Goal: Task Accomplishment & Management: Manage account settings

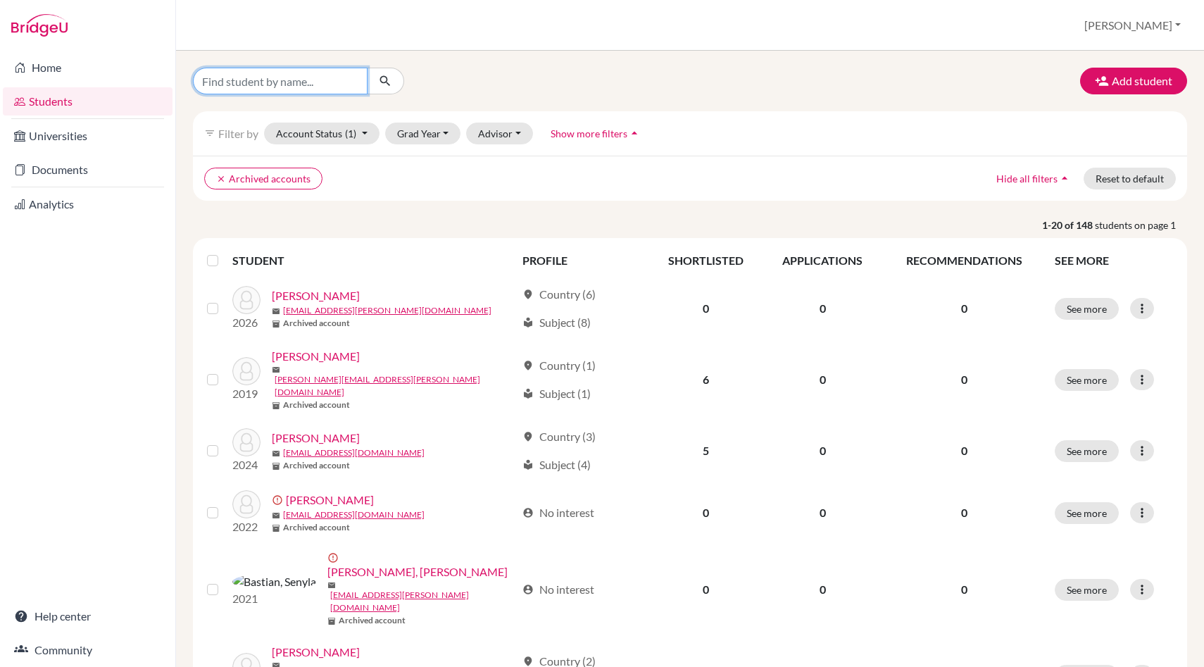
click at [268, 76] on input "Find student by name..." at bounding box center [280, 81] width 175 height 27
type input "storm"
click button "submit" at bounding box center [385, 81] width 37 height 27
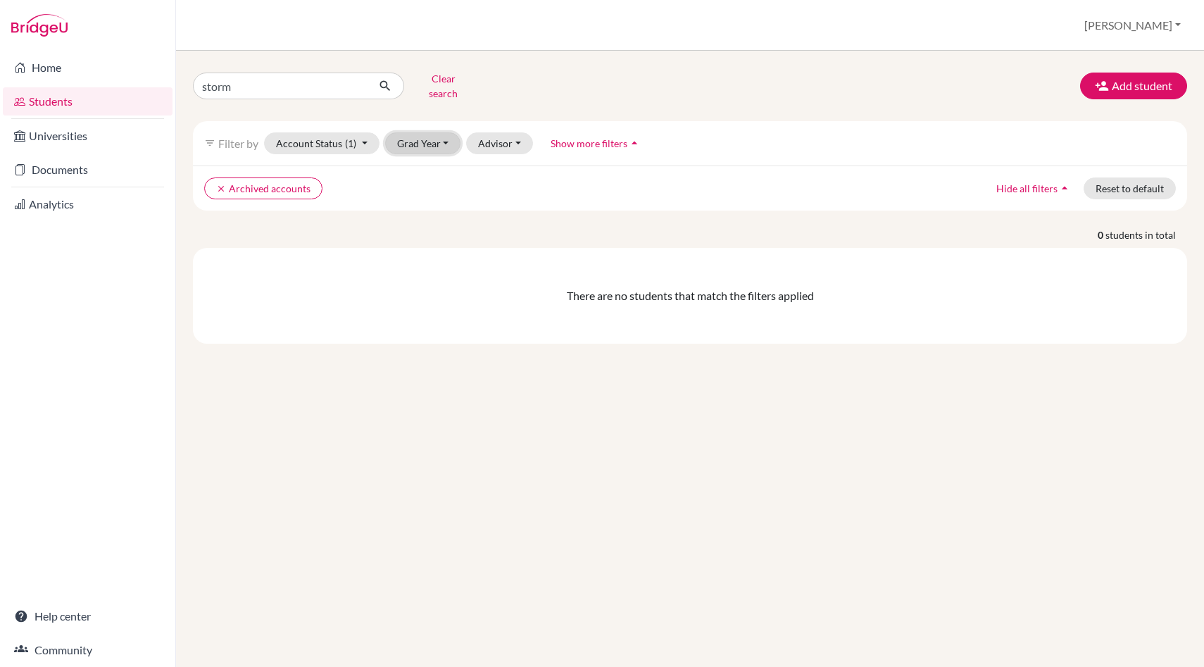
click at [431, 132] on button "Grad Year" at bounding box center [423, 143] width 76 height 22
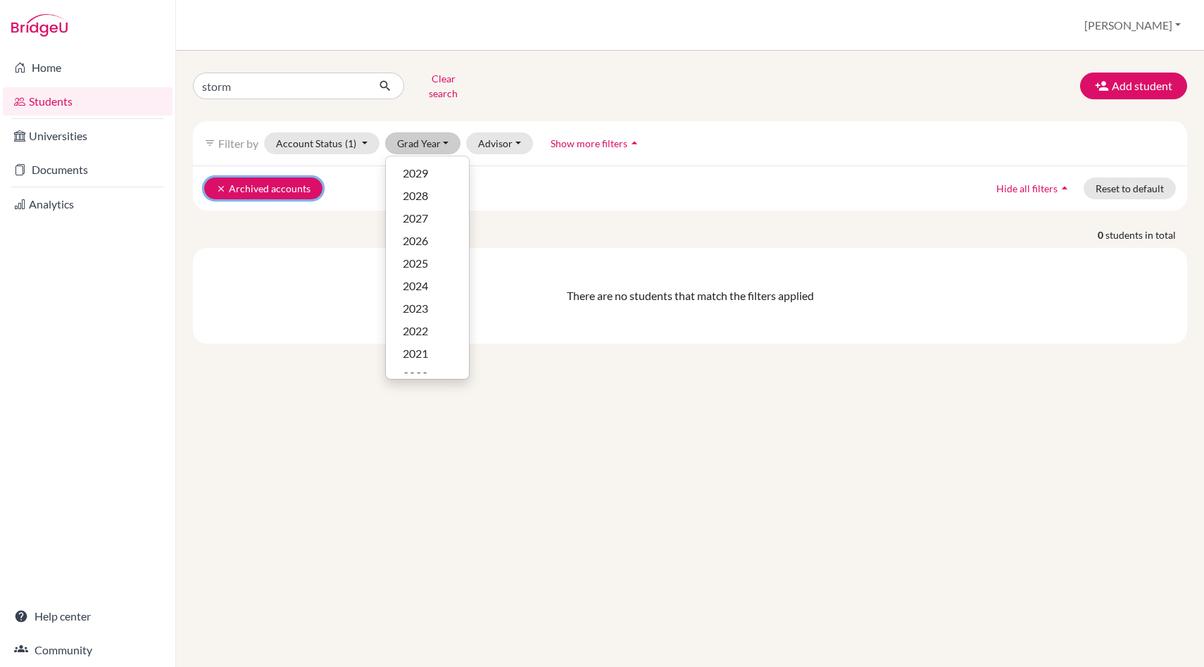
click at [216, 184] on icon "clear" at bounding box center [221, 189] width 10 height 10
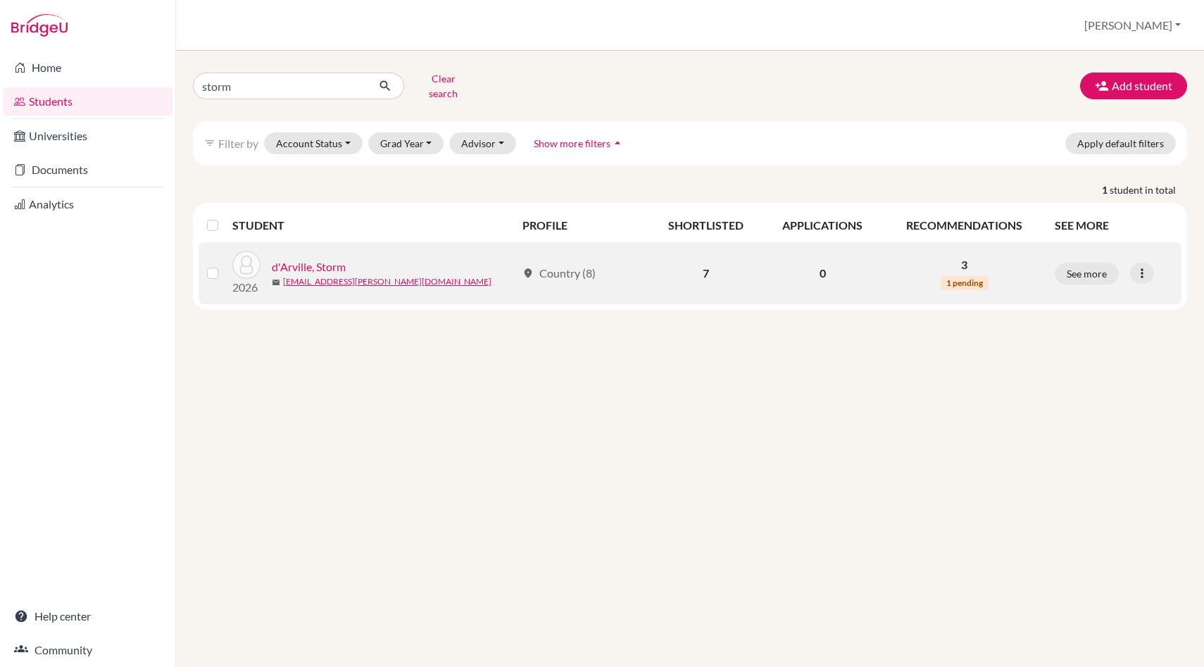
click at [330, 258] on link "d'Arville, Storm" at bounding box center [309, 266] width 74 height 17
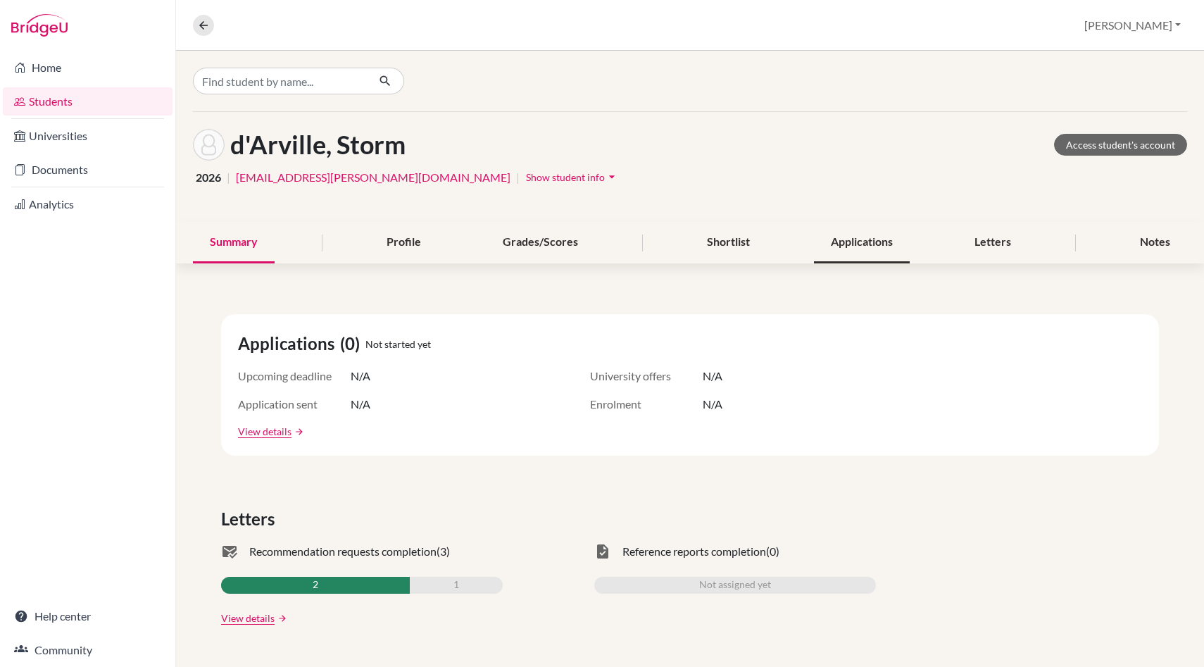
click at [856, 237] on div "Applications" at bounding box center [862, 243] width 96 height 42
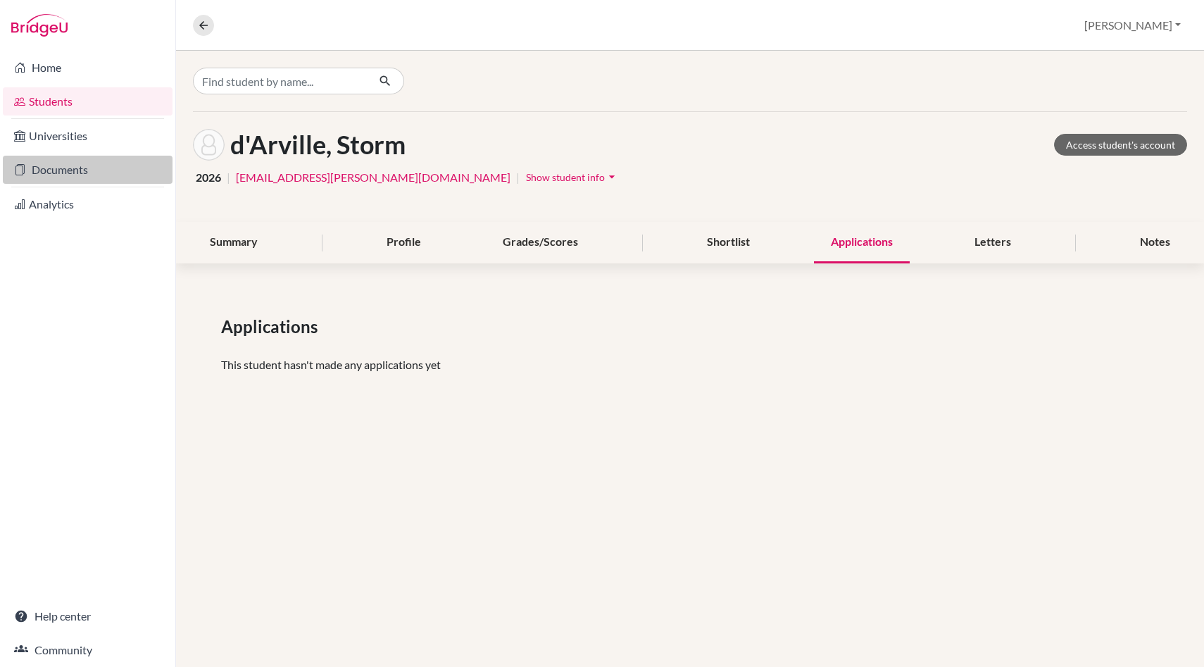
click at [77, 170] on link "Documents" at bounding box center [88, 170] width 170 height 28
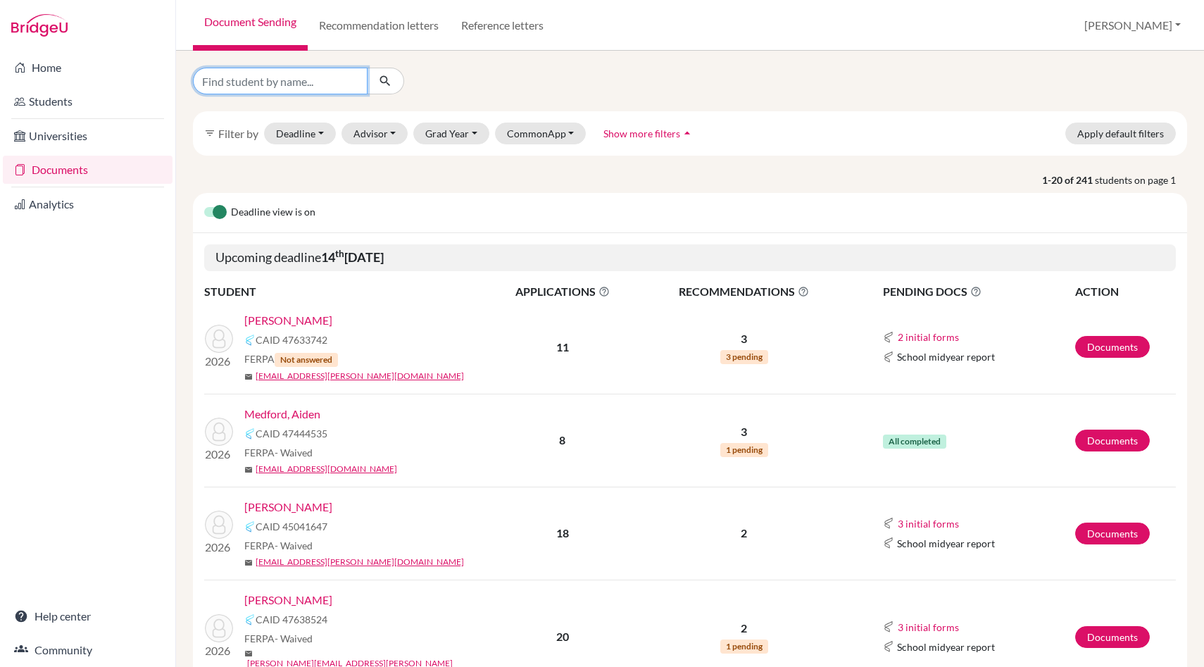
click at [253, 87] on input "Find student by name..." at bounding box center [280, 81] width 175 height 27
type input "storm"
click button "submit" at bounding box center [385, 81] width 37 height 27
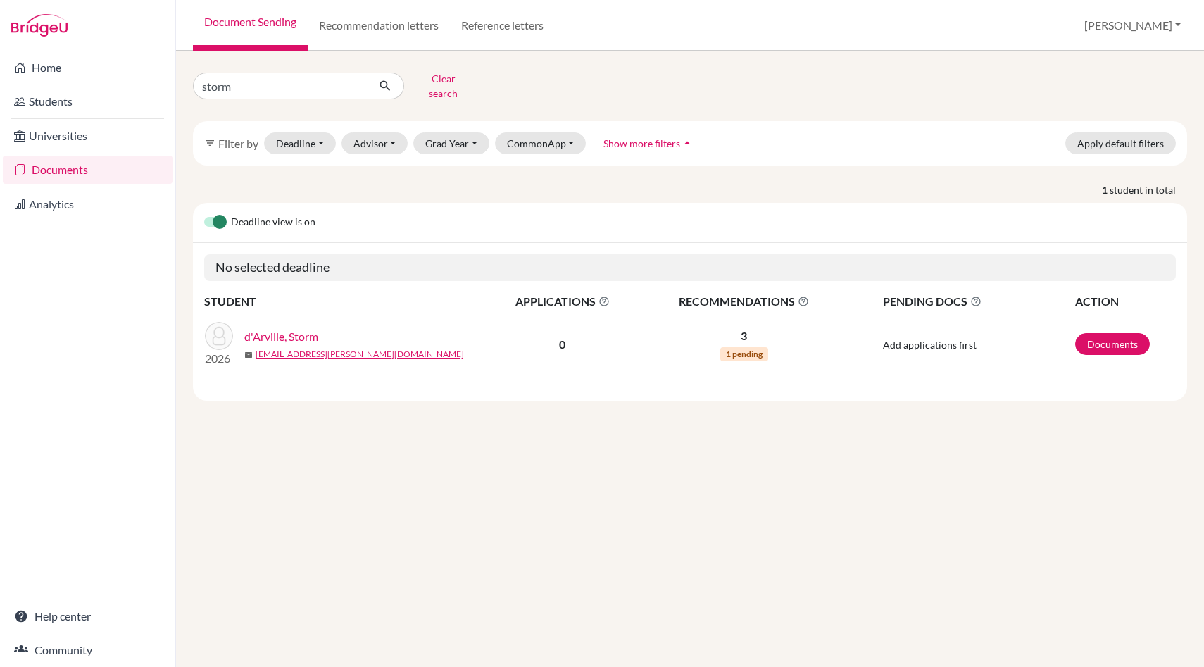
click at [311, 328] on link "d'Arville, Storm" at bounding box center [281, 336] width 74 height 17
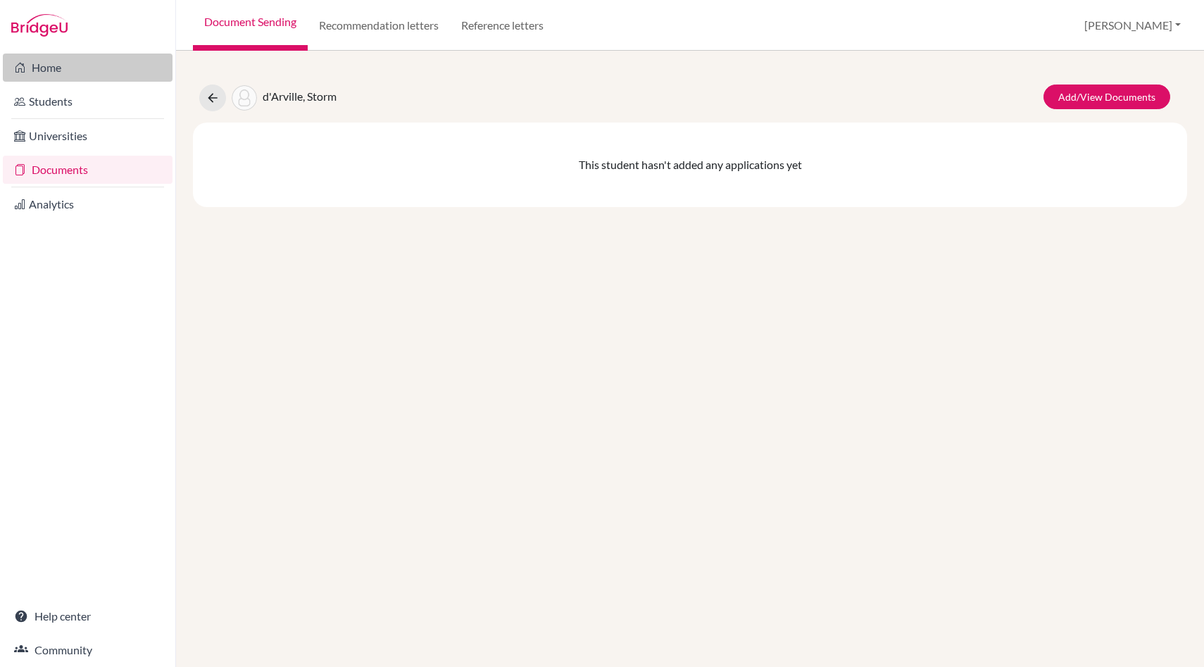
click at [56, 63] on link "Home" at bounding box center [88, 67] width 170 height 28
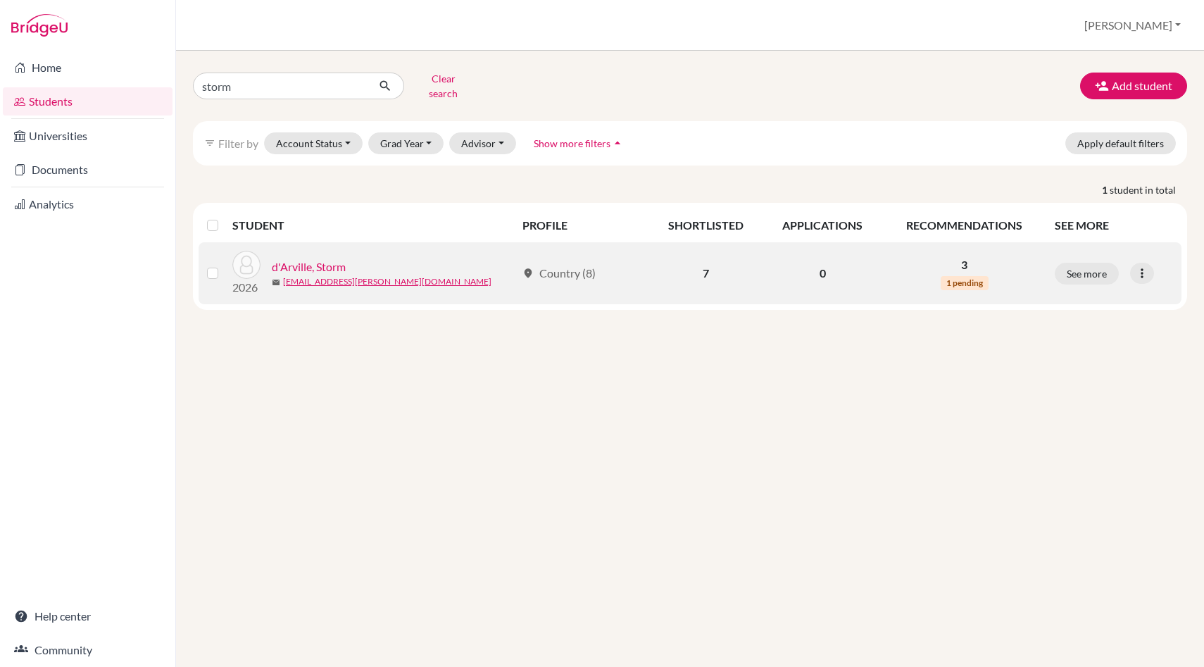
click at [311, 258] on link "d'Arville, Storm" at bounding box center [309, 266] width 74 height 17
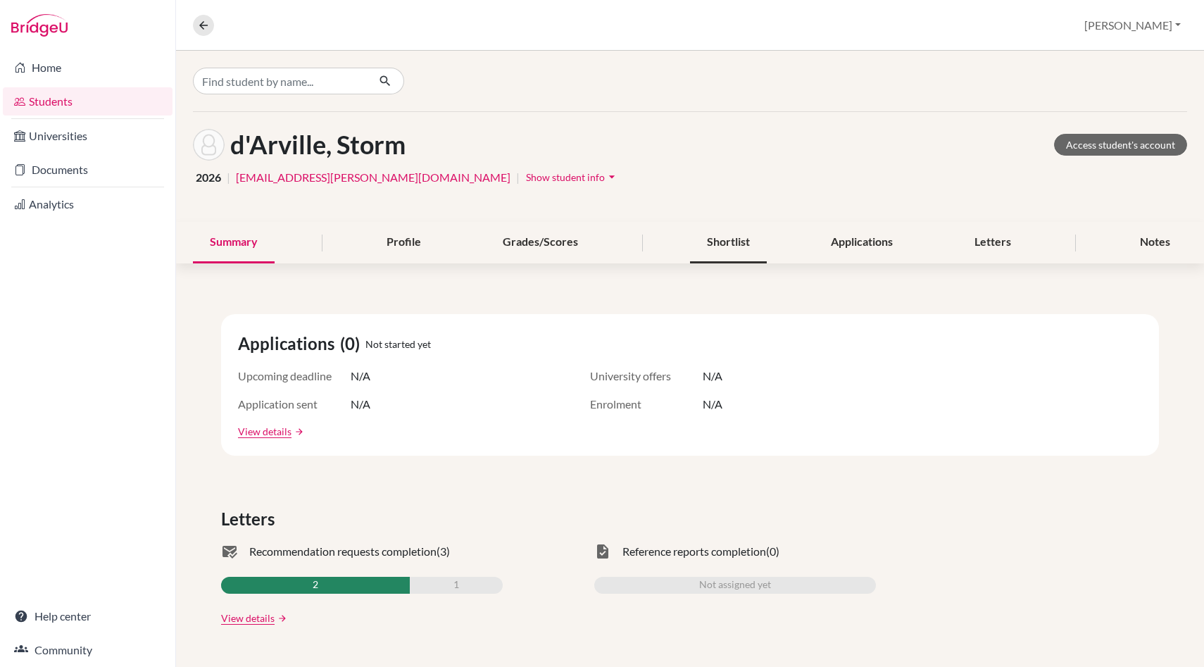
click at [719, 238] on div "Shortlist" at bounding box center [728, 243] width 77 height 42
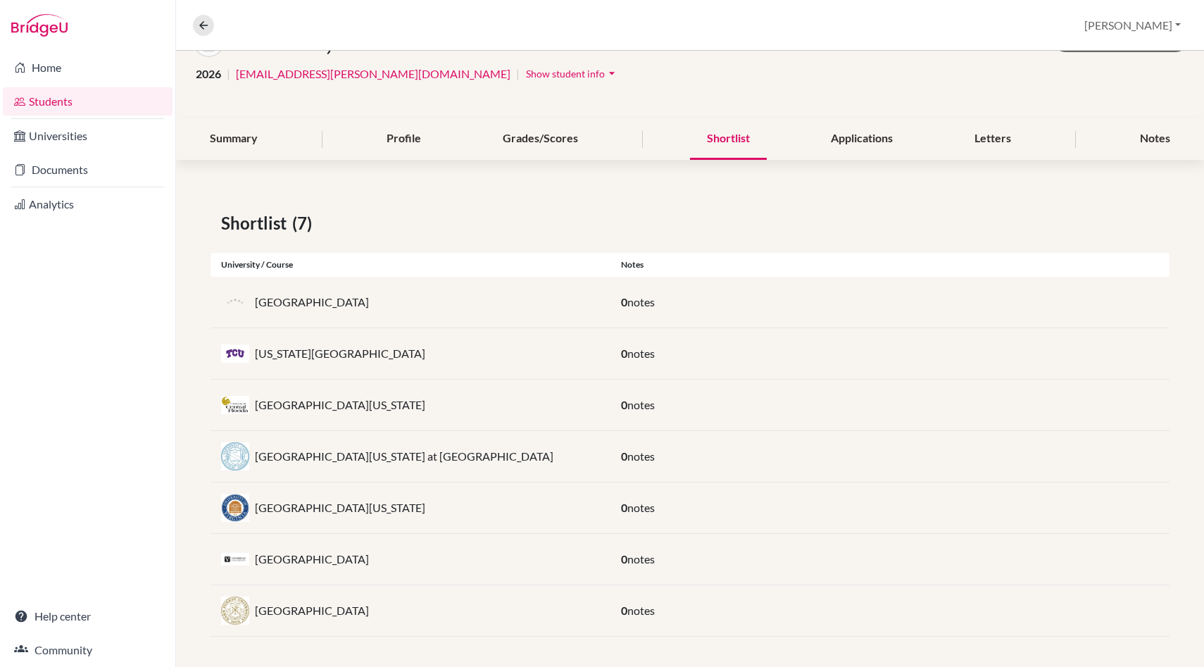
scroll to position [107, 0]
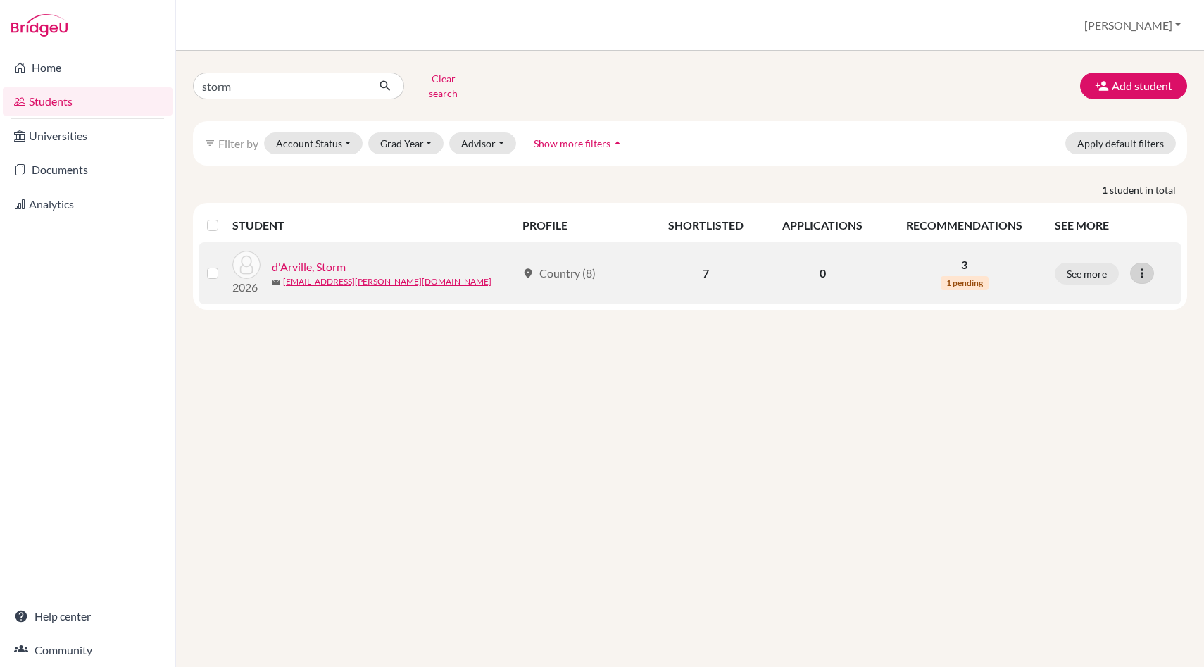
click at [1141, 266] on icon at bounding box center [1142, 273] width 14 height 14
click at [961, 276] on span "1 pending" at bounding box center [964, 283] width 48 height 14
click at [1142, 266] on icon at bounding box center [1142, 273] width 14 height 14
click at [289, 258] on link "d'Arville, Storm" at bounding box center [309, 266] width 74 height 17
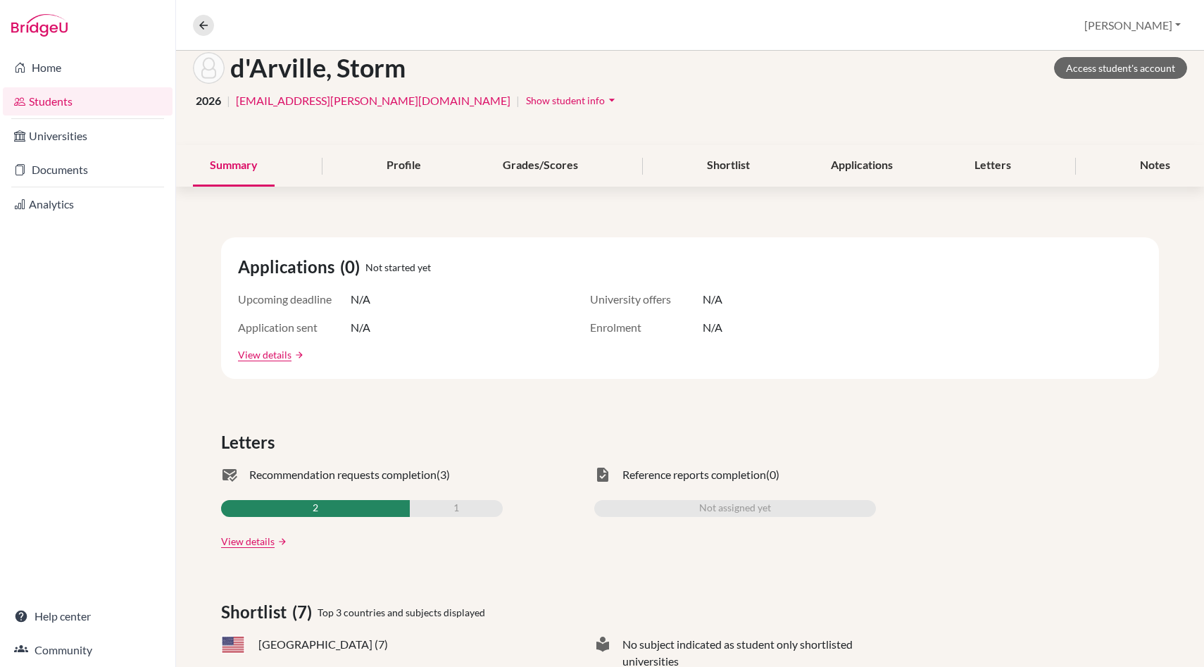
scroll to position [77, 0]
click at [403, 160] on div "Profile" at bounding box center [404, 165] width 68 height 42
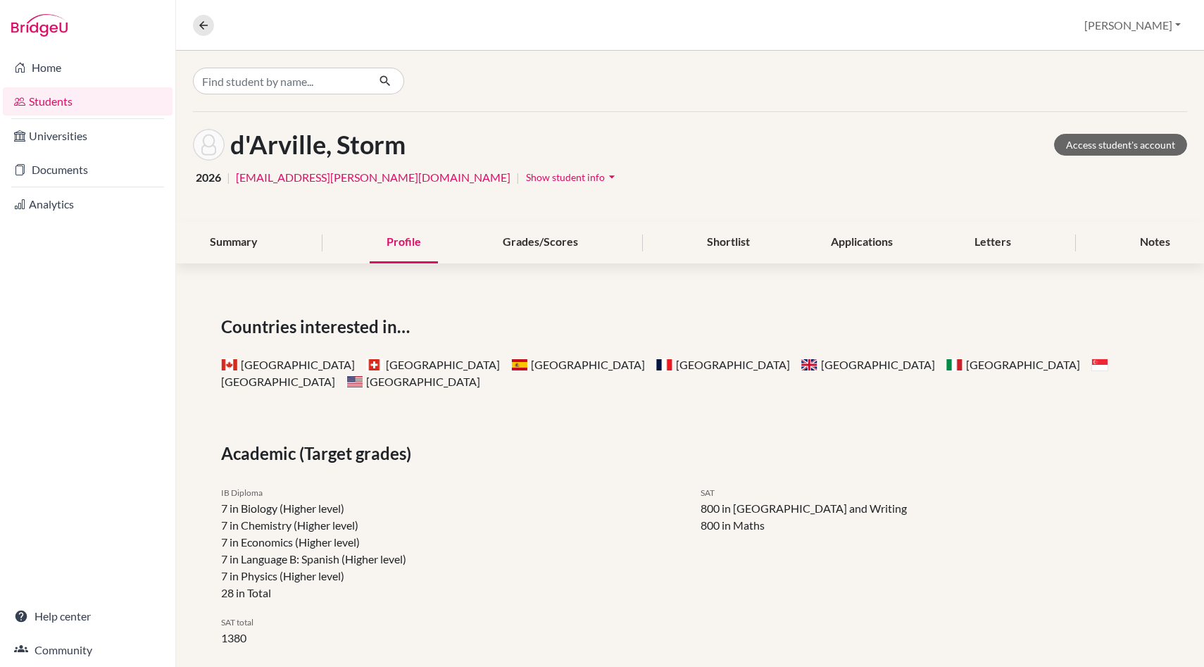
click at [526, 173] on span "Show student info" at bounding box center [565, 177] width 79 height 12
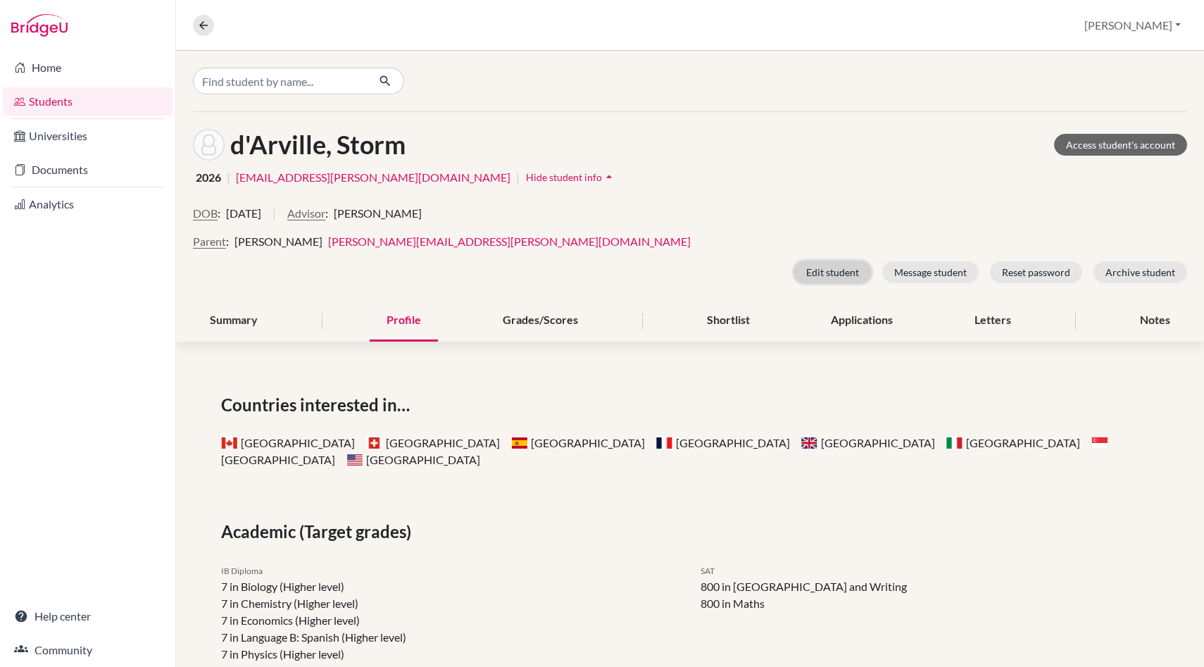
click at [840, 281] on button "Edit student" at bounding box center [832, 272] width 77 height 22
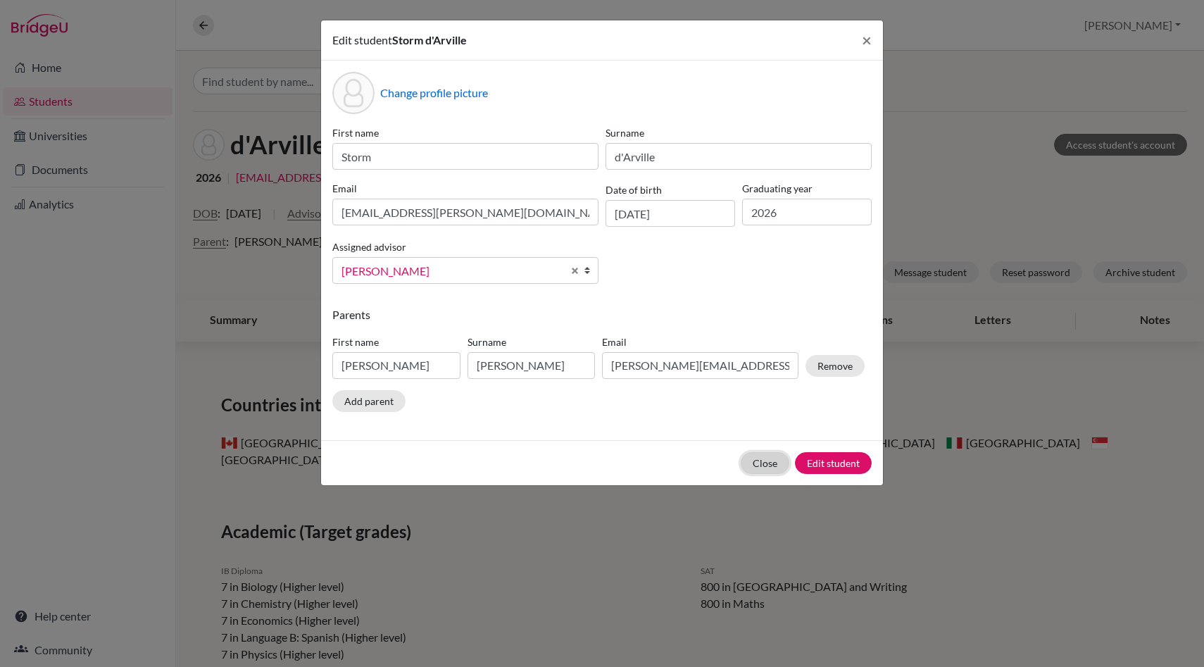
click at [763, 467] on button "Close" at bounding box center [764, 463] width 49 height 22
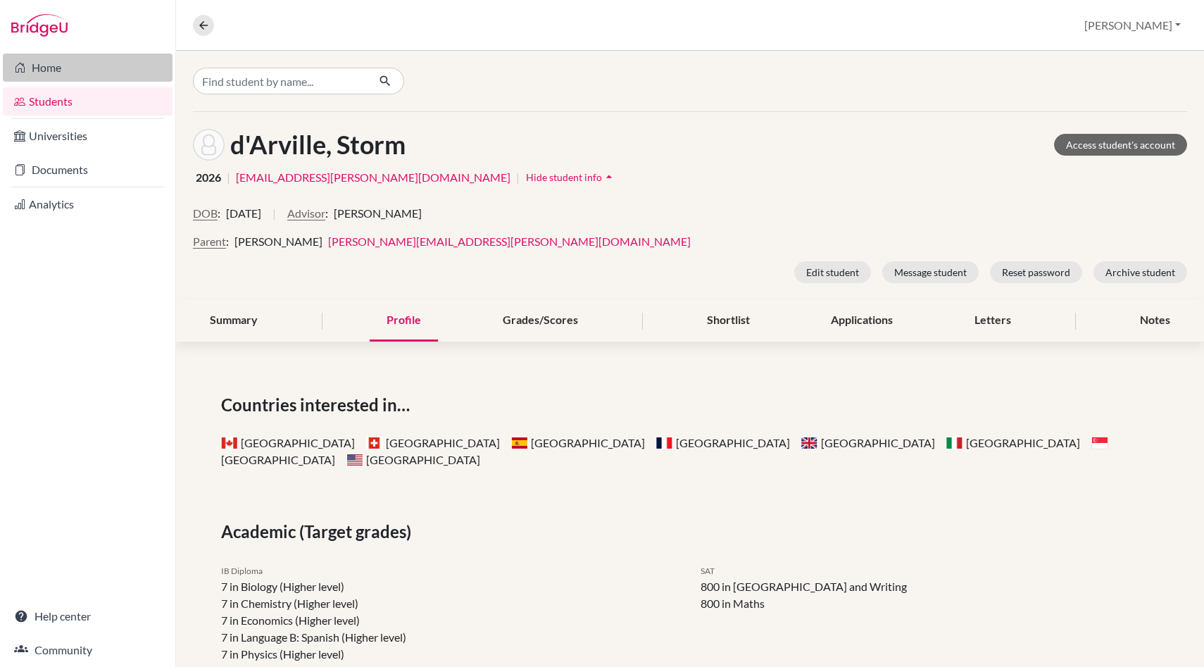
click at [83, 67] on link "Home" at bounding box center [88, 67] width 170 height 28
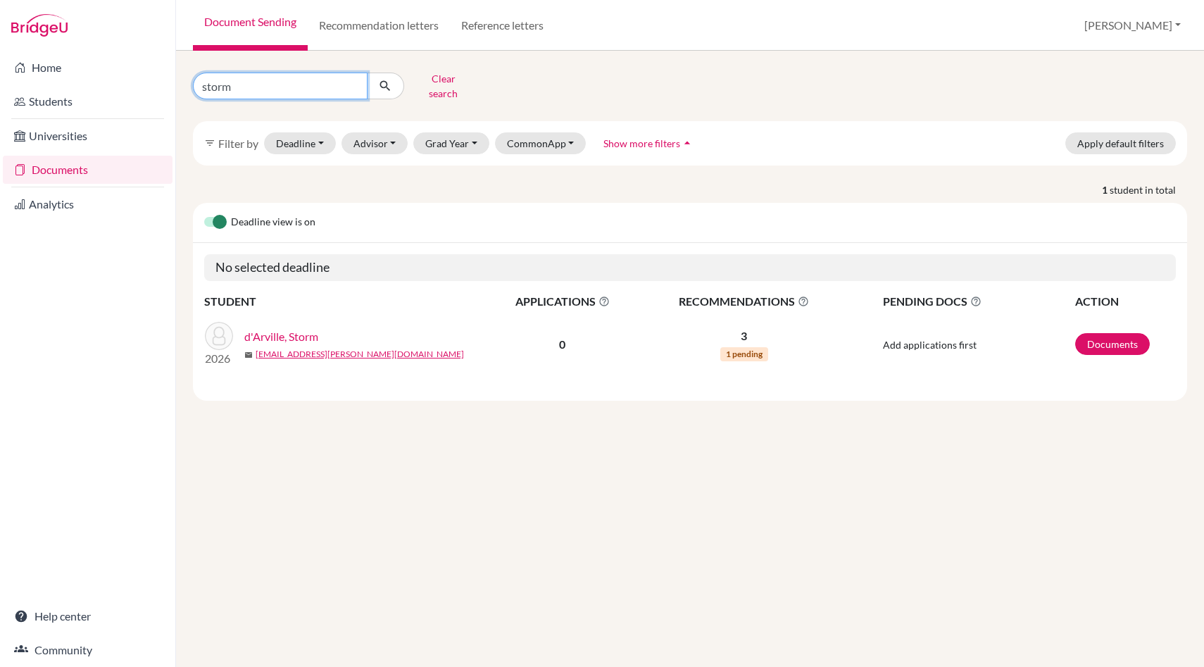
click at [351, 84] on input "storm" at bounding box center [280, 85] width 175 height 27
click at [398, 77] on button "submit" at bounding box center [385, 85] width 37 height 27
click at [354, 82] on input "storm" at bounding box center [280, 85] width 175 height 27
click at [74, 79] on link "Home" at bounding box center [88, 67] width 170 height 28
click at [422, 73] on button "Clear search" at bounding box center [443, 86] width 78 height 37
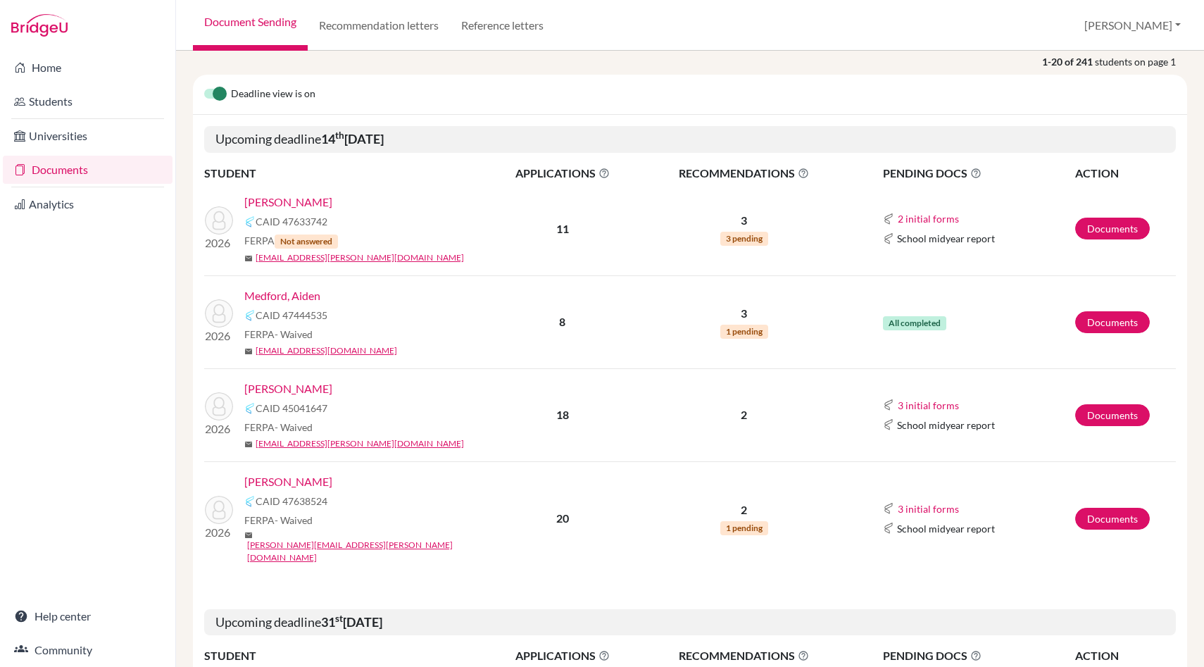
scroll to position [118, 0]
click at [1109, 234] on link "Documents" at bounding box center [1112, 229] width 75 height 22
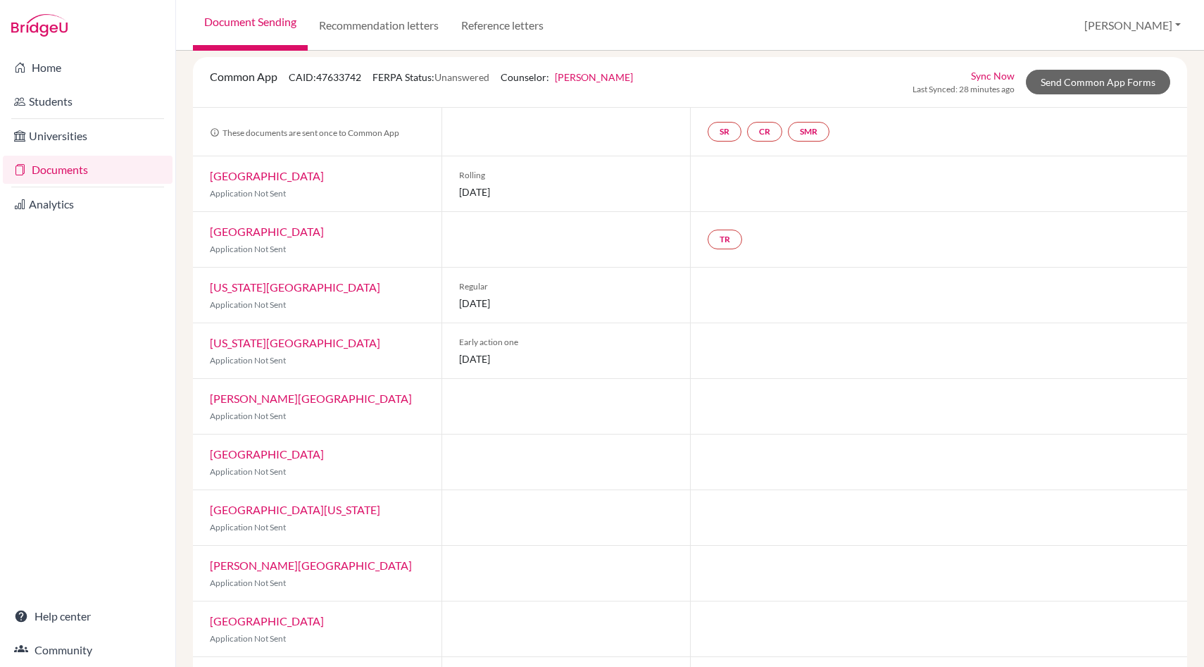
scroll to position [36, 0]
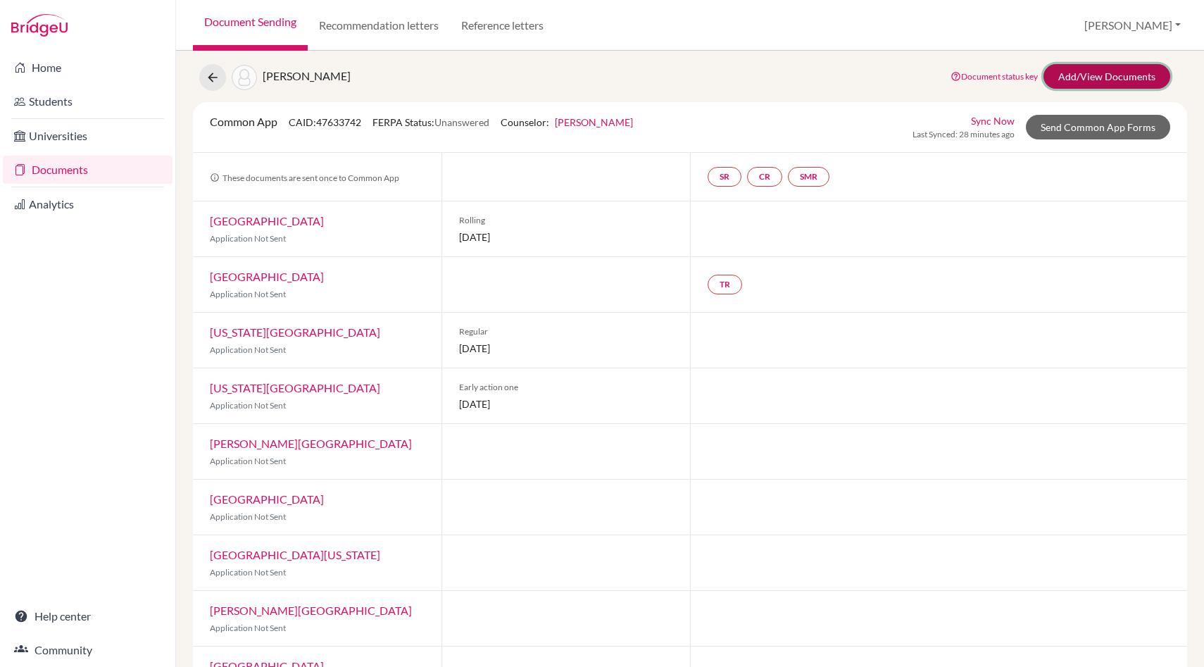
click at [1093, 79] on link "Add/View Documents" at bounding box center [1106, 76] width 127 height 25
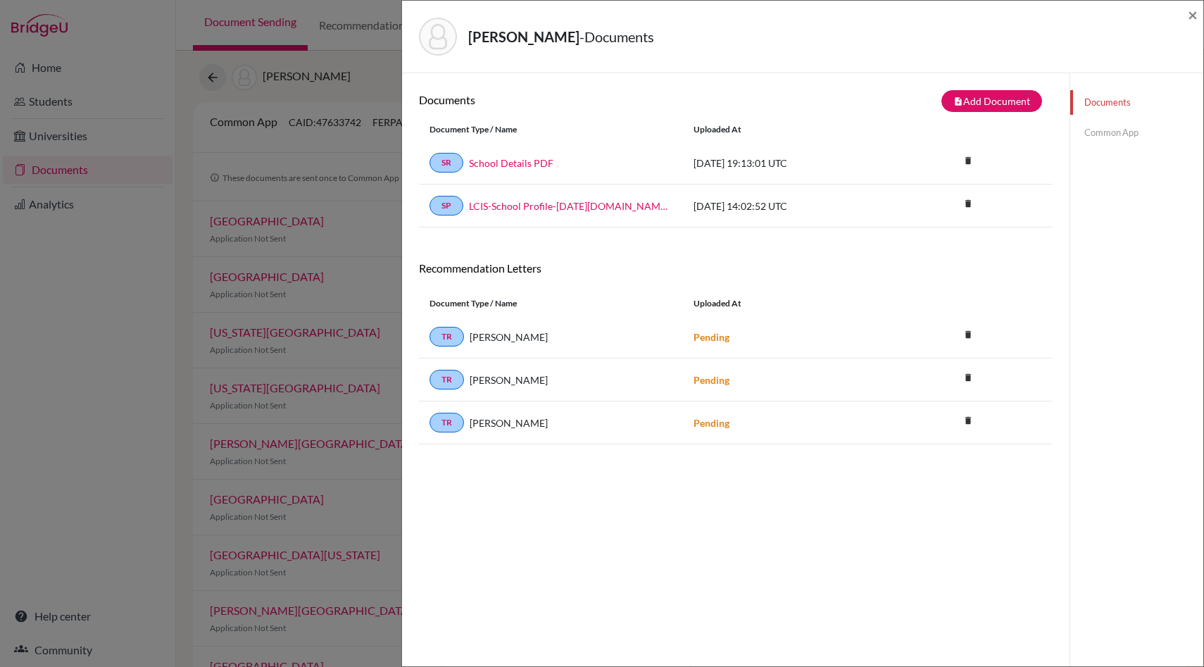
click at [386, 312] on div "Joseph, Ashton - Documents × Documents note_add Add Document Document type Chan…" at bounding box center [602, 333] width 1204 height 667
click at [1193, 14] on span "×" at bounding box center [1192, 14] width 10 height 20
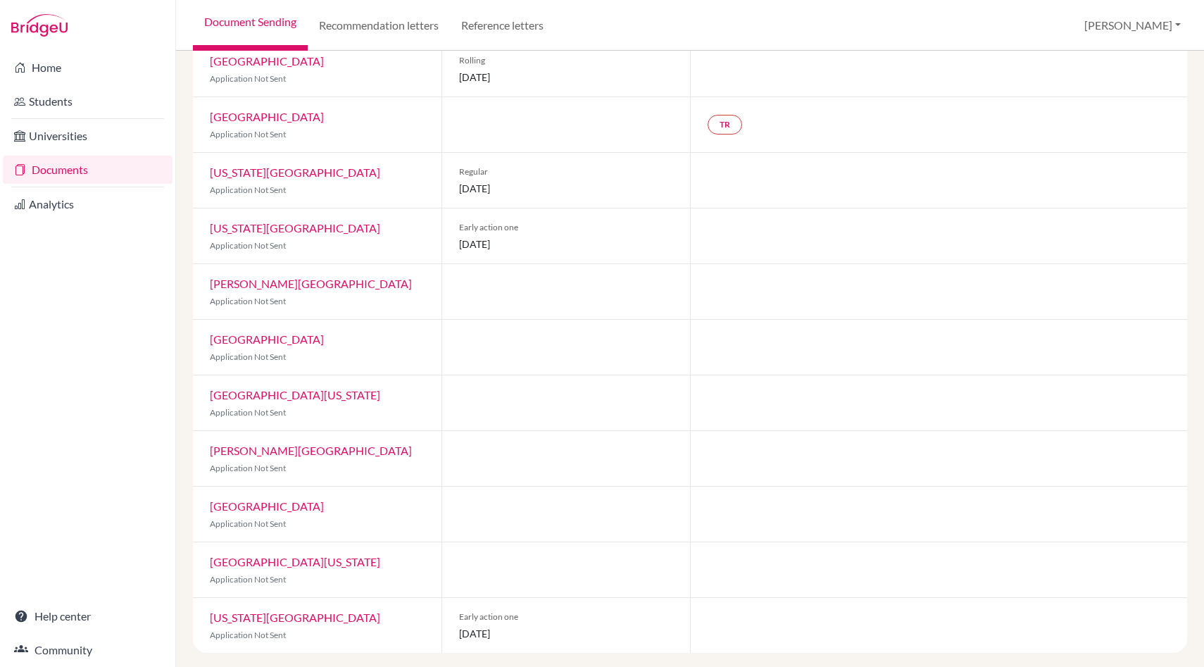
scroll to position [196, 0]
click at [307, 614] on link "Florida Atlantic University" at bounding box center [295, 616] width 170 height 13
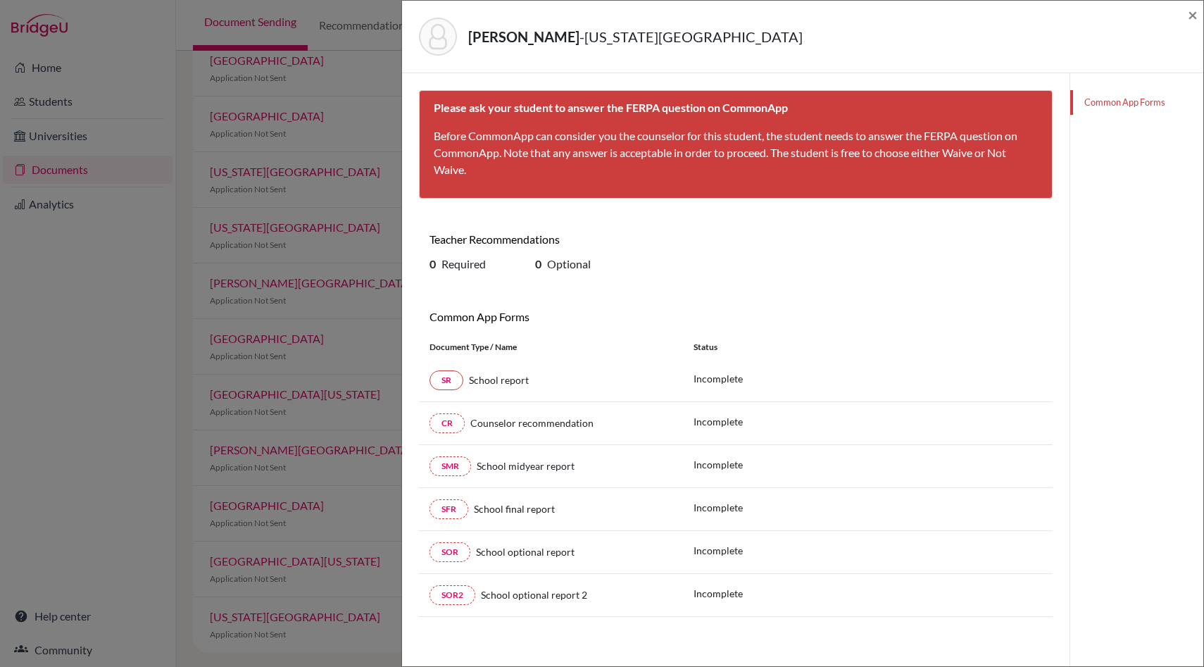
click at [387, 101] on div "Joseph, Ashton - Florida Atlantic University × Please ask your student to answe…" at bounding box center [602, 333] width 1204 height 667
click at [1191, 19] on span "×" at bounding box center [1192, 14] width 10 height 20
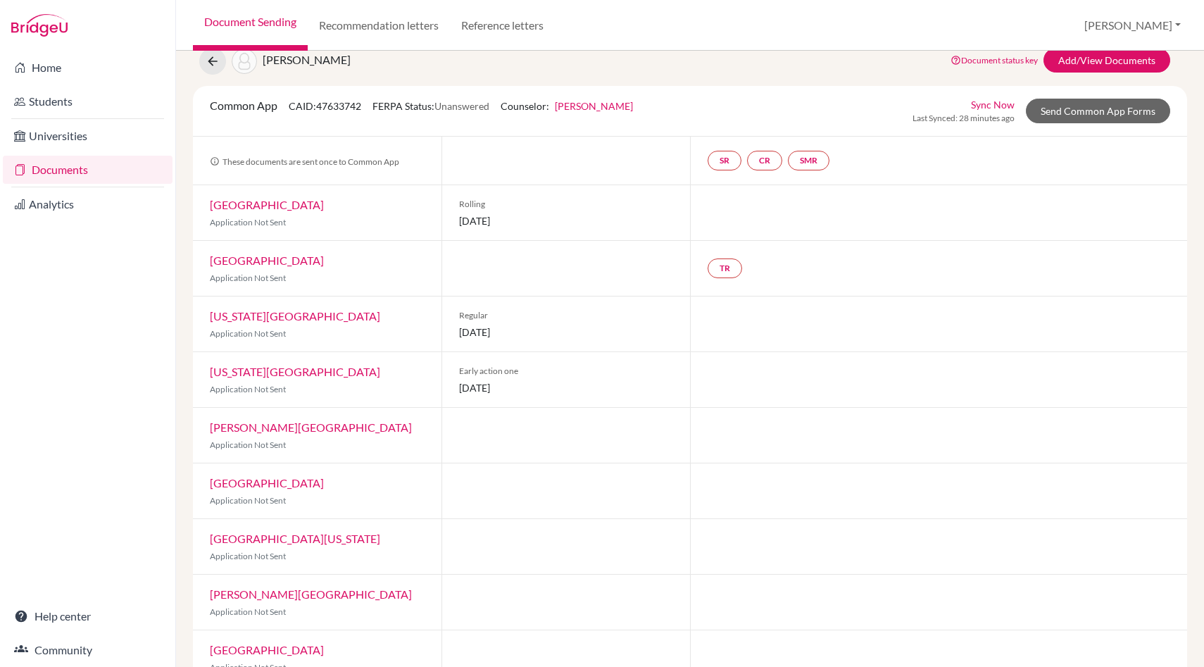
scroll to position [39, 0]
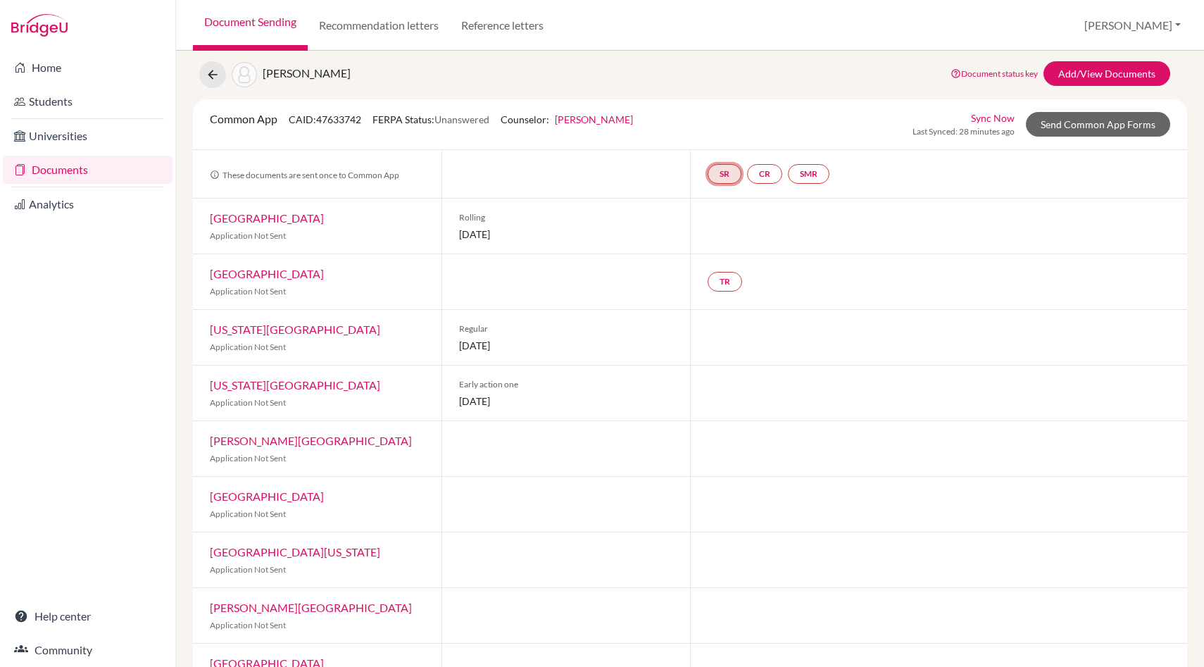
click at [729, 172] on link "SR" at bounding box center [724, 174] width 34 height 20
click at [1099, 72] on link "Add/View Documents" at bounding box center [1106, 73] width 127 height 25
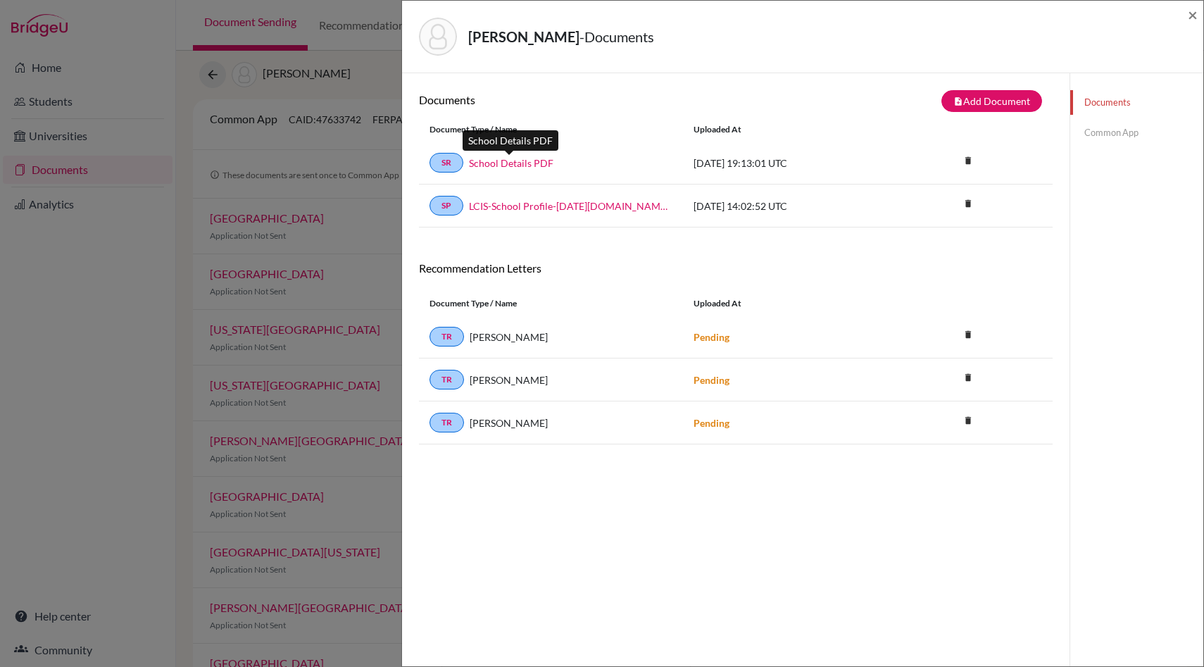
click at [505, 164] on link "School Details PDF" at bounding box center [511, 163] width 84 height 15
click at [1116, 130] on link "Common App" at bounding box center [1136, 132] width 133 height 25
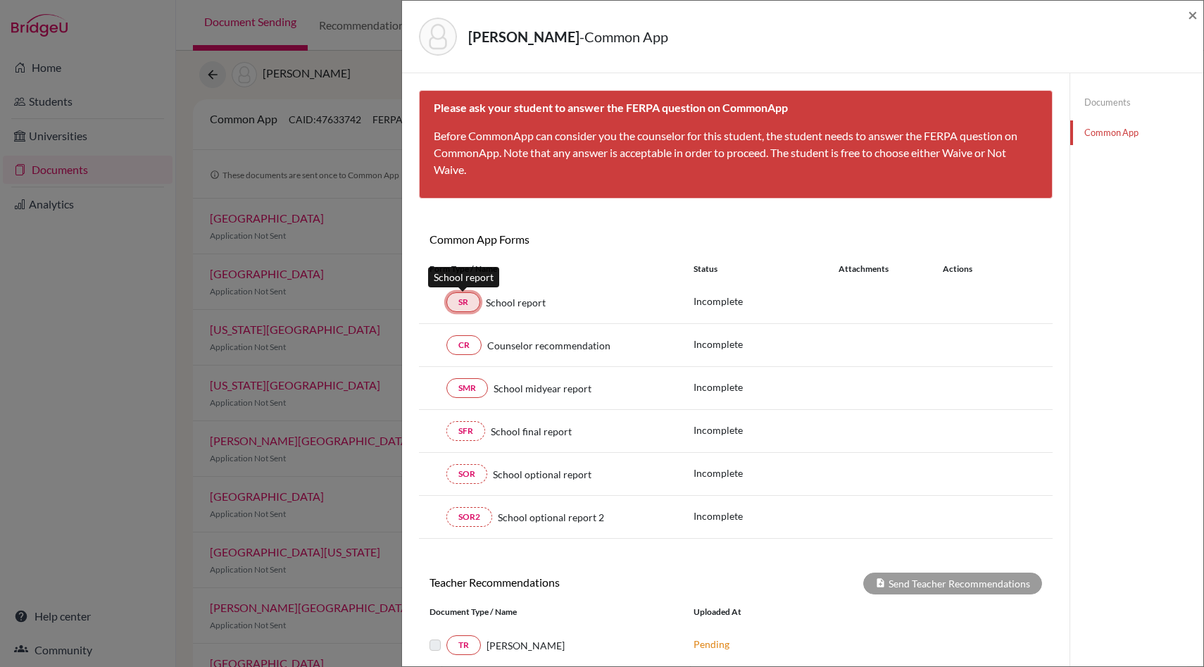
click at [462, 300] on link "SR" at bounding box center [463, 302] width 34 height 20
click at [463, 305] on link "SR" at bounding box center [463, 302] width 34 height 20
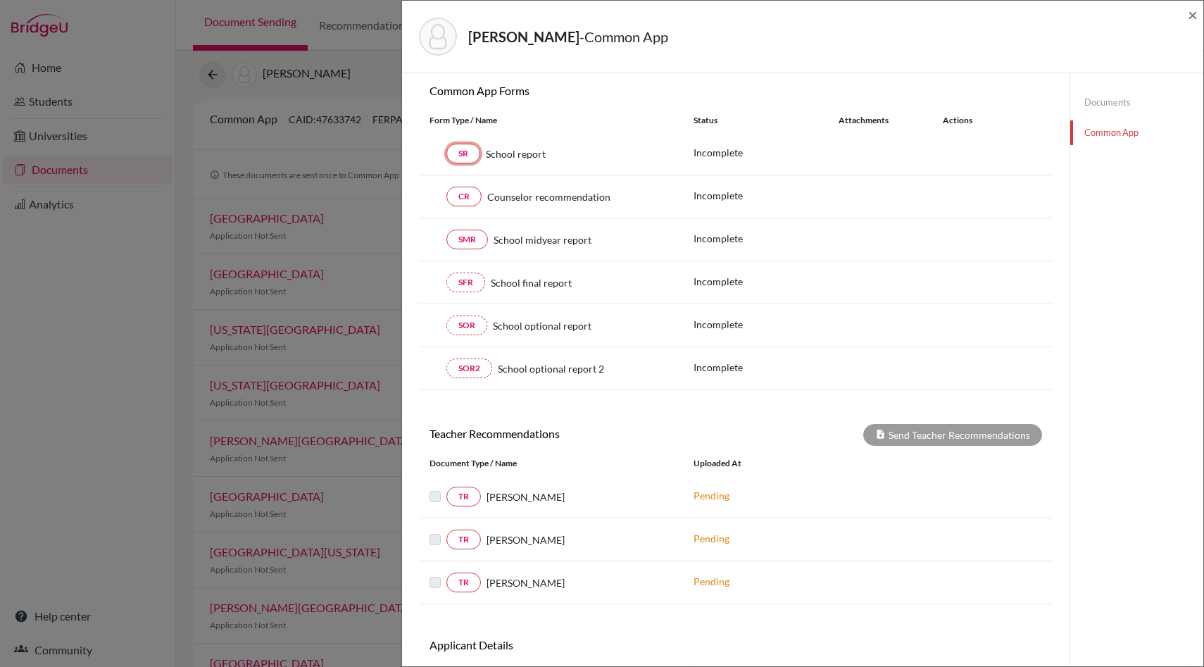
scroll to position [237, 0]
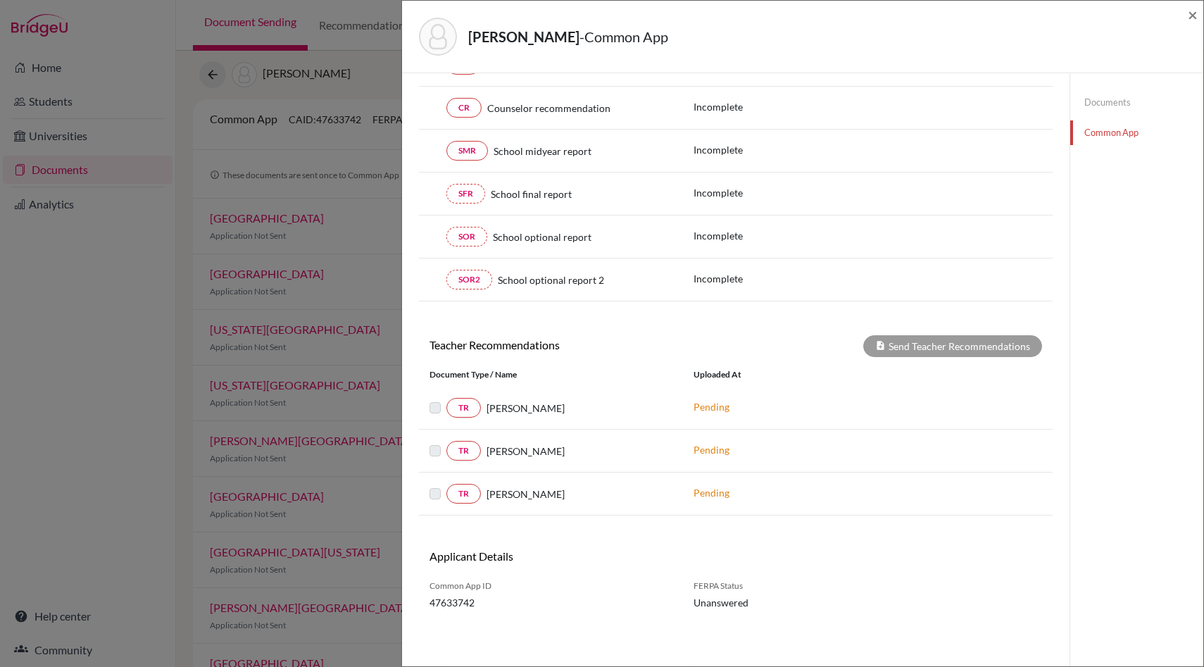
click at [149, 352] on div "Joseph, Ashton - Common App × × Please ask your student to answer the FERPA que…" at bounding box center [602, 333] width 1204 height 667
click at [217, 75] on div "Joseph, Ashton - Common App × × Please ask your student to answer the FERPA que…" at bounding box center [602, 333] width 1204 height 667
click at [1188, 16] on span "×" at bounding box center [1192, 14] width 10 height 20
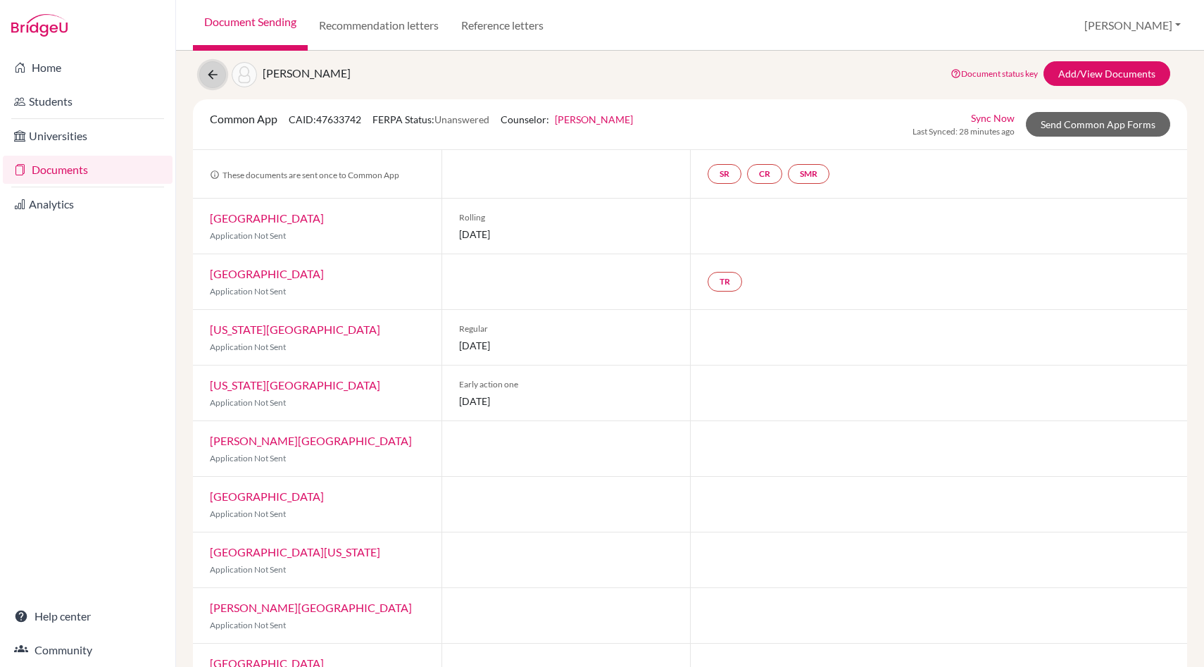
click at [210, 73] on icon at bounding box center [213, 75] width 14 height 14
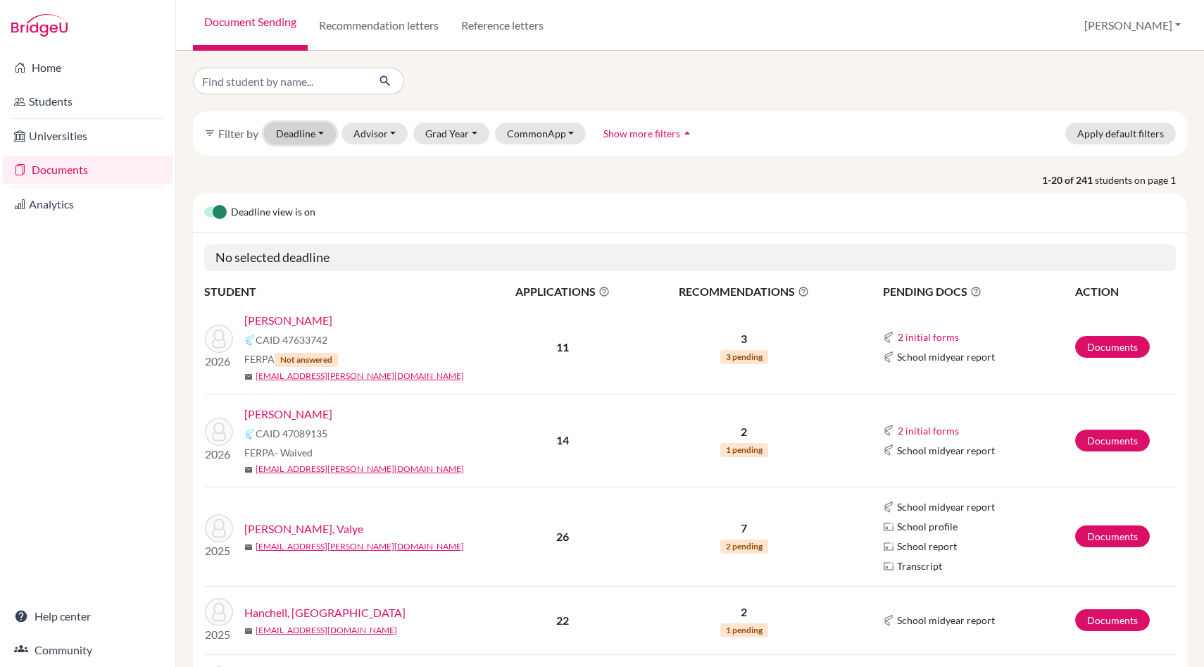
click at [290, 130] on button "Deadline - Select a date range Or double click for a single date selection [DAT…" at bounding box center [300, 133] width 72 height 22
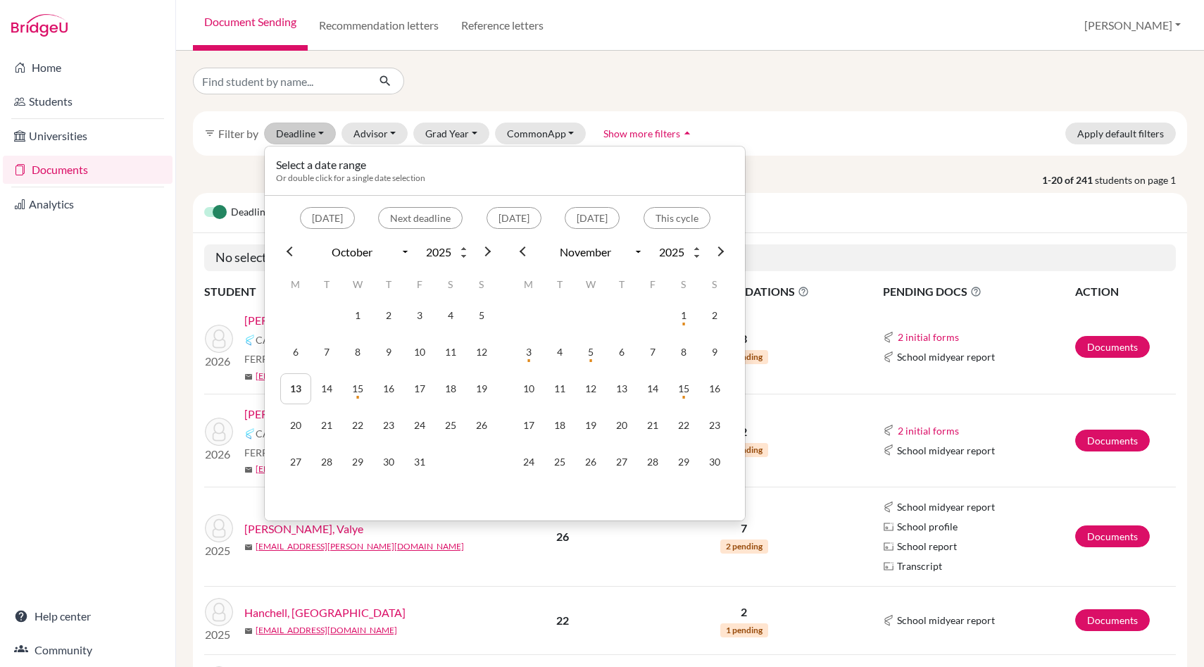
click at [231, 166] on div "filter_list Filter by Deadline - Select a date range Or double click for a sing…" at bounding box center [690, 580] width 994 height 1025
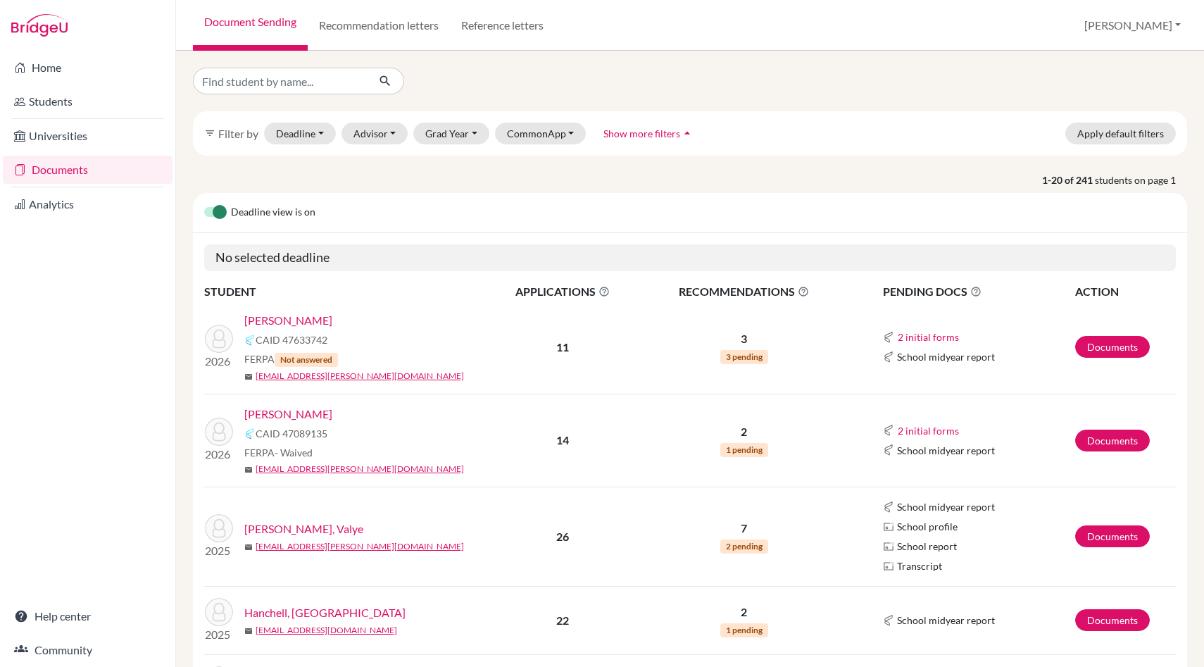
click at [70, 170] on link "Documents" at bounding box center [88, 170] width 170 height 28
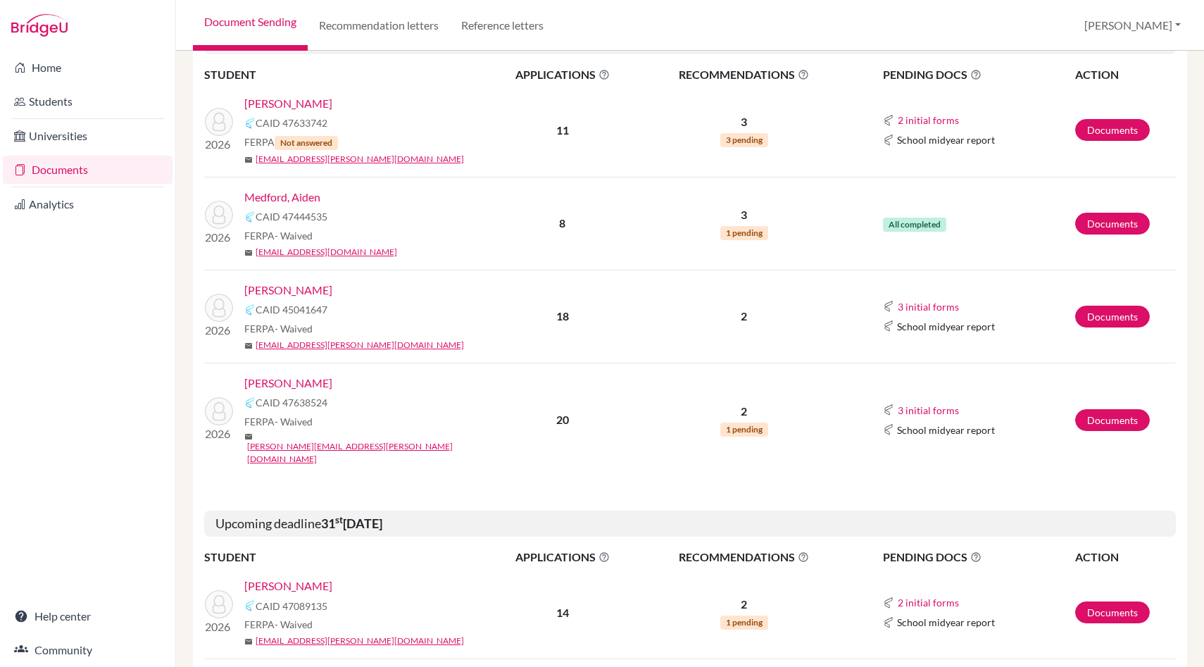
scroll to position [237, 0]
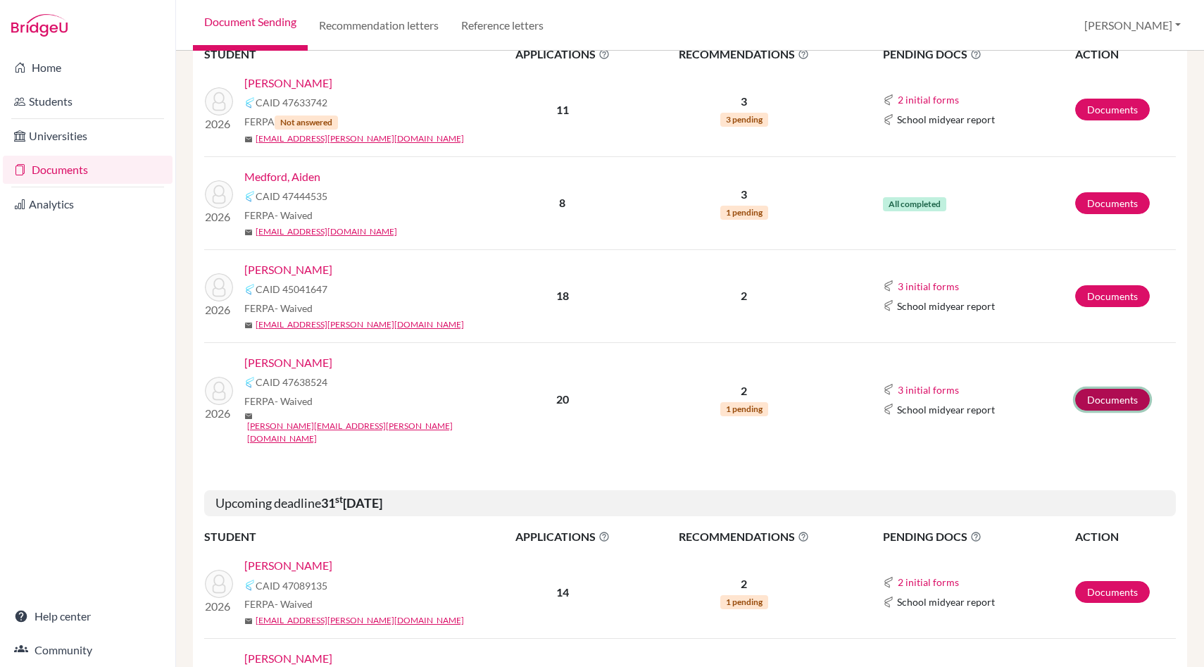
click at [1108, 391] on link "Documents" at bounding box center [1112, 400] width 75 height 22
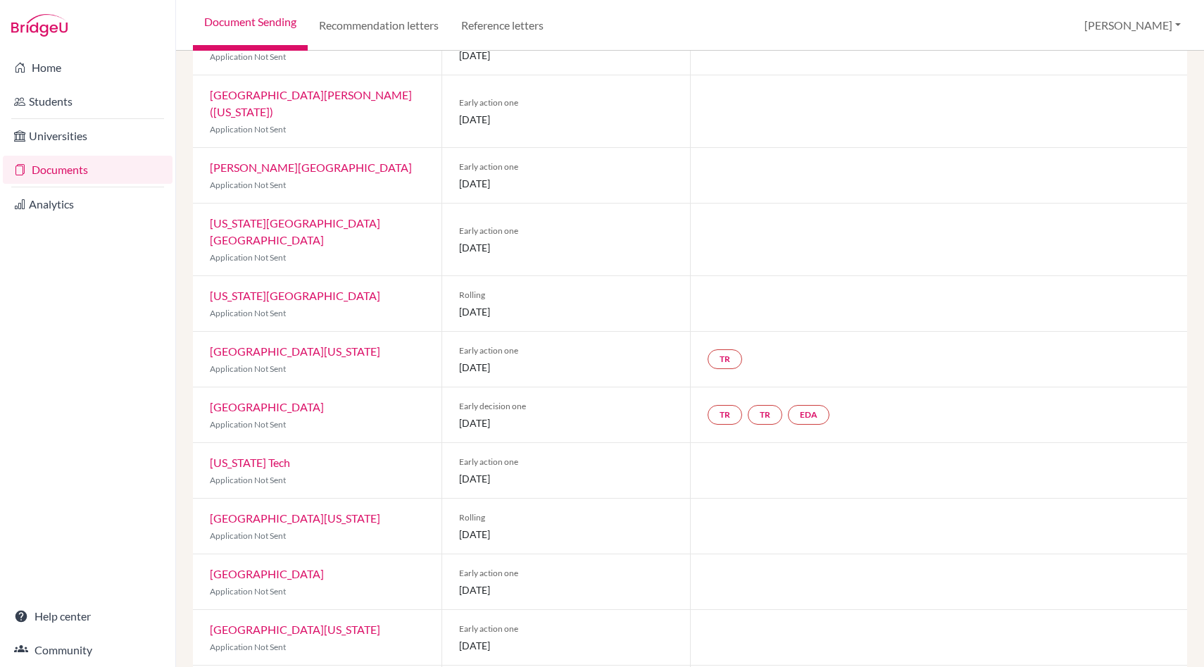
scroll to position [567, 0]
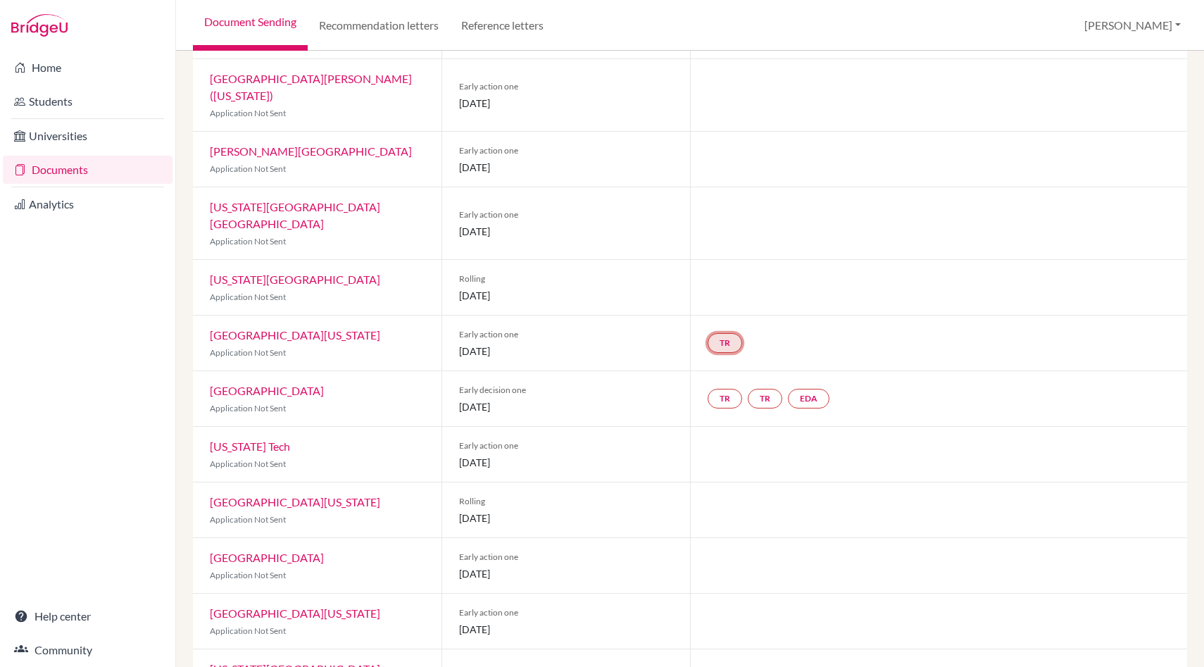
click at [727, 333] on link "TR" at bounding box center [724, 343] width 34 height 20
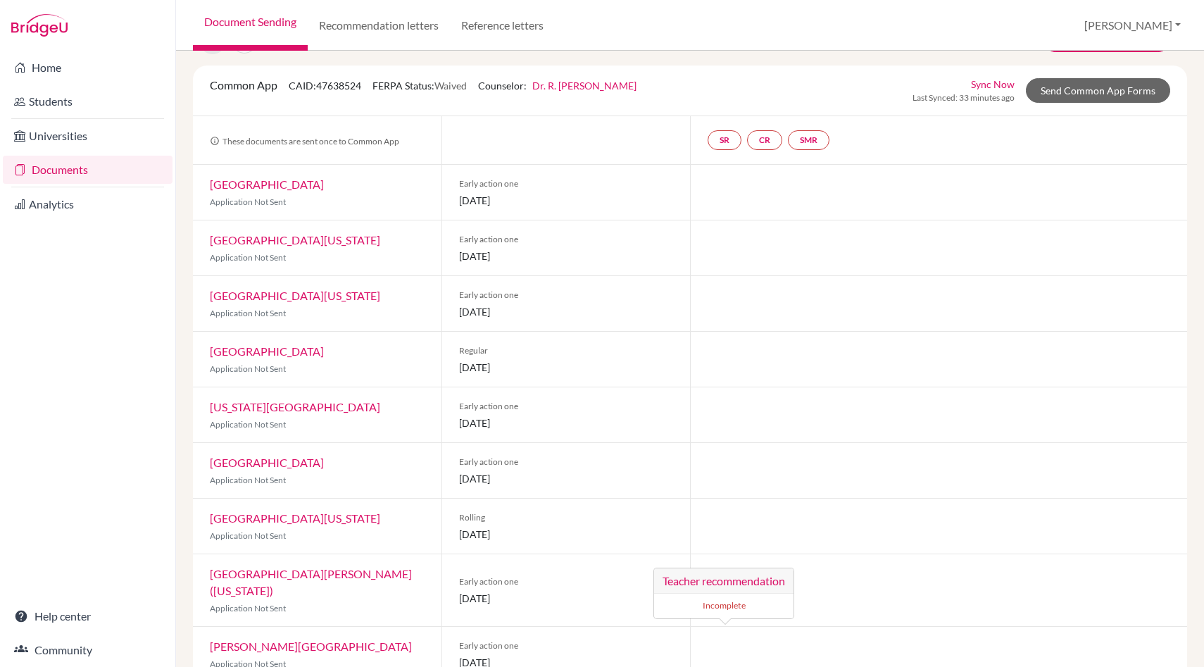
scroll to position [0, 0]
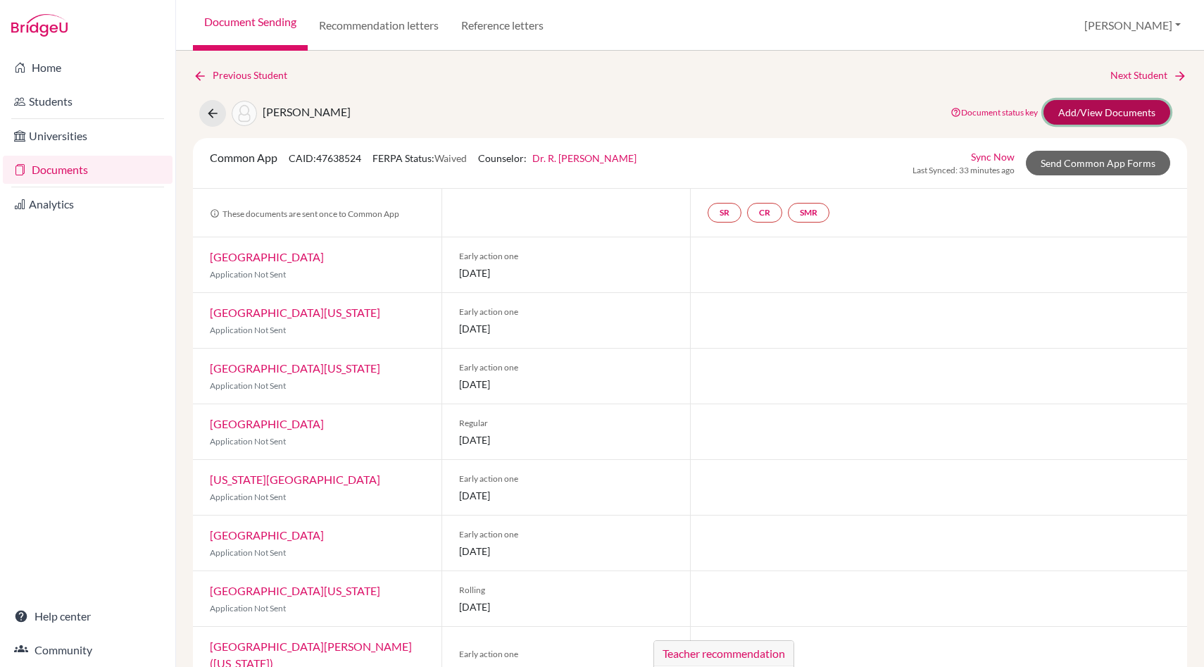
click at [1075, 111] on link "Add/View Documents" at bounding box center [1106, 112] width 127 height 25
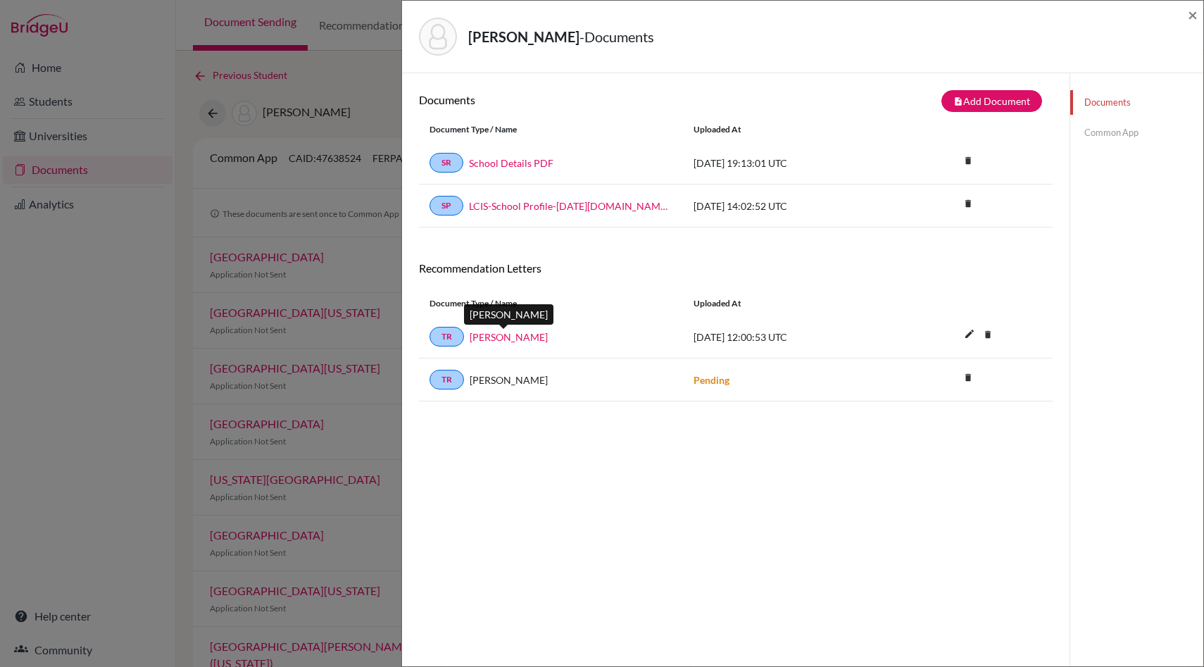
click at [517, 341] on link "Stephen Bowen" at bounding box center [508, 336] width 78 height 15
click at [1122, 127] on link "Common App" at bounding box center [1136, 132] width 133 height 25
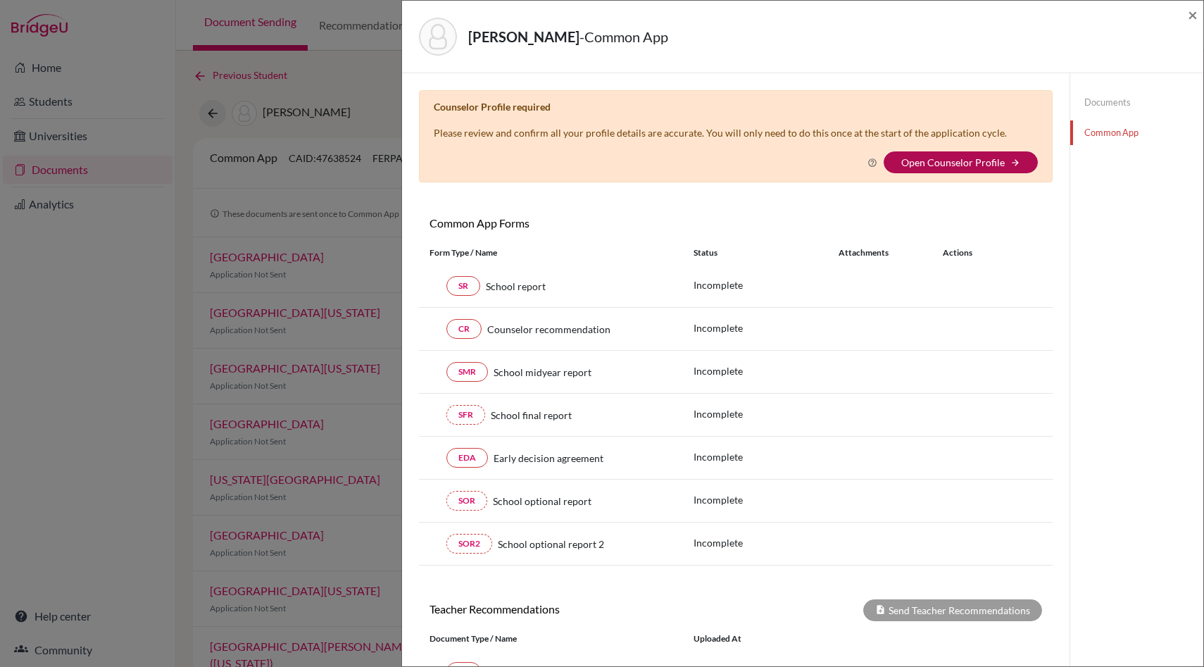
click at [933, 168] on link "Open Counselor Profile" at bounding box center [952, 162] width 103 height 12
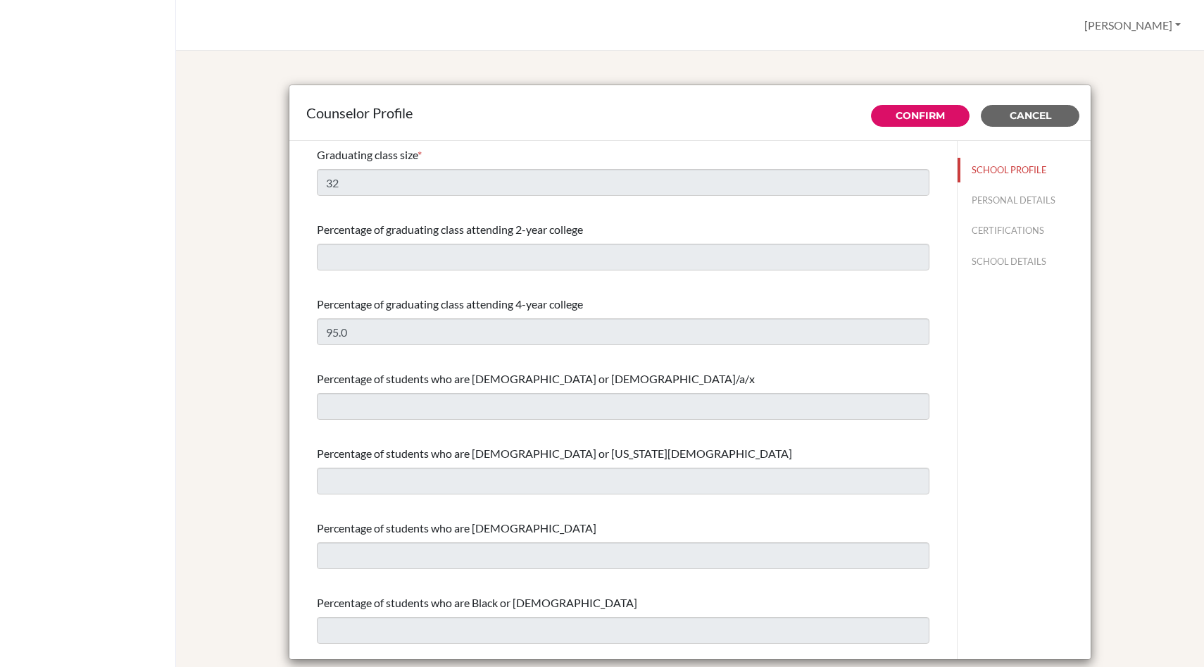
select select "0"
select select "312282"
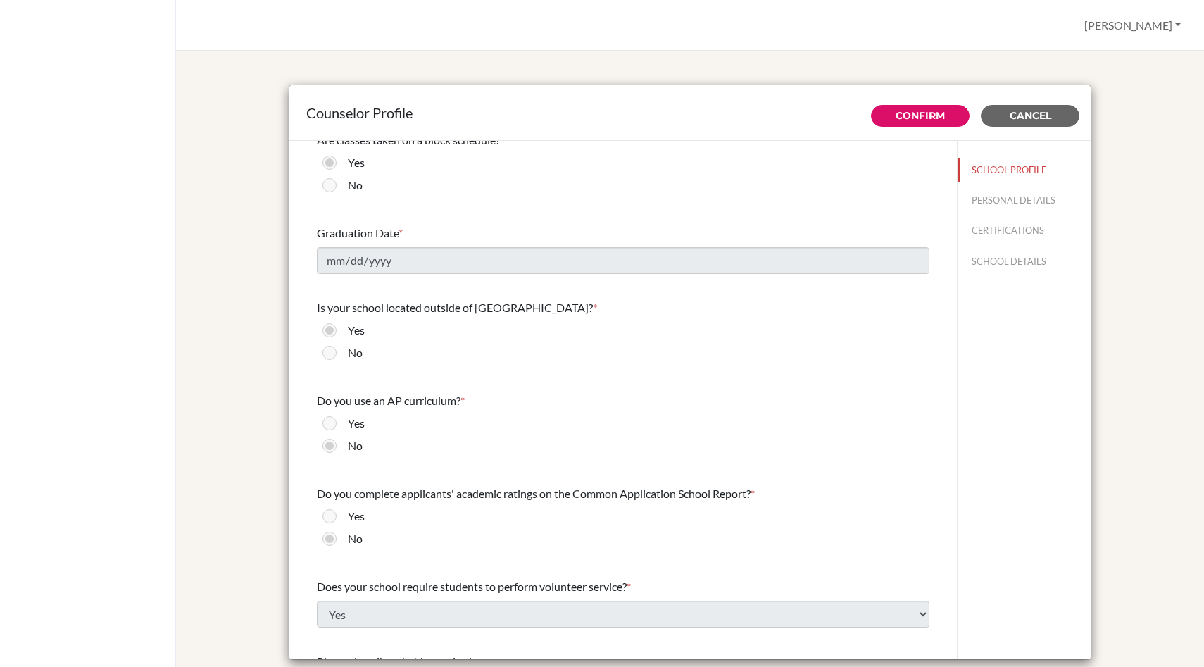
scroll to position [1466, 0]
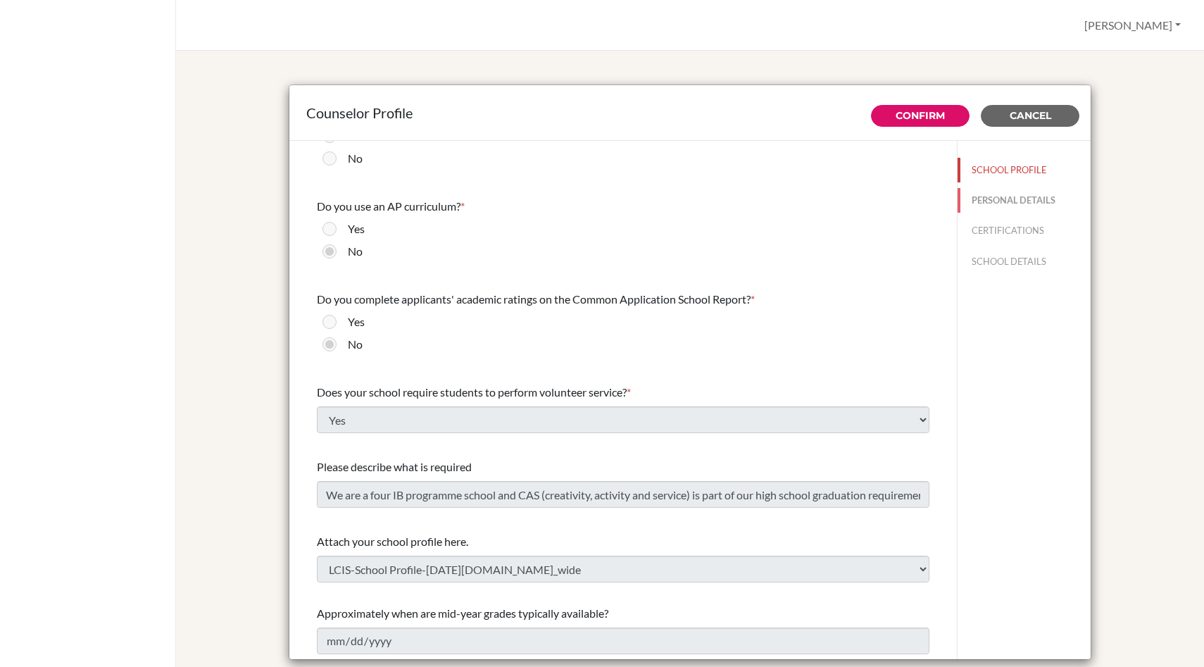
click at [994, 194] on button "PERSONAL DETAILS" at bounding box center [1023, 200] width 133 height 25
type input "Dr. R. [PERSON_NAME]"
type input "[PERSON_NAME]"
type input "University Counsellor"
type input "1.242-362-4774"
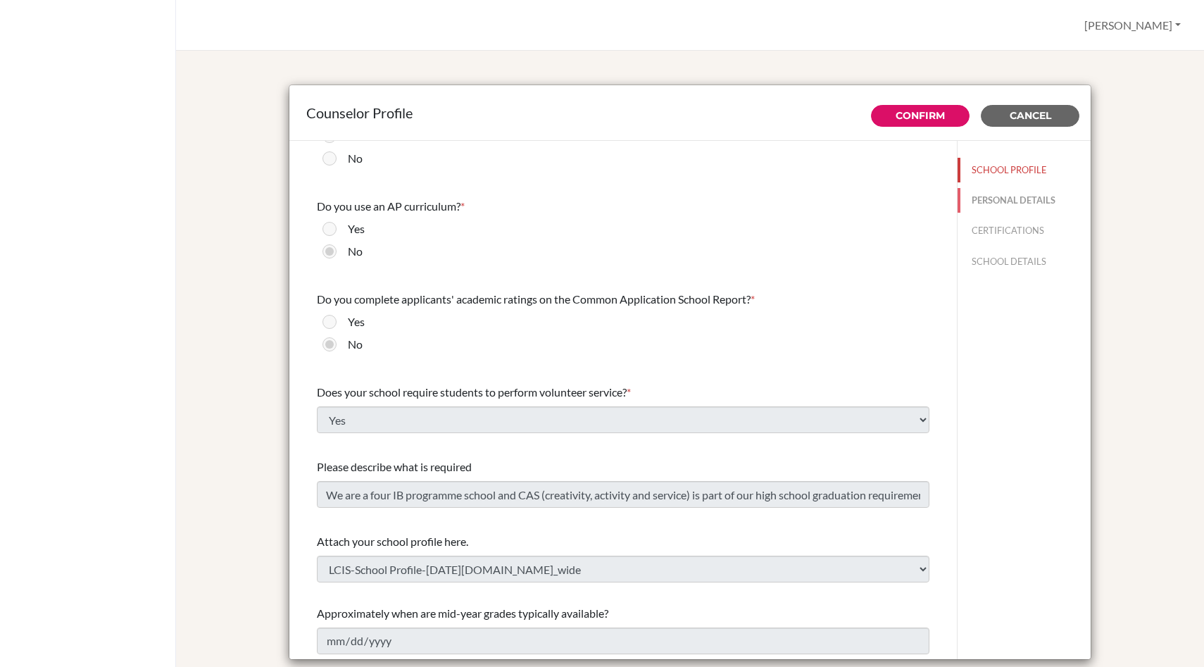
type input "[EMAIL_ADDRESS][DOMAIN_NAME]"
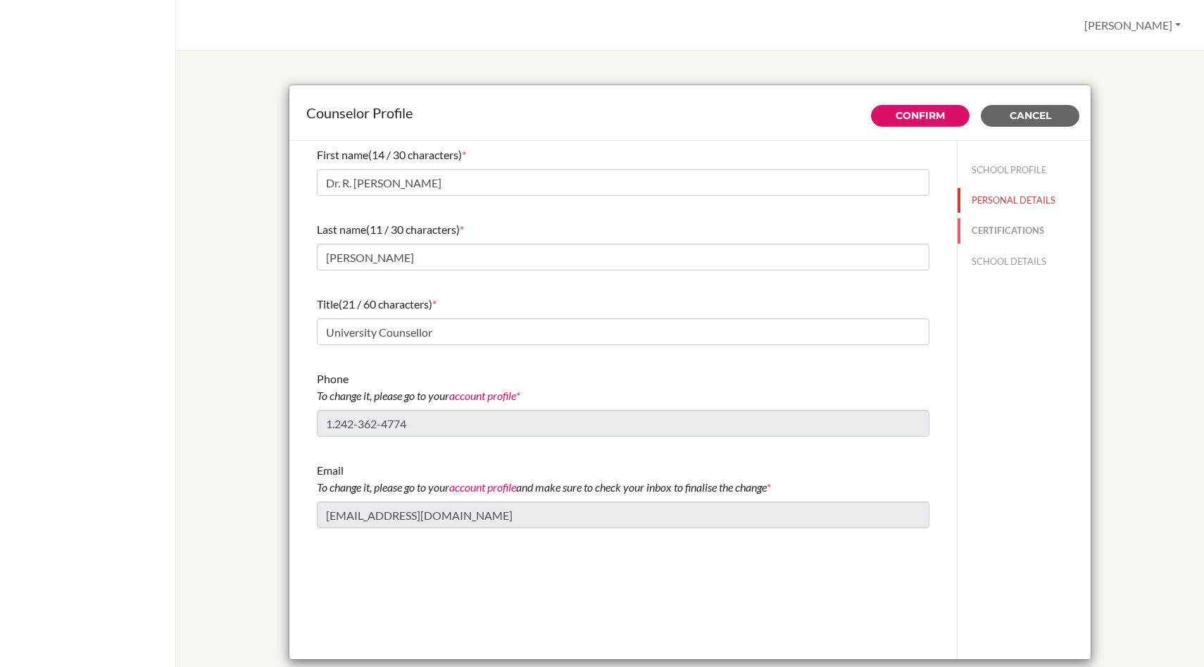
click at [999, 231] on button "CERTIFICATIONS" at bounding box center [1023, 230] width 133 height 25
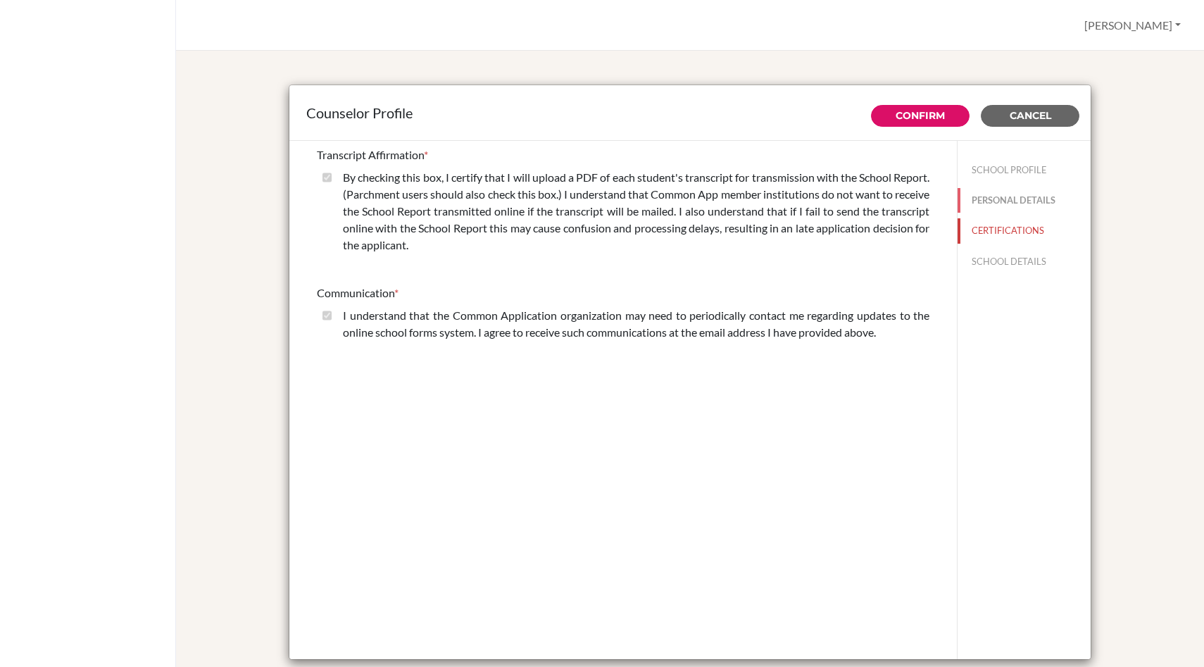
click at [1004, 198] on button "PERSONAL DETAILS" at bounding box center [1023, 200] width 133 height 25
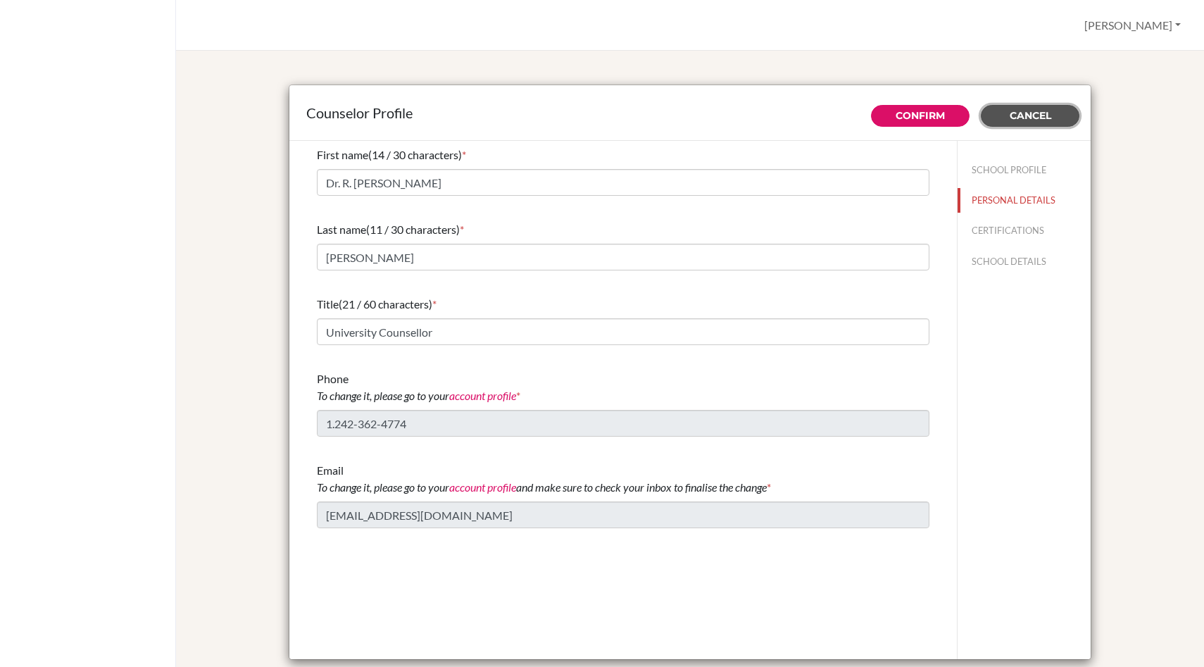
click at [1033, 118] on span "Cancel" at bounding box center [1030, 115] width 42 height 13
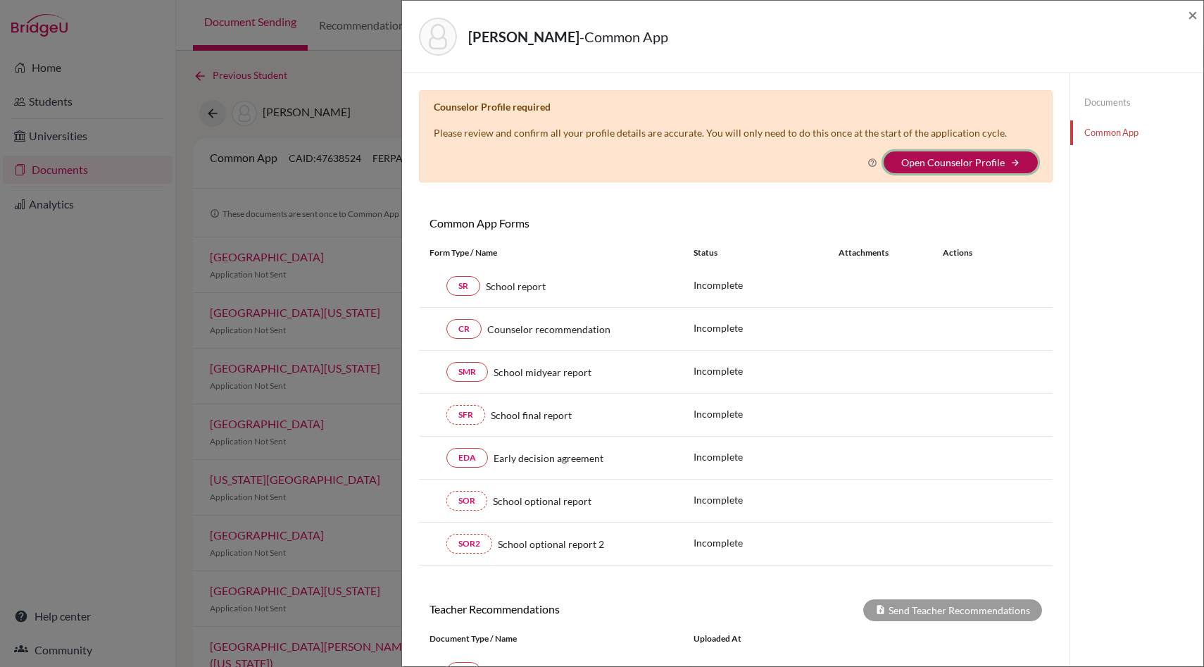
click at [1021, 160] on button "Open Counselor Profile arrow_forward" at bounding box center [960, 162] width 154 height 22
click at [872, 158] on icon at bounding box center [872, 163] width 10 height 10
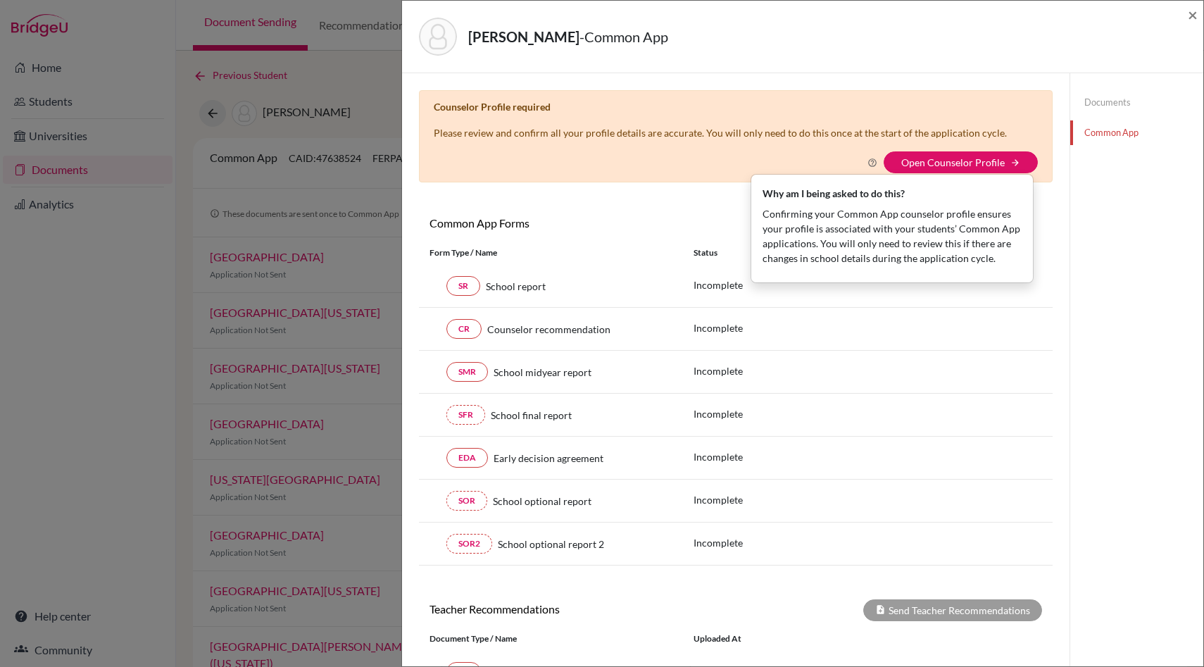
click at [871, 155] on div "Why am I being asked to do this? Confirming your Common App counselor profile e…" at bounding box center [736, 162] width 604 height 22
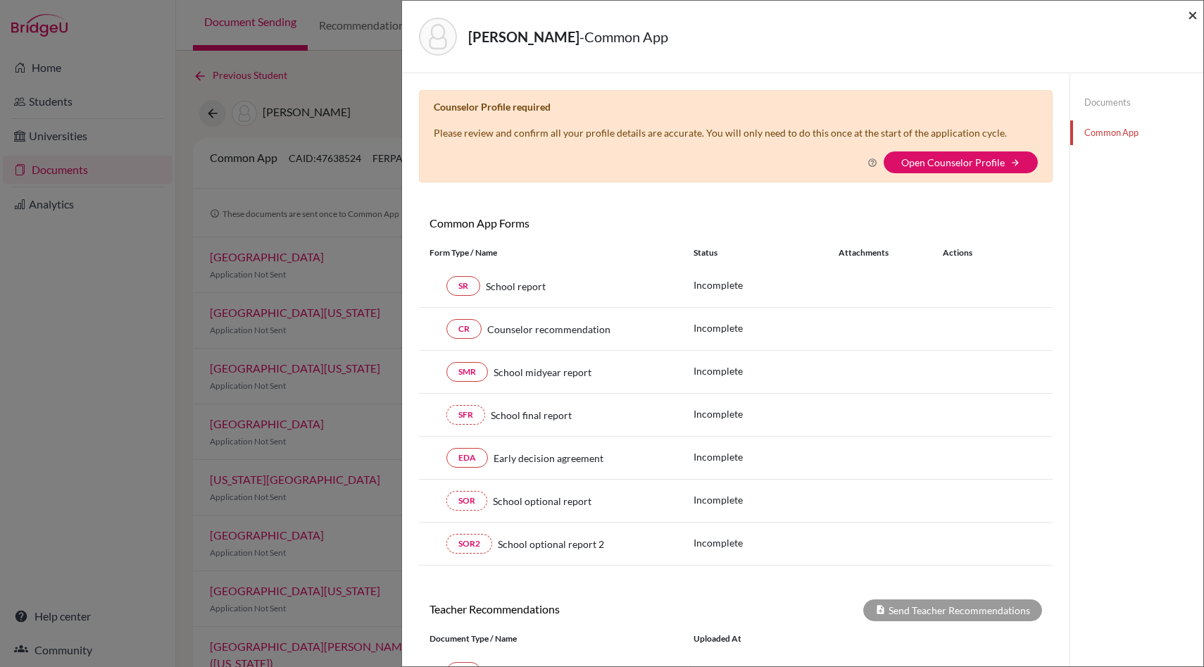
click at [1194, 15] on span "×" at bounding box center [1192, 14] width 10 height 20
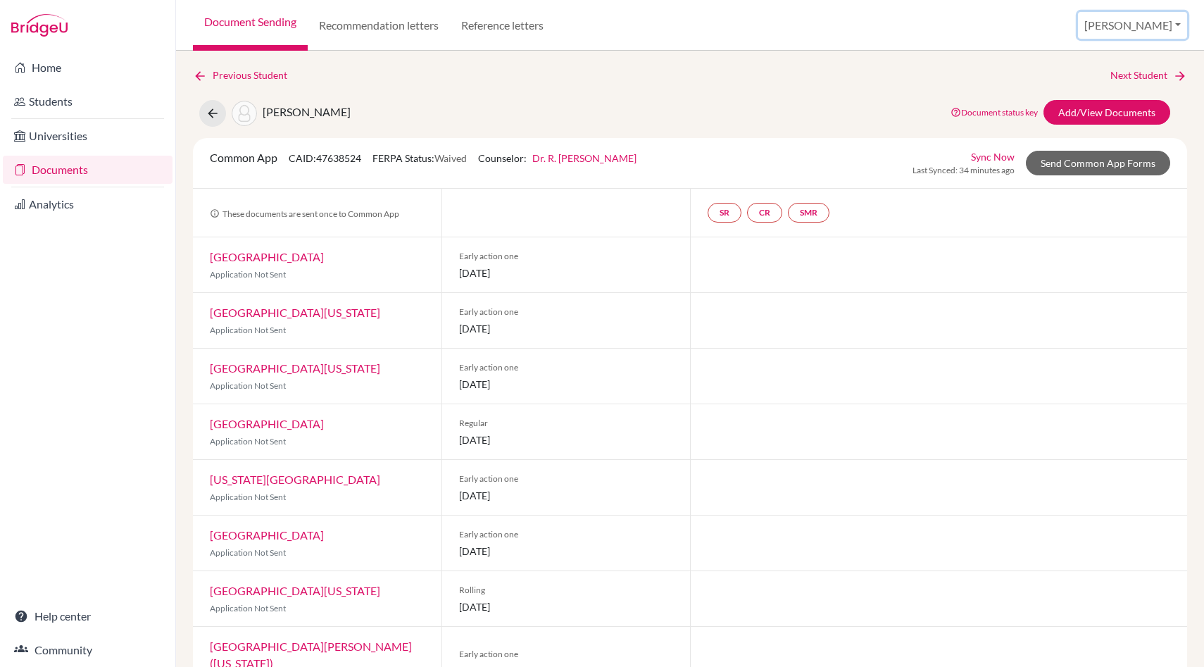
click at [1178, 25] on button "[PERSON_NAME]" at bounding box center [1132, 25] width 109 height 27
click at [1137, 78] on link "School Settings" at bounding box center [1082, 80] width 111 height 23
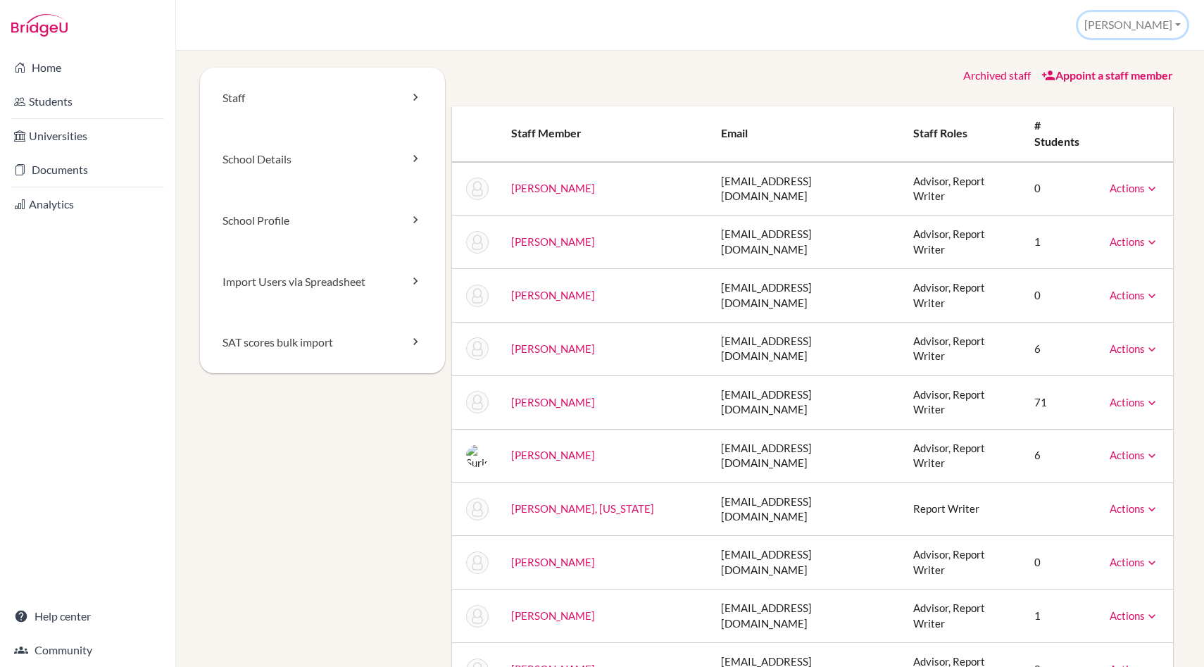
click at [1173, 12] on button "[PERSON_NAME]" at bounding box center [1132, 25] width 109 height 26
click at [1131, 56] on link "Profile" at bounding box center [1130, 57] width 111 height 23
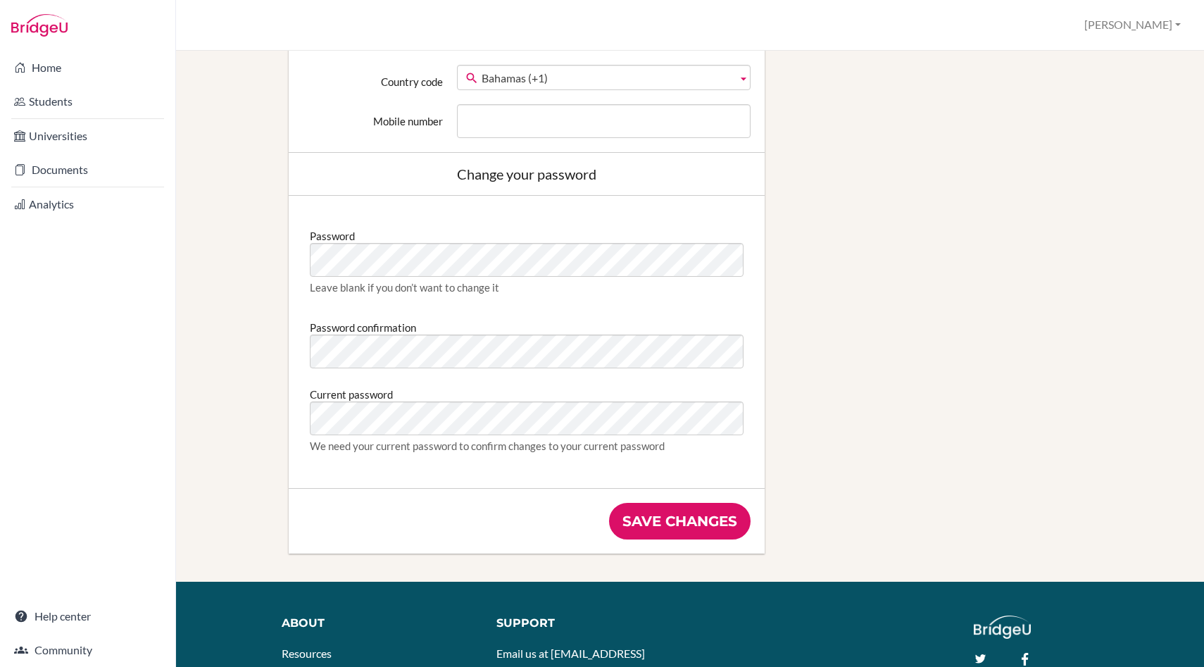
scroll to position [759, 0]
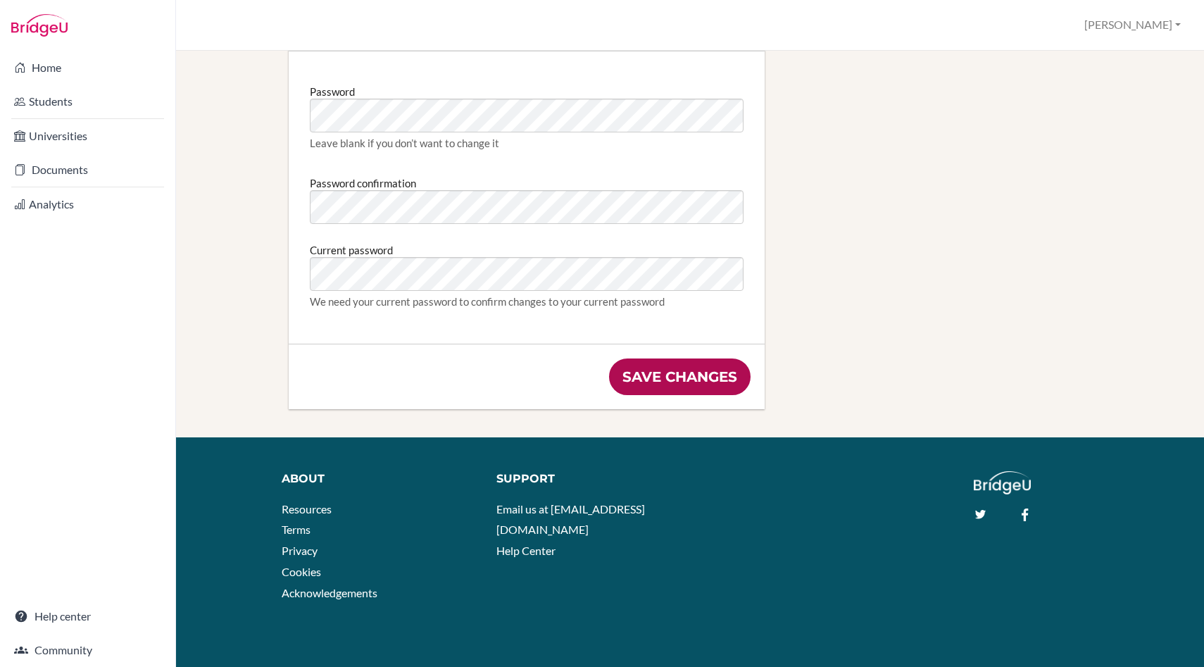
click at [663, 377] on input "Save changes" at bounding box center [679, 376] width 141 height 37
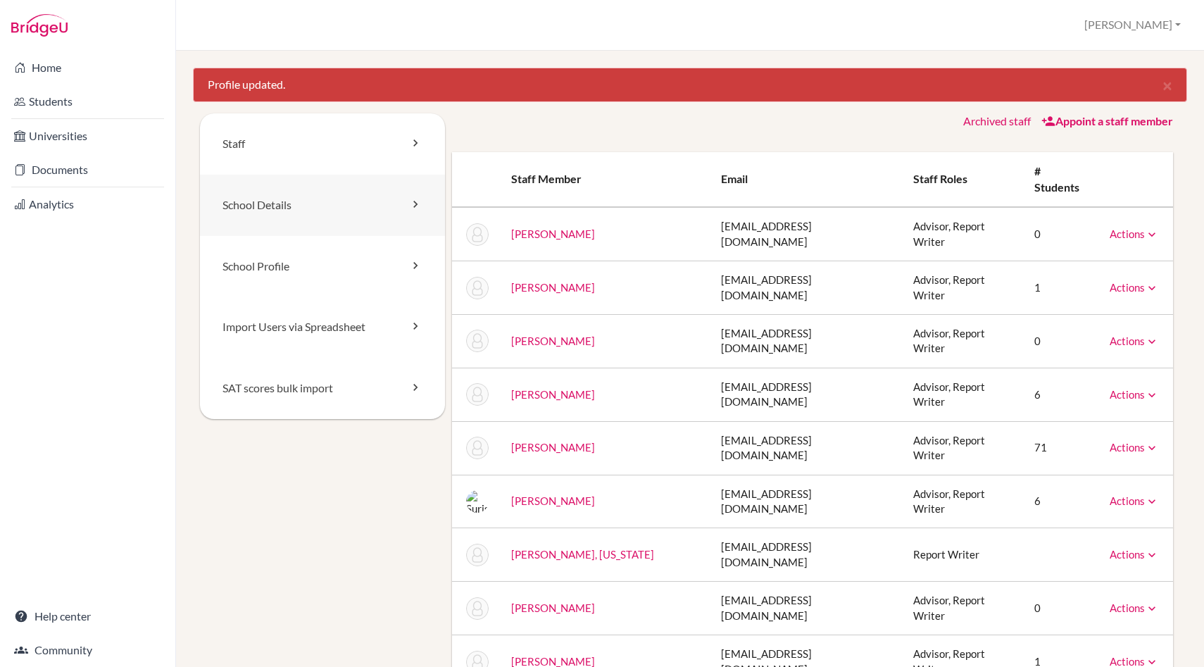
click at [354, 204] on link "School Details" at bounding box center [322, 205] width 245 height 61
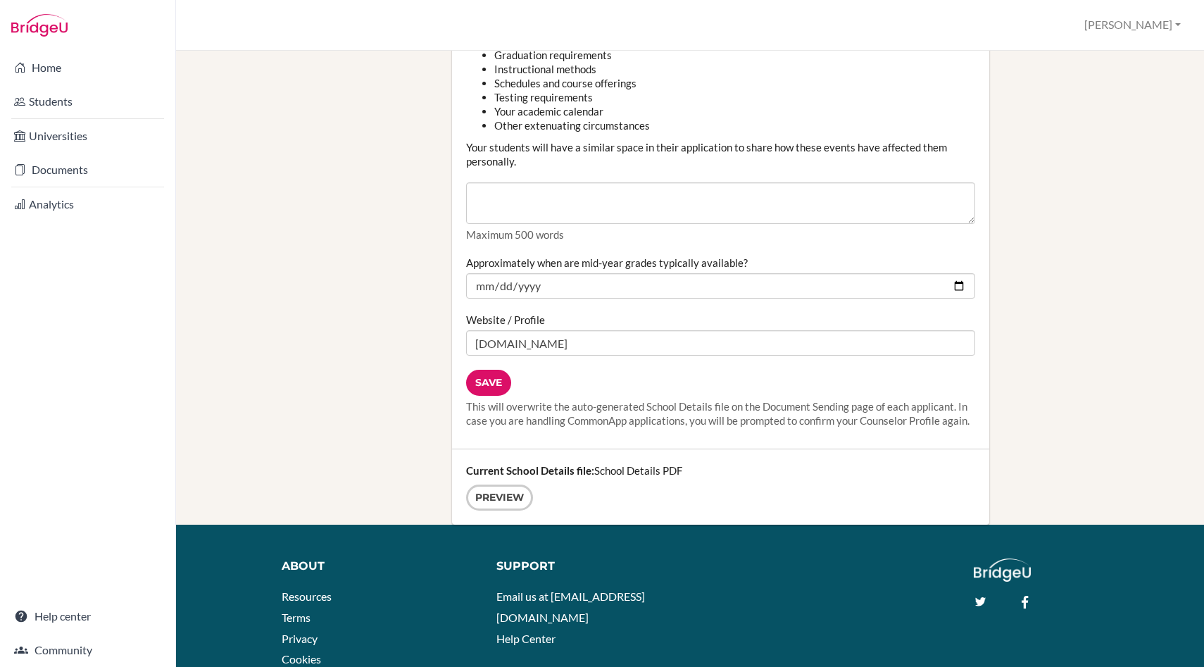
scroll to position [1689, 0]
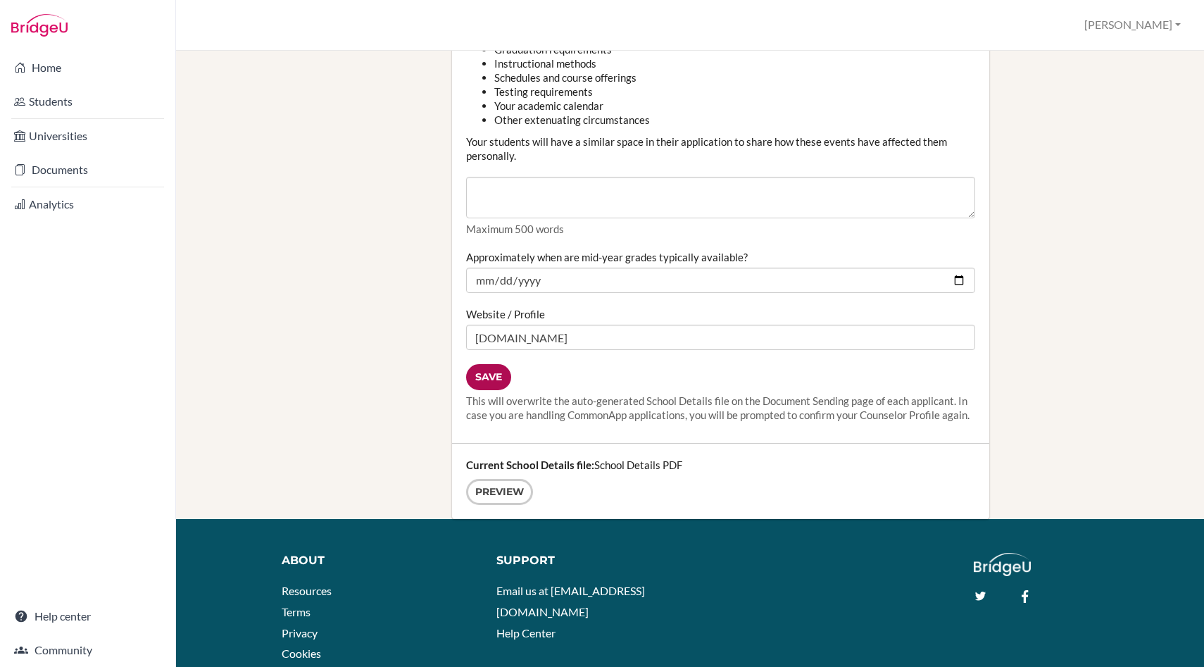
click at [493, 373] on input "Save" at bounding box center [488, 377] width 45 height 26
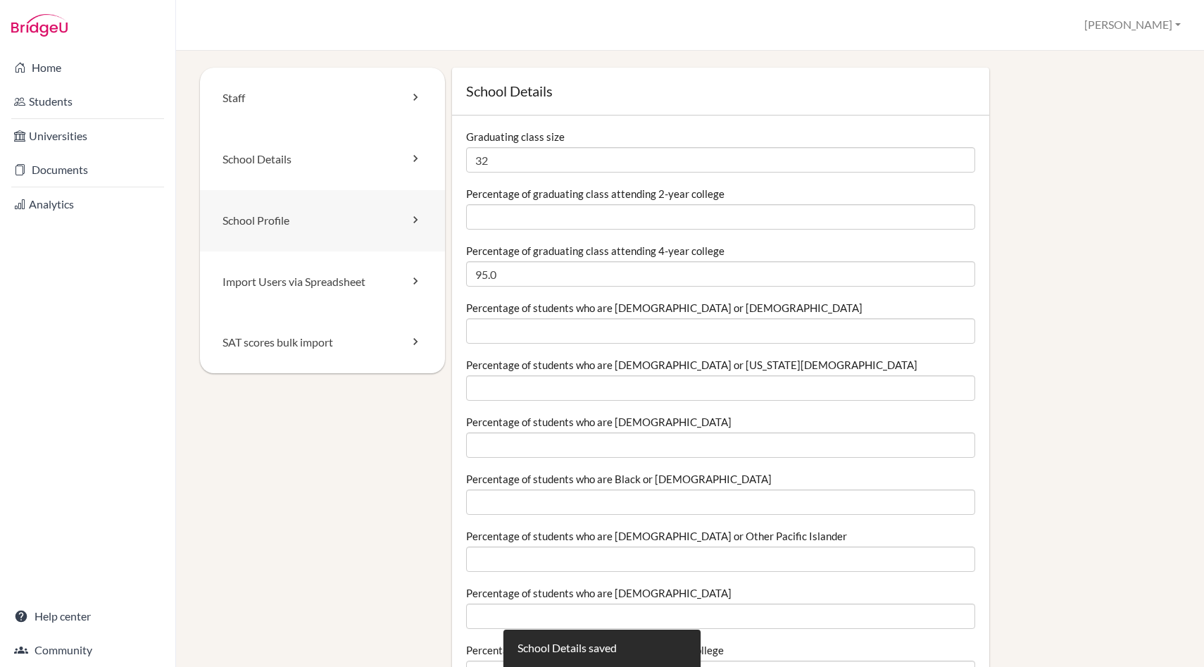
click at [310, 210] on link "School Profile" at bounding box center [322, 220] width 245 height 61
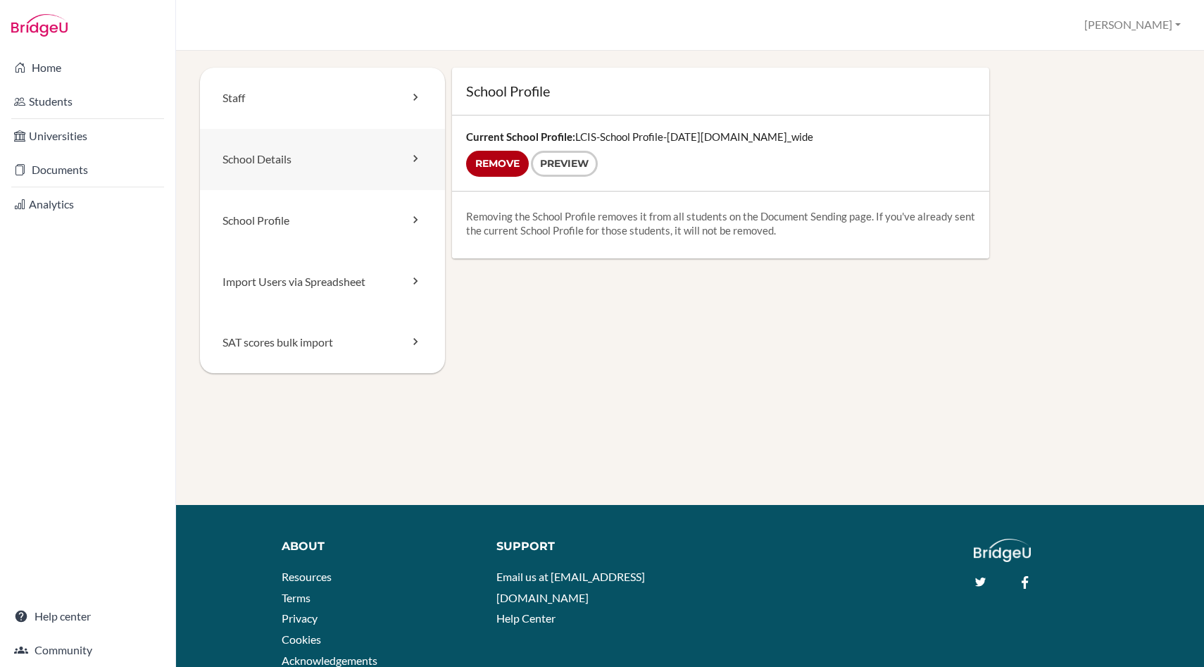
click at [300, 163] on link "School Details" at bounding box center [322, 159] width 245 height 61
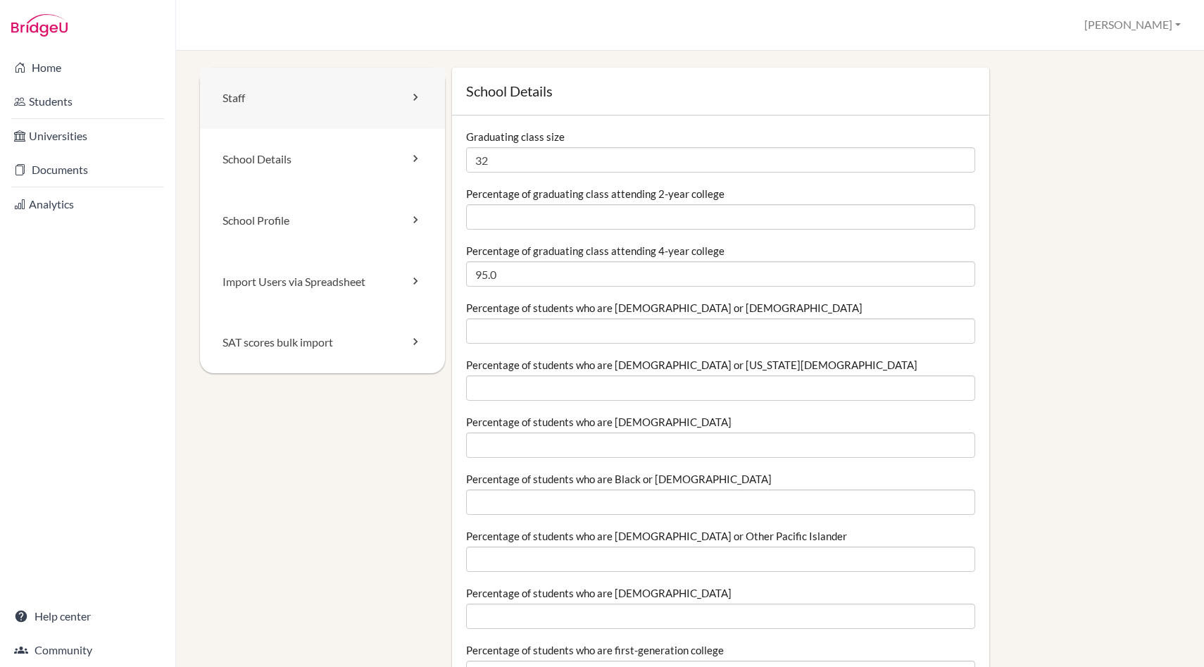
click at [323, 101] on link "Staff" at bounding box center [322, 98] width 245 height 61
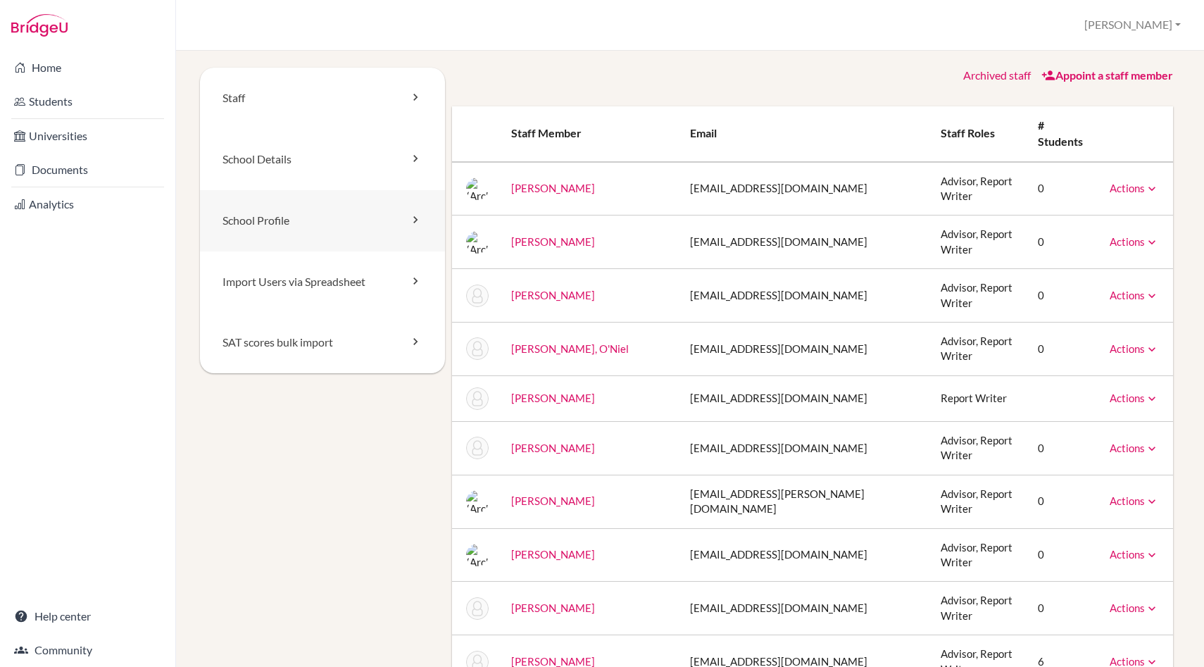
click at [336, 223] on link "School Profile" at bounding box center [322, 220] width 245 height 61
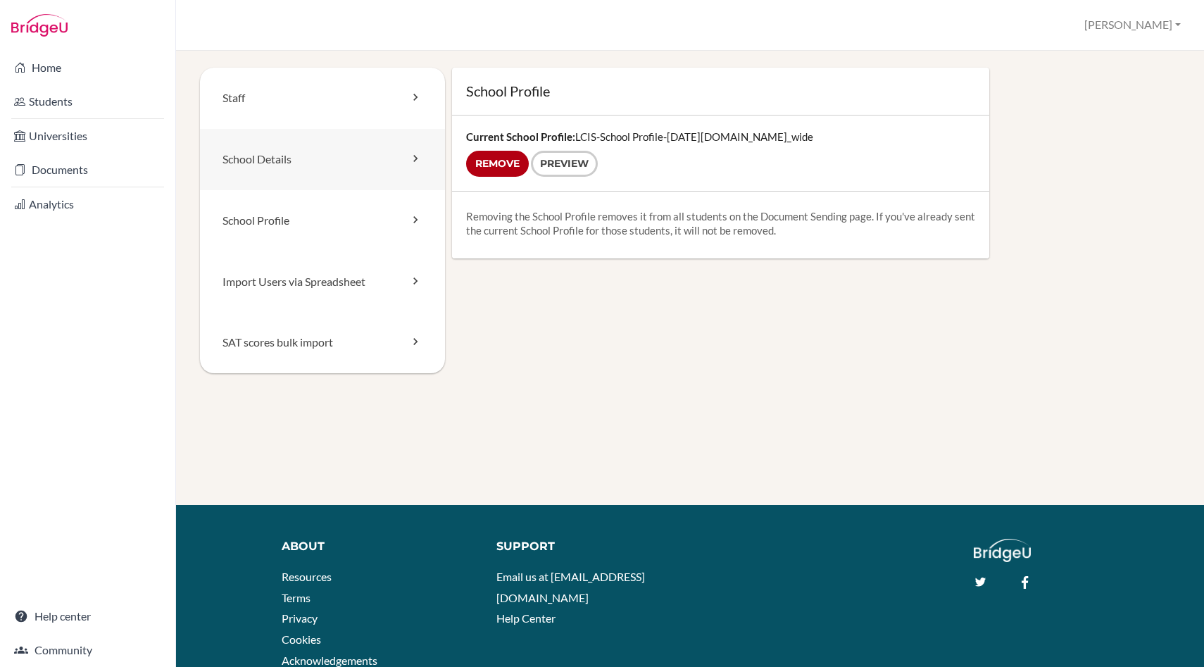
click at [403, 167] on link "School Details" at bounding box center [322, 159] width 245 height 61
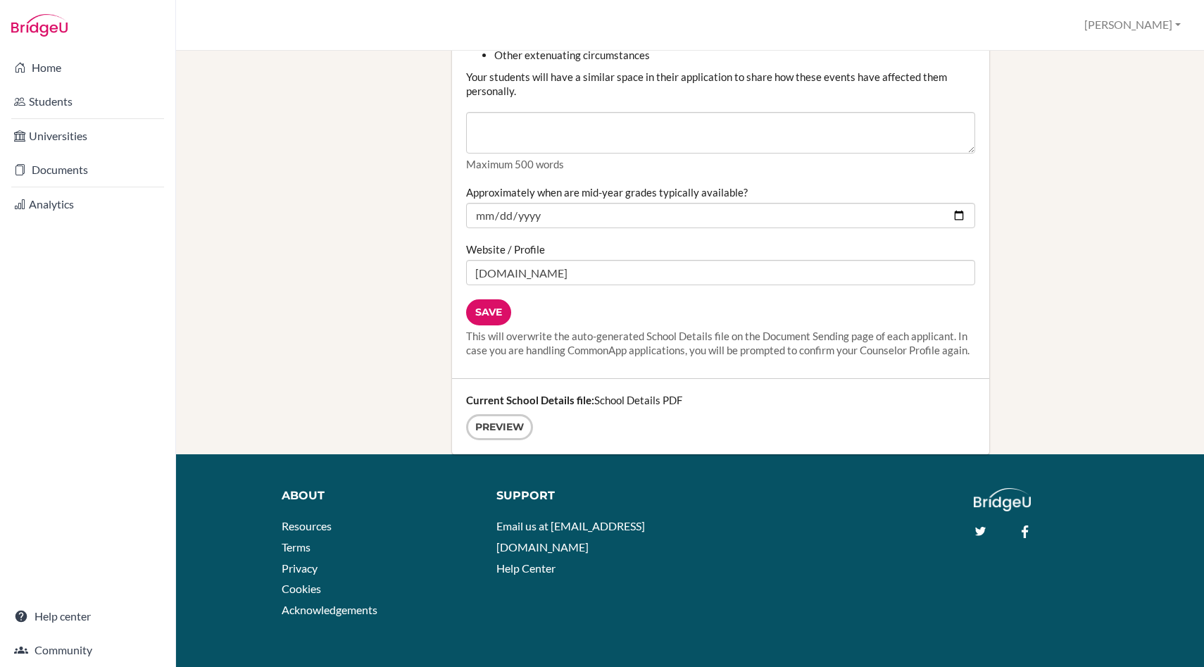
scroll to position [1761, 0]
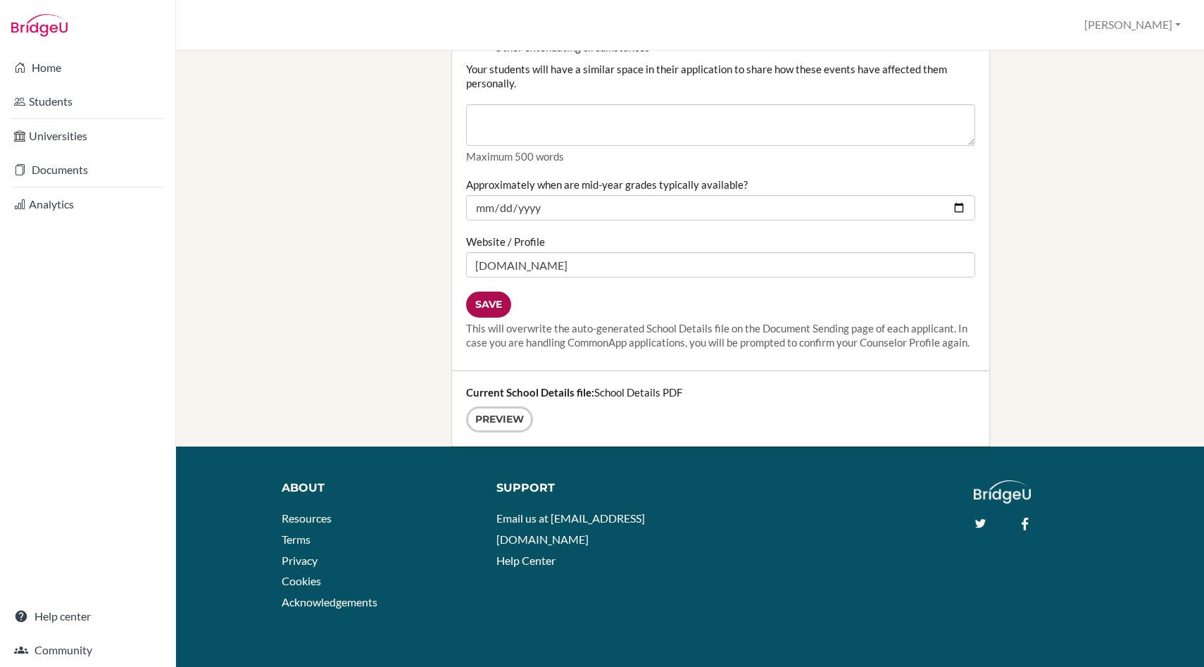
click at [496, 303] on input "Save" at bounding box center [488, 304] width 45 height 26
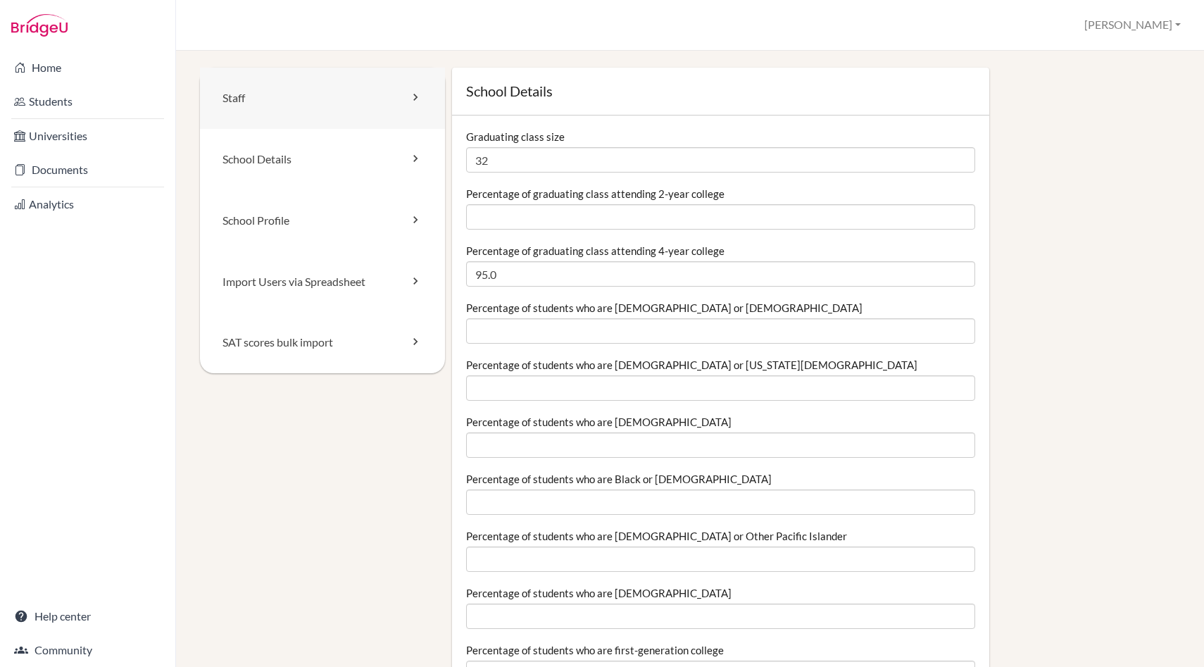
click at [377, 107] on link "Staff" at bounding box center [322, 98] width 245 height 61
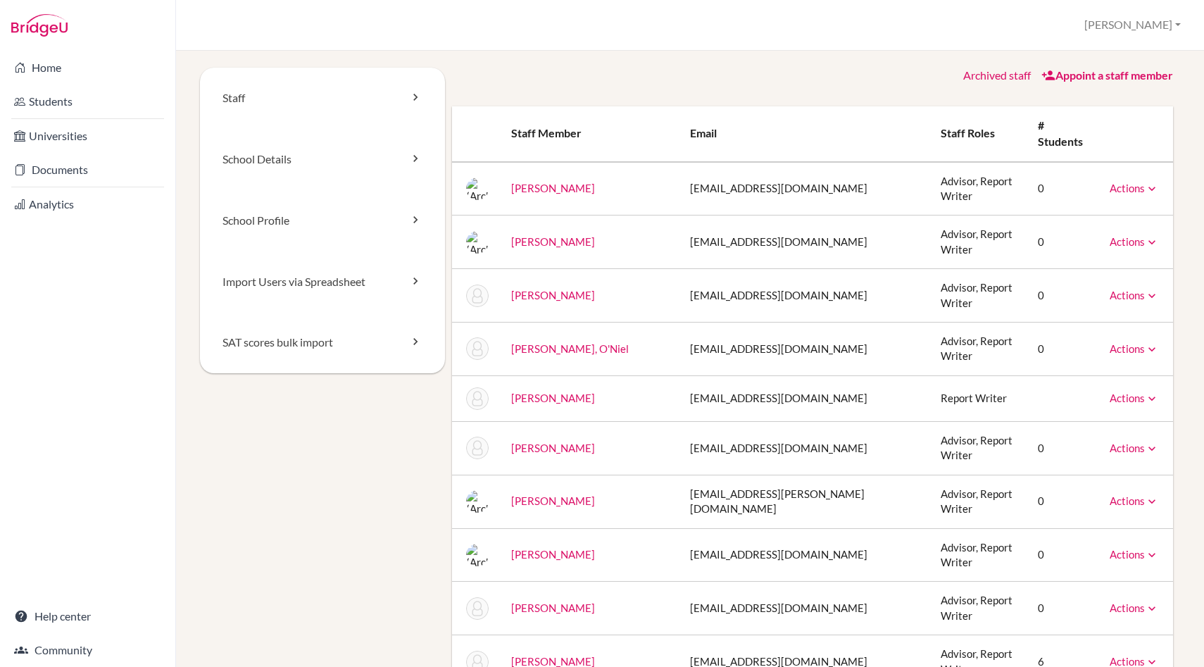
click at [1151, 182] on icon at bounding box center [1151, 189] width 14 height 14
click at [1152, 137] on th at bounding box center [1135, 134] width 75 height 56
click at [1013, 79] on link "Archived staff" at bounding box center [997, 74] width 68 height 13
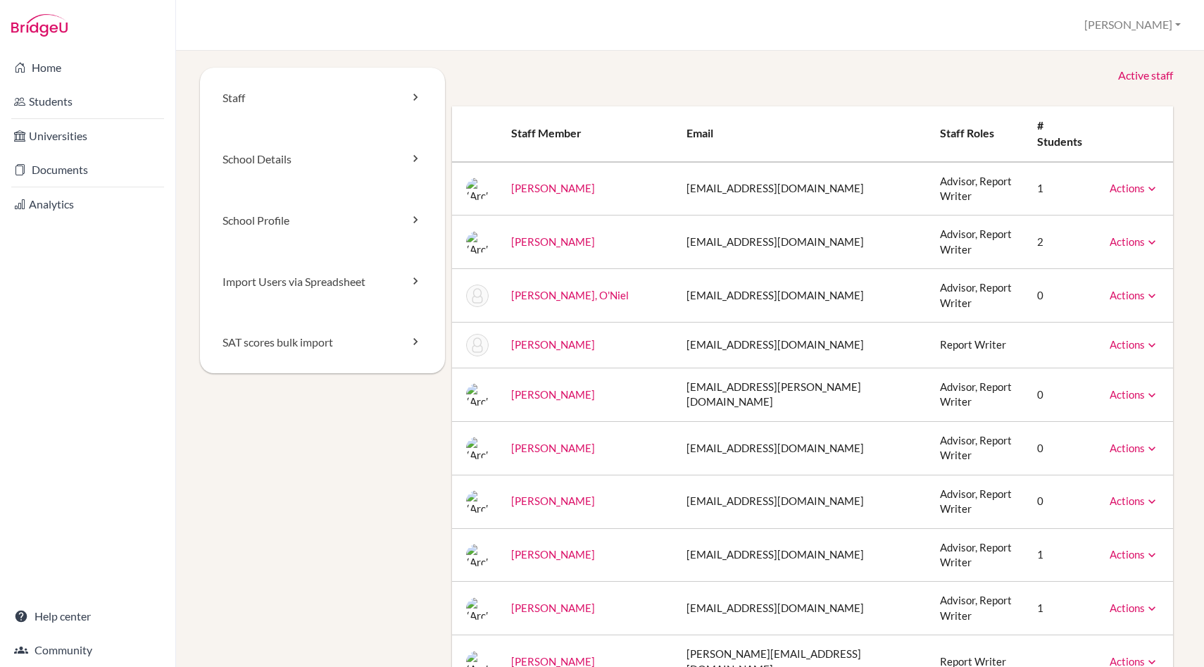
click at [1140, 74] on link "Active staff" at bounding box center [1145, 76] width 55 height 16
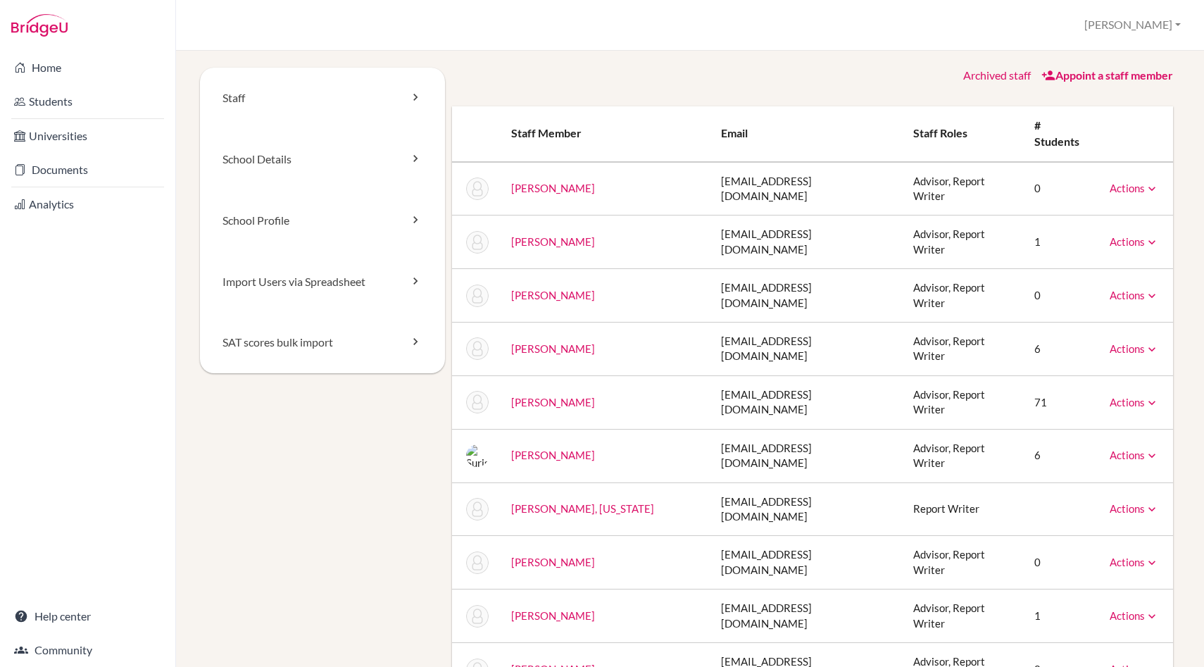
click at [1150, 182] on icon at bounding box center [1151, 189] width 14 height 14
click at [73, 180] on link "Documents" at bounding box center [88, 170] width 170 height 28
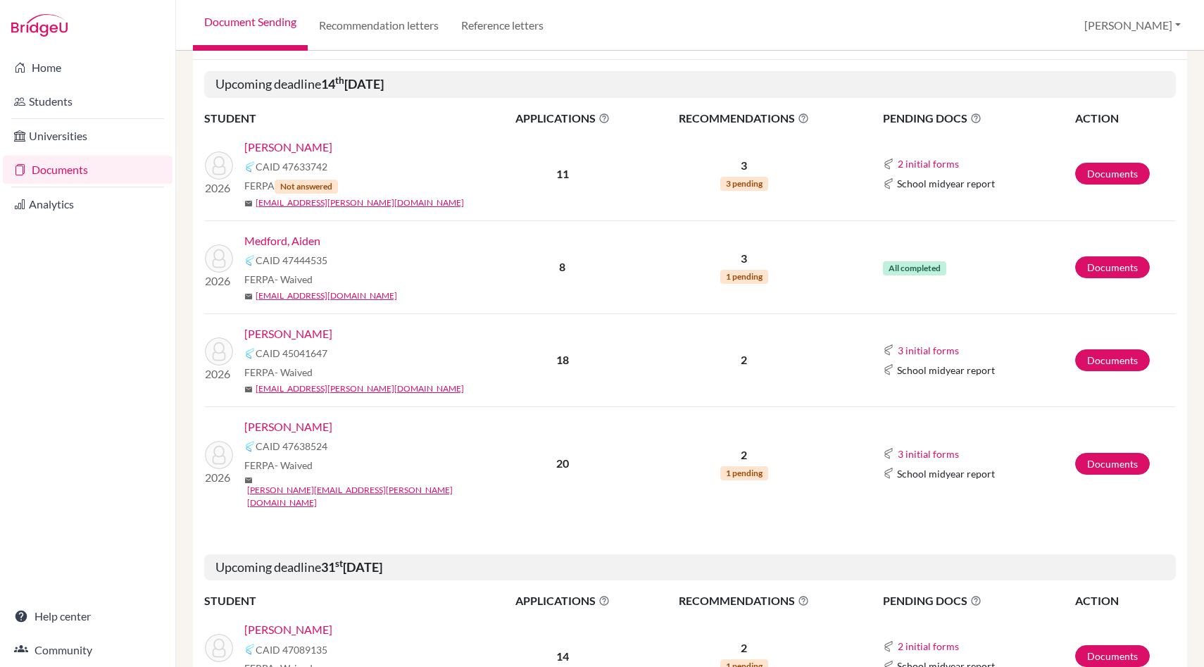
scroll to position [165, 0]
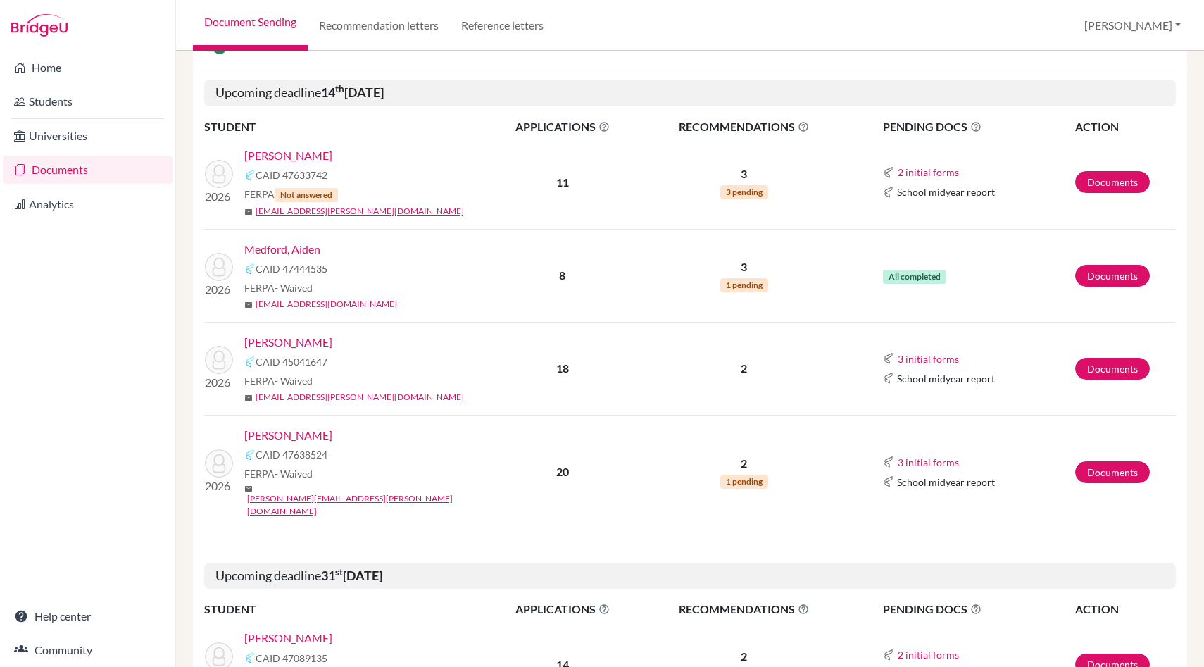
click at [286, 434] on link "[PERSON_NAME]" at bounding box center [288, 435] width 88 height 17
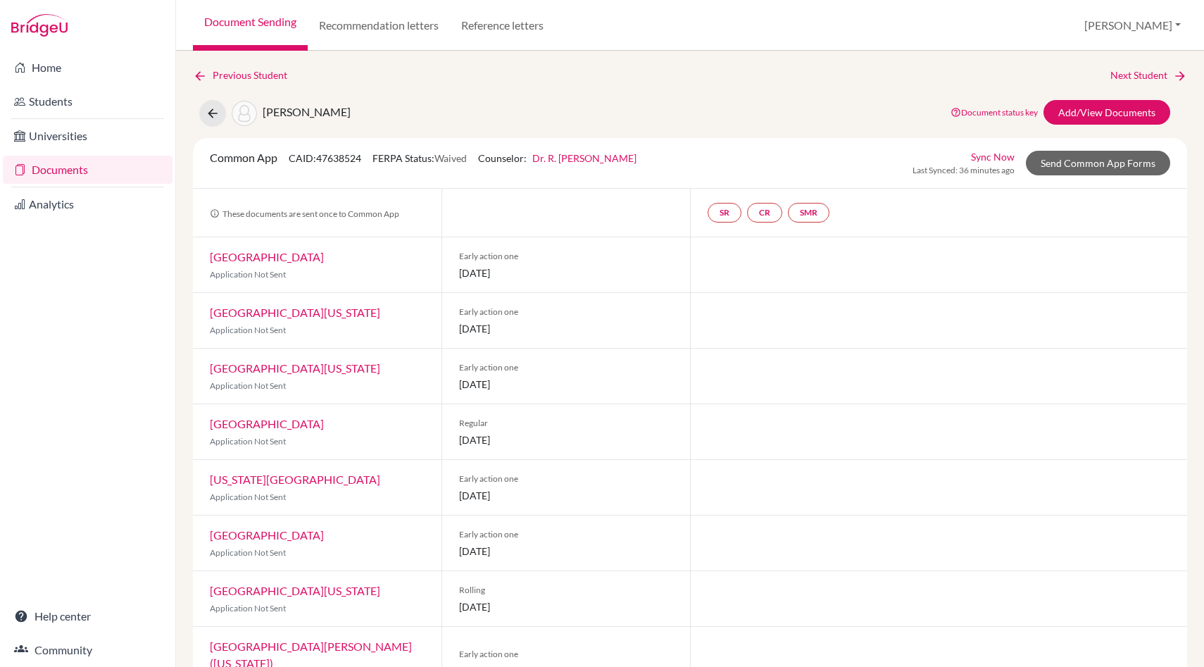
click at [614, 156] on link "Dr. R. Michele S. Mindorff" at bounding box center [584, 158] width 104 height 12
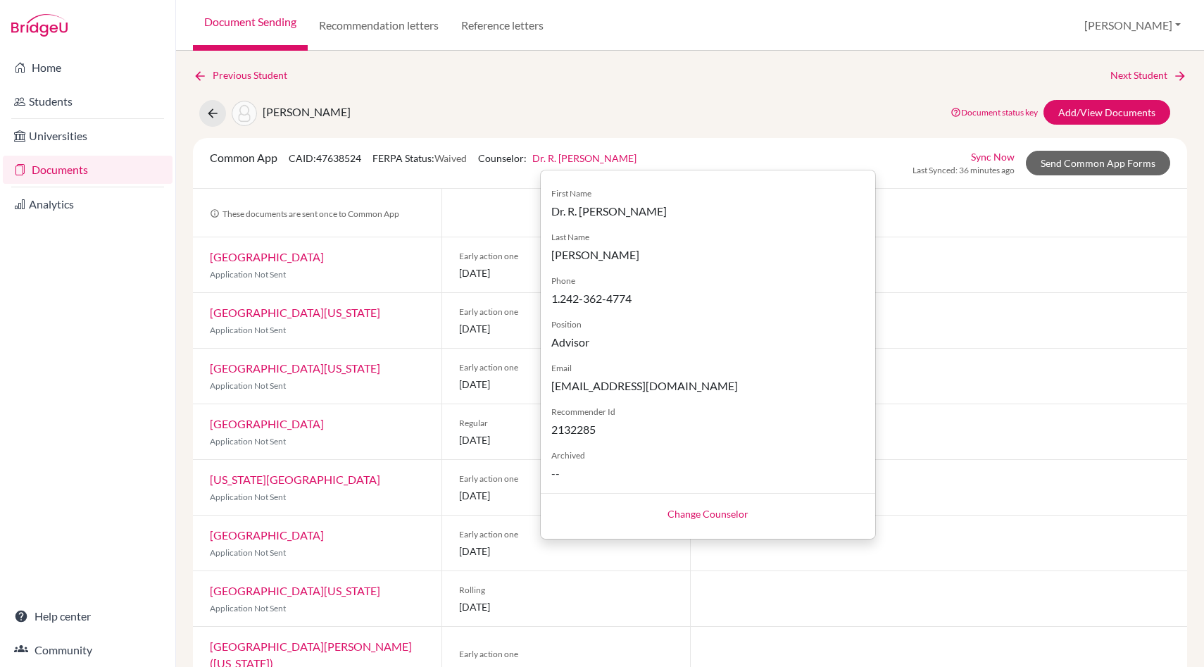
click at [711, 512] on link "Change Counselor" at bounding box center [707, 513] width 81 height 12
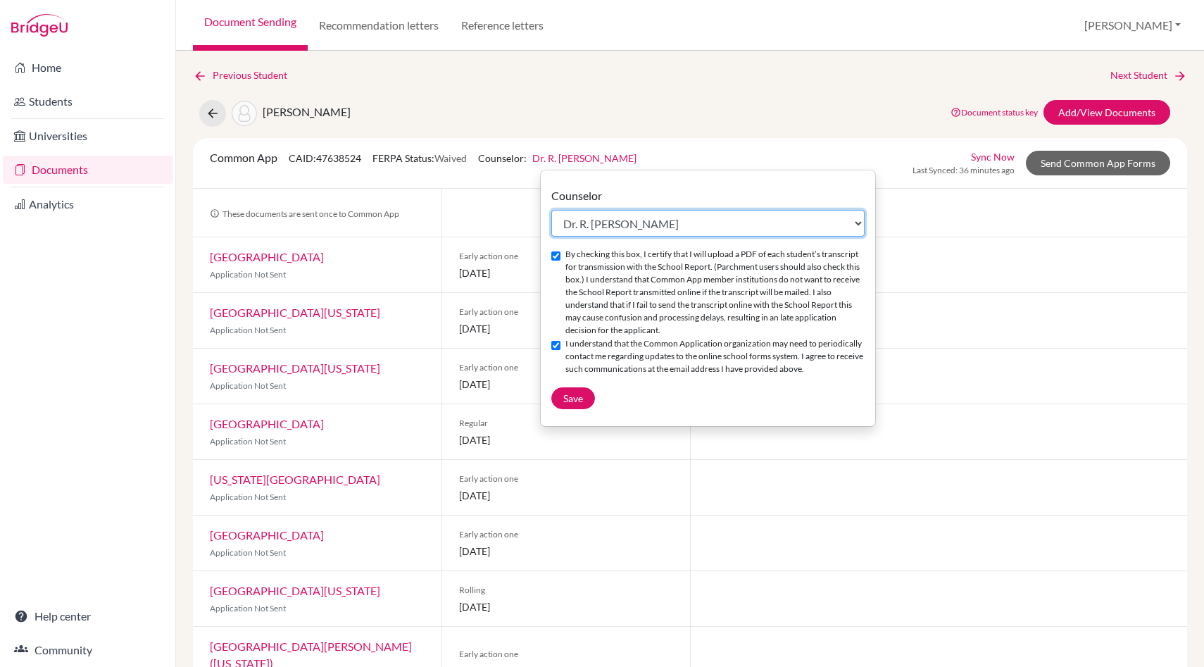
click at [694, 220] on select "Select counselor Elena Alvarez Liza Bethel Frédéric Bournas Linda Bouziane Step…" at bounding box center [707, 223] width 313 height 27
select select "456271"
click at [551, 210] on select "Select counselor Elena Alvarez Liza Bethel Frédéric Bournas Linda Bouziane Step…" at bounding box center [707, 223] width 313 height 27
checkbox input "false"
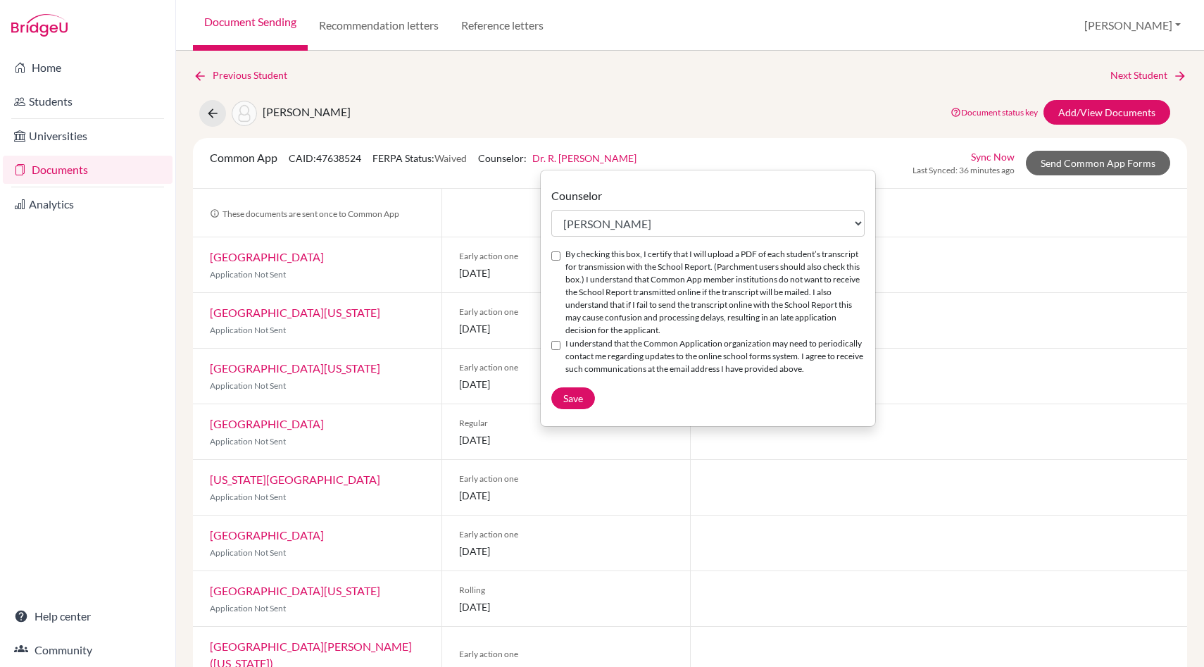
click at [553, 257] on input "By checking this box, I certify that I will upload a PDF of each student’s tran…" at bounding box center [555, 255] width 9 height 9
checkbox input "true"
click at [557, 344] on input "I understand that the Common Application organization may need to periodically …" at bounding box center [555, 345] width 9 height 9
checkbox input "true"
click at [575, 401] on span "Save" at bounding box center [573, 398] width 20 height 12
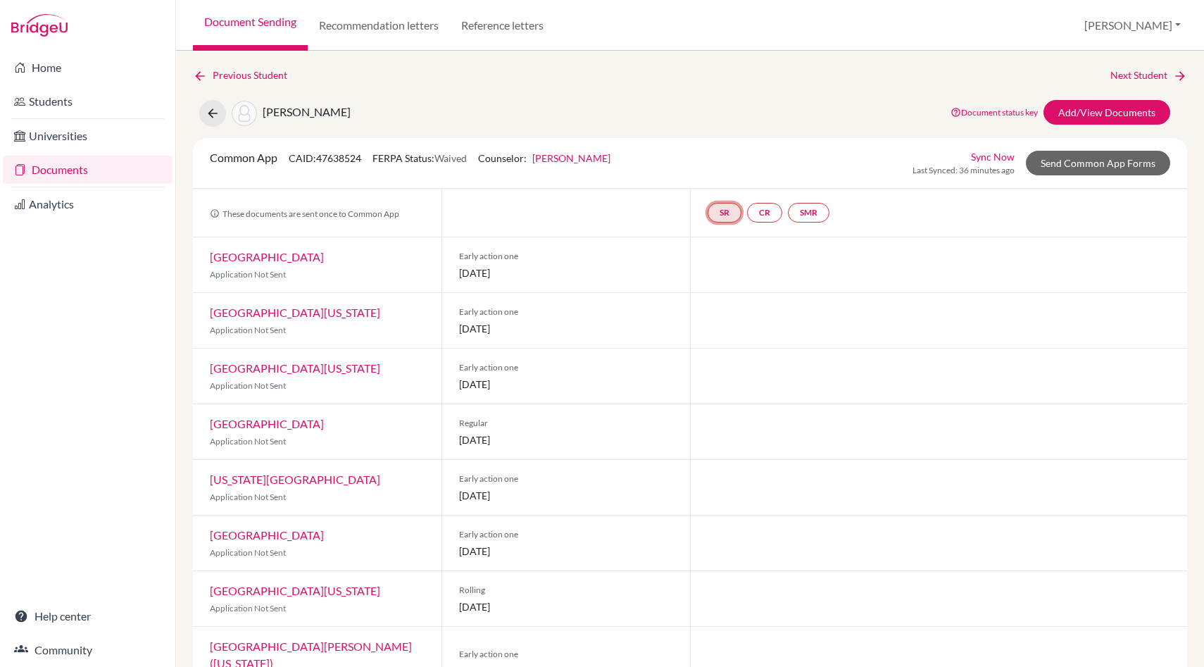
click at [729, 211] on link "SR" at bounding box center [724, 213] width 34 height 20
click at [1078, 106] on link "Add/View Documents" at bounding box center [1106, 112] width 127 height 25
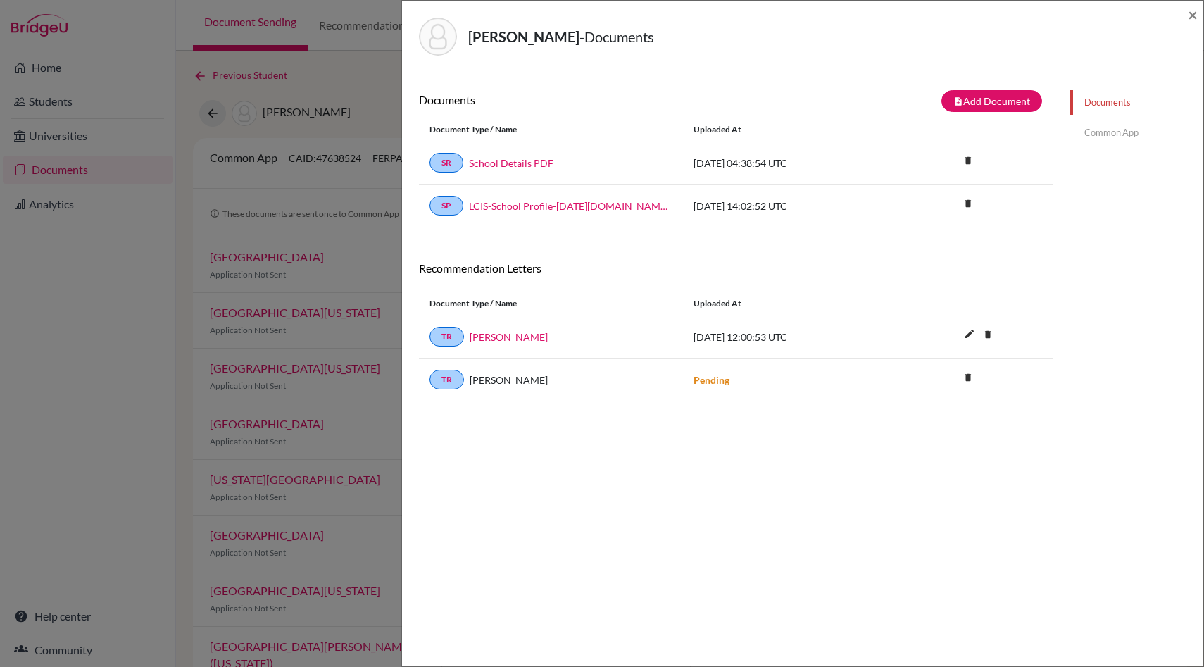
click at [1110, 134] on link "Common App" at bounding box center [1136, 132] width 133 height 25
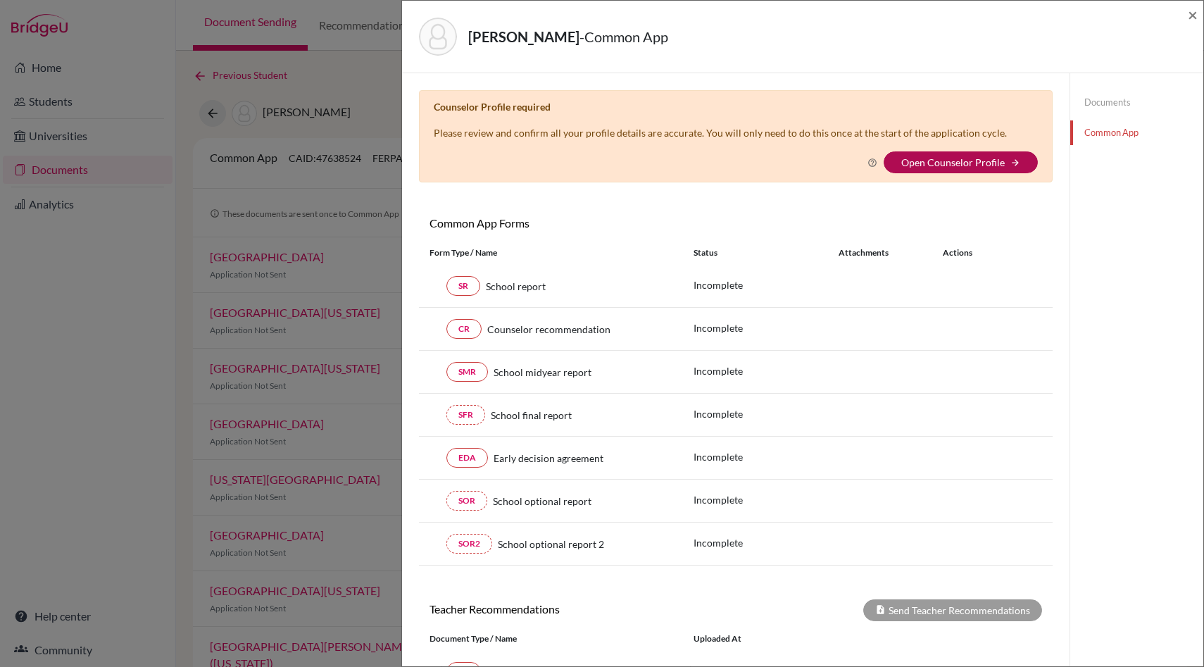
click at [936, 165] on link "Open Counselor Profile" at bounding box center [952, 162] width 103 height 12
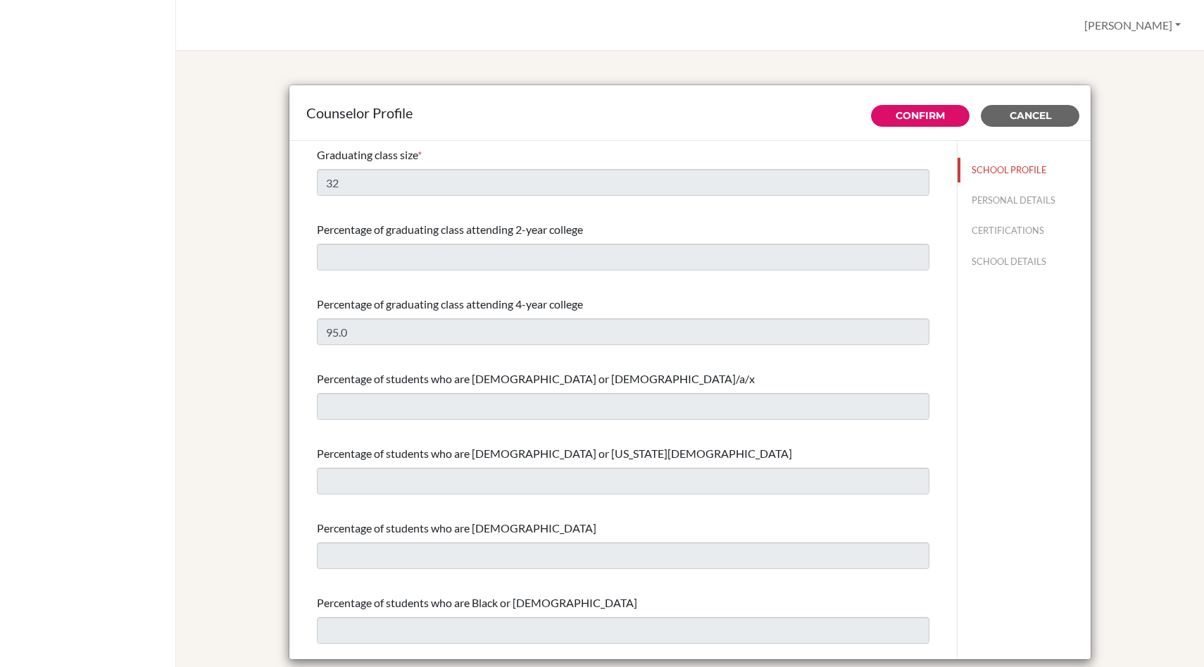
select select "0"
select select "312282"
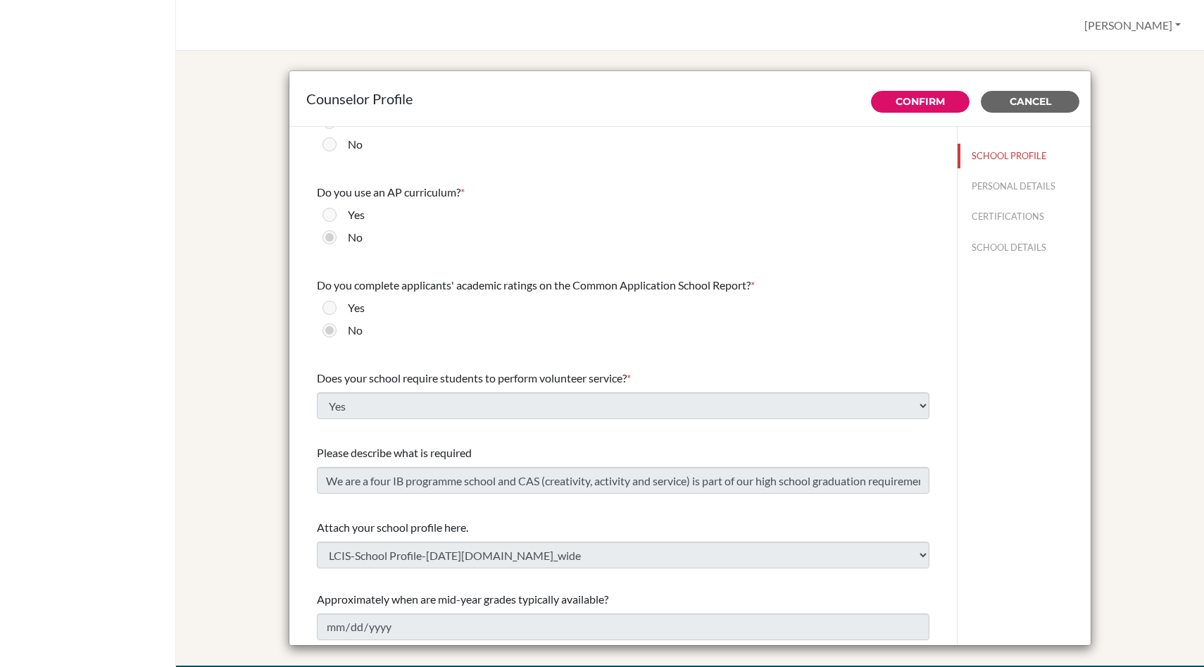
scroll to position [29, 0]
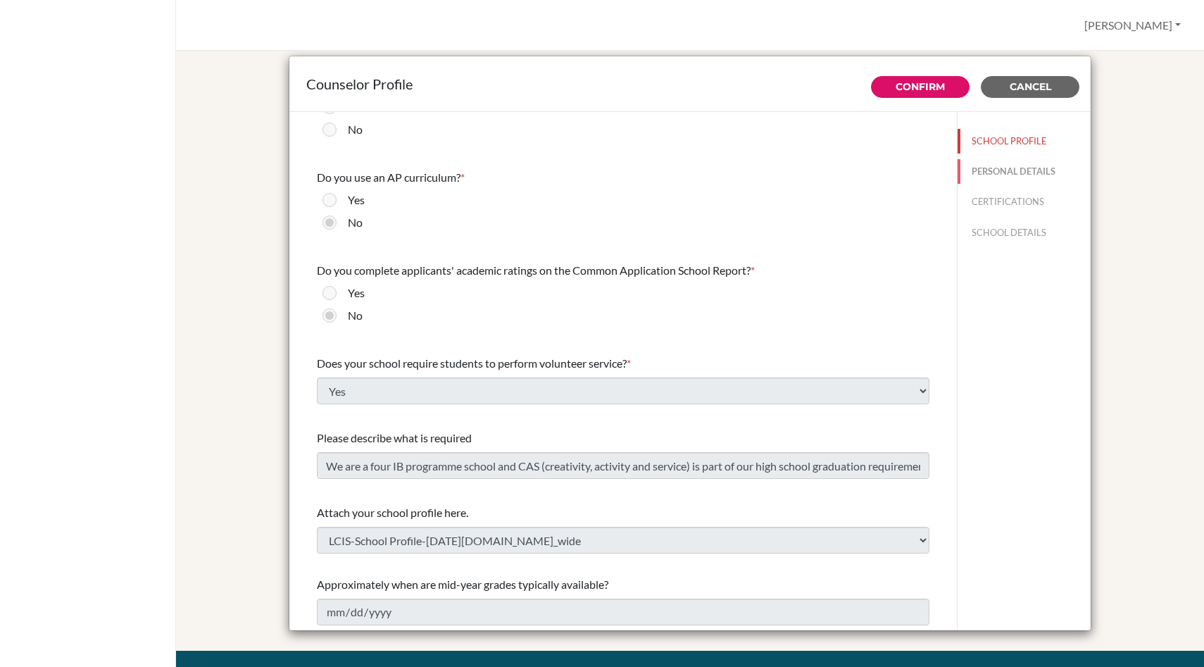
click at [1045, 170] on button "PERSONAL DETAILS" at bounding box center [1023, 171] width 133 height 25
type input "[PERSON_NAME]"
type input "Moore"
type input "Advisor"
type input "1.242-362-4774"
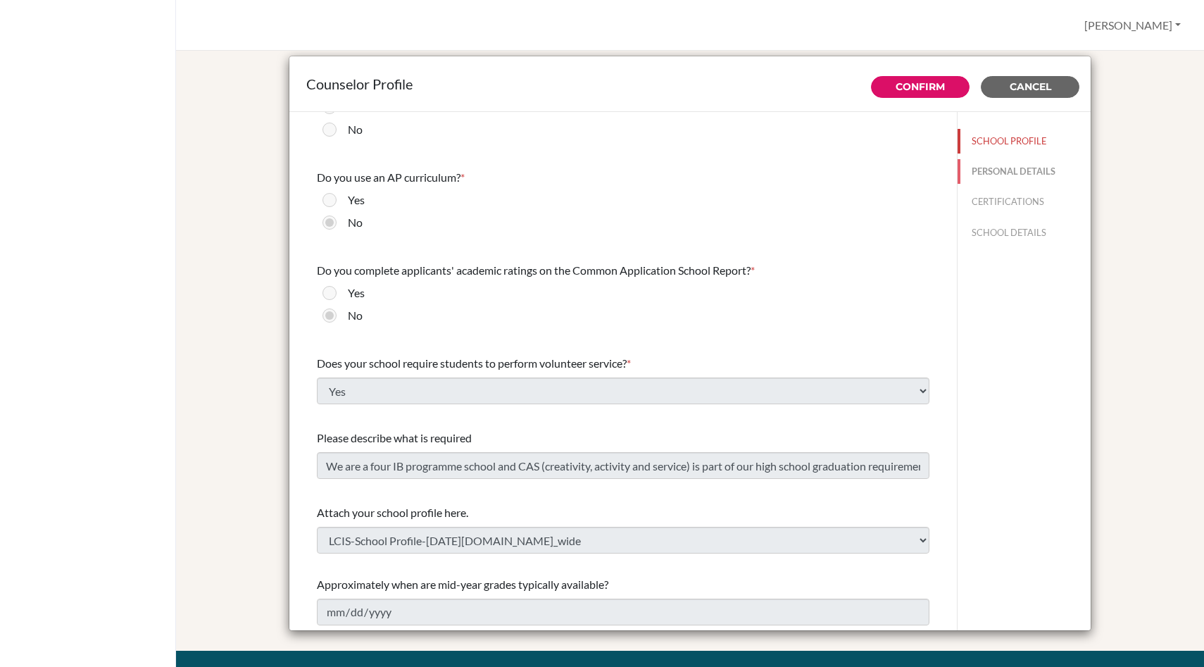
type input "[EMAIL_ADDRESS][DOMAIN_NAME]"
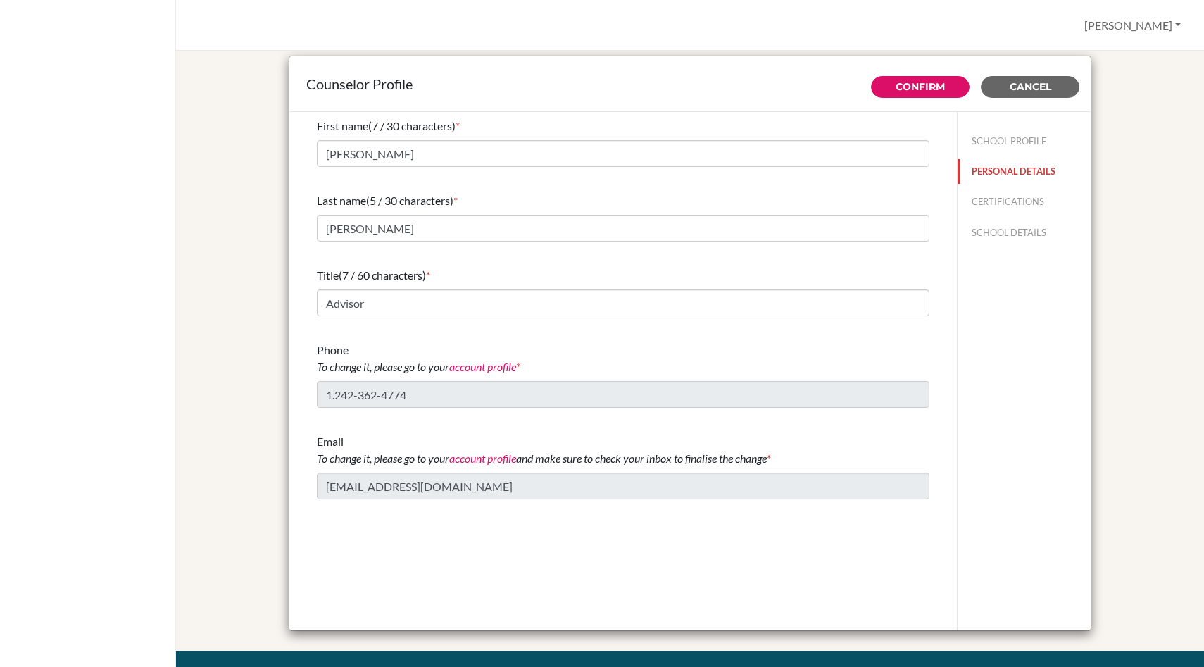
scroll to position [0, 0]
click at [1021, 197] on button "CERTIFICATIONS" at bounding box center [1023, 201] width 133 height 25
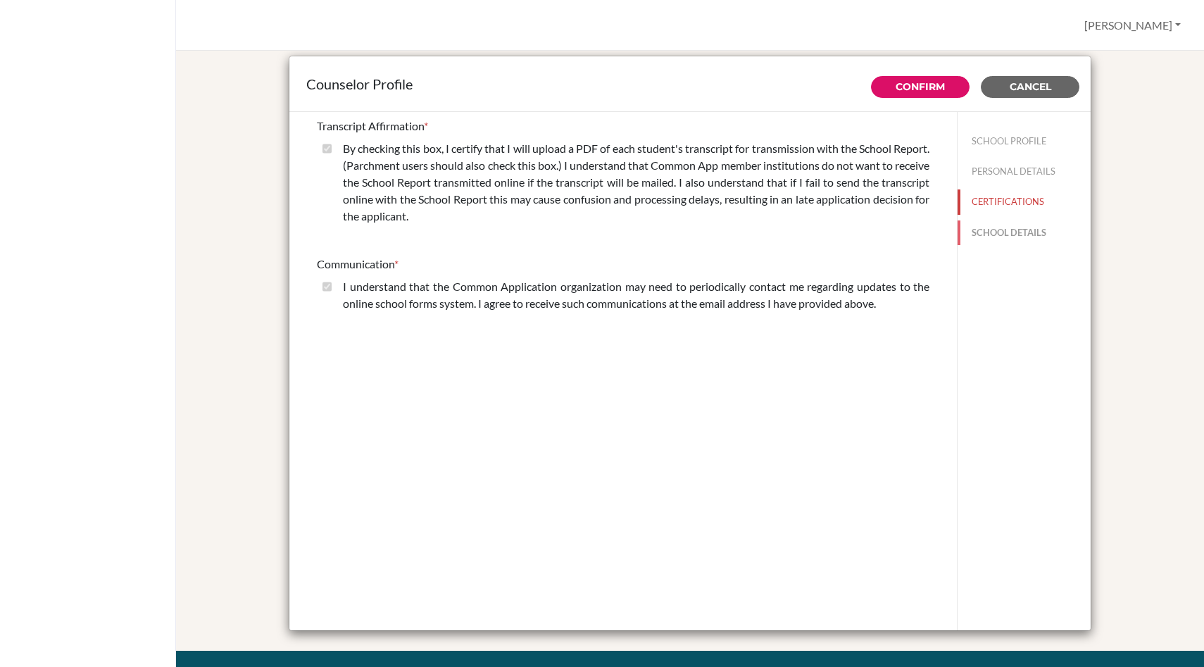
click at [1014, 232] on button "SCHOOL DETAILS" at bounding box center [1023, 232] width 133 height 25
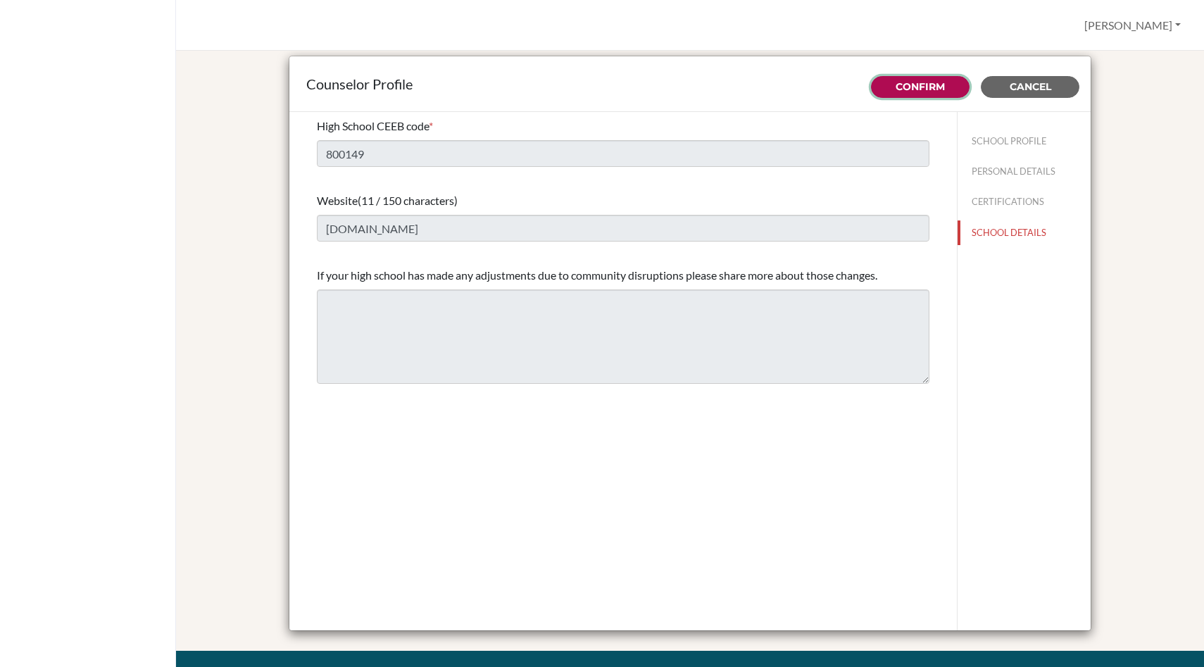
click at [902, 82] on link "Confirm" at bounding box center [919, 86] width 49 height 13
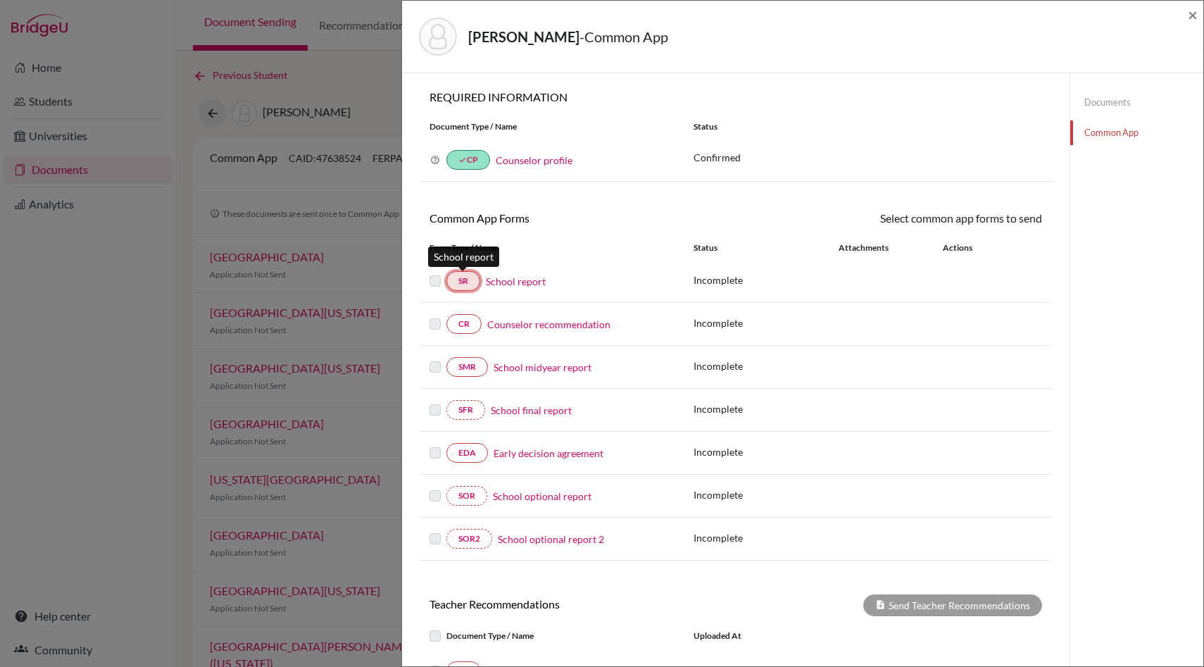
click at [467, 282] on link "SR" at bounding box center [463, 281] width 34 height 20
click at [510, 281] on link "School report" at bounding box center [516, 281] width 60 height 15
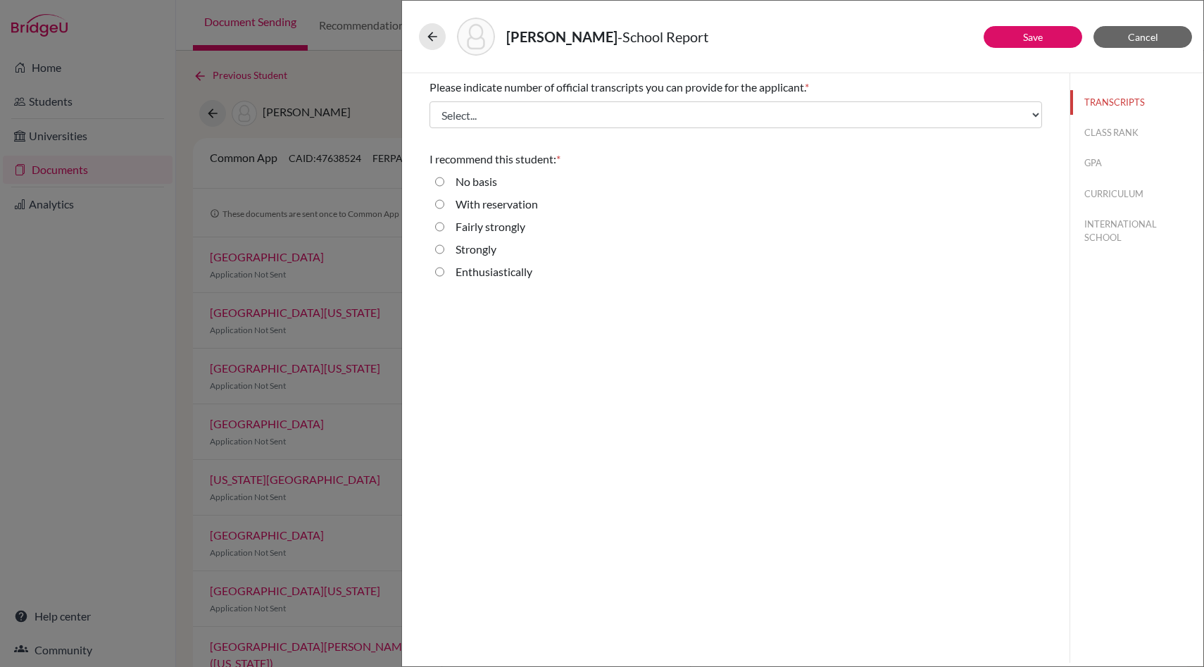
click at [486, 248] on label "Strongly" at bounding box center [475, 249] width 41 height 17
click at [444, 248] on input "Strongly" at bounding box center [439, 249] width 9 height 17
radio input "true"
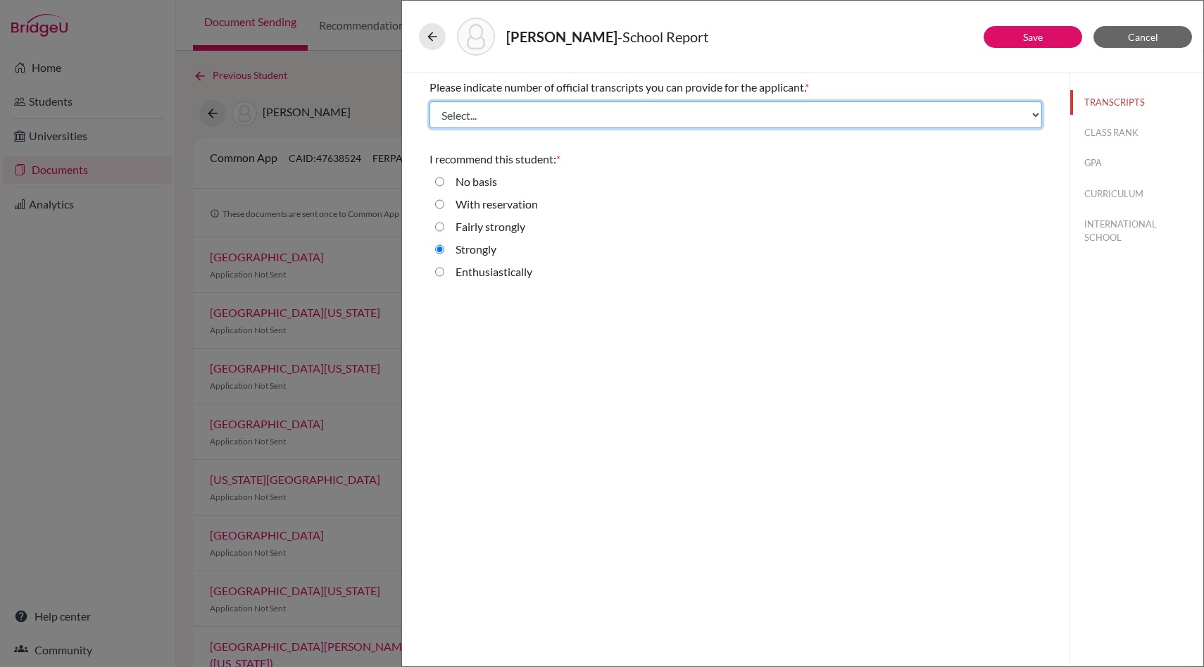
click at [519, 120] on select "Select... 1 2 3 4" at bounding box center [735, 114] width 612 height 27
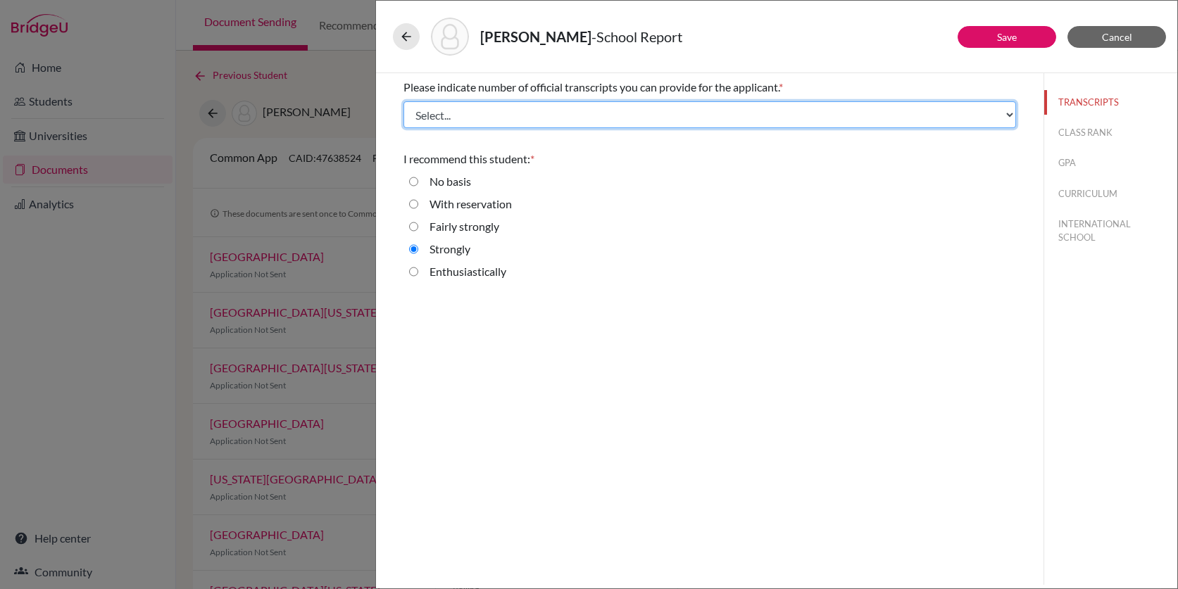
click at [882, 123] on select "Select... 1 2 3 4" at bounding box center [709, 114] width 612 height 27
select select "2"
click at [403, 101] on select "Select... 1 2 3 4" at bounding box center [709, 114] width 612 height 27
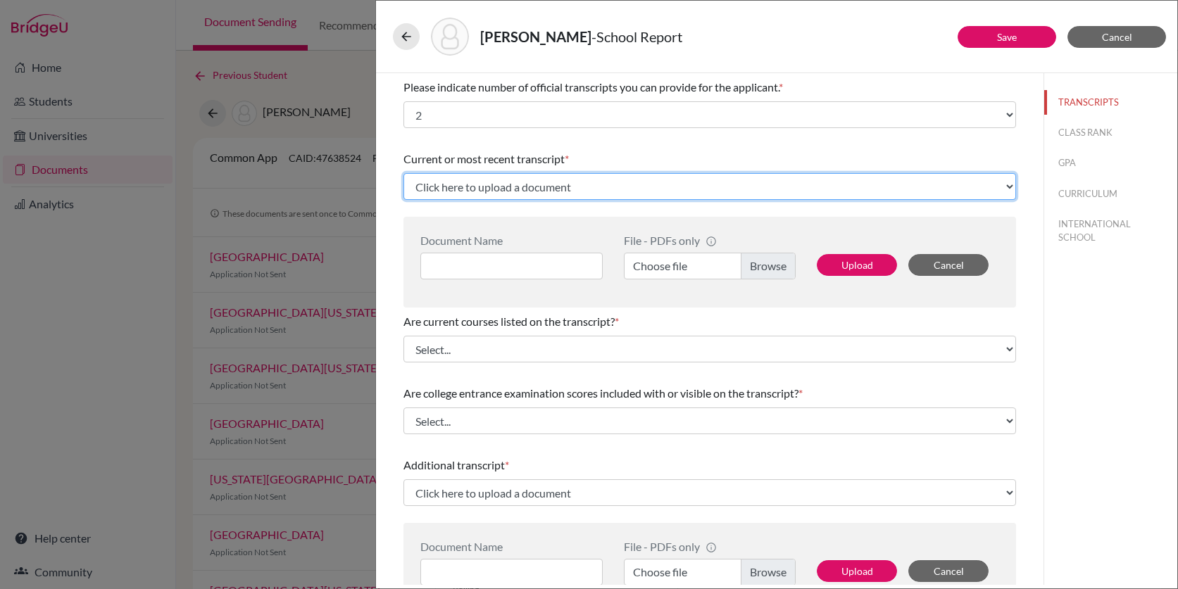
click at [536, 183] on select "Click here to upload a document Upload New File" at bounding box center [709, 186] width 612 height 27
select select "Upload New File"
click at [403, 173] on select "Click here to upload a document Upload New File" at bounding box center [709, 186] width 612 height 27
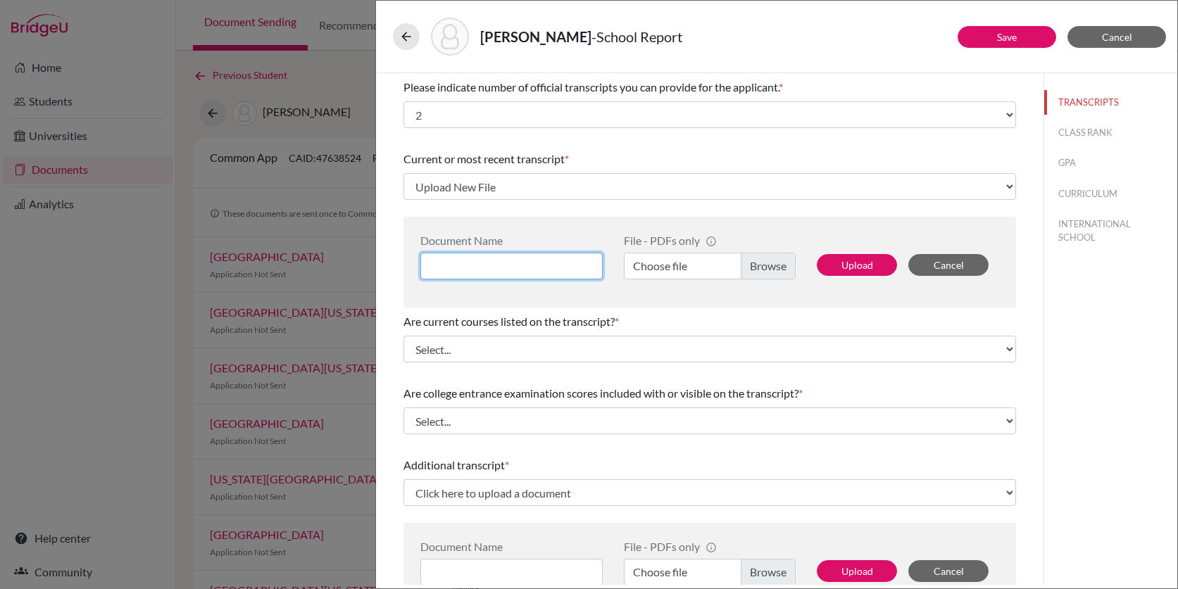
click at [529, 260] on input at bounding box center [511, 266] width 182 height 27
type input "ManuelRuizTranscript"
click at [762, 272] on label "Choose file" at bounding box center [710, 266] width 172 height 27
click at [762, 272] on input "Choose file" at bounding box center [710, 266] width 172 height 27
click at [853, 270] on button "Upload" at bounding box center [856, 265] width 80 height 22
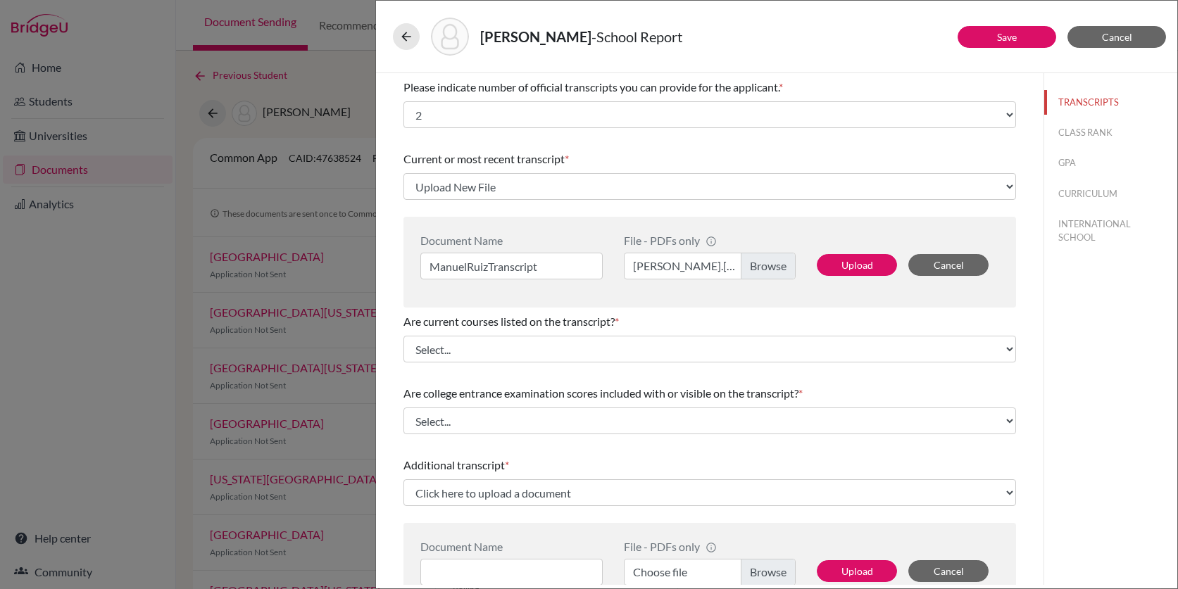
select select "687239"
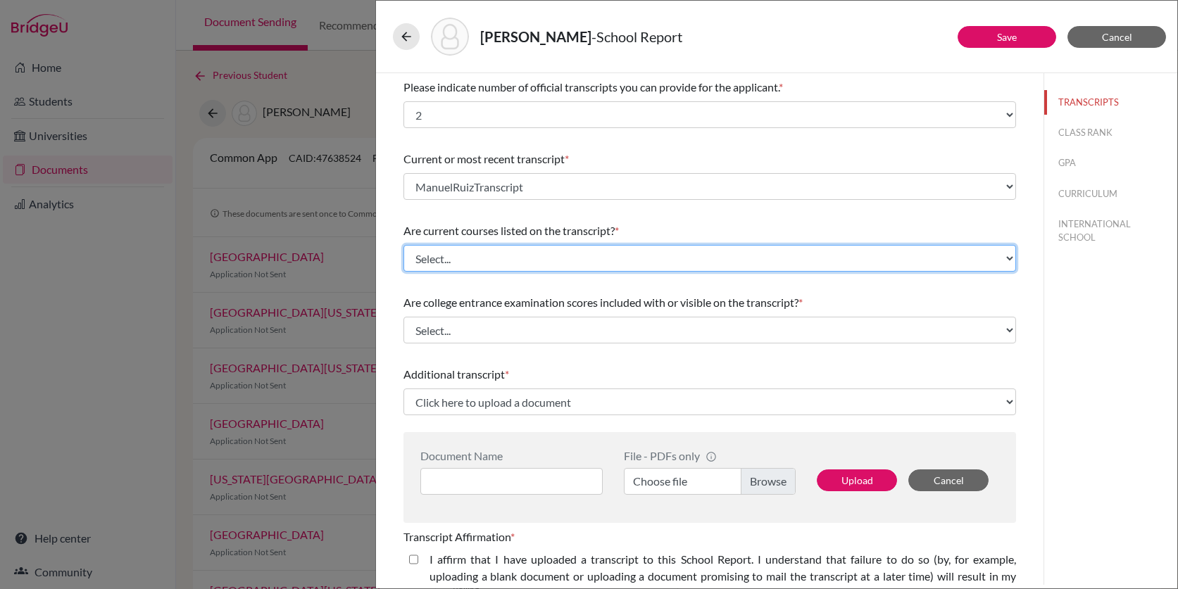
click at [459, 260] on select "Select... Yes No" at bounding box center [709, 258] width 612 height 27
select select "0"
click at [403, 245] on select "Select... Yes No" at bounding box center [709, 258] width 612 height 27
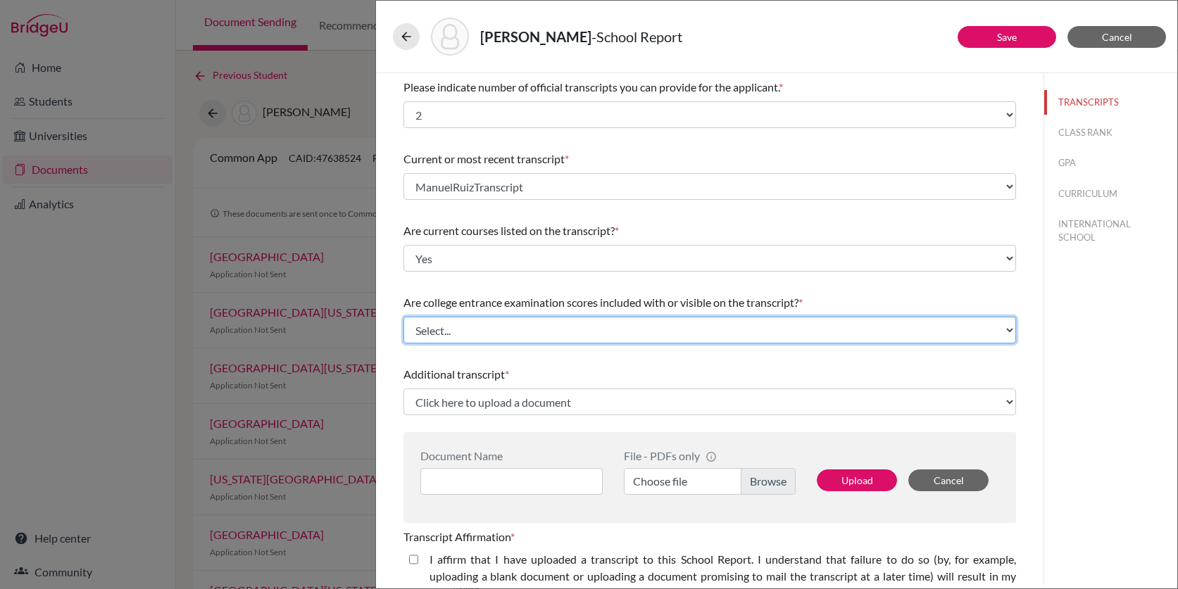
click at [465, 332] on select "Select... Yes No" at bounding box center [709, 330] width 612 height 27
select select "1"
click at [403, 317] on select "Select... Yes No" at bounding box center [709, 330] width 612 height 27
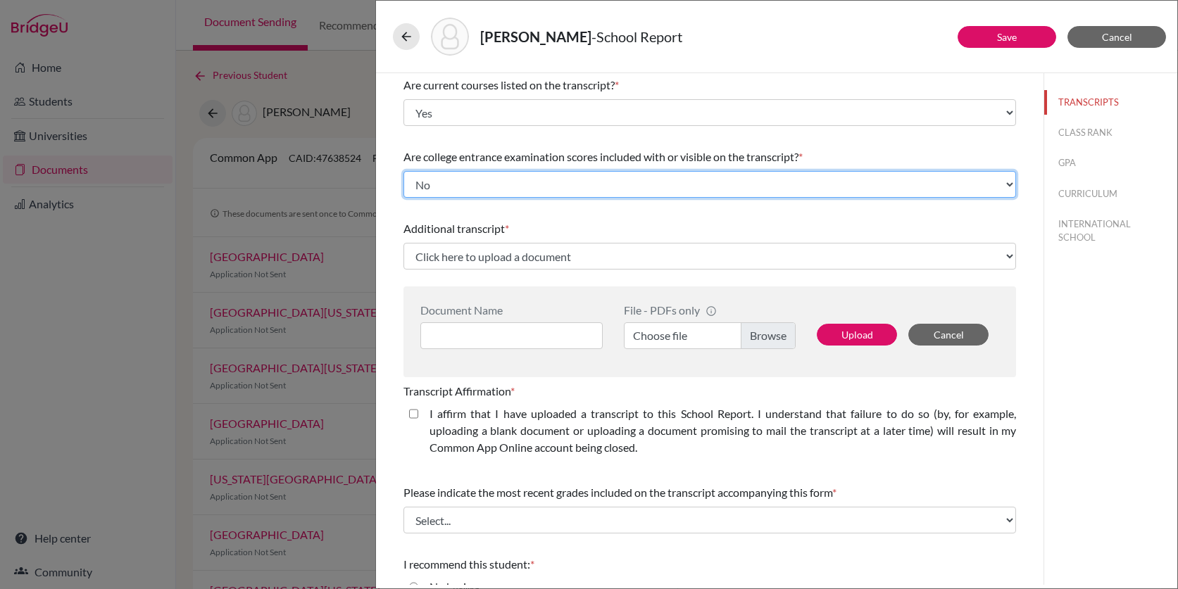
scroll to position [148, 0]
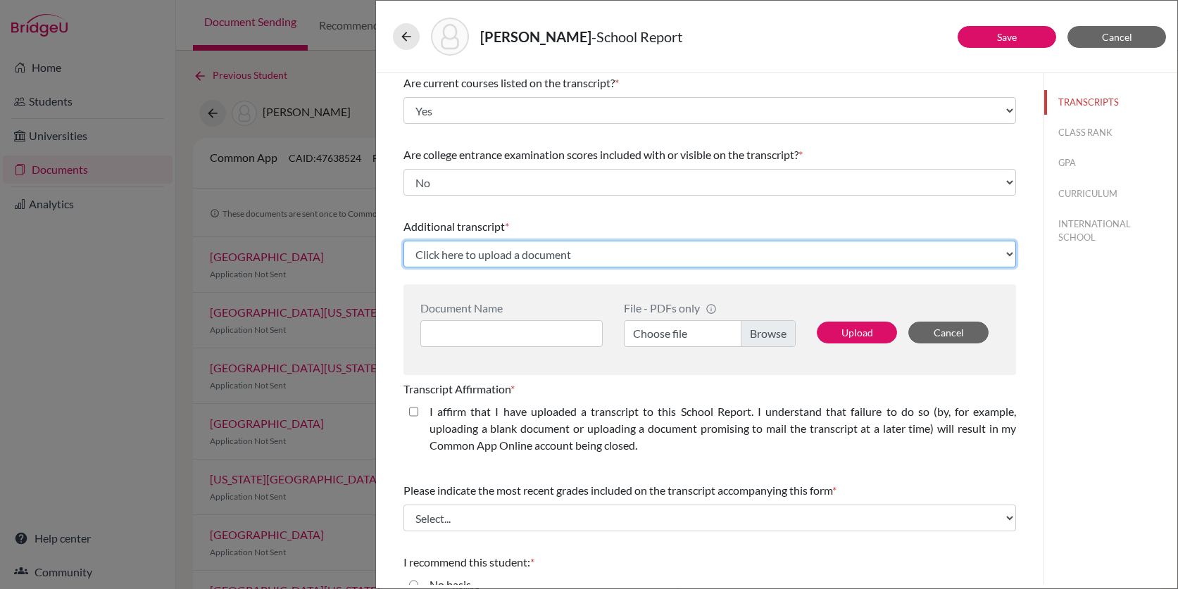
click at [486, 260] on select "Click here to upload a document Upload New File" at bounding box center [709, 254] width 612 height 27
select select "Upload New File"
click at [403, 241] on select "Click here to upload a document Upload New File" at bounding box center [709, 254] width 612 height 27
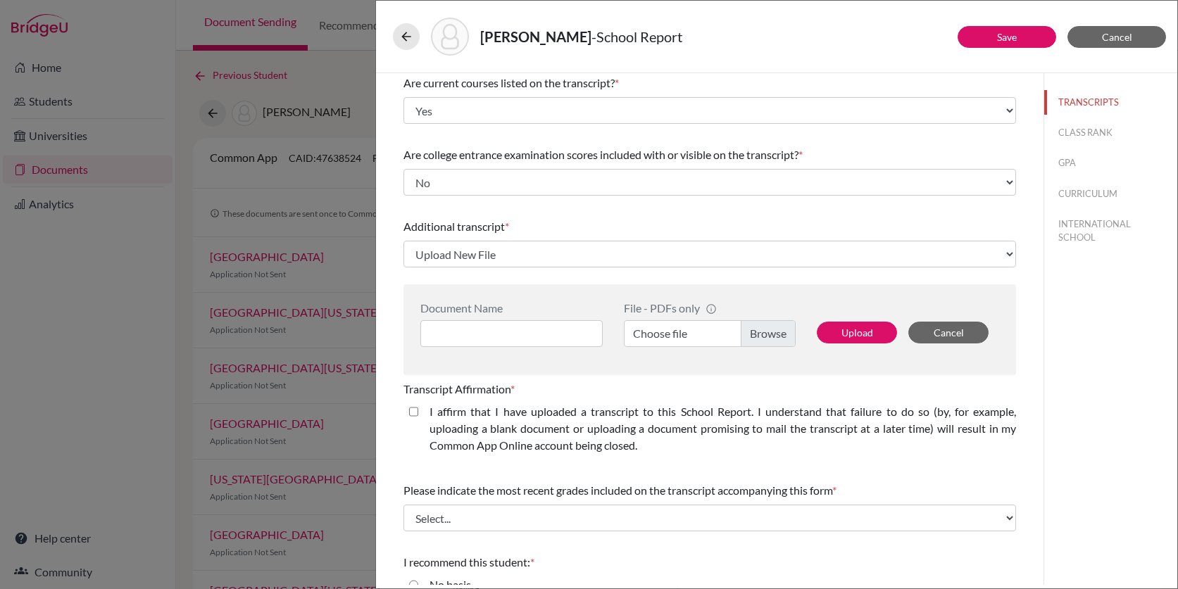
click at [771, 338] on label "Choose file" at bounding box center [710, 333] width 172 height 27
click at [771, 338] on input "Choose file" at bounding box center [710, 333] width 172 height 27
click at [519, 332] on input at bounding box center [511, 333] width 182 height 27
type input "ManuelRuizWindsor"
click at [414, 410] on closed\ "I affirm that I have uploaded a transcript to this School Report. I understand …" at bounding box center [413, 411] width 9 height 17
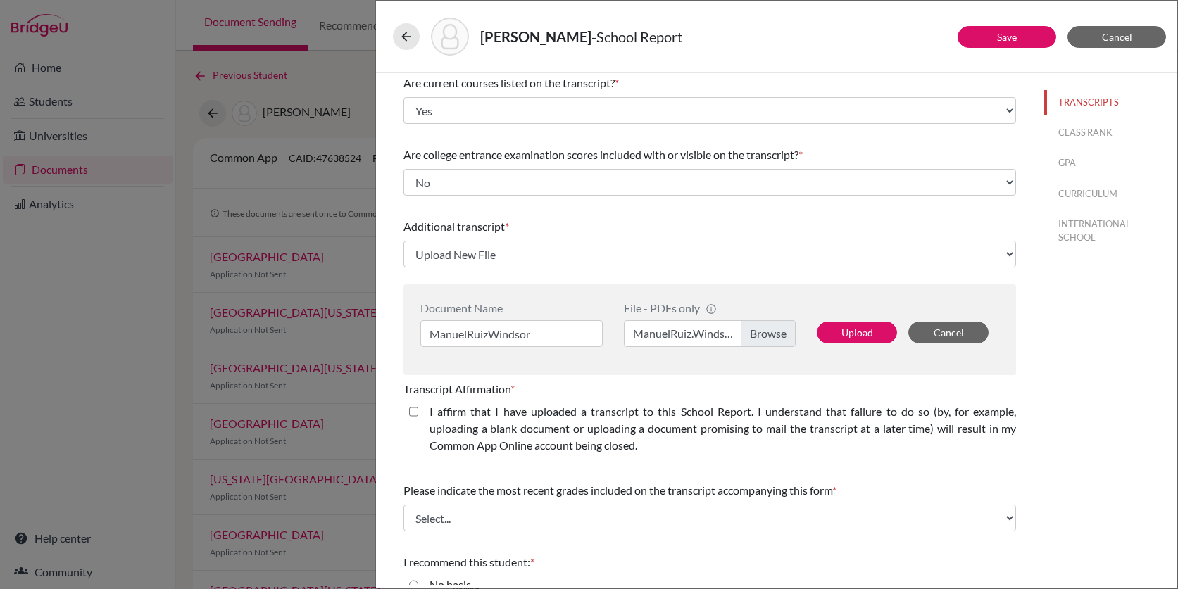
checkbox closed\ "true"
click at [847, 337] on button "Upload" at bounding box center [856, 333] width 80 height 22
select select "687242"
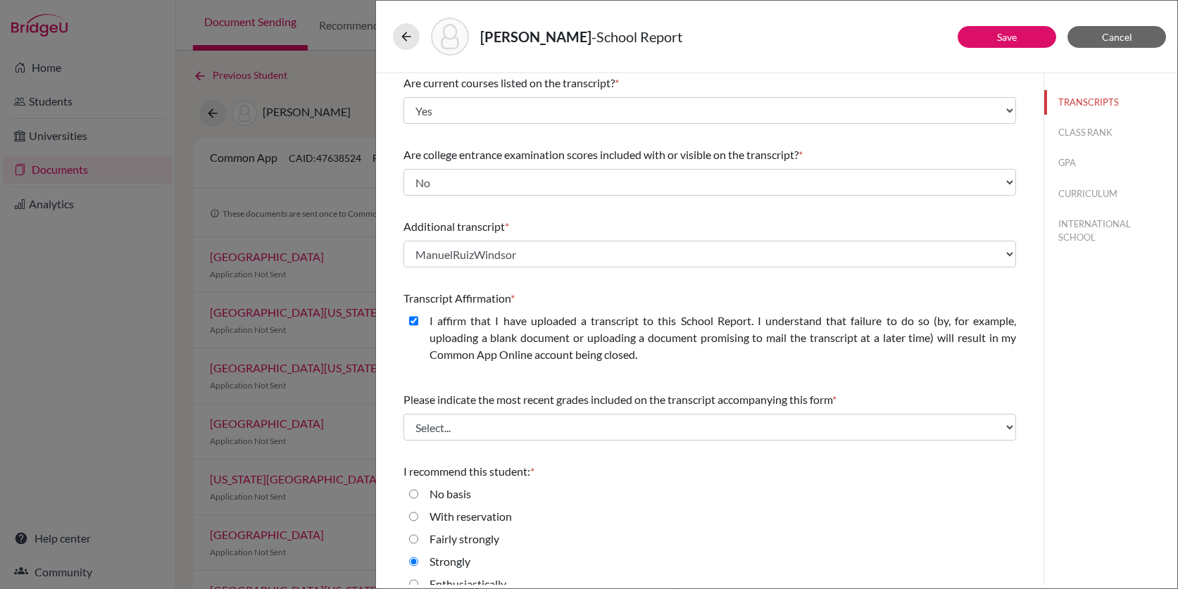
scroll to position [167, 0]
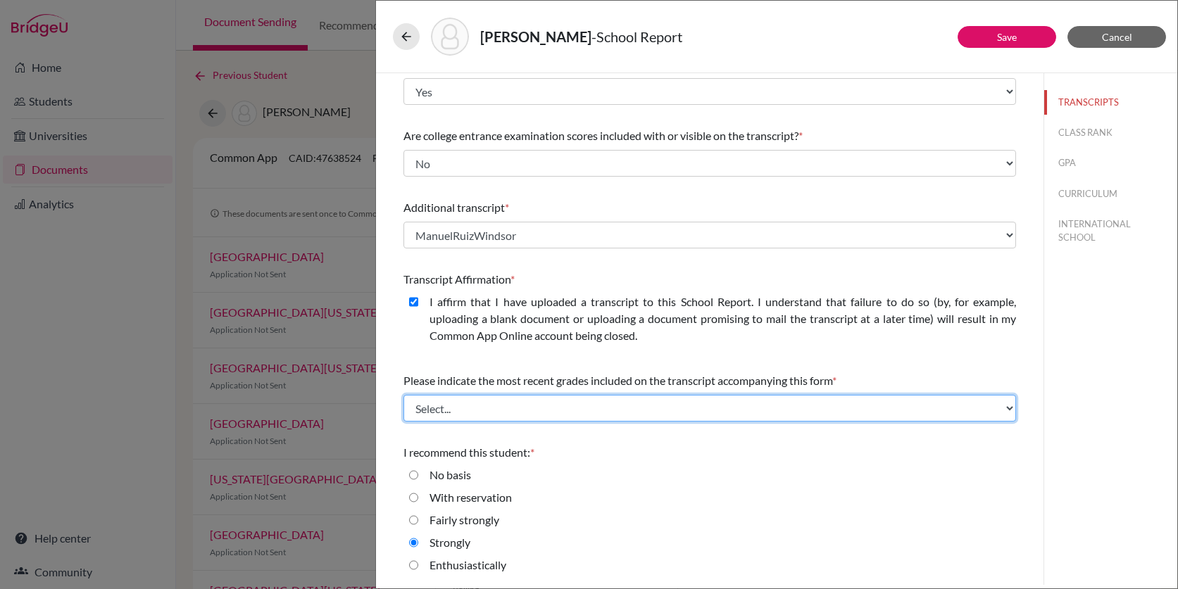
click at [695, 401] on select "Select... Final junior year grades 1st Quarter senior year grades 2nd Quarter/1…" at bounding box center [709, 408] width 612 height 27
select select "0"
click at [403, 395] on select "Select... Final junior year grades 1st Quarter senior year grades 2nd Quarter/1…" at bounding box center [709, 408] width 612 height 27
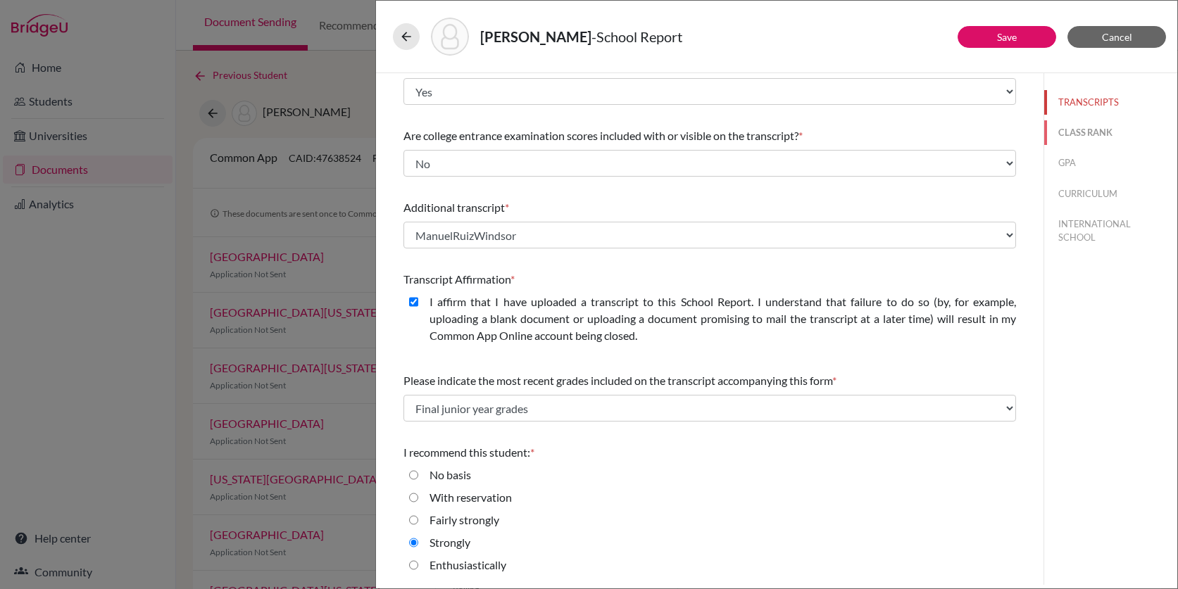
click at [1083, 139] on button "CLASS RANK" at bounding box center [1110, 132] width 133 height 25
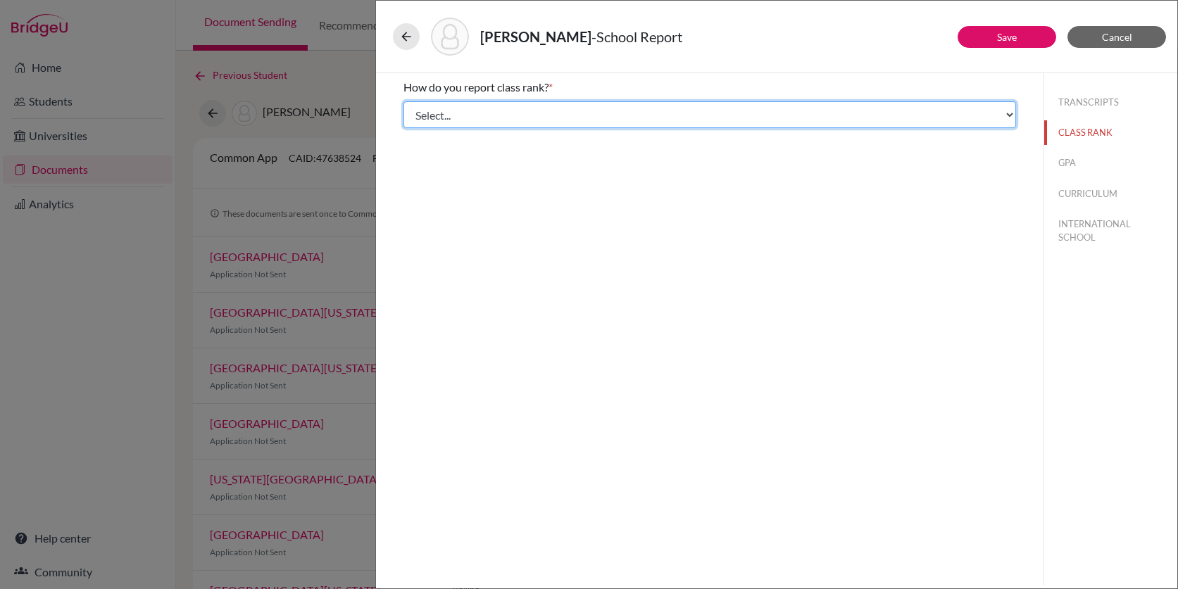
click at [655, 117] on select "Select... Exact Decile Quintile Quartile None" at bounding box center [709, 114] width 612 height 27
select select "5"
click at [403, 101] on select "Select... Exact Decile Quintile Quartile None" at bounding box center [709, 114] width 612 height 27
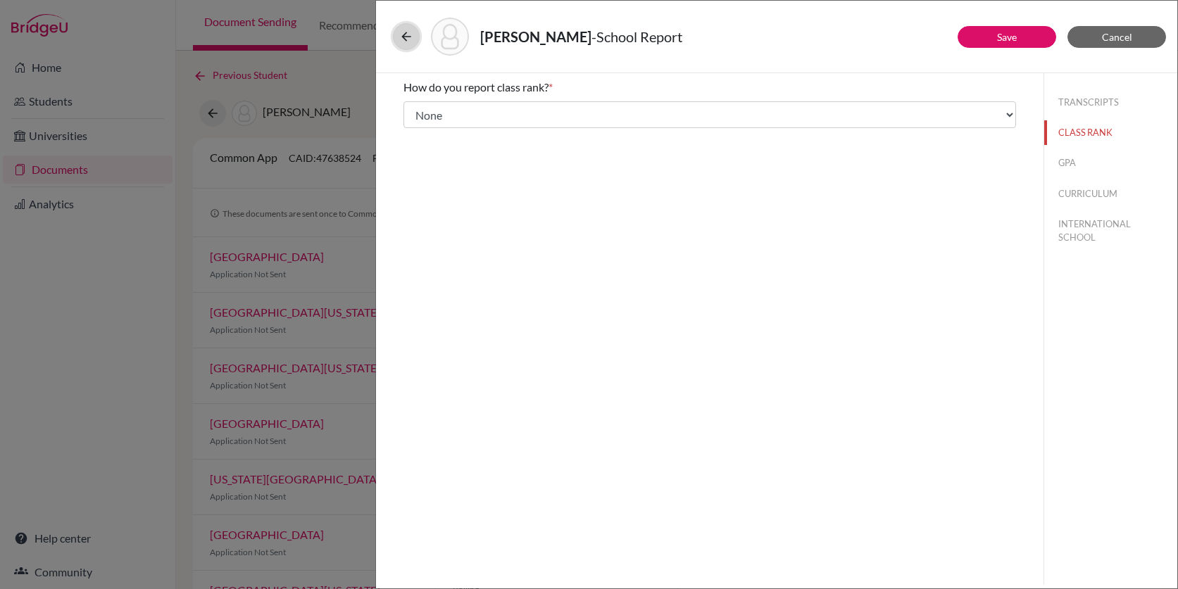
click at [406, 30] on icon at bounding box center [406, 37] width 14 height 14
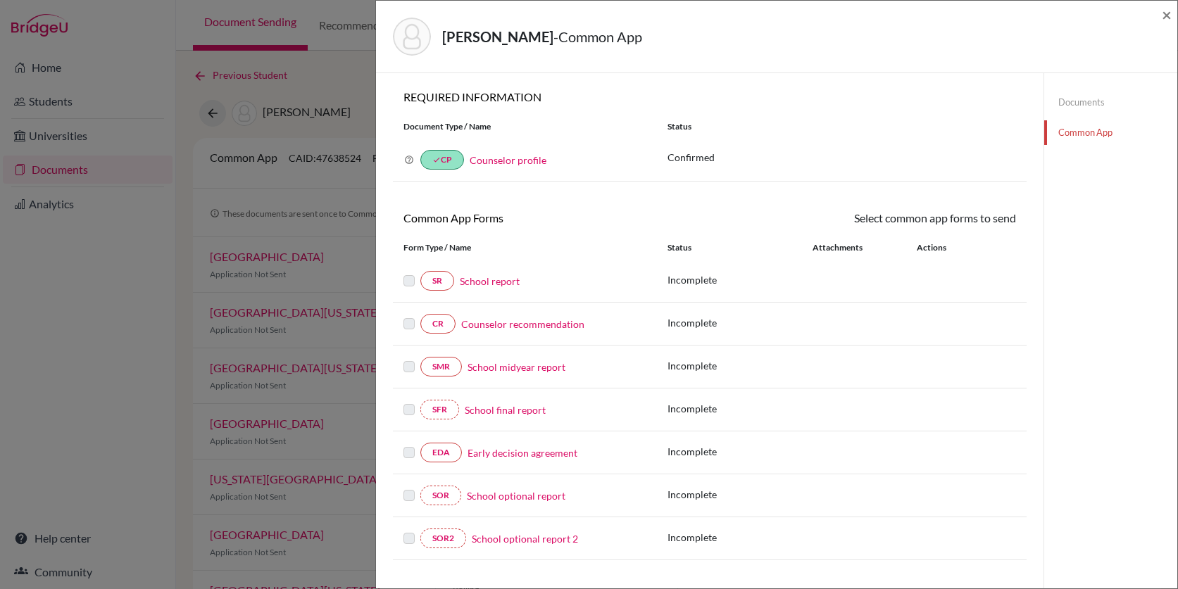
click at [491, 279] on link "School report" at bounding box center [490, 281] width 60 height 15
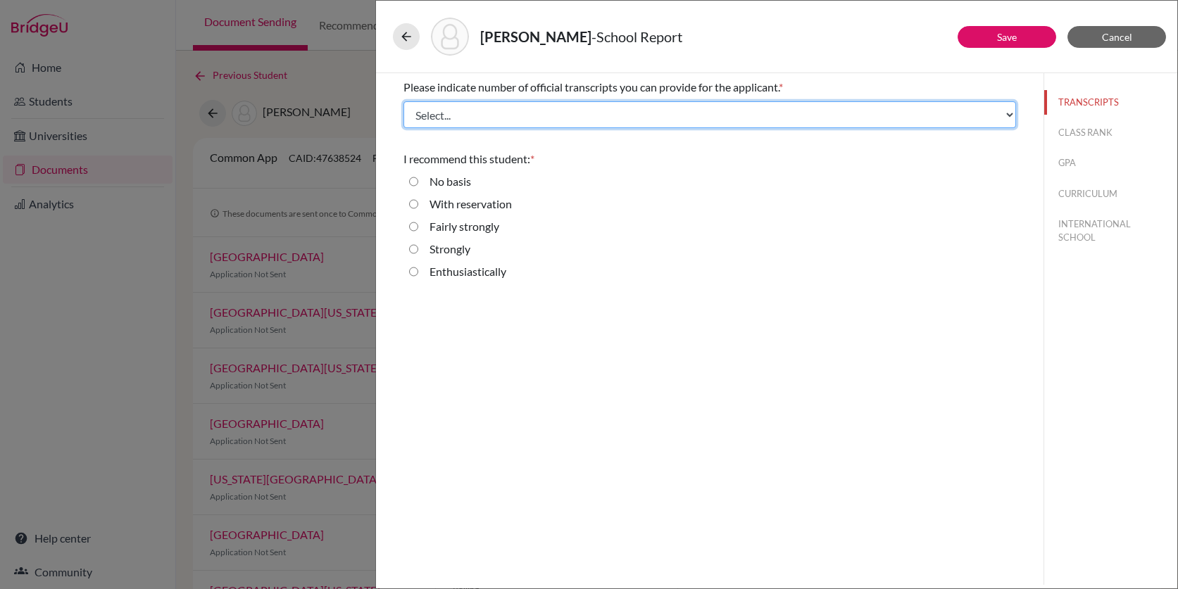
click at [531, 107] on select "Select... 1 2 3 4" at bounding box center [709, 114] width 612 height 27
select select "2"
click at [403, 101] on select "Select... 1 2 3 4" at bounding box center [709, 114] width 612 height 27
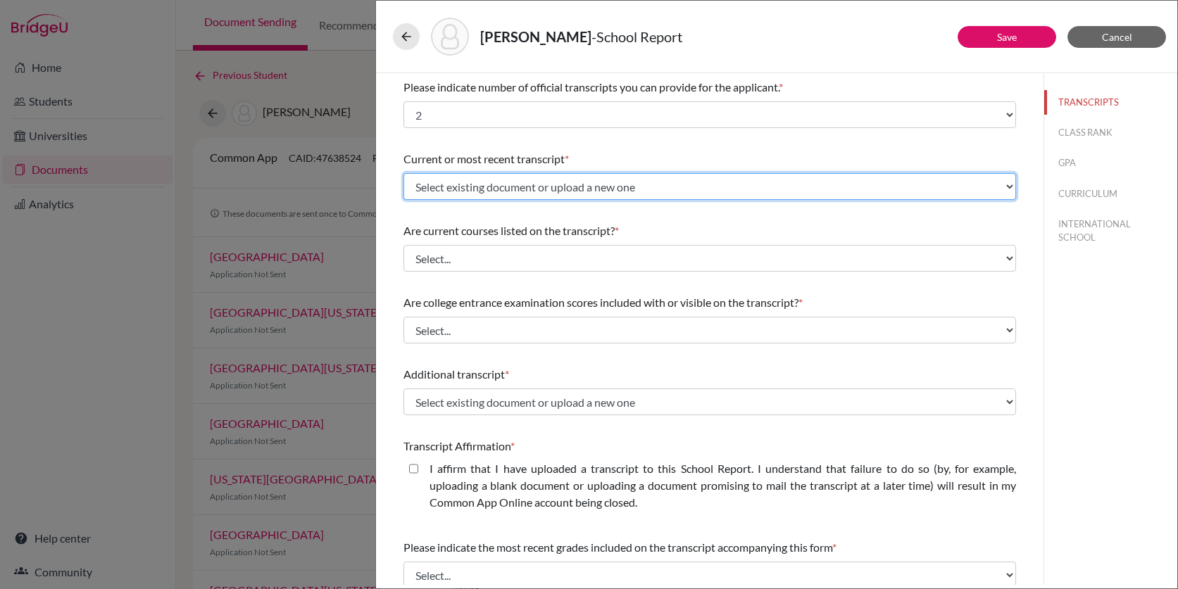
click at [505, 185] on select "Select existing document or upload a new one ManuelRuizTranscript ManuelRuizWin…" at bounding box center [709, 186] width 612 height 27
select select "687239"
click at [403, 173] on select "Select existing document or upload a new one ManuelRuizTranscript ManuelRuizWin…" at bounding box center [709, 186] width 612 height 27
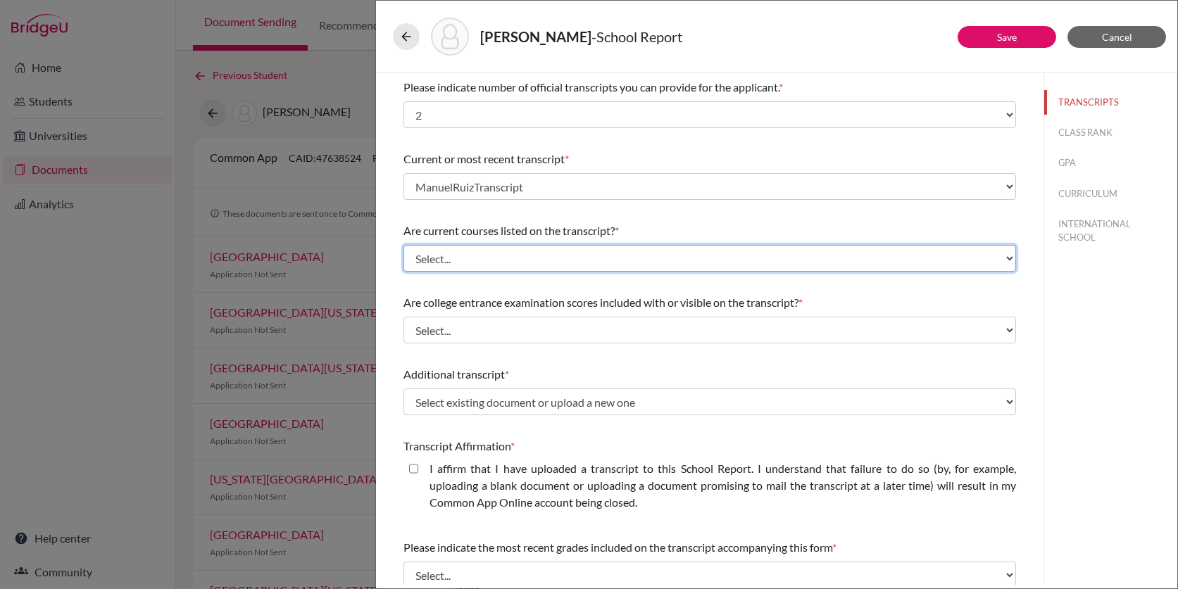
click at [499, 256] on select "Select... Yes No" at bounding box center [709, 258] width 612 height 27
select select "0"
click at [403, 245] on select "Select... Yes No" at bounding box center [709, 258] width 612 height 27
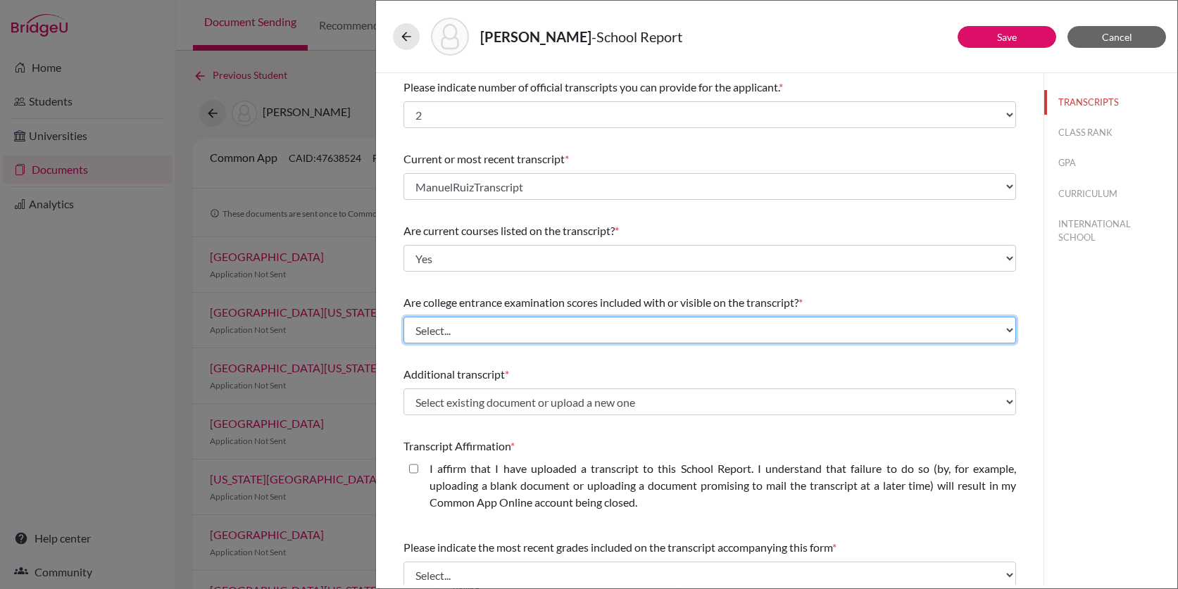
click at [499, 333] on select "Select... Yes No" at bounding box center [709, 330] width 612 height 27
select select "1"
click at [403, 317] on select "Select... Yes No" at bounding box center [709, 330] width 612 height 27
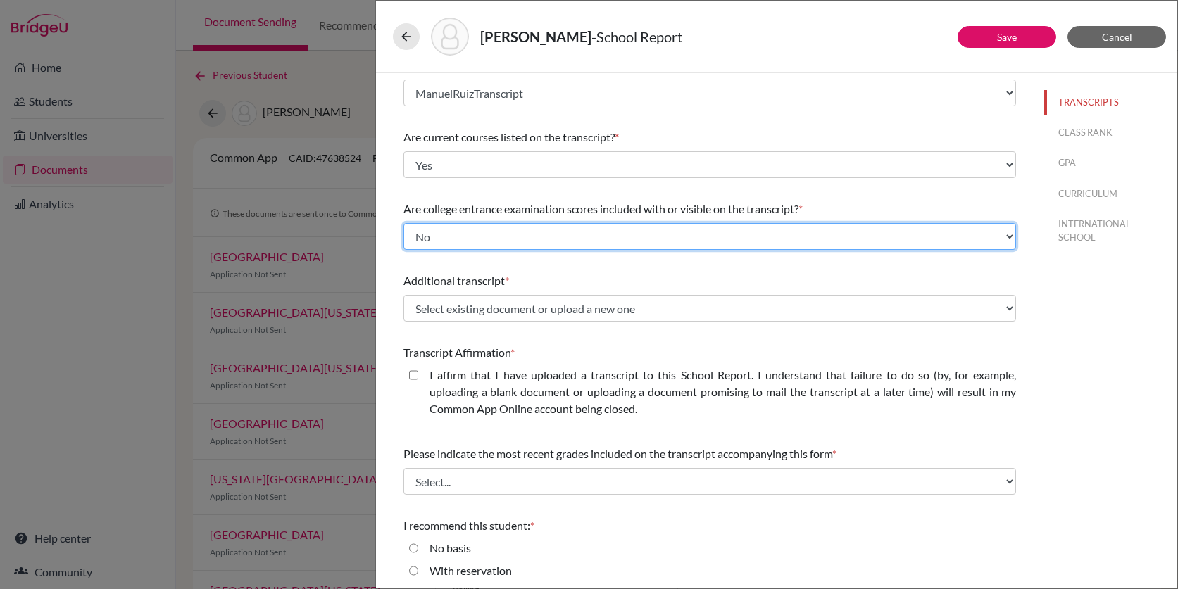
scroll to position [94, 0]
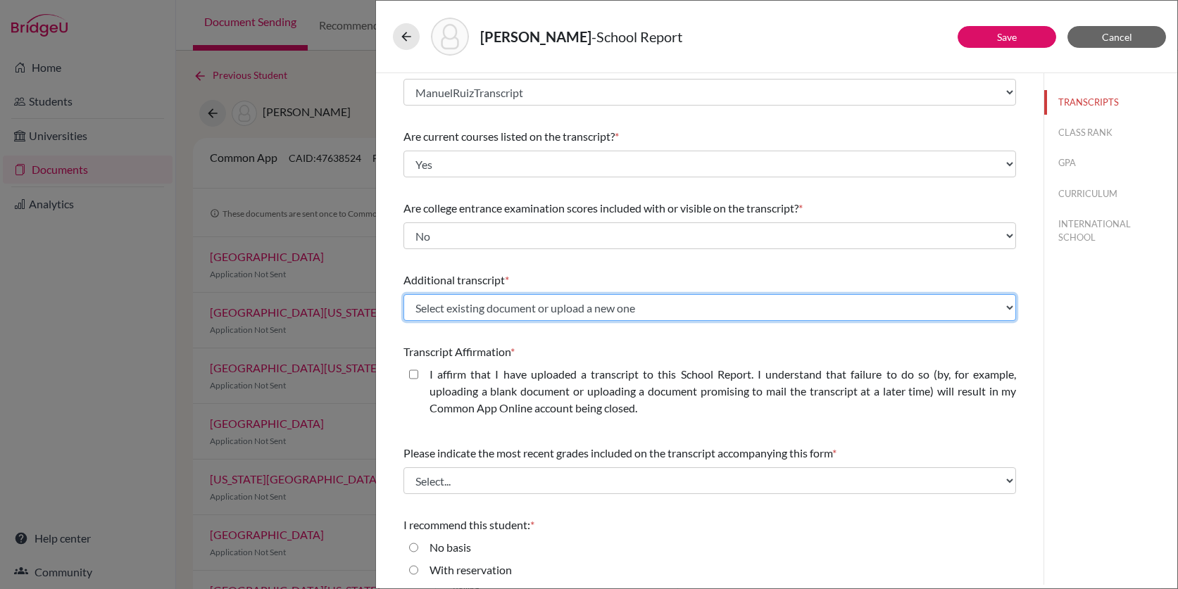
click at [502, 306] on select "Select existing document or upload a new one ManuelRuizTranscript ManuelRuizWin…" at bounding box center [709, 307] width 612 height 27
select select "687242"
click at [403, 294] on select "Select existing document or upload a new one ManuelRuizTranscript ManuelRuizWin…" at bounding box center [709, 307] width 612 height 27
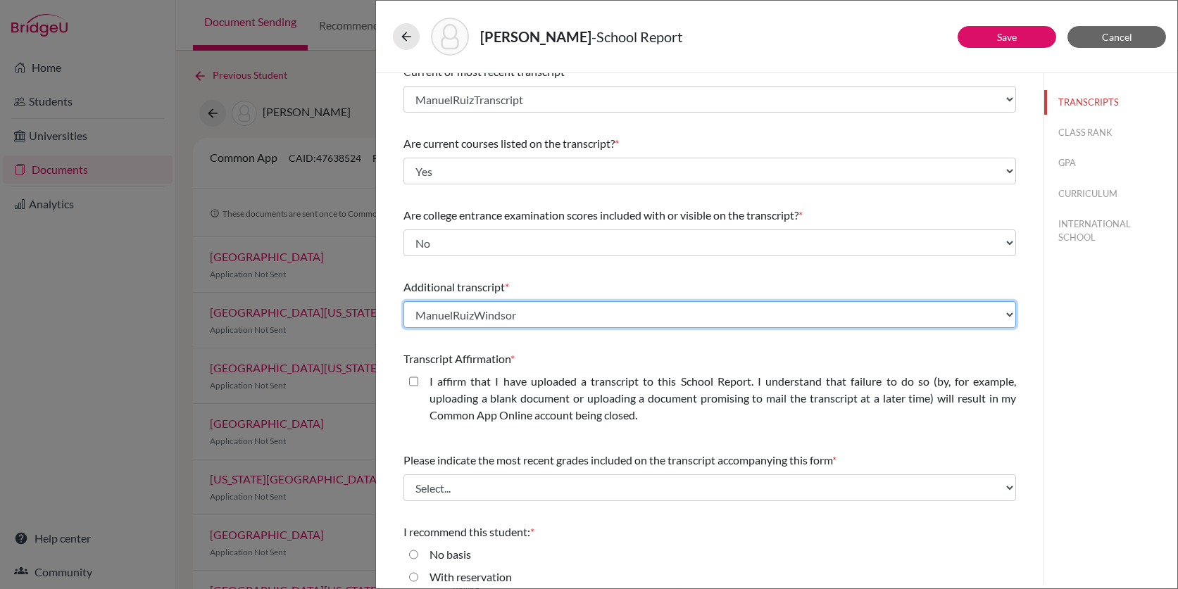
scroll to position [0, 0]
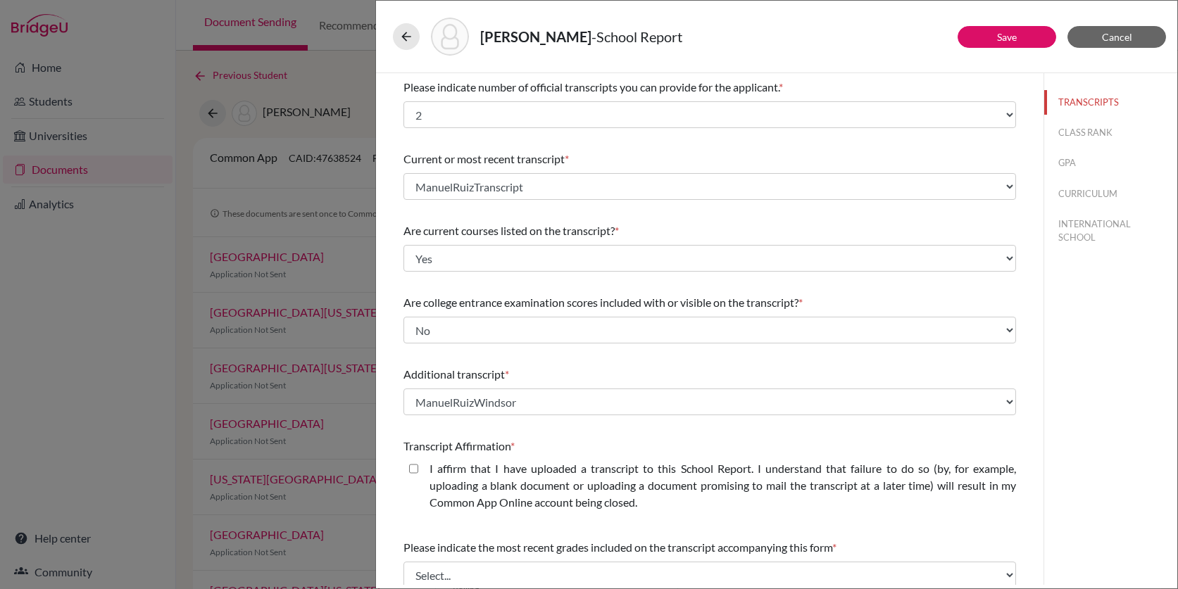
click at [412, 467] on closed\ "I affirm that I have uploaded a transcript to this School Report. I understand …" at bounding box center [413, 468] width 9 height 17
checkbox closed\ "true"
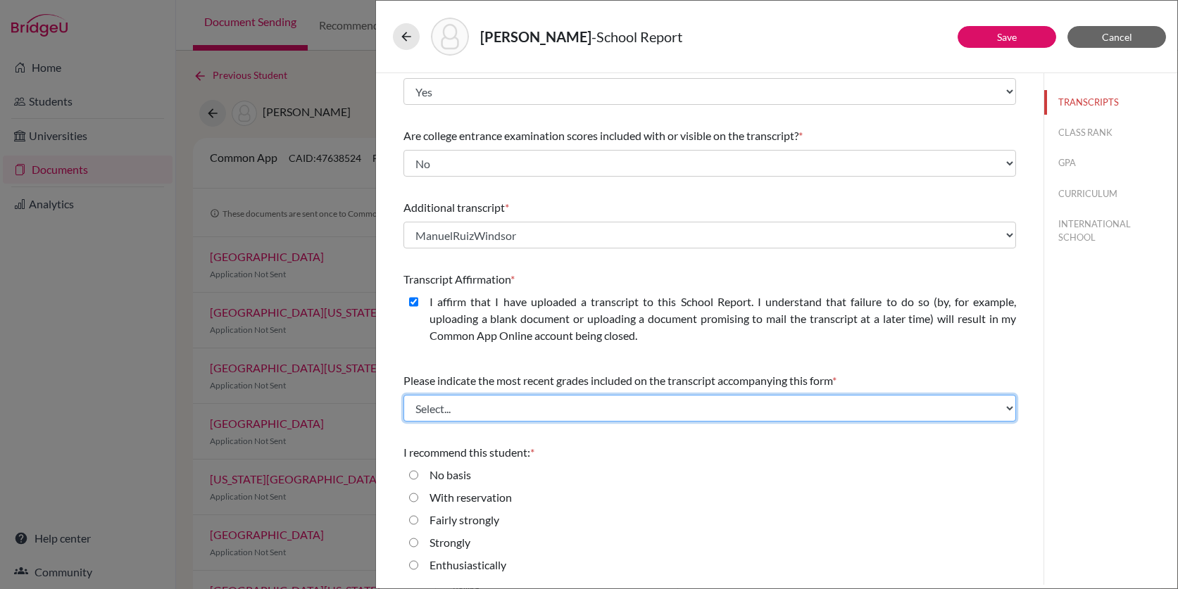
click at [438, 410] on select "Select... Final junior year grades 1st Quarter senior year grades 2nd Quarter/1…" at bounding box center [709, 408] width 612 height 27
select select "0"
click at [403, 395] on select "Select... Final junior year grades 1st Quarter senior year grades 2nd Quarter/1…" at bounding box center [709, 408] width 612 height 27
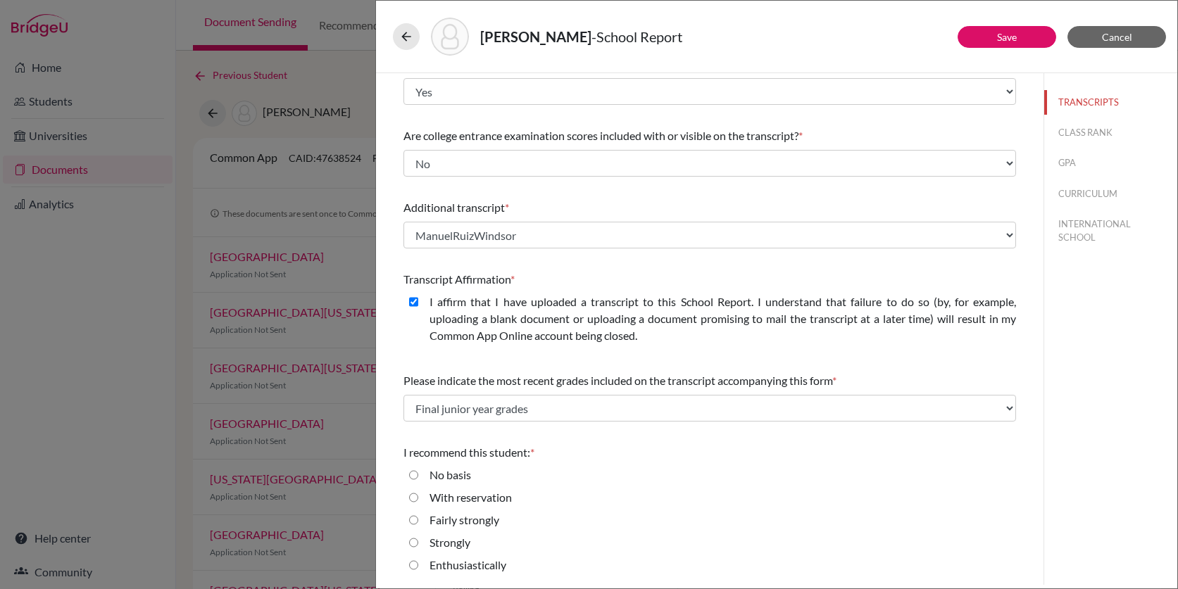
click at [412, 562] on input "Enthusiastically" at bounding box center [413, 565] width 9 height 17
radio input "true"
click at [458, 543] on label "Strongly" at bounding box center [449, 542] width 41 height 17
click at [418, 543] on input "Strongly" at bounding box center [413, 542] width 9 height 17
radio input "true"
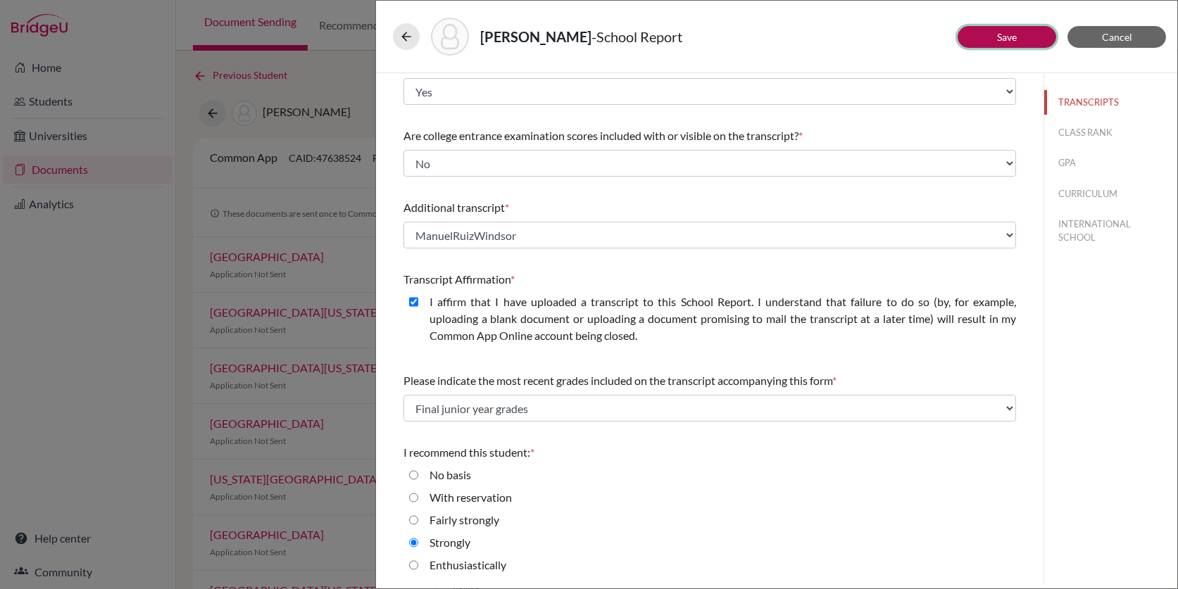
click at [1036, 40] on button "Save" at bounding box center [1006, 37] width 99 height 22
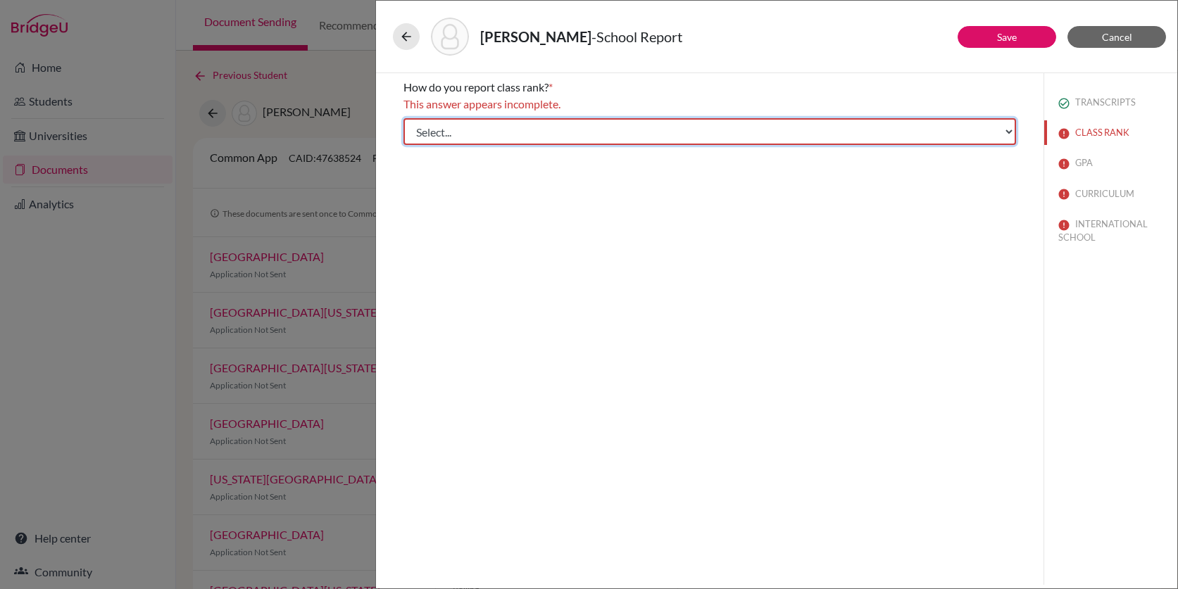
click at [788, 130] on select "Select... Exact Decile Quintile Quartile None" at bounding box center [709, 131] width 612 height 27
select select "5"
click at [403, 118] on select "Select... Exact Decile Quintile Quartile None" at bounding box center [709, 131] width 612 height 27
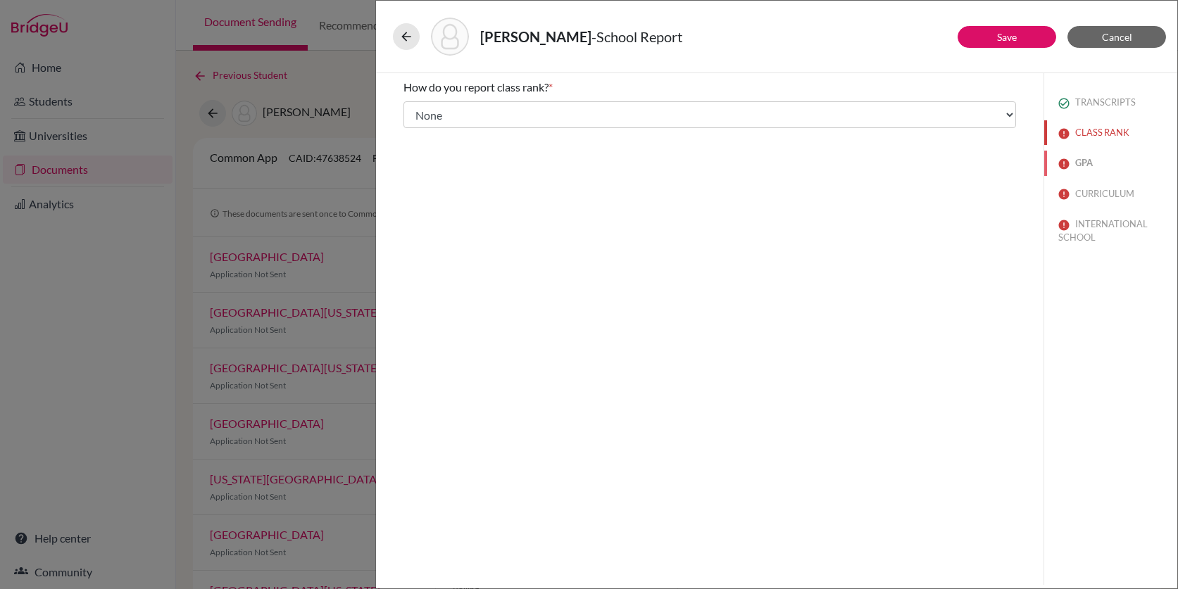
click at [1080, 159] on button "GPA" at bounding box center [1110, 163] width 133 height 25
click at [432, 156] on label "No" at bounding box center [436, 149] width 15 height 17
click at [418, 156] on input "No" at bounding box center [413, 149] width 9 height 17
radio input "true"
click at [1090, 195] on button "CURRICULUM" at bounding box center [1110, 194] width 133 height 25
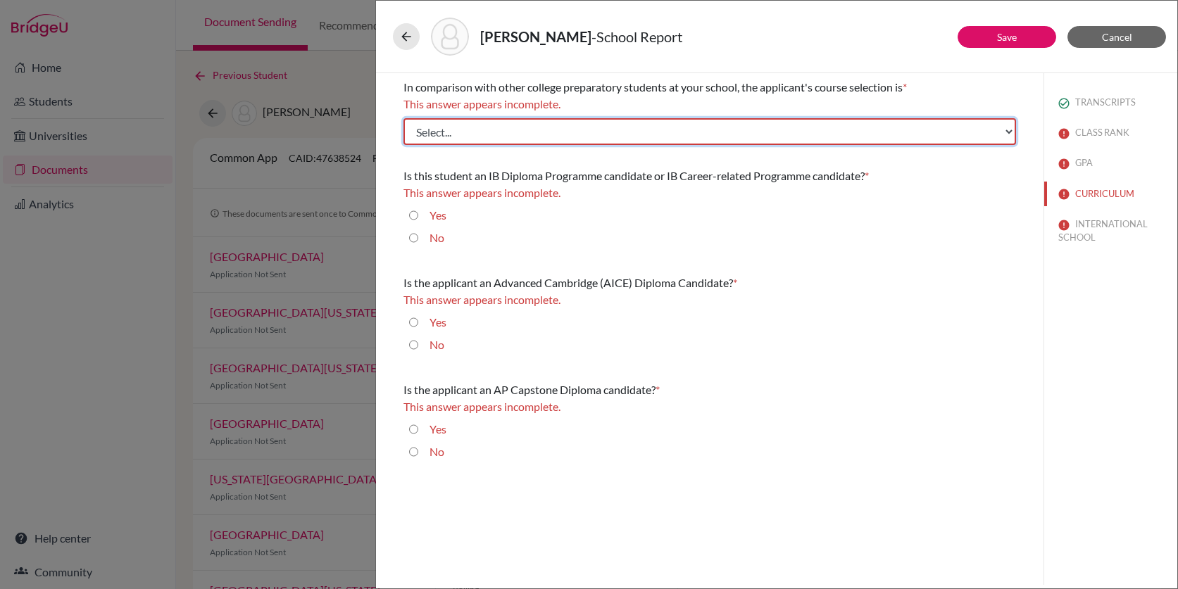
click at [566, 127] on select "Select... Less than demanding Average Demanding Very demanding Most demanding P…" at bounding box center [709, 131] width 612 height 27
select select "3"
click at [403, 118] on select "Select... Less than demanding Average Demanding Very demanding Most demanding P…" at bounding box center [709, 131] width 612 height 27
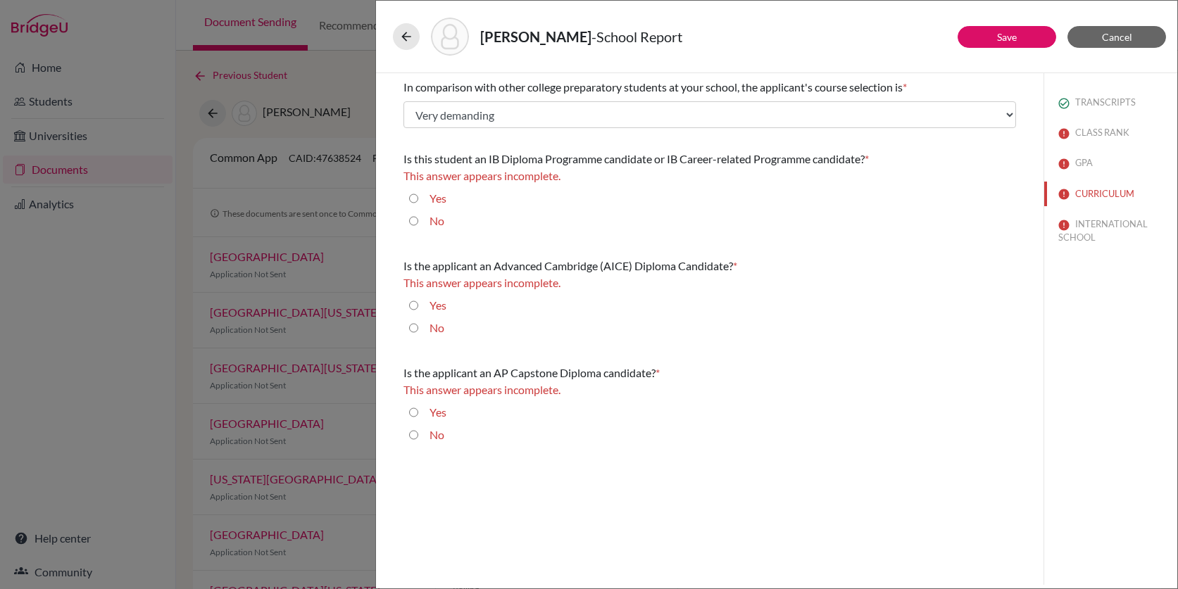
click at [414, 220] on input "No" at bounding box center [413, 221] width 9 height 17
radio input "true"
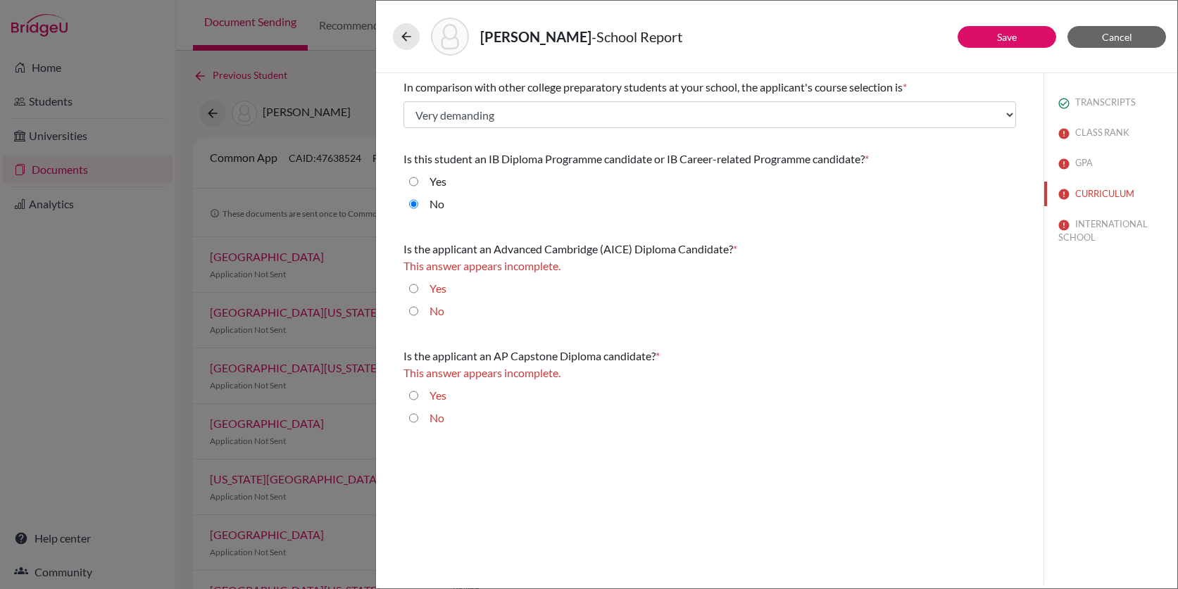
click at [412, 315] on input "No" at bounding box center [413, 311] width 9 height 17
radio input "true"
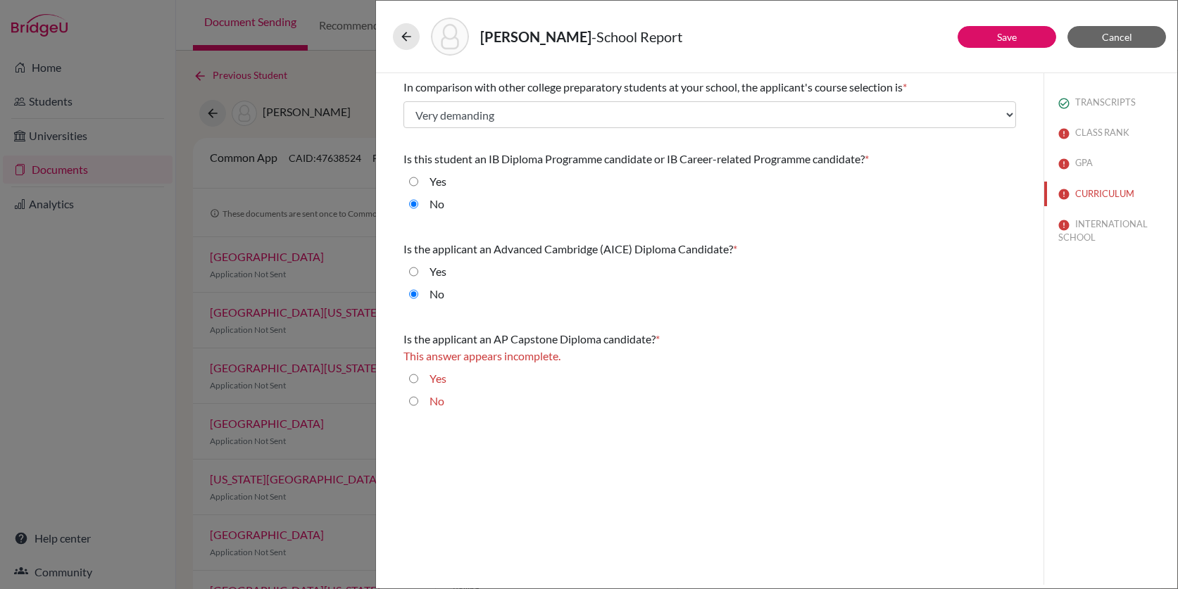
click at [414, 398] on input "No" at bounding box center [413, 401] width 9 height 17
radio input "true"
click at [1085, 228] on button "INTERNATIONAL SCHOOL" at bounding box center [1110, 231] width 133 height 38
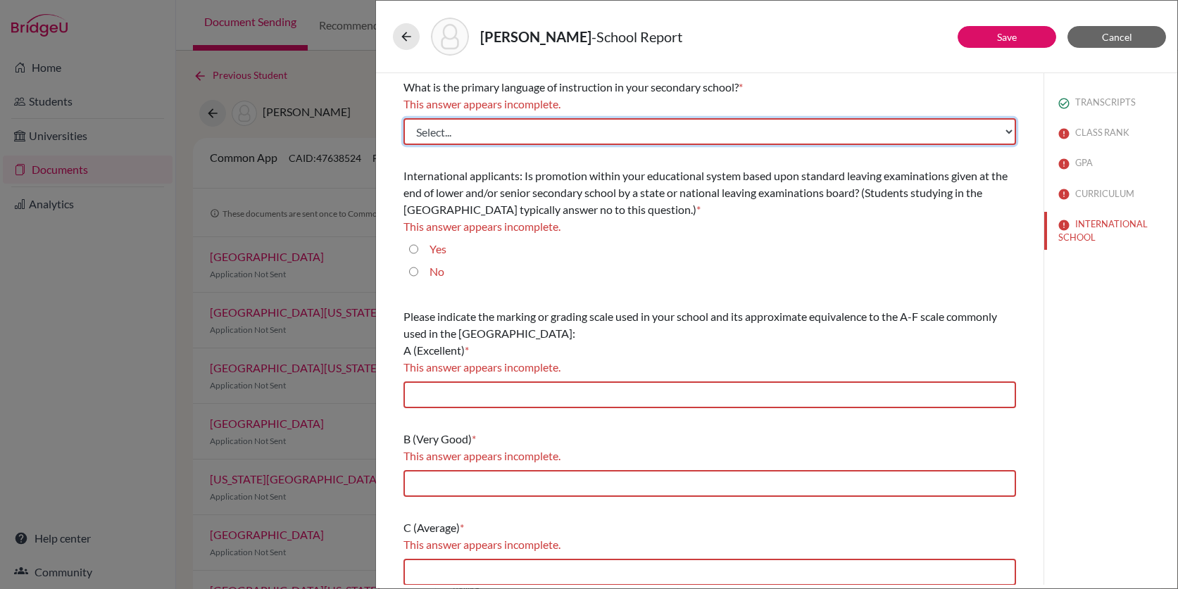
click at [543, 130] on select "Select... Albanian Arabic Armenian Assamese Azerbaijani Belarusian Bengali Bulg…" at bounding box center [709, 131] width 612 height 27
select select "14"
click at [403, 118] on select "Select... Albanian Arabic Armenian Assamese Azerbaijani Belarusian Bengali Bulg…" at bounding box center [709, 131] width 612 height 27
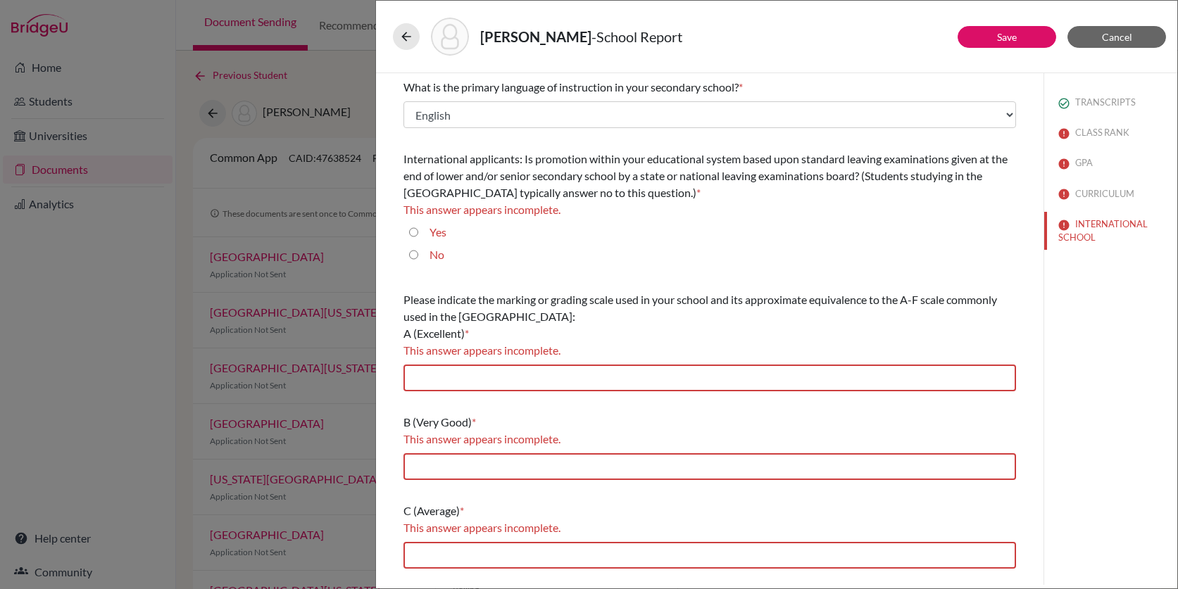
click at [412, 251] on input "No" at bounding box center [413, 254] width 9 height 17
radio input "true"
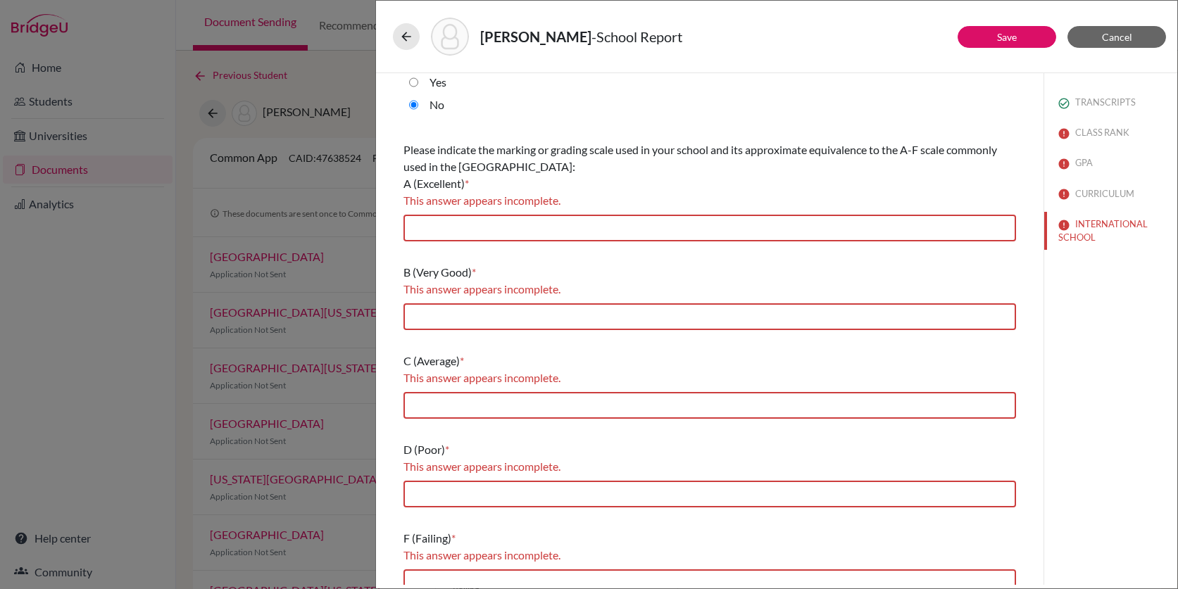
scroll to position [134, 0]
click at [465, 228] on input "text" at bounding box center [709, 226] width 612 height 27
type input "7/6"
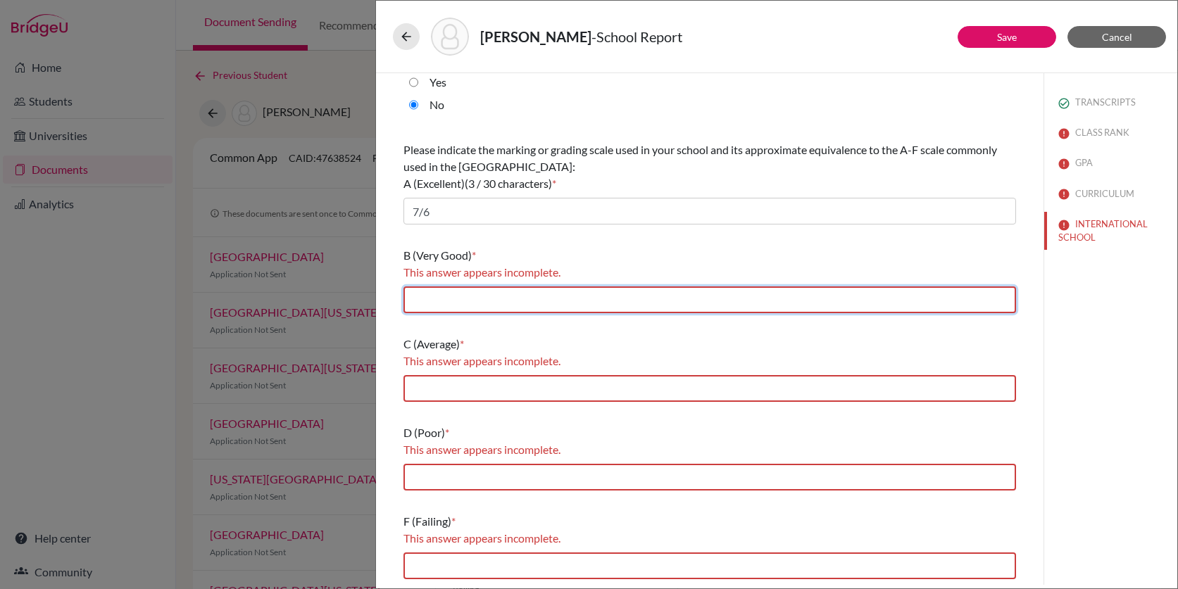
click at [497, 298] on input "text" at bounding box center [709, 299] width 612 height 27
type input "5"
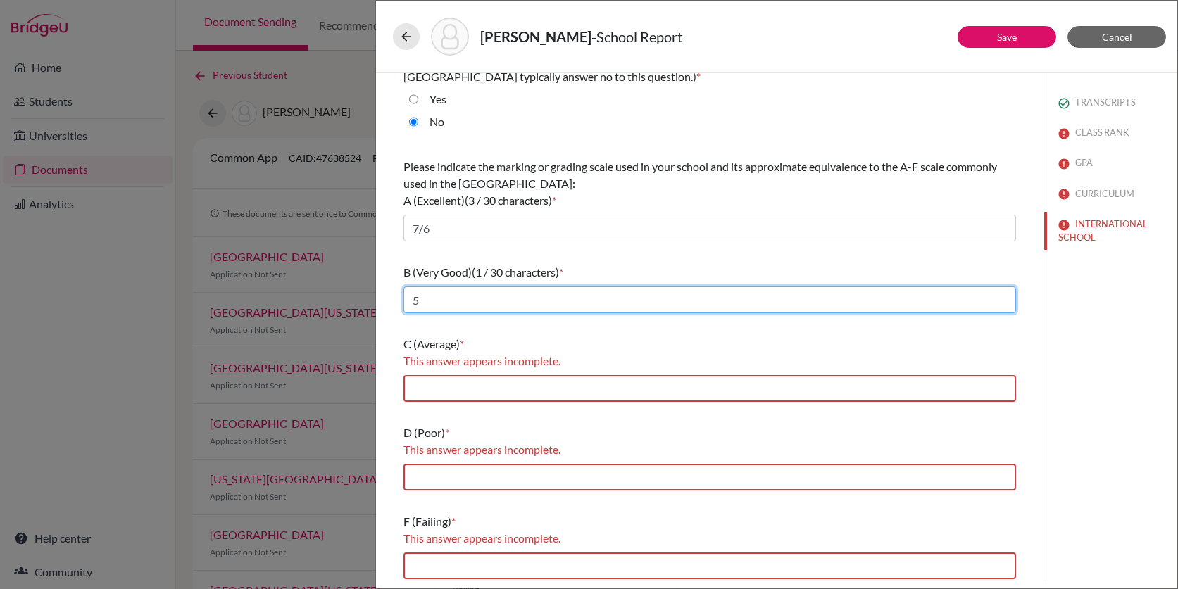
scroll to position [116, 0]
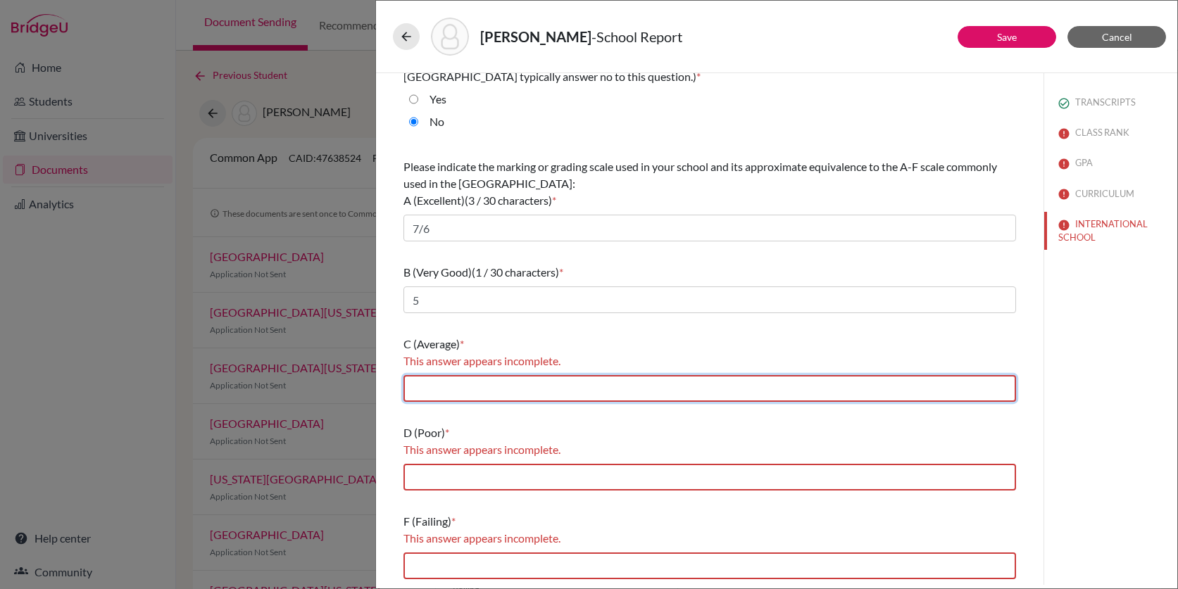
click at [502, 391] on input "text" at bounding box center [709, 388] width 612 height 27
type input "4"
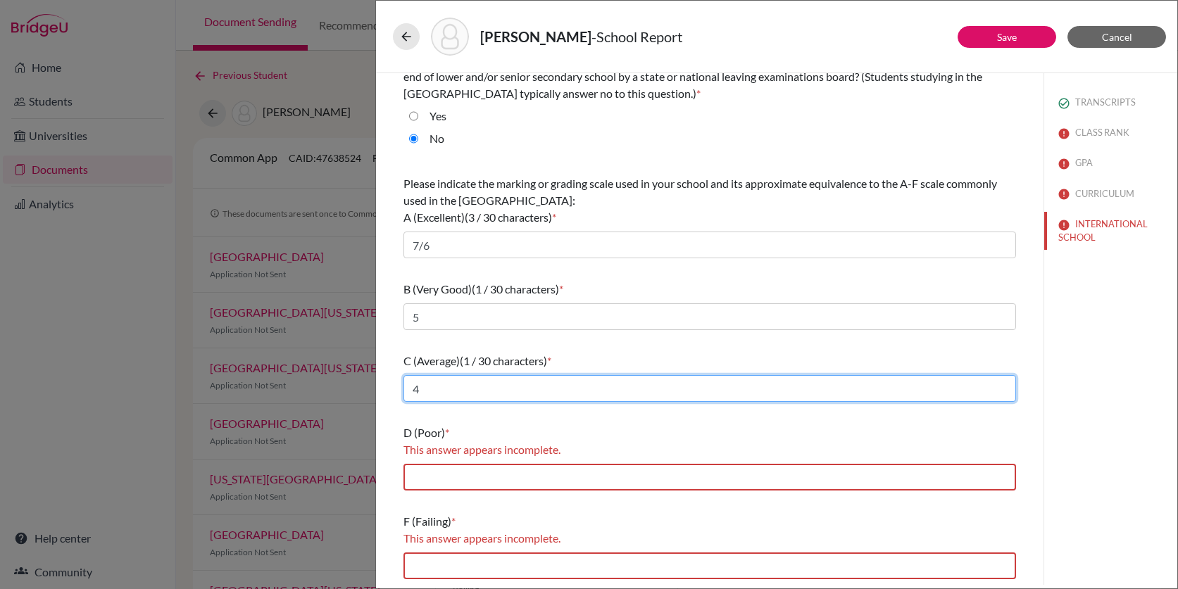
scroll to position [99, 0]
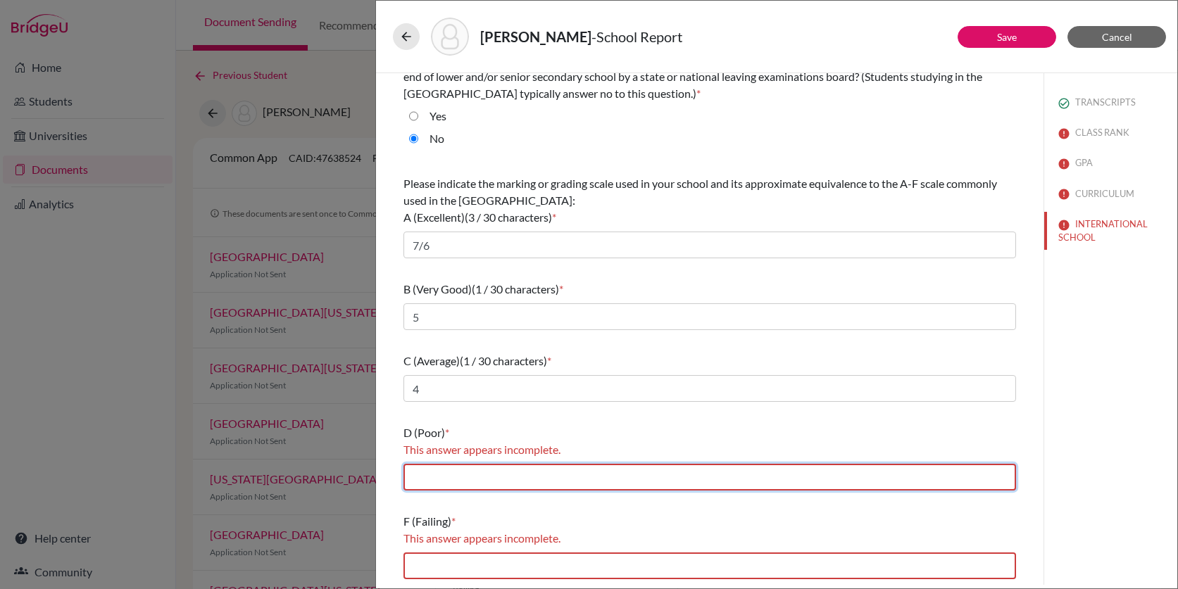
click at [508, 477] on input "text" at bounding box center [709, 477] width 612 height 27
type input "3"
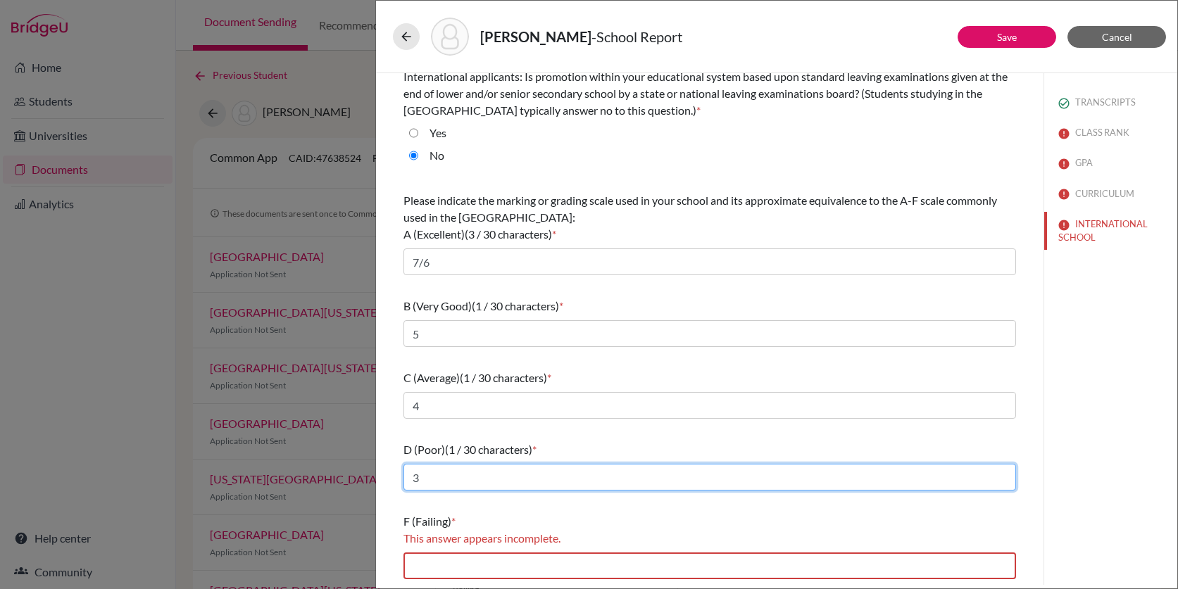
scroll to position [82, 0]
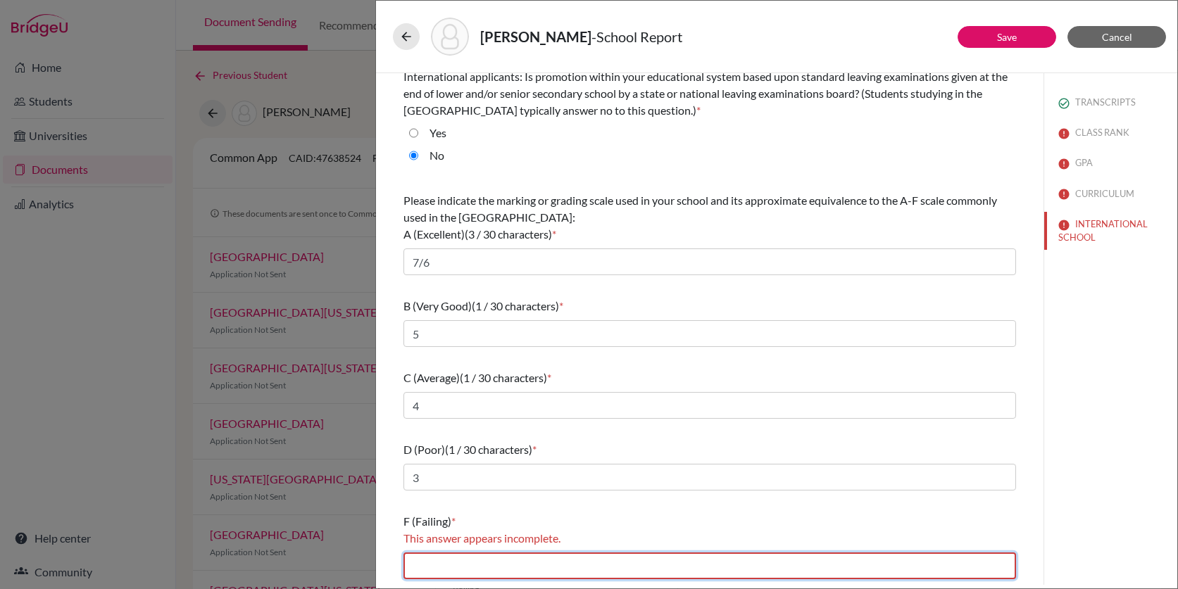
click at [515, 557] on input "text" at bounding box center [709, 566] width 612 height 27
type input "2/1"
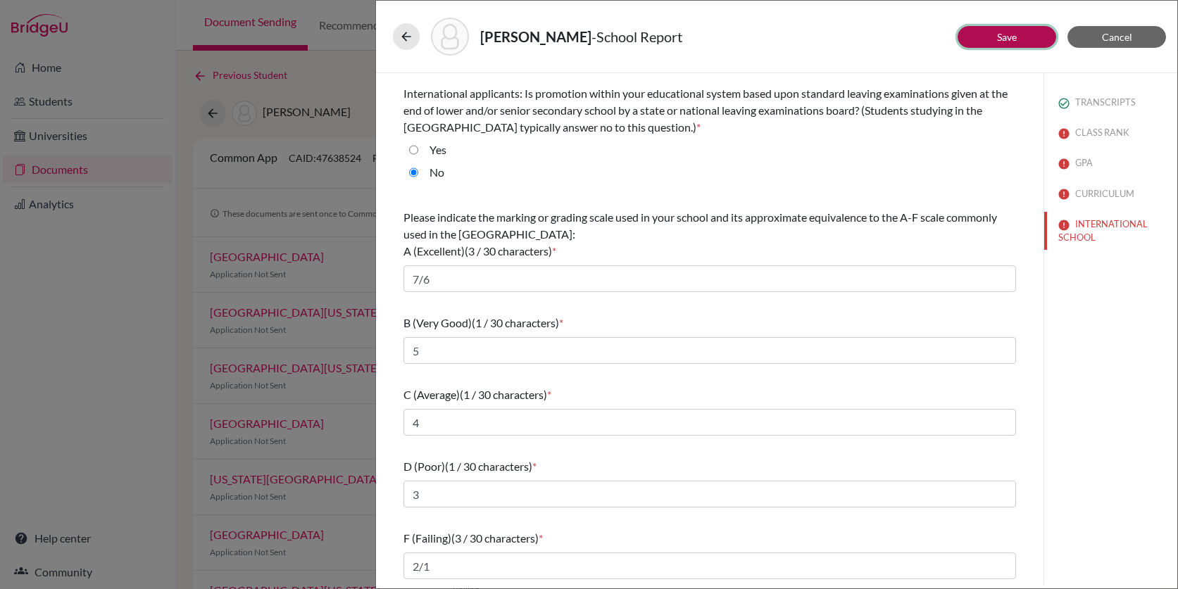
click at [1030, 47] on button "Save" at bounding box center [1006, 37] width 99 height 22
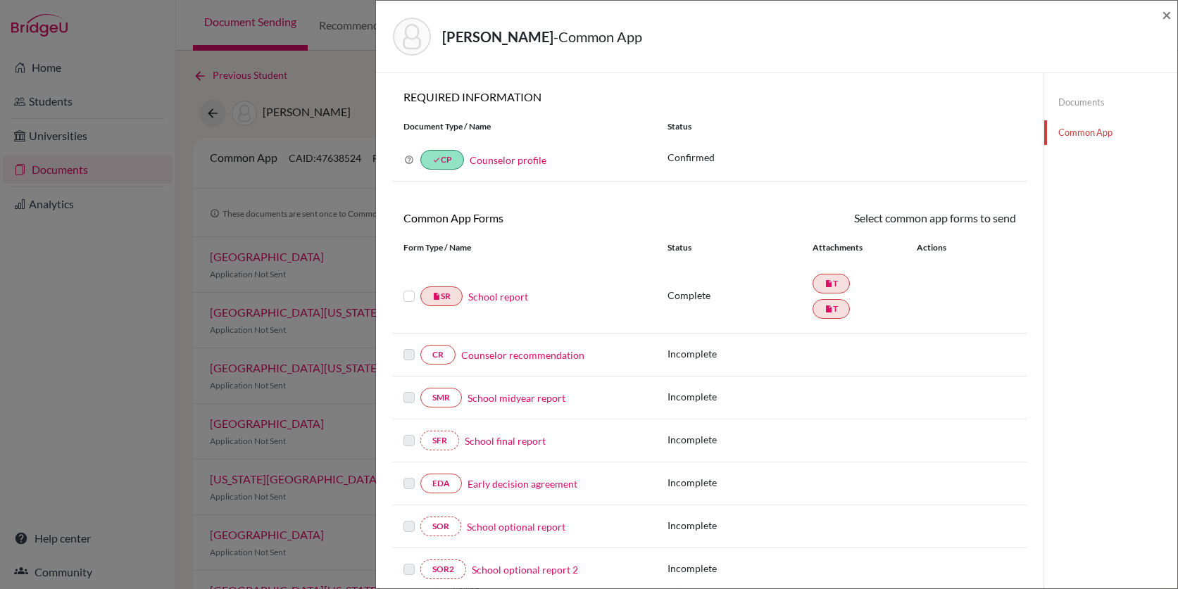
click at [410, 288] on label at bounding box center [408, 288] width 11 height 0
click at [0, 0] on input "checkbox" at bounding box center [0, 0] width 0 height 0
click at [975, 220] on icon at bounding box center [974, 220] width 11 height 11
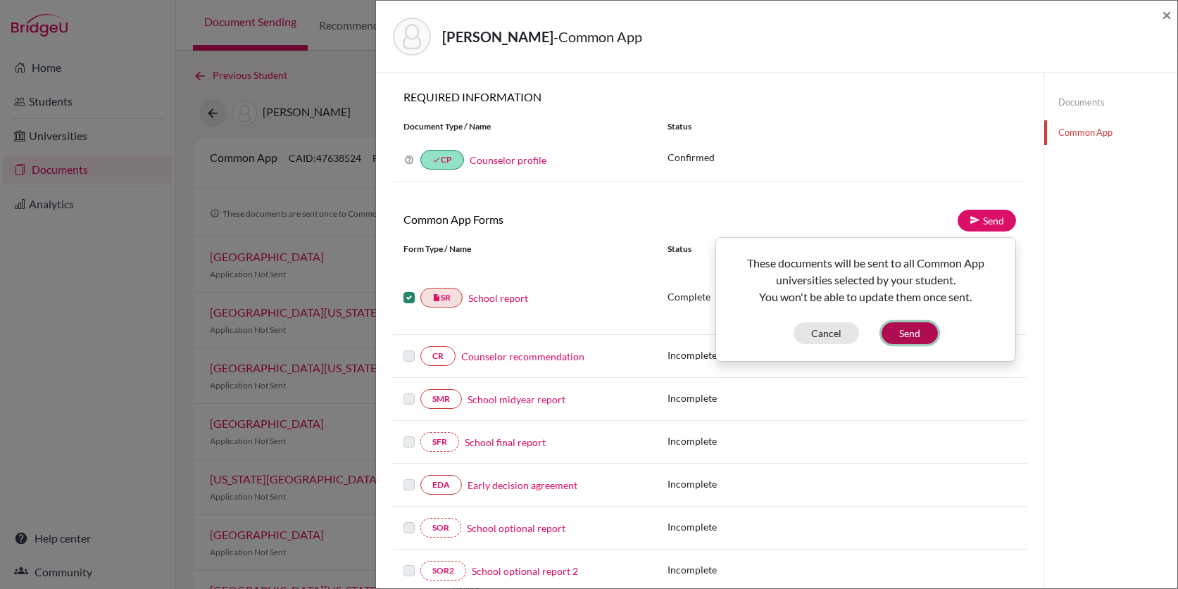
click at [913, 332] on button "Send" at bounding box center [909, 333] width 56 height 22
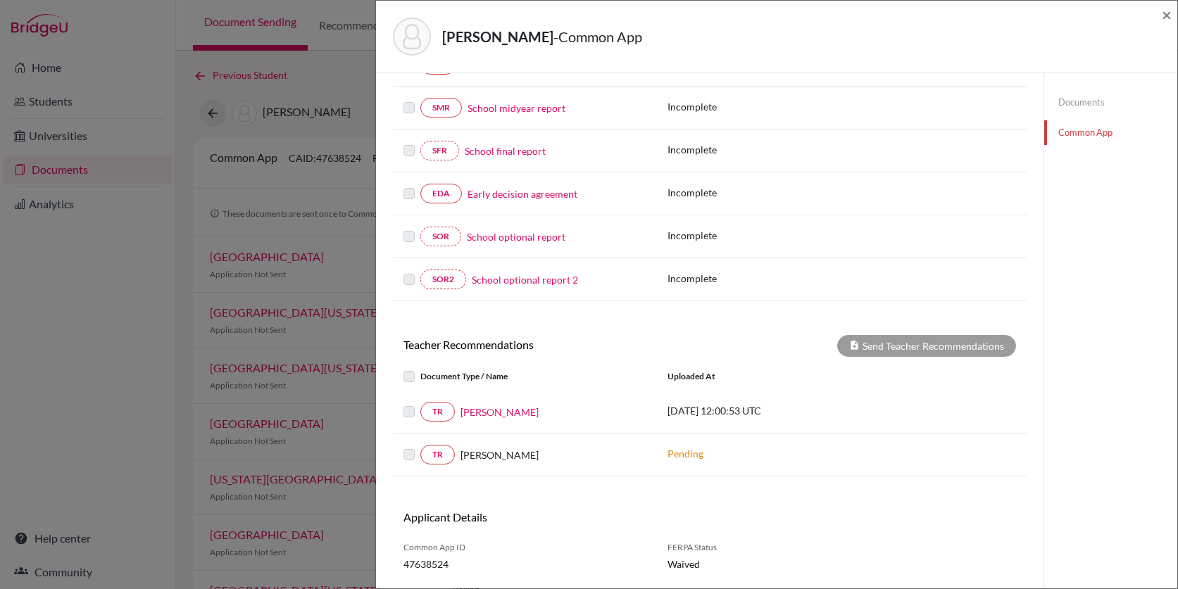
scroll to position [331, 0]
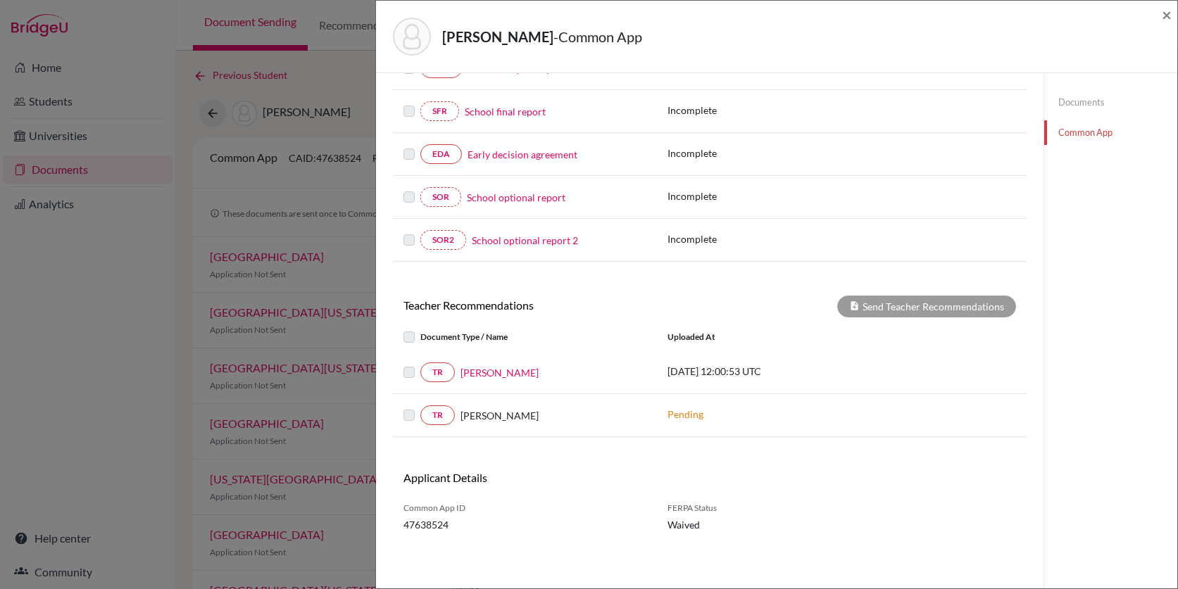
click at [420, 364] on label at bounding box center [420, 364] width 0 height 0
click at [420, 329] on label at bounding box center [420, 329] width 0 height 0
click at [483, 369] on link "Stephen Bowen" at bounding box center [499, 372] width 78 height 15
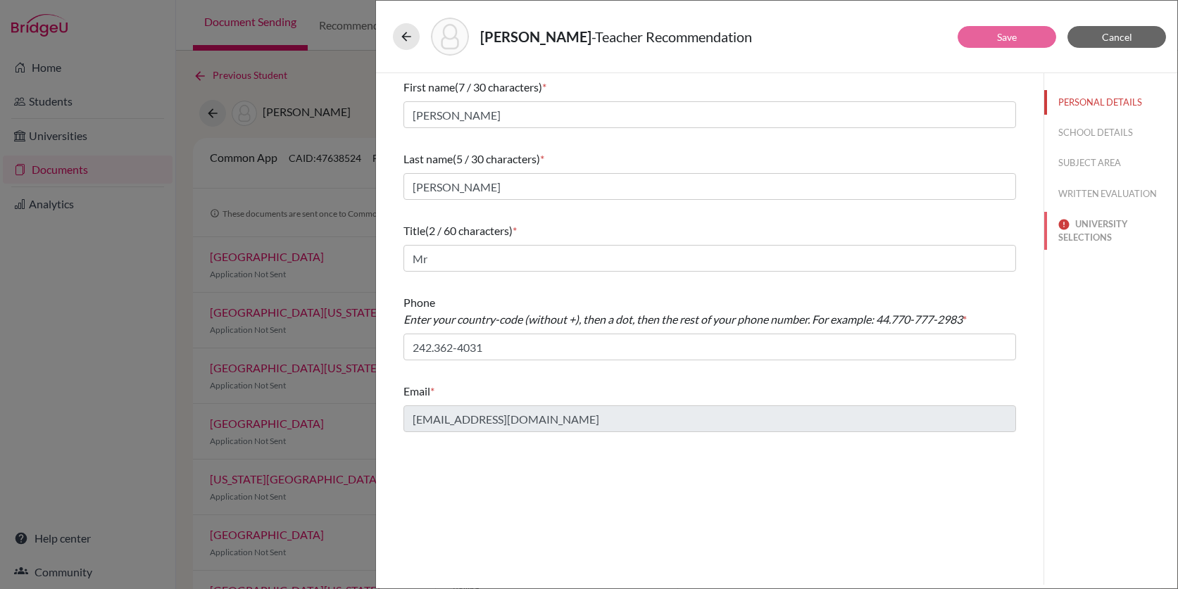
click at [1092, 231] on button "UNIVERSITY SELECTIONS" at bounding box center [1110, 231] width 133 height 38
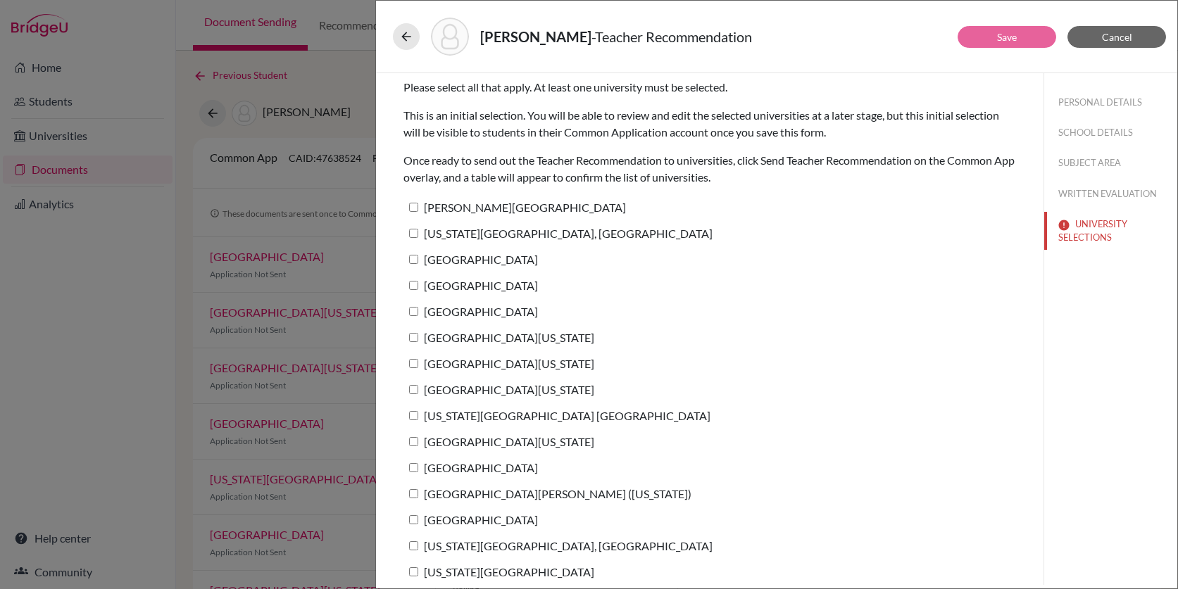
click at [497, 211] on label "Lynn University" at bounding box center [514, 207] width 222 height 20
click at [418, 211] on input "Lynn University" at bounding box center [413, 207] width 9 height 9
checkbox input "true"
click at [490, 234] on label "Pennsylvania State University, University Park" at bounding box center [557, 233] width 309 height 20
click at [418, 234] on input "Pennsylvania State University, University Park" at bounding box center [413, 233] width 9 height 9
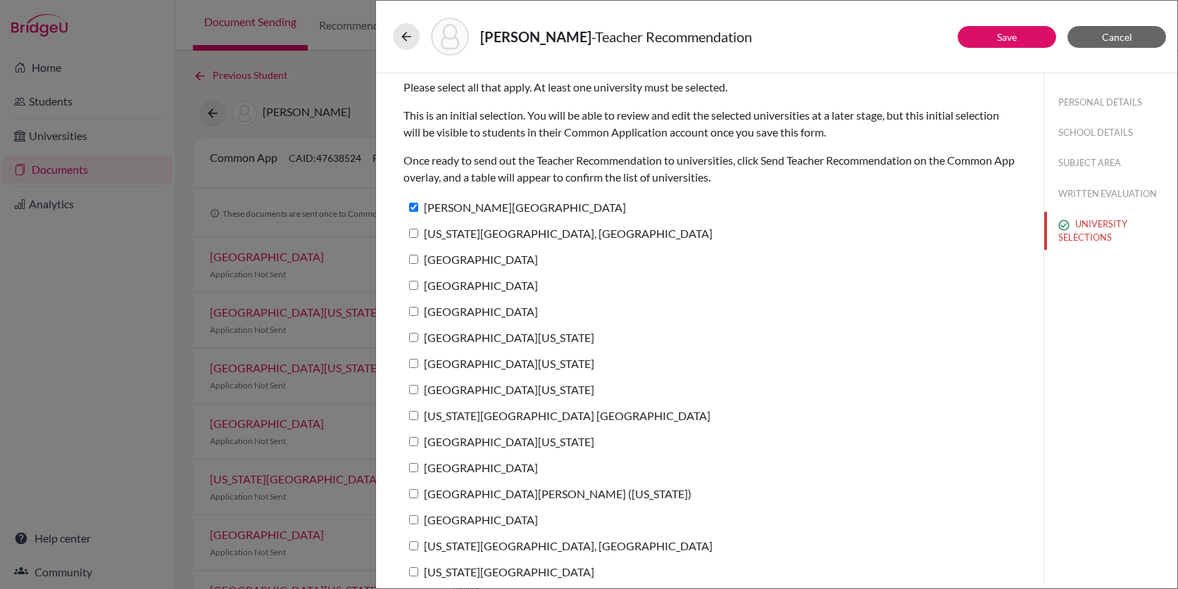
checkbox input "true"
click at [484, 260] on label "Auburn University" at bounding box center [470, 259] width 134 height 20
click at [418, 260] on input "Auburn University" at bounding box center [413, 259] width 9 height 9
checkbox input "true"
click at [484, 283] on label "Clemson University" at bounding box center [470, 285] width 134 height 20
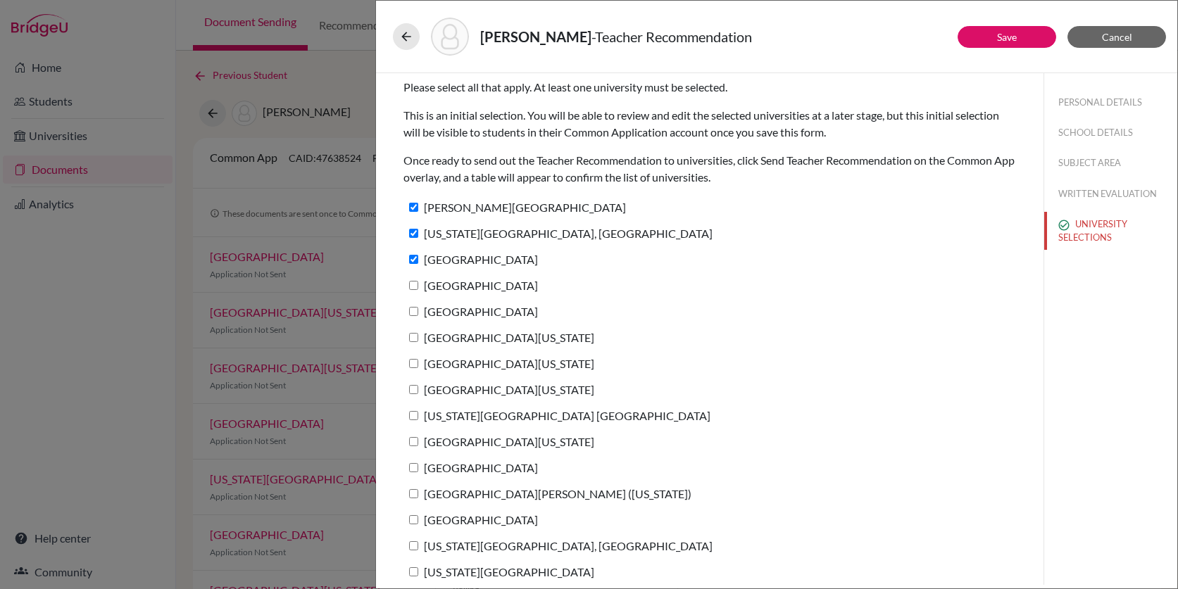
click at [418, 283] on input "Clemson University" at bounding box center [413, 285] width 9 height 9
checkbox input "true"
click at [486, 312] on label "Vanderbilt University" at bounding box center [470, 311] width 134 height 20
click at [418, 312] on input "Vanderbilt University" at bounding box center [413, 311] width 9 height 9
checkbox input "true"
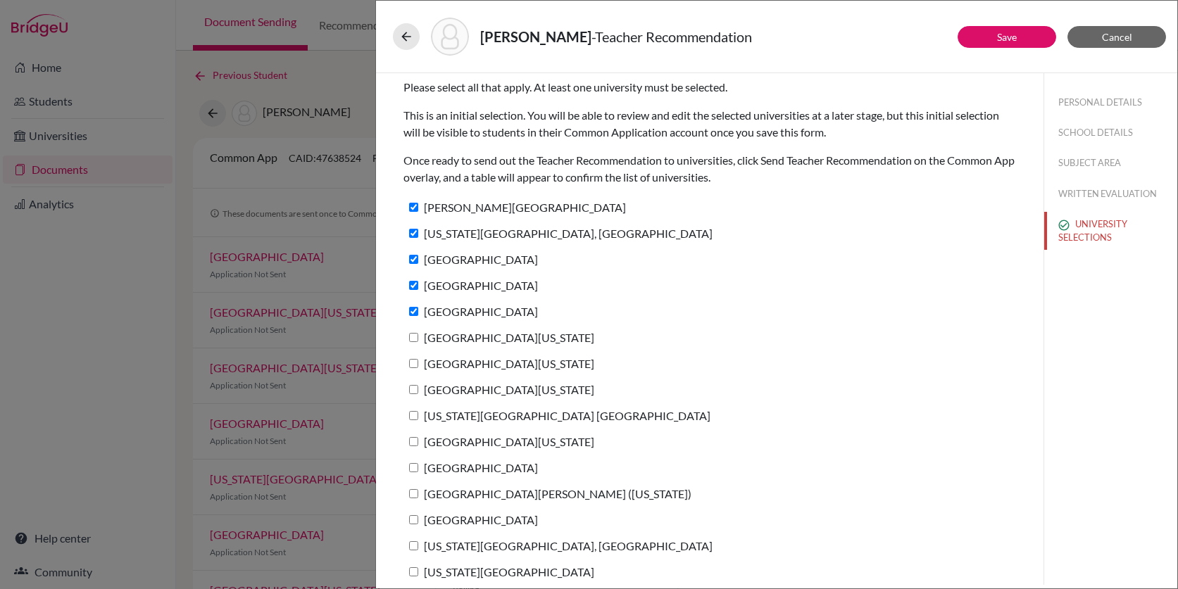
click at [467, 338] on label "University of Virginia" at bounding box center [498, 337] width 191 height 20
click at [418, 338] on input "University of Virginia" at bounding box center [413, 337] width 9 height 9
checkbox input "true"
click at [470, 364] on label "University of Mississippi" at bounding box center [498, 363] width 191 height 20
click at [418, 364] on input "University of Mississippi" at bounding box center [413, 363] width 9 height 9
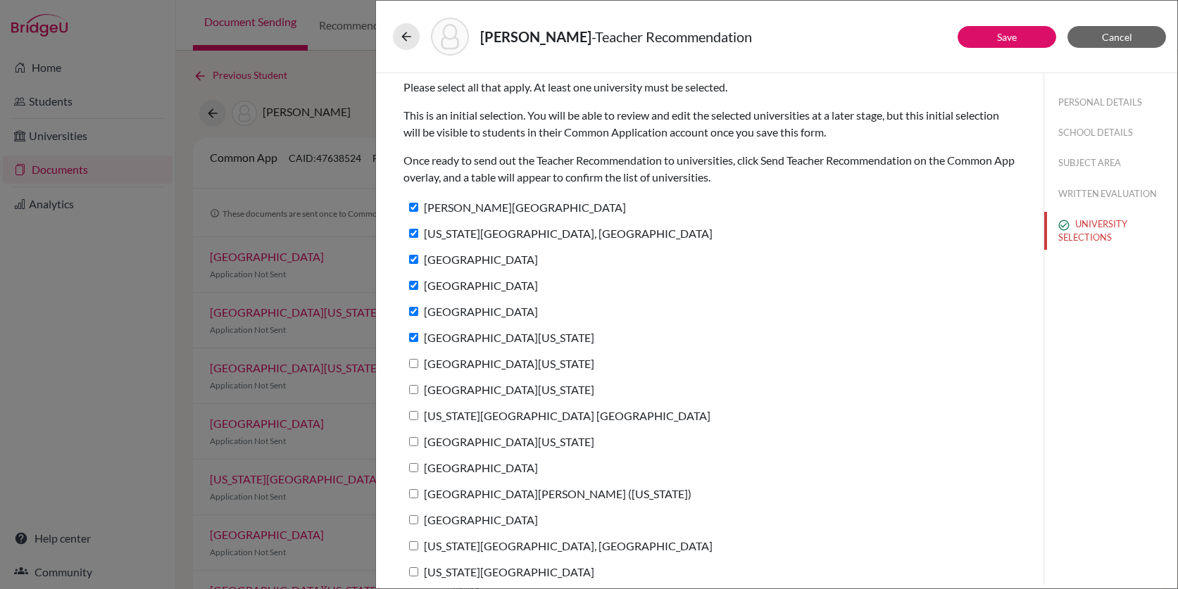
checkbox input "true"
click at [472, 393] on label "University of South Carolina" at bounding box center [498, 389] width 191 height 20
click at [418, 393] on input "University of South Carolina" at bounding box center [413, 389] width 9 height 9
checkbox input "true"
click at [472, 417] on label "Indiana University Bloomington" at bounding box center [556, 415] width 307 height 20
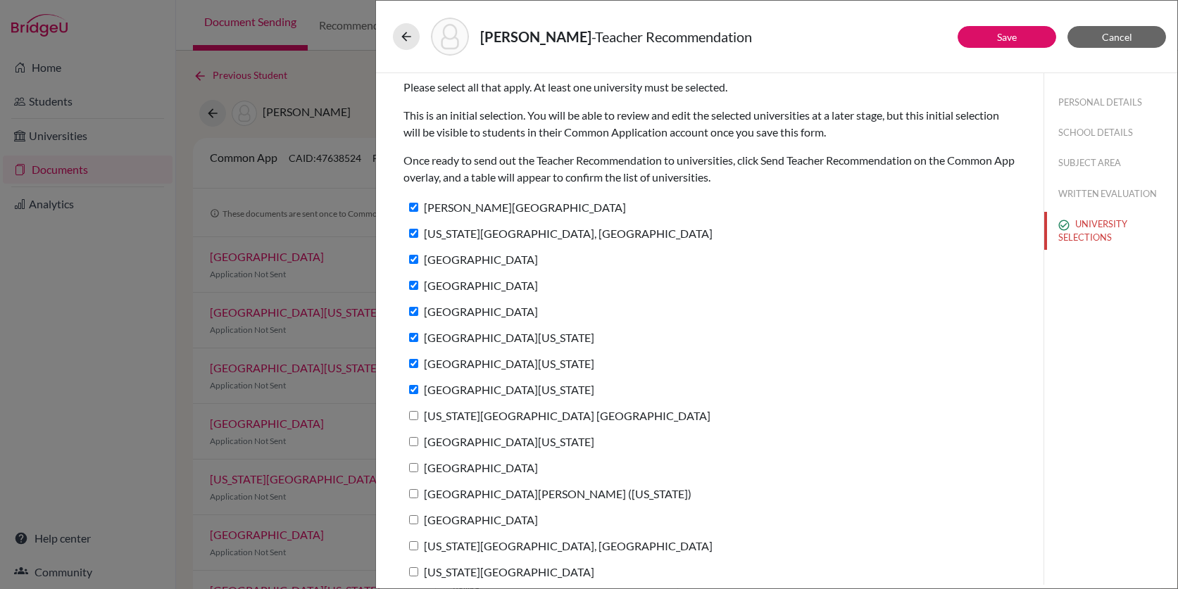
click at [418, 417] on input "Indiana University Bloomington" at bounding box center [413, 415] width 9 height 9
checkbox input "true"
click at [472, 442] on label "University of Kentucky" at bounding box center [498, 441] width 191 height 20
click at [418, 442] on input "University of Kentucky" at bounding box center [413, 441] width 9 height 9
checkbox input "true"
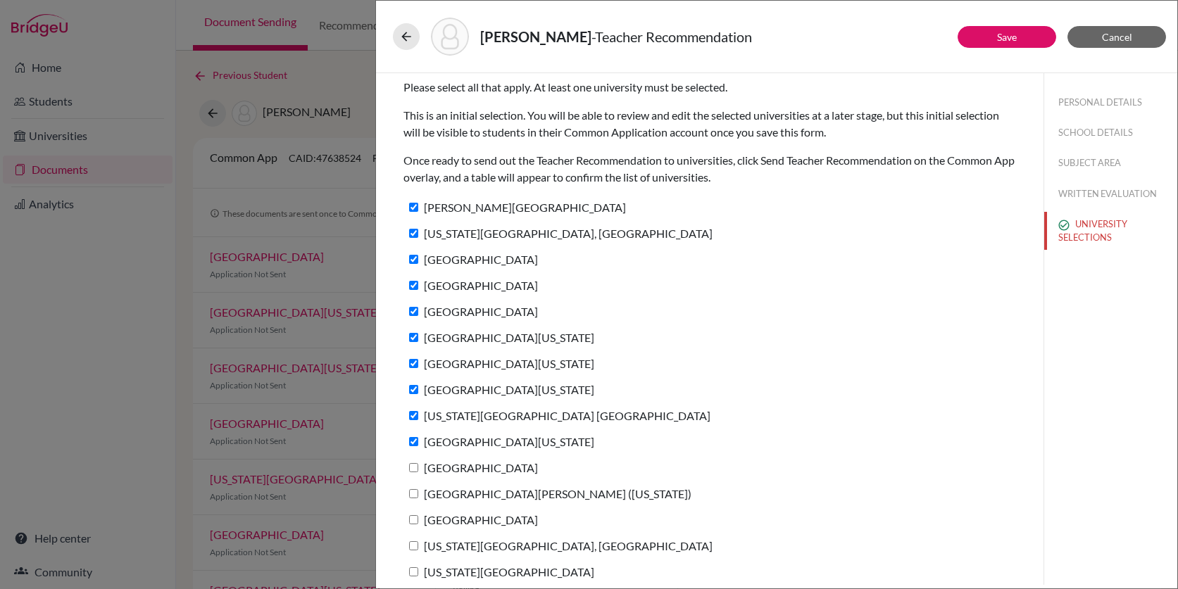
click at [472, 465] on label "Elon University" at bounding box center [470, 467] width 134 height 20
click at [418, 465] on input "Elon University" at bounding box center [413, 467] width 9 height 9
checkbox input "true"
click at [474, 498] on label "University of St. Thomas (Minnesota)" at bounding box center [547, 494] width 288 height 20
click at [418, 498] on input "University of St. Thomas (Minnesota)" at bounding box center [413, 493] width 9 height 9
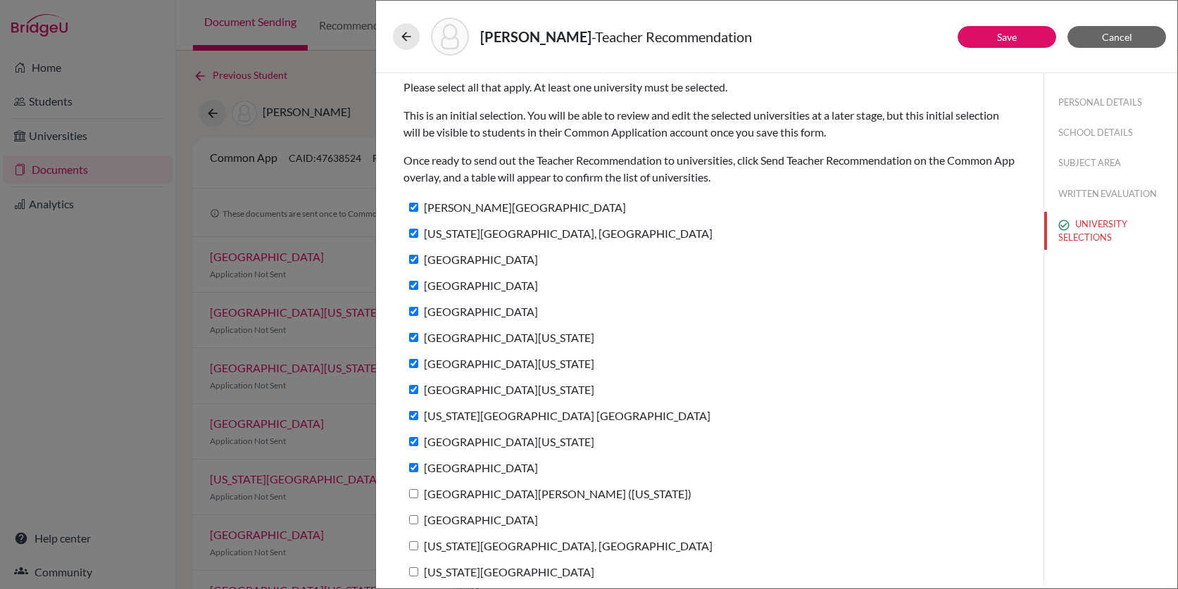
checkbox input "true"
click at [474, 517] on label "High Point University" at bounding box center [470, 520] width 134 height 20
click at [418, 517] on input "High Point University" at bounding box center [413, 519] width 9 height 9
checkbox input "true"
click at [475, 545] on label "Ohio State University, Columbus" at bounding box center [557, 546] width 309 height 20
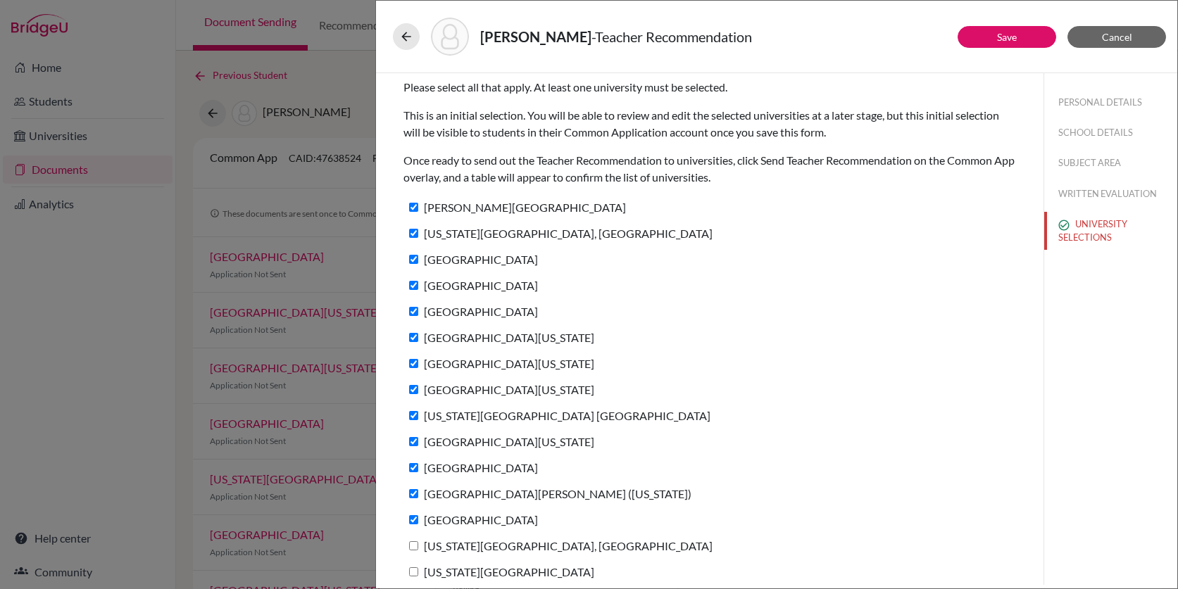
click at [418, 545] on input "Ohio State University, Columbus" at bounding box center [413, 545] width 9 height 9
checkbox input "true"
click at [479, 569] on label "Texas Tech University" at bounding box center [498, 572] width 191 height 20
click at [418, 569] on input "Texas Tech University" at bounding box center [413, 571] width 9 height 9
checkbox input "true"
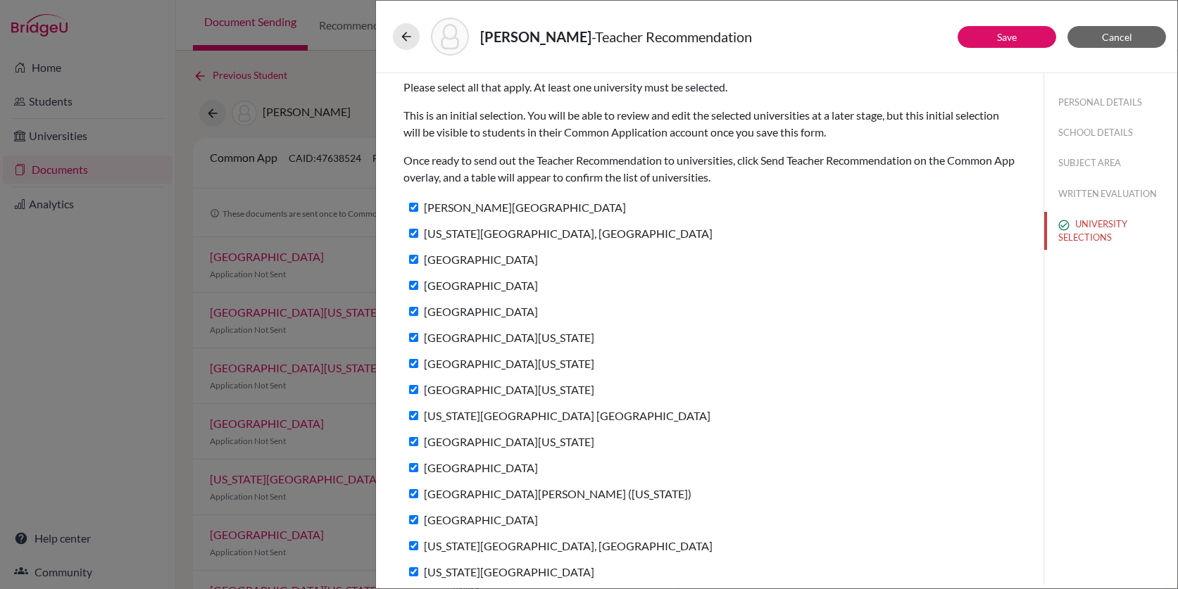
scroll to position [8, 0]
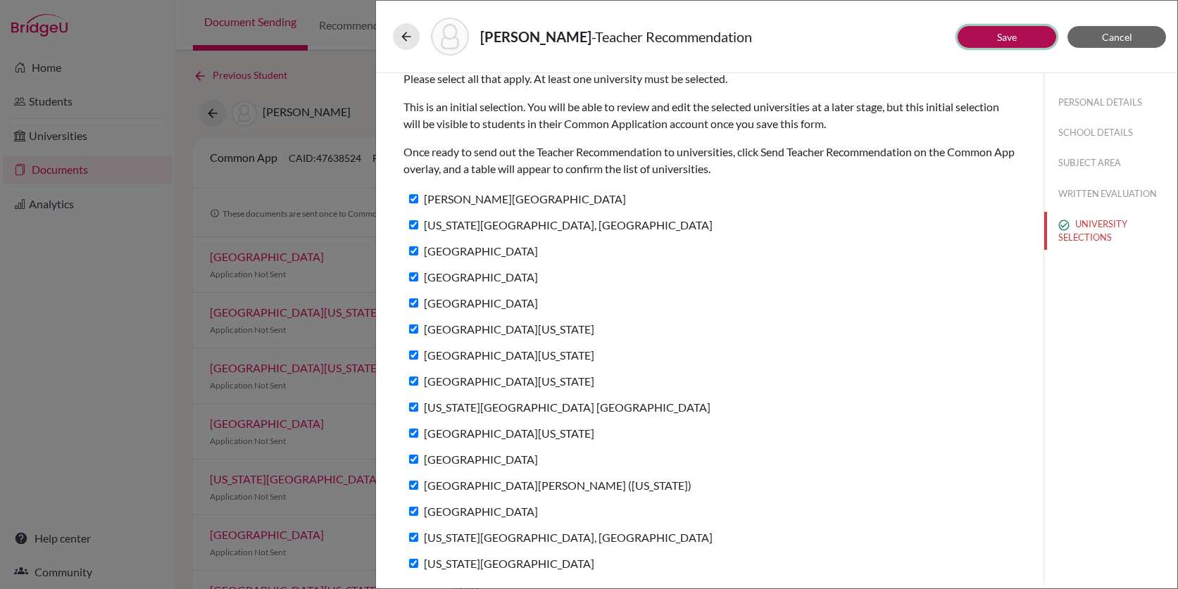
click at [990, 40] on button "Save" at bounding box center [1006, 37] width 99 height 22
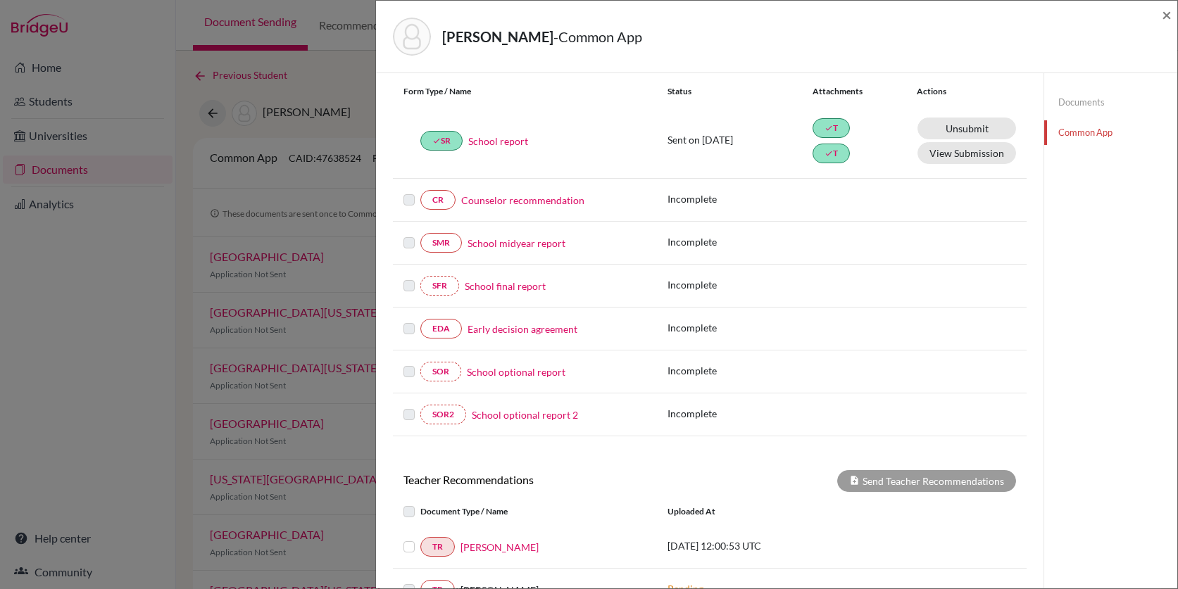
scroll to position [331, 0]
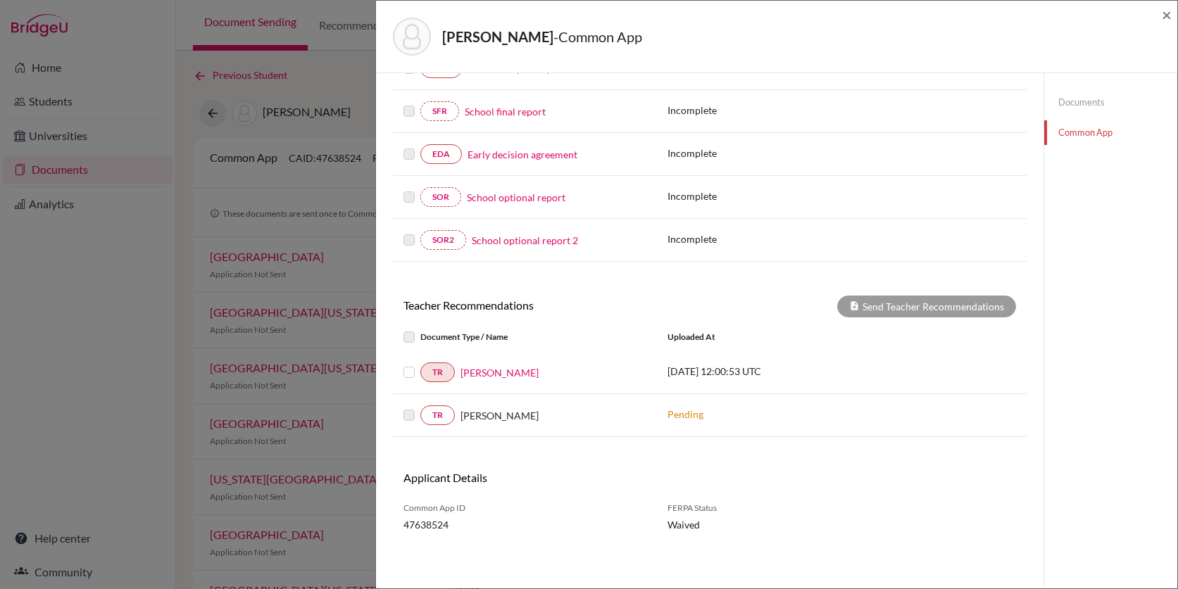
click at [420, 364] on label at bounding box center [420, 364] width 0 height 0
click at [0, 0] on input "checkbox" at bounding box center [0, 0] width 0 height 0
click at [420, 364] on label at bounding box center [420, 364] width 0 height 0
click at [0, 0] on input "checkbox" at bounding box center [0, 0] width 0 height 0
click at [1168, 15] on span "×" at bounding box center [1166, 14] width 10 height 20
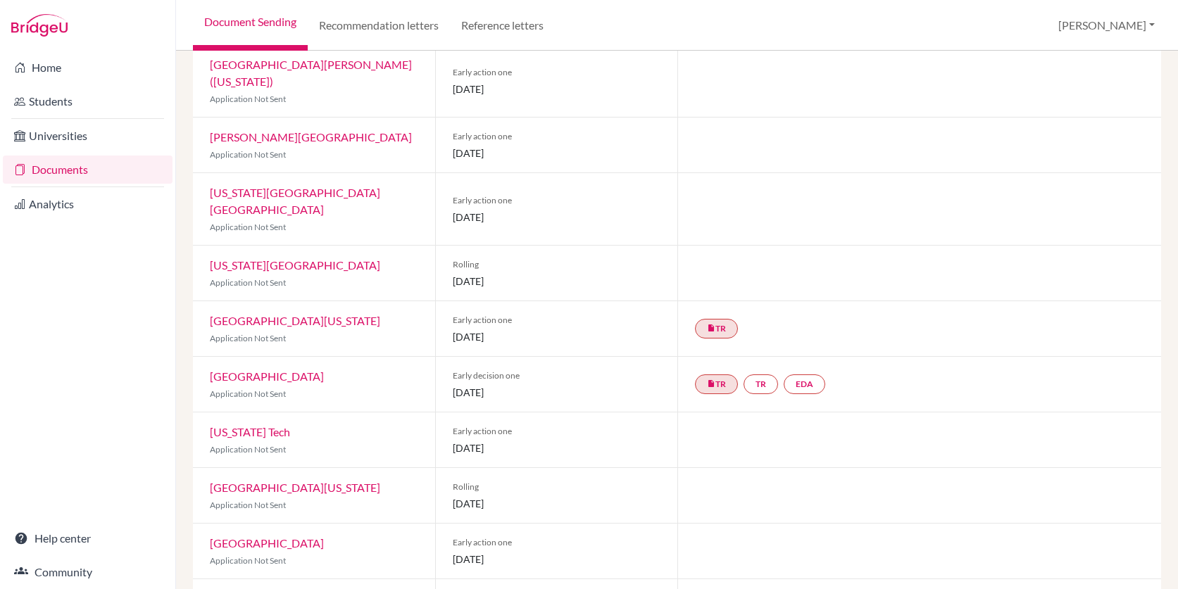
scroll to position [722, 0]
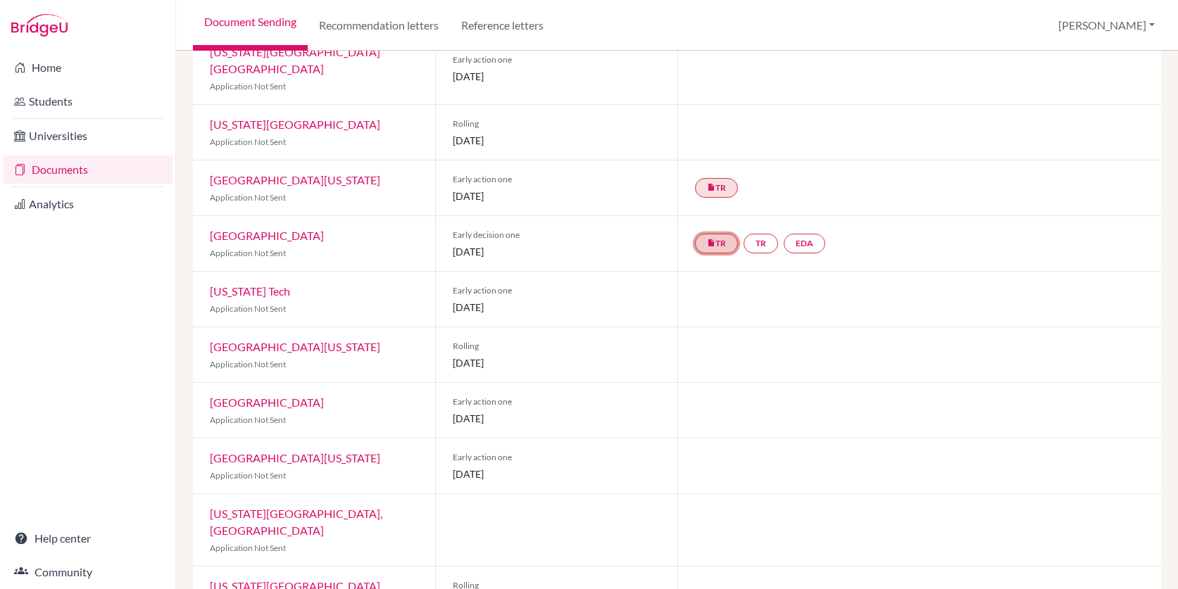
click at [723, 234] on link "insert_drive_file TR" at bounding box center [716, 244] width 43 height 20
click at [763, 234] on link "TR" at bounding box center [760, 244] width 34 height 20
click at [797, 234] on link "EDA" at bounding box center [804, 244] width 42 height 20
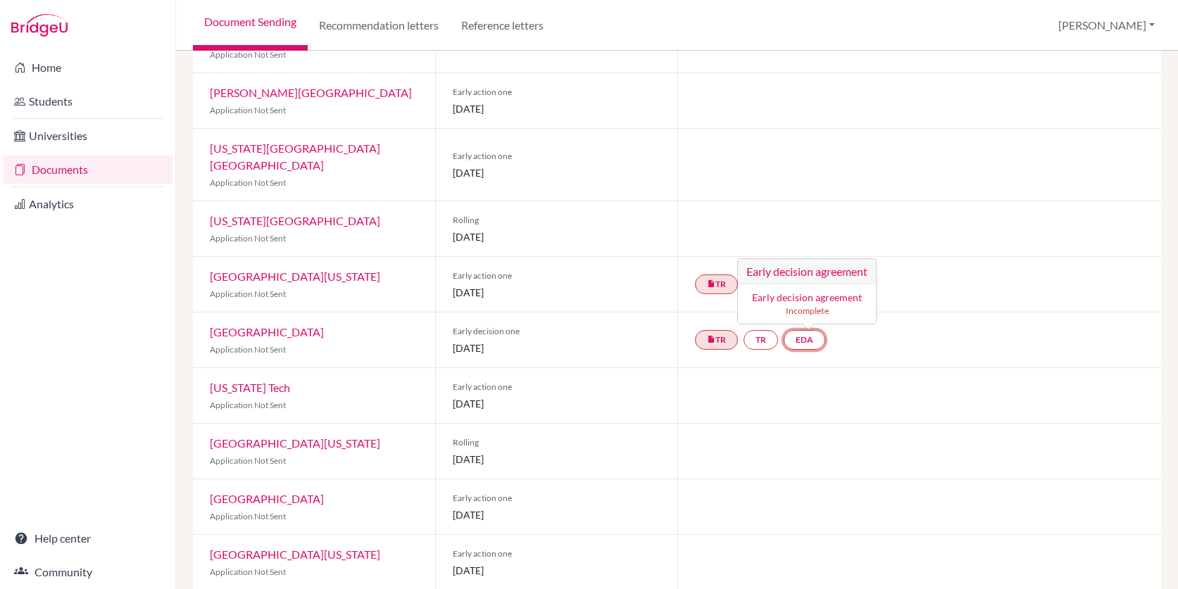
scroll to position [604, 0]
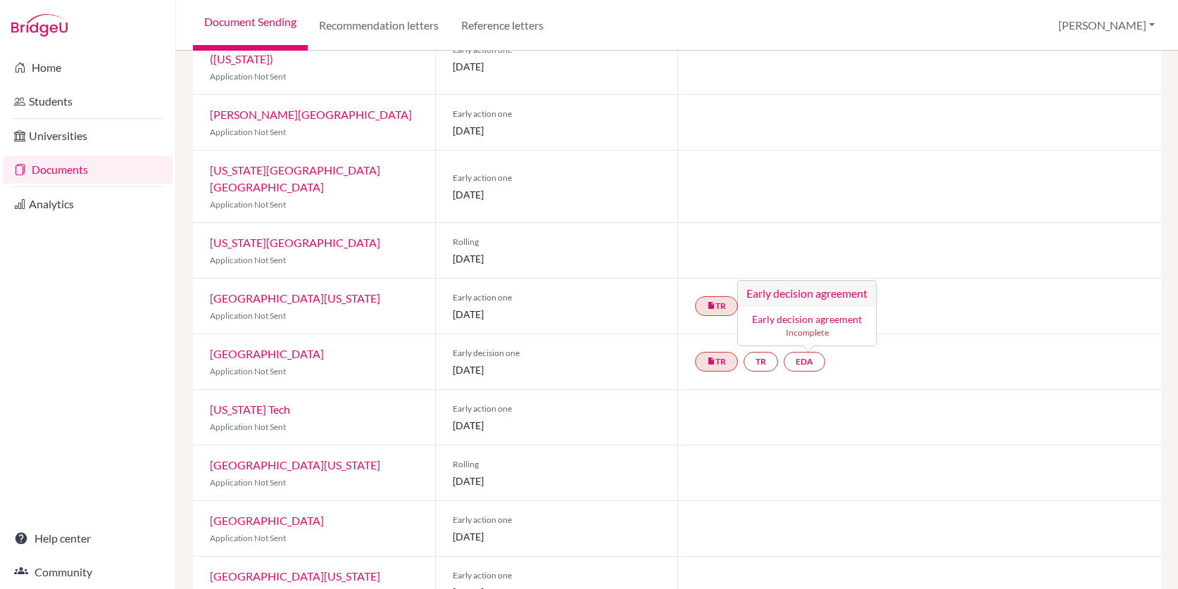
click at [917, 188] on div at bounding box center [919, 187] width 484 height 72
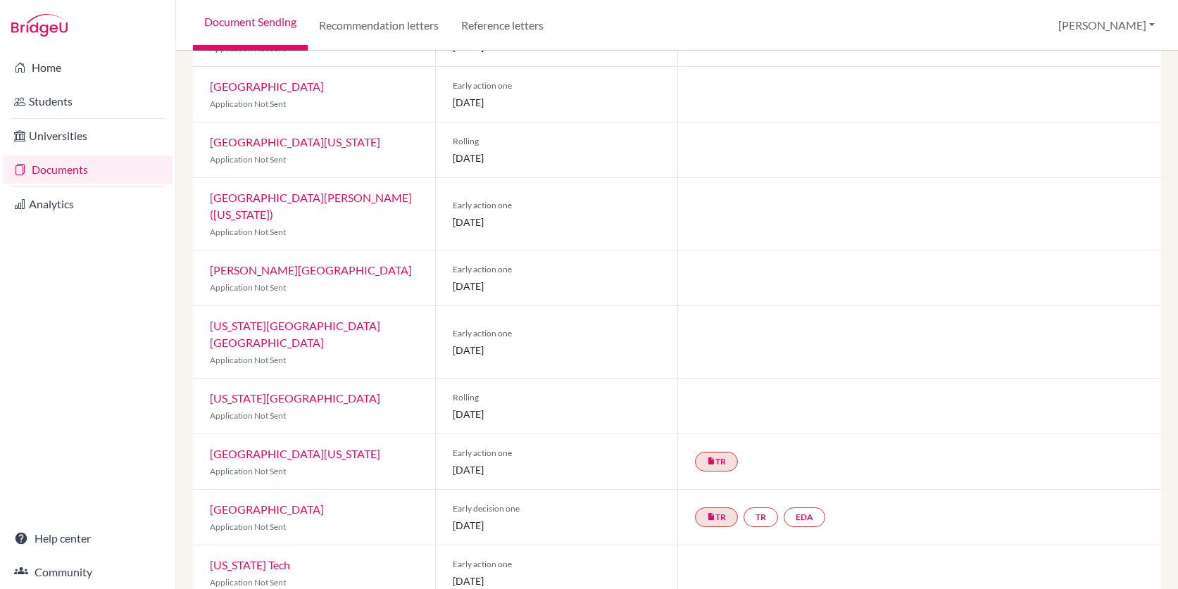
scroll to position [483, 0]
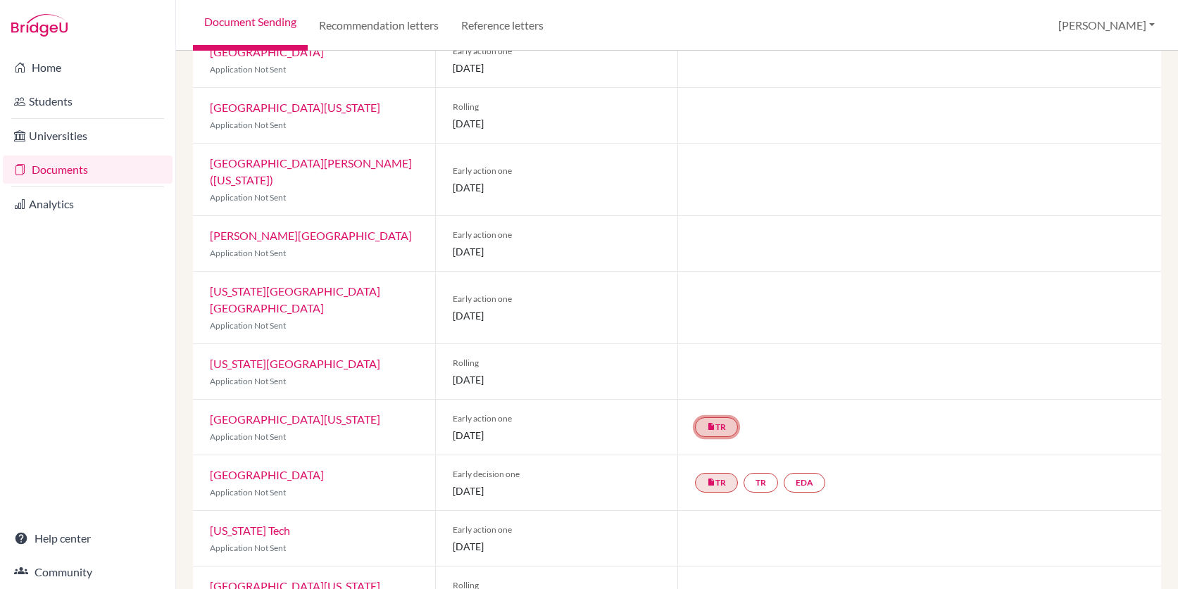
click at [725, 417] on link "insert_drive_file TR" at bounding box center [716, 427] width 43 height 20
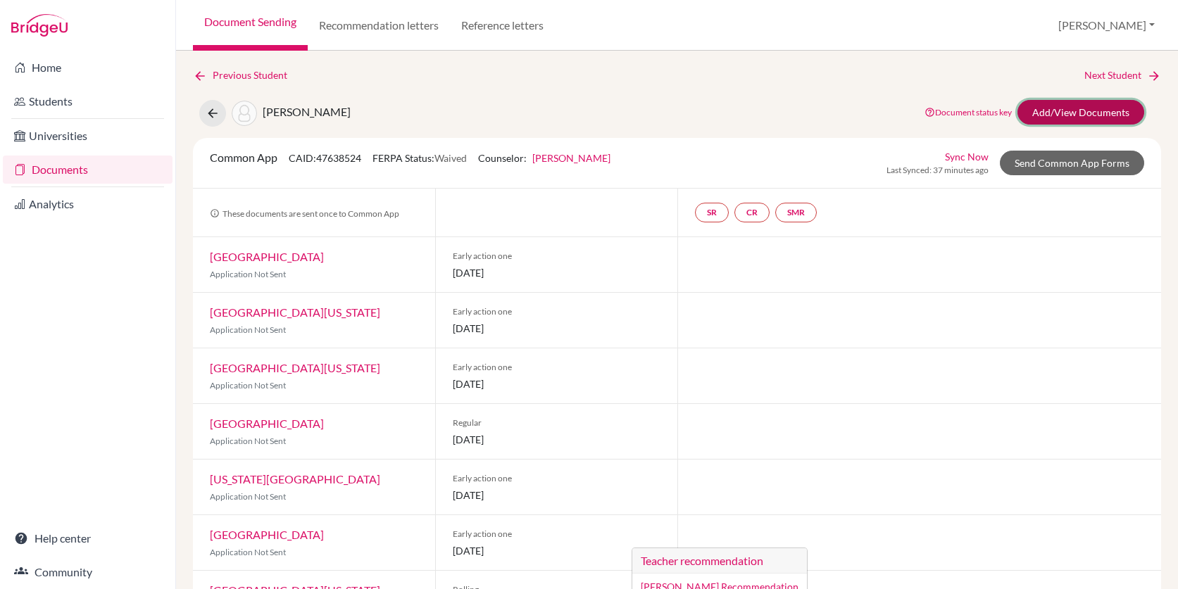
click at [1072, 114] on link "Add/View Documents" at bounding box center [1080, 112] width 127 height 25
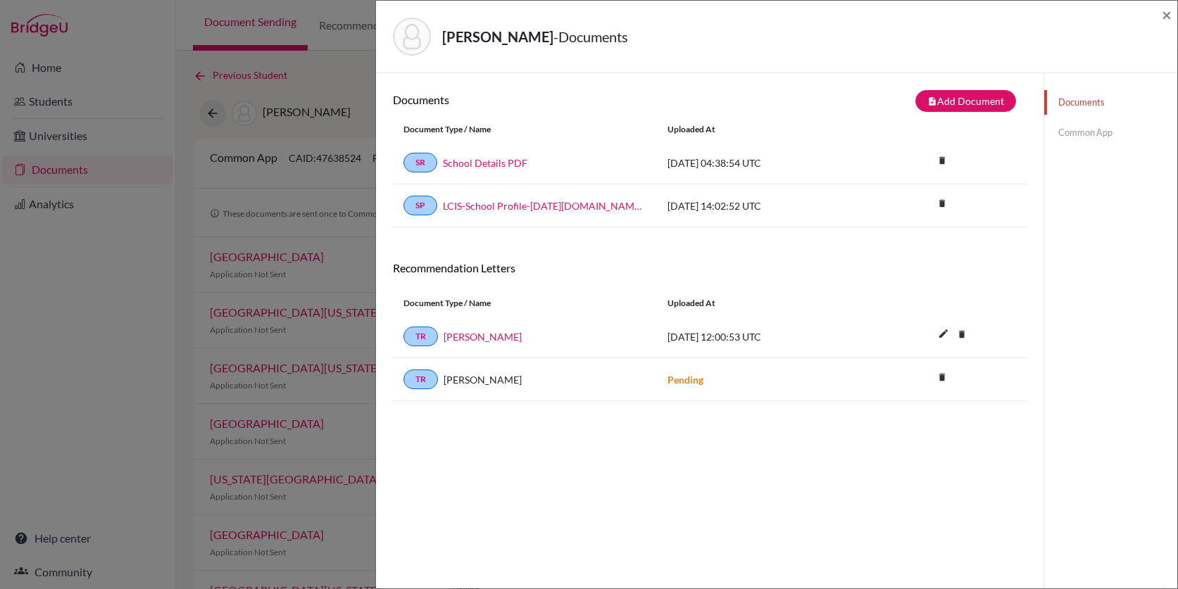
click at [1078, 135] on link "Common App" at bounding box center [1110, 132] width 133 height 25
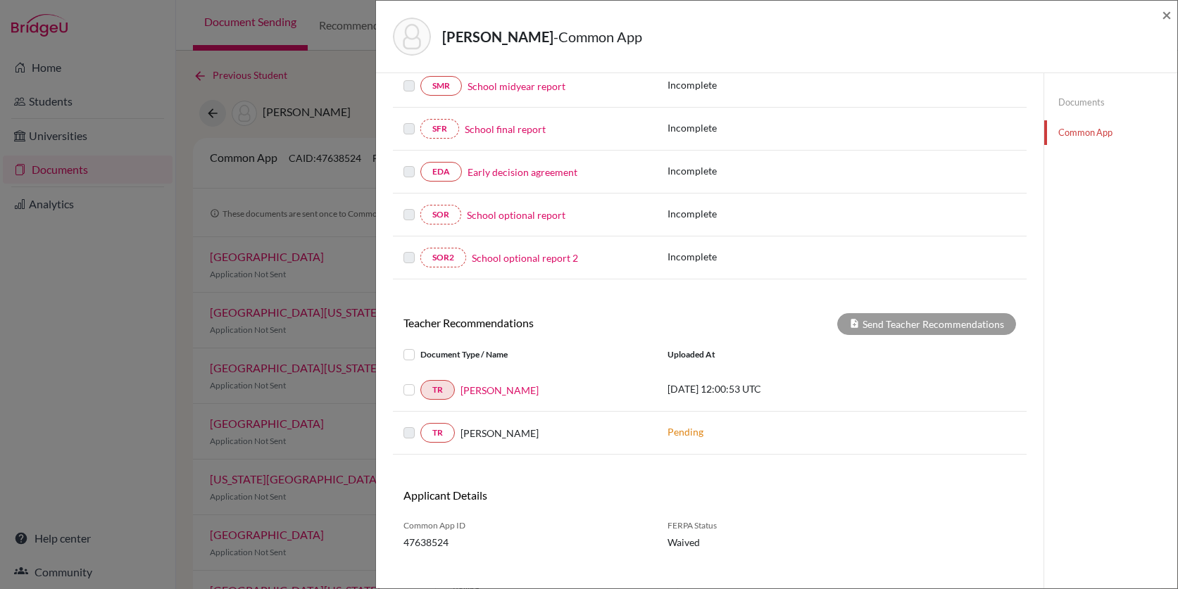
scroll to position [319, 0]
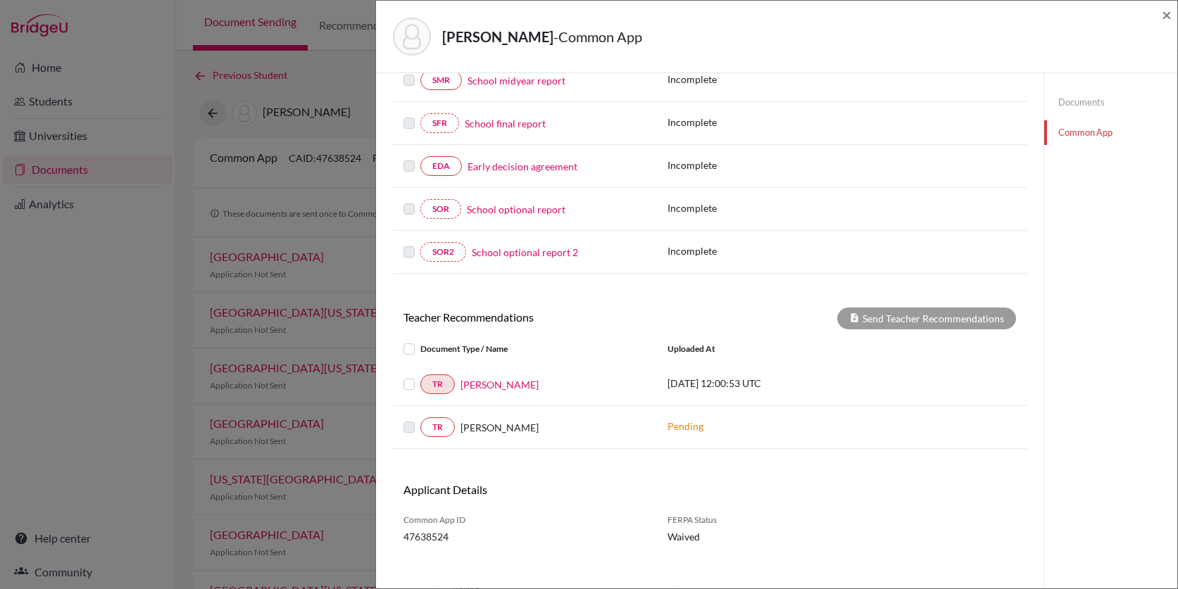
click at [420, 376] on label at bounding box center [420, 376] width 0 height 0
click at [0, 0] on input "checkbox" at bounding box center [0, 0] width 0 height 0
click at [862, 319] on button "Send Teacher Recommendations" at bounding box center [926, 319] width 179 height 22
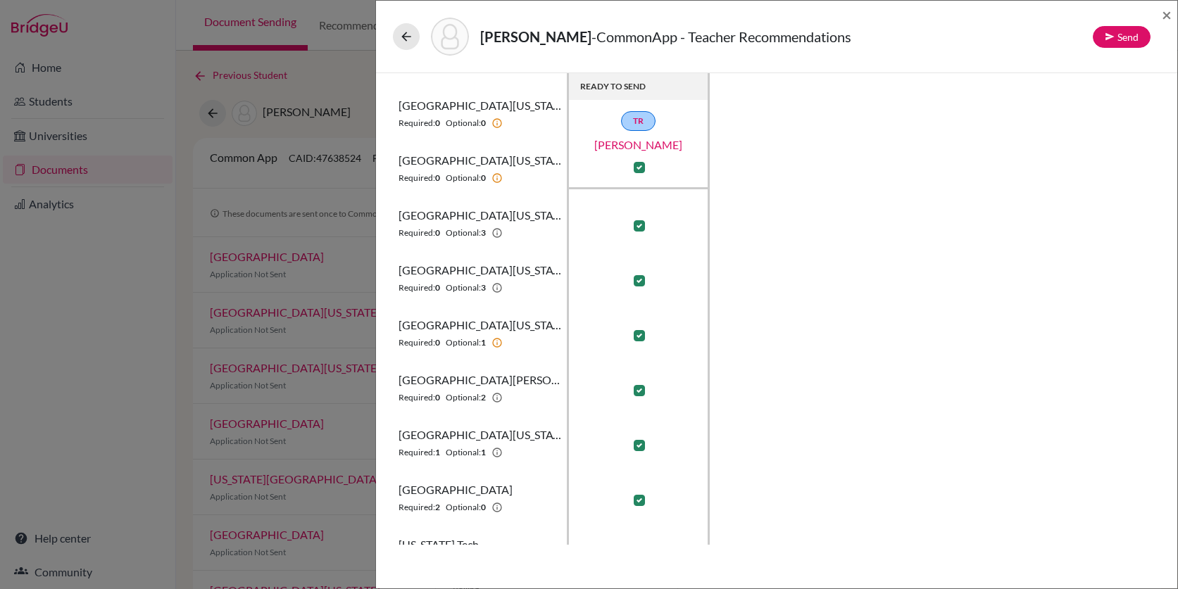
scroll to position [743, 0]
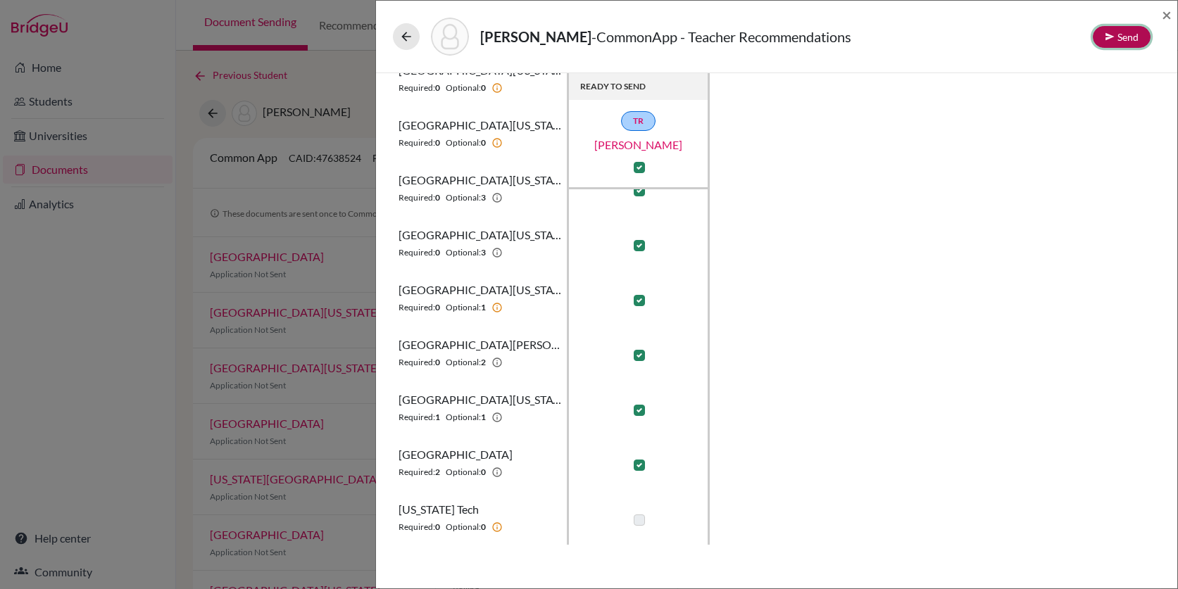
click at [1110, 39] on icon at bounding box center [1109, 37] width 10 height 10
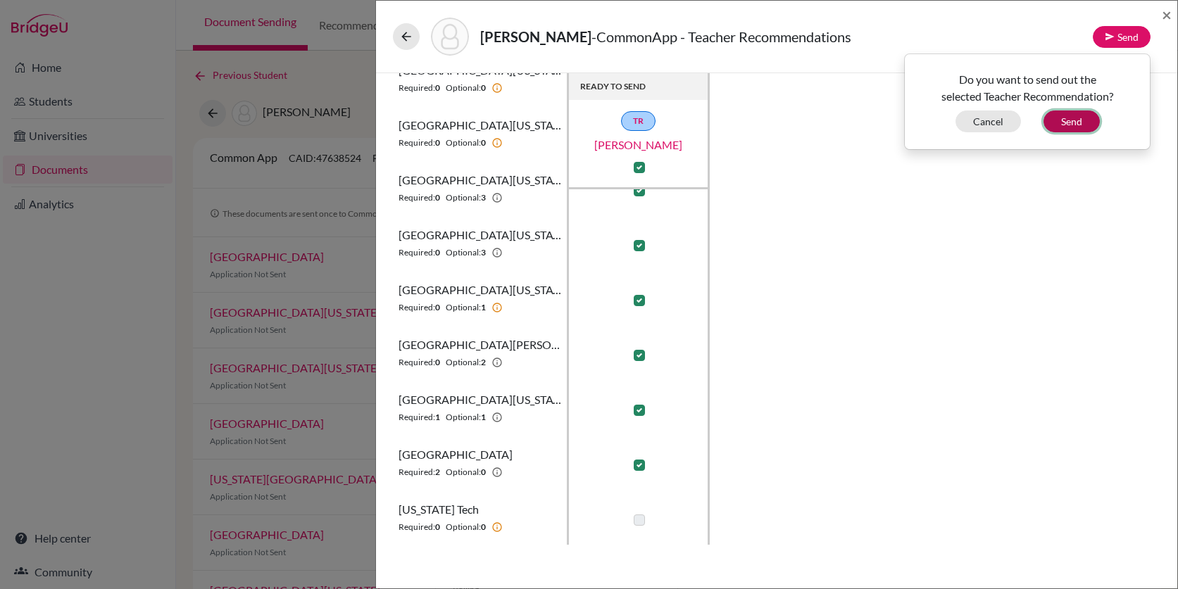
click at [1076, 118] on button "Send" at bounding box center [1071, 122] width 56 height 22
checkbox input "false"
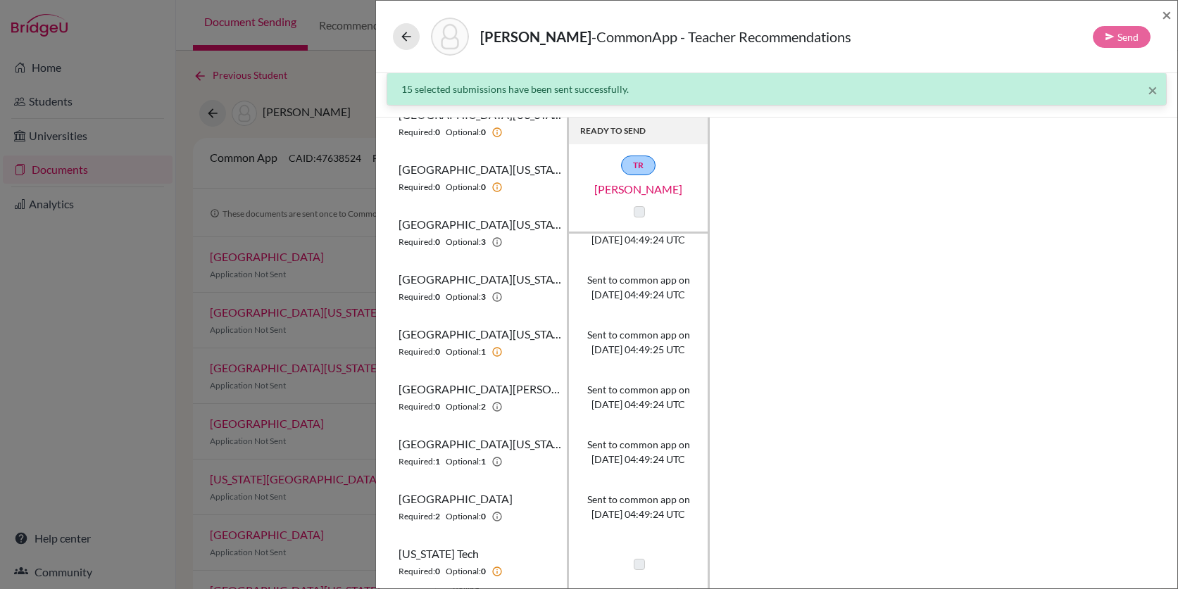
scroll to position [0, 0]
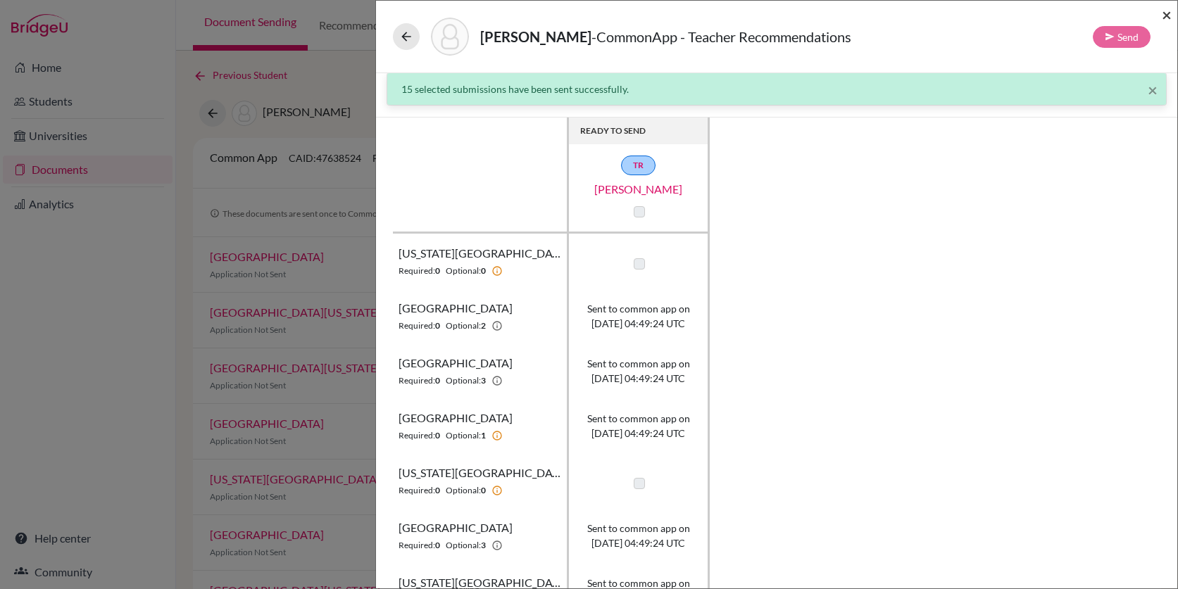
click at [1170, 13] on span "×" at bounding box center [1166, 14] width 10 height 20
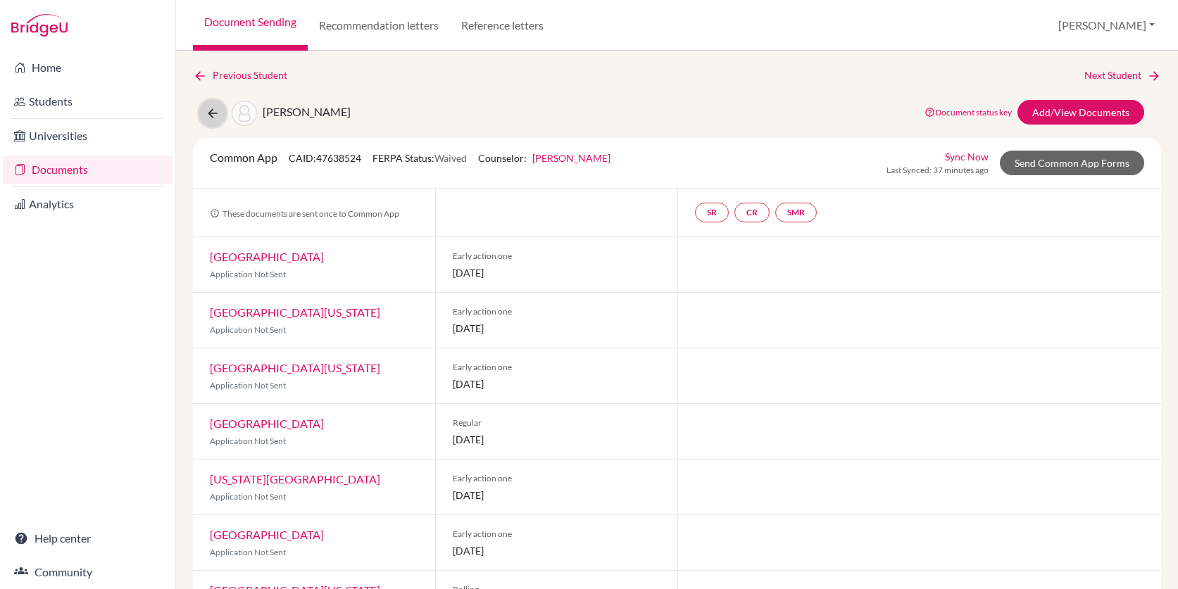
click at [214, 107] on icon at bounding box center [213, 113] width 14 height 14
click at [261, 69] on link "Previous Student" at bounding box center [246, 75] width 106 height 15
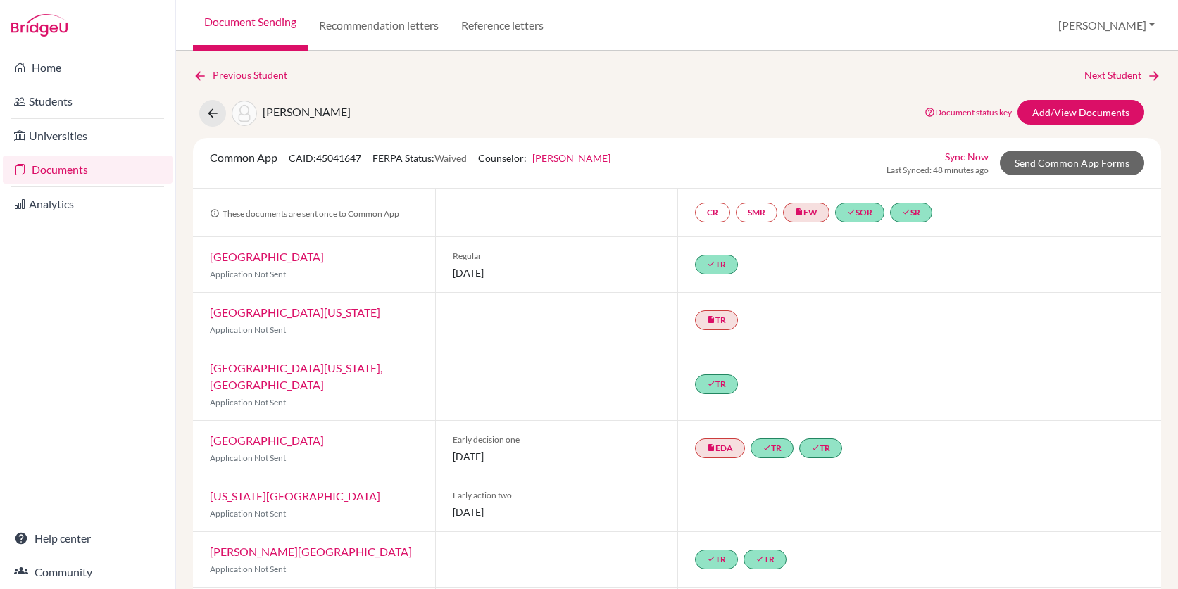
click at [76, 165] on link "Documents" at bounding box center [88, 170] width 170 height 28
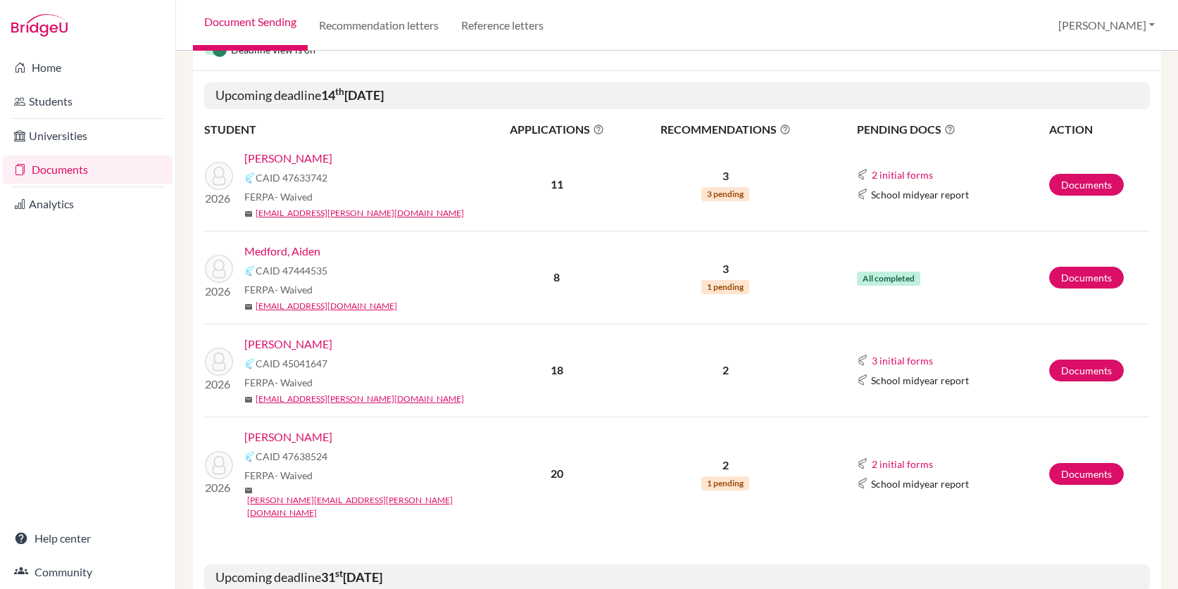
scroll to position [159, 0]
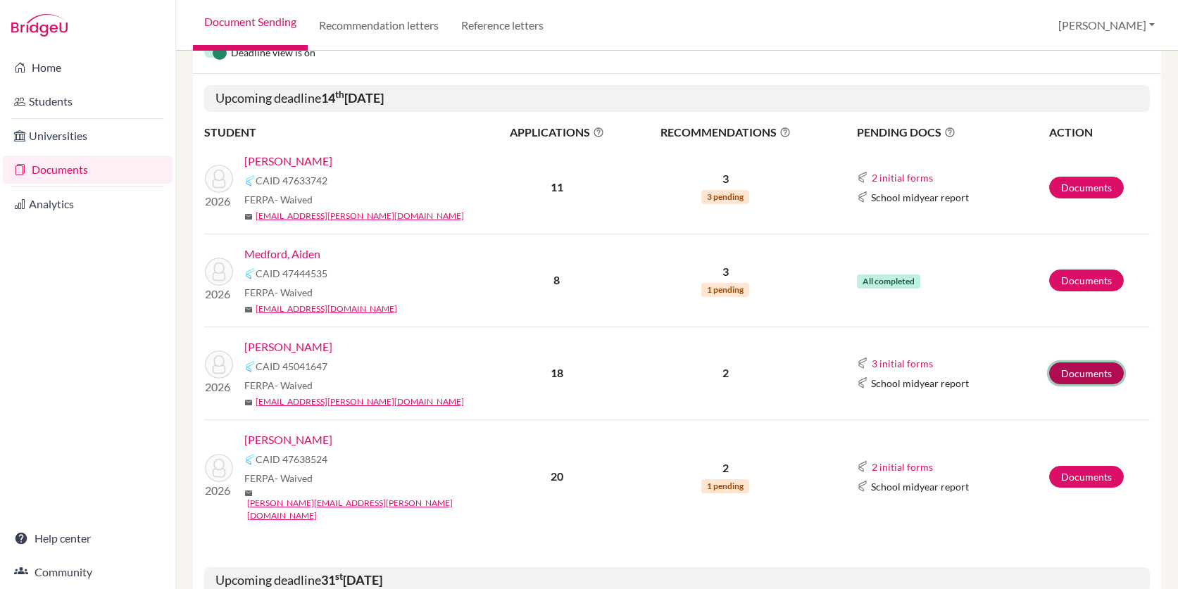
click at [1066, 372] on link "Documents" at bounding box center [1086, 373] width 75 height 22
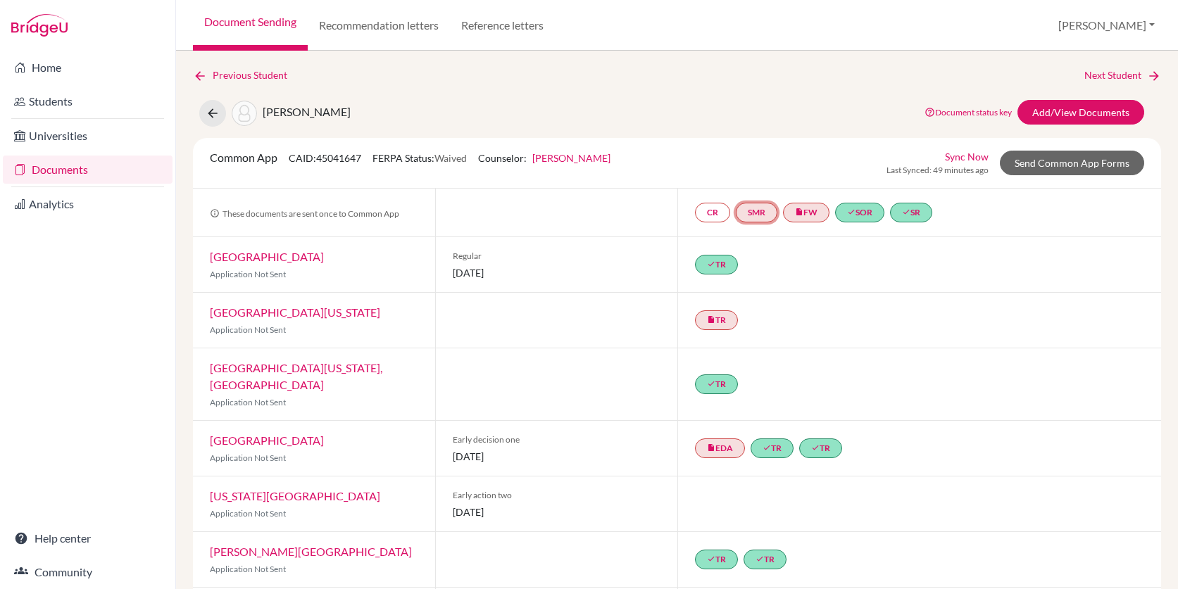
click at [762, 208] on link "SMR" at bounding box center [757, 213] width 42 height 20
click at [718, 209] on link "CR" at bounding box center [712, 213] width 35 height 20
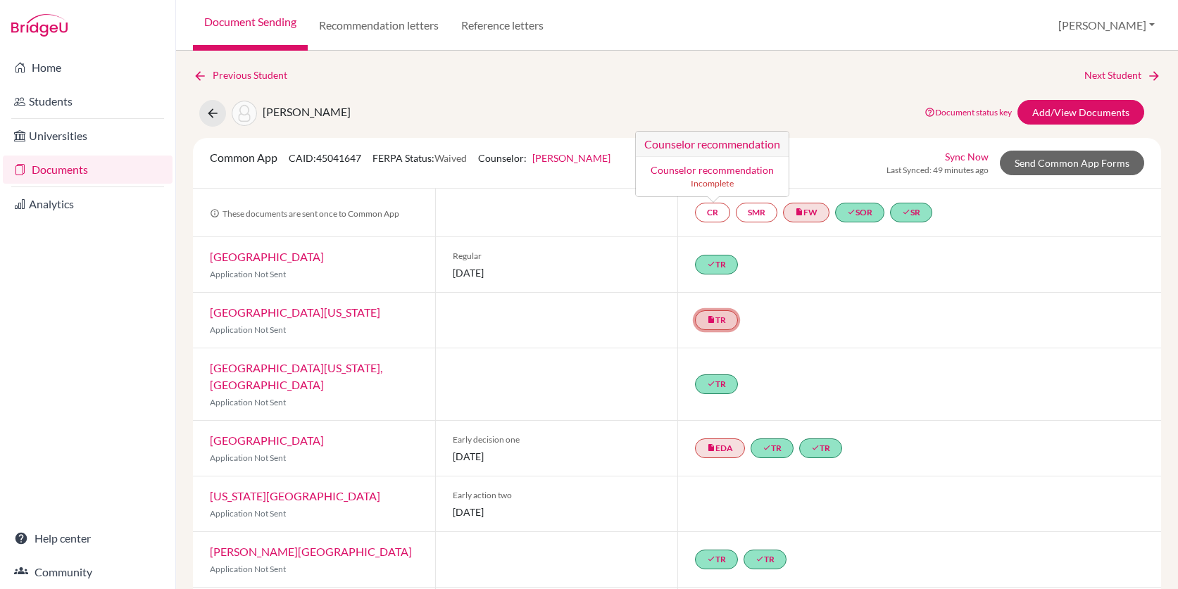
click at [726, 316] on link "insert_drive_file TR" at bounding box center [716, 320] width 43 height 20
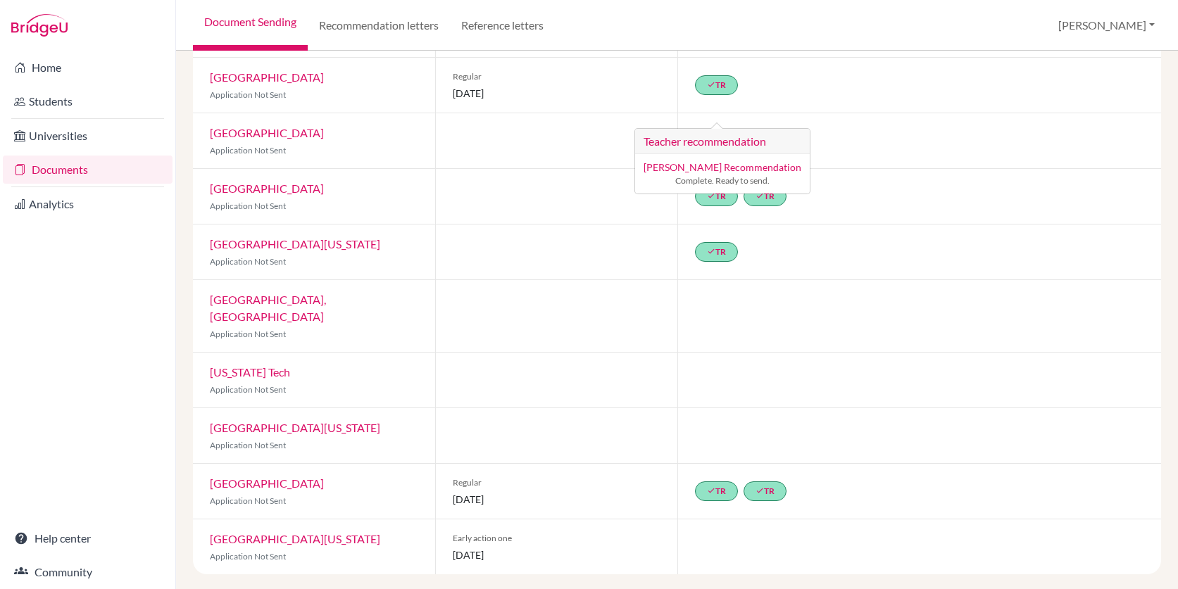
scroll to position [729, 0]
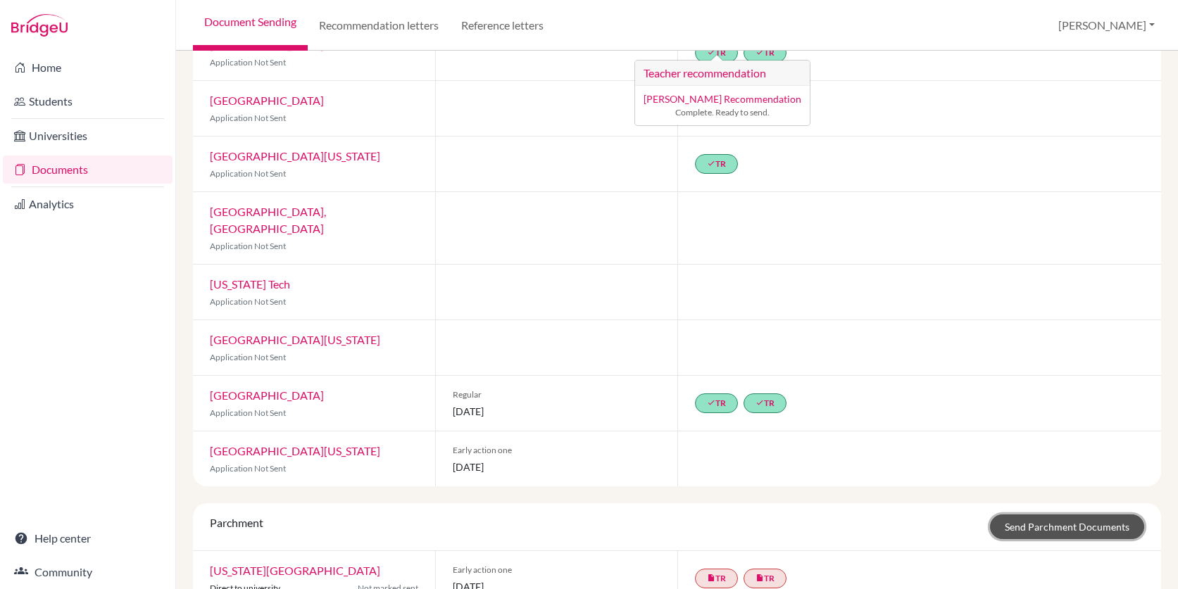
click at [1016, 515] on link "Send Parchment Documents" at bounding box center [1067, 527] width 154 height 25
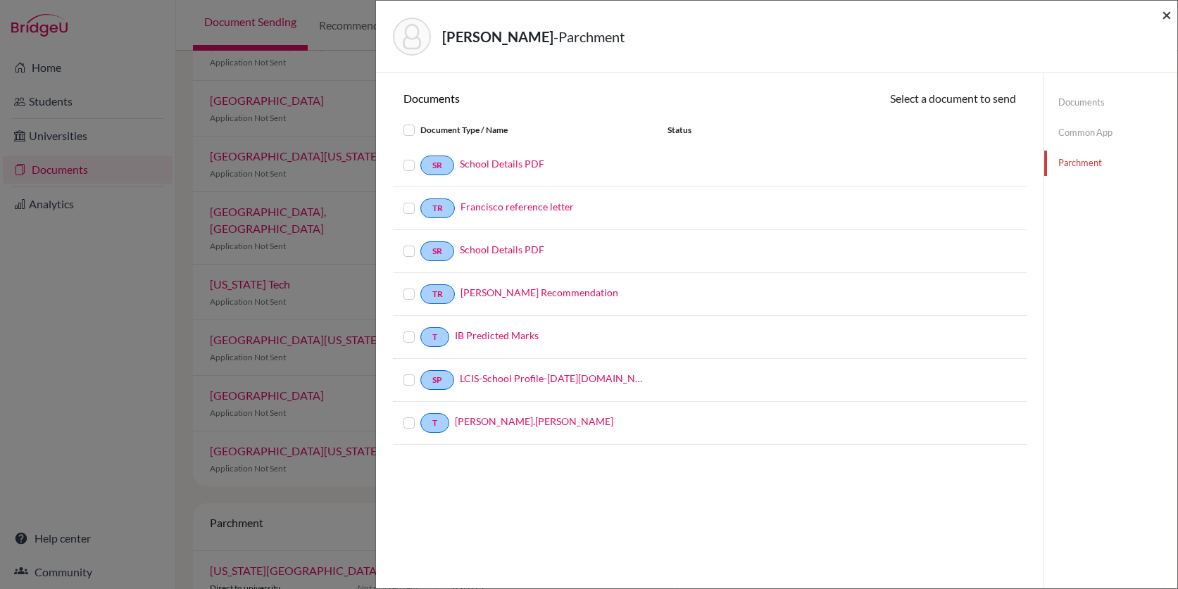
click at [1163, 18] on span "×" at bounding box center [1166, 14] width 10 height 20
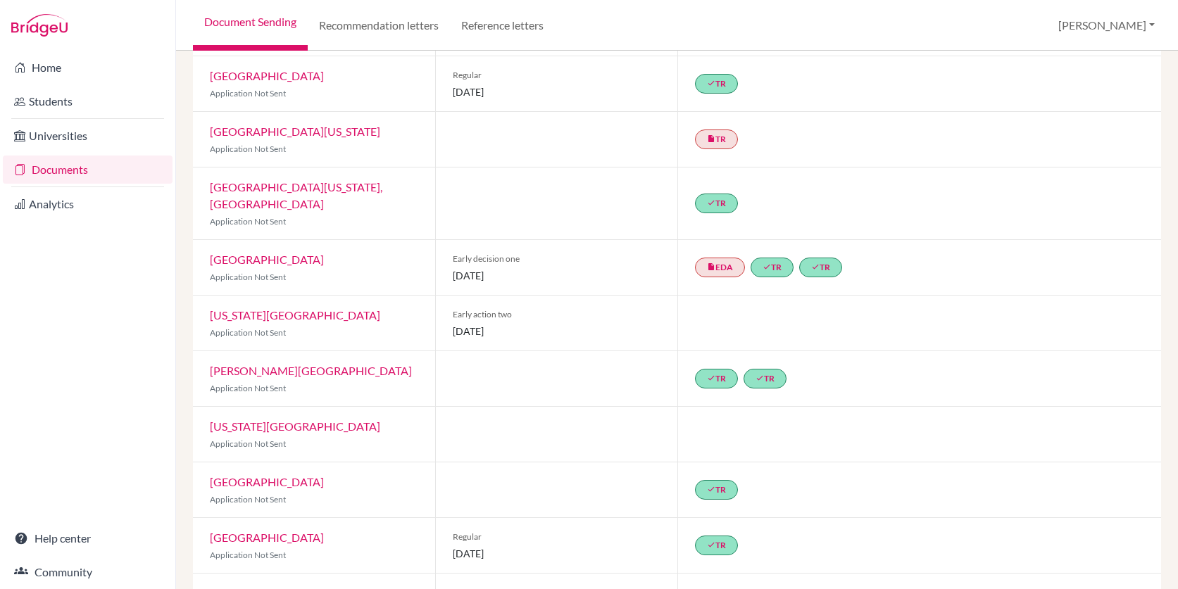
scroll to position [177, 0]
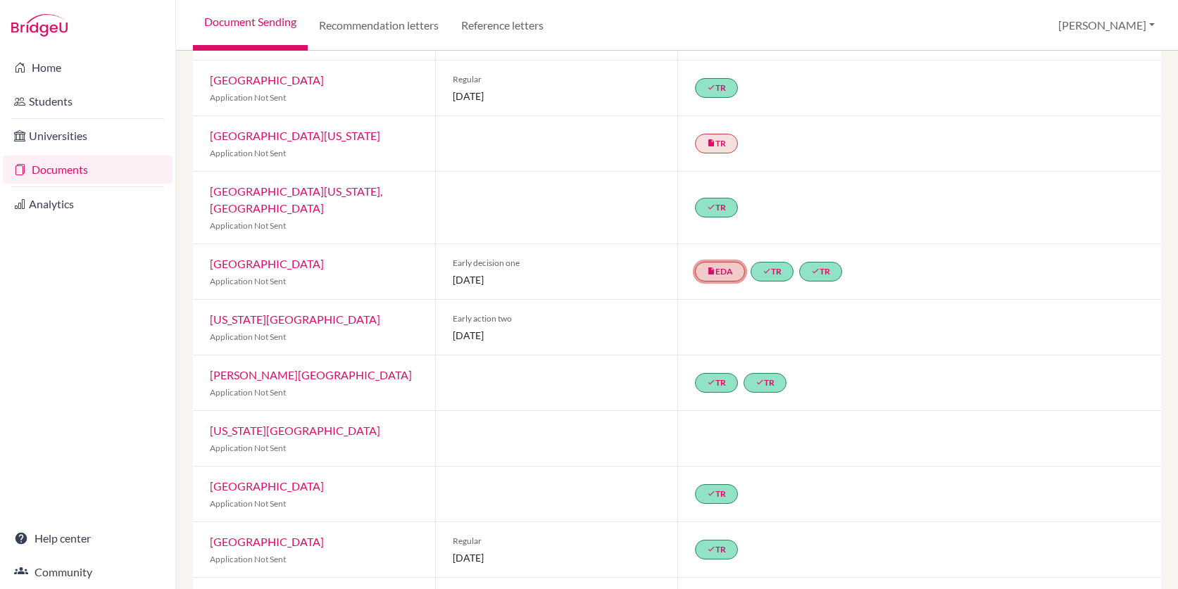
click at [728, 262] on link "insert_drive_file EDA" at bounding box center [720, 272] width 50 height 20
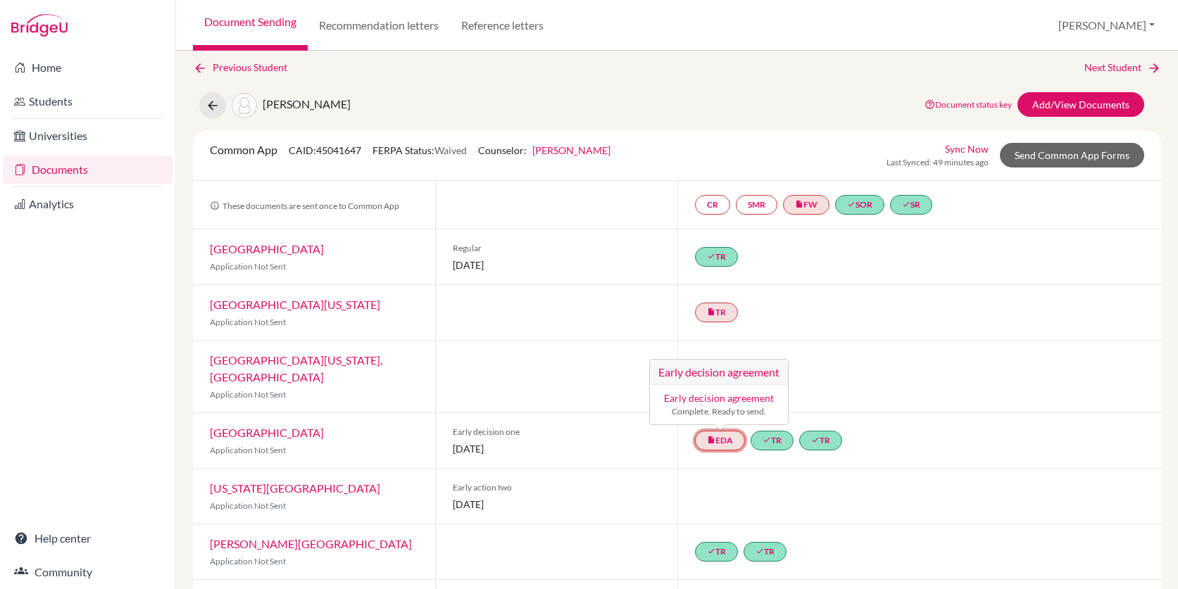
scroll to position [0, 0]
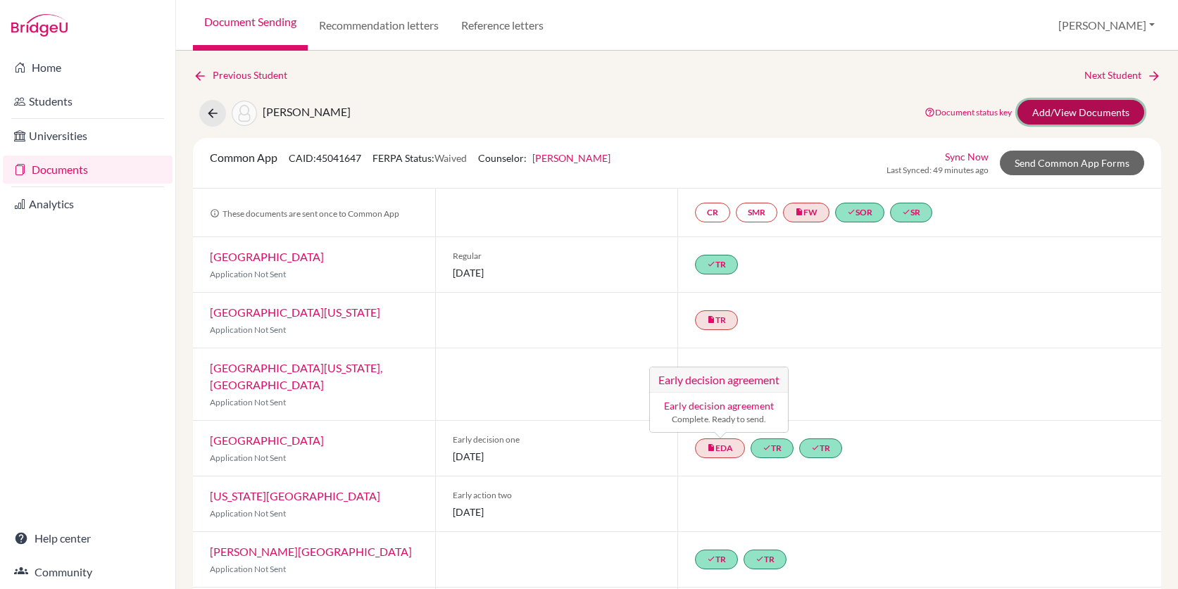
click at [1110, 106] on link "Add/View Documents" at bounding box center [1080, 112] width 127 height 25
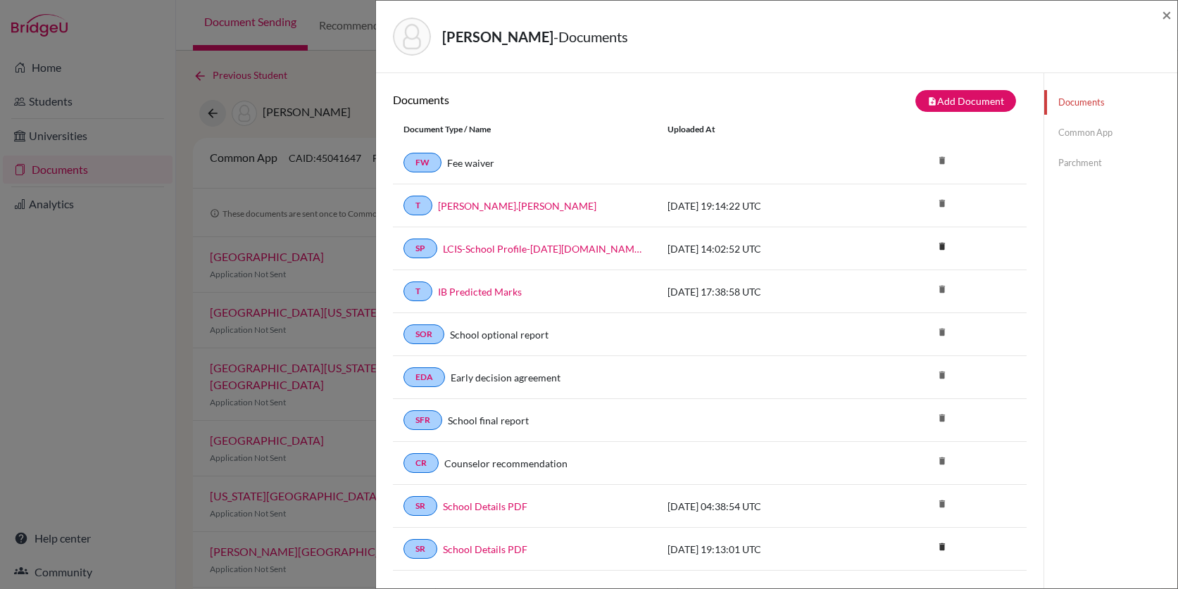
click at [1078, 135] on link "Common App" at bounding box center [1110, 132] width 133 height 25
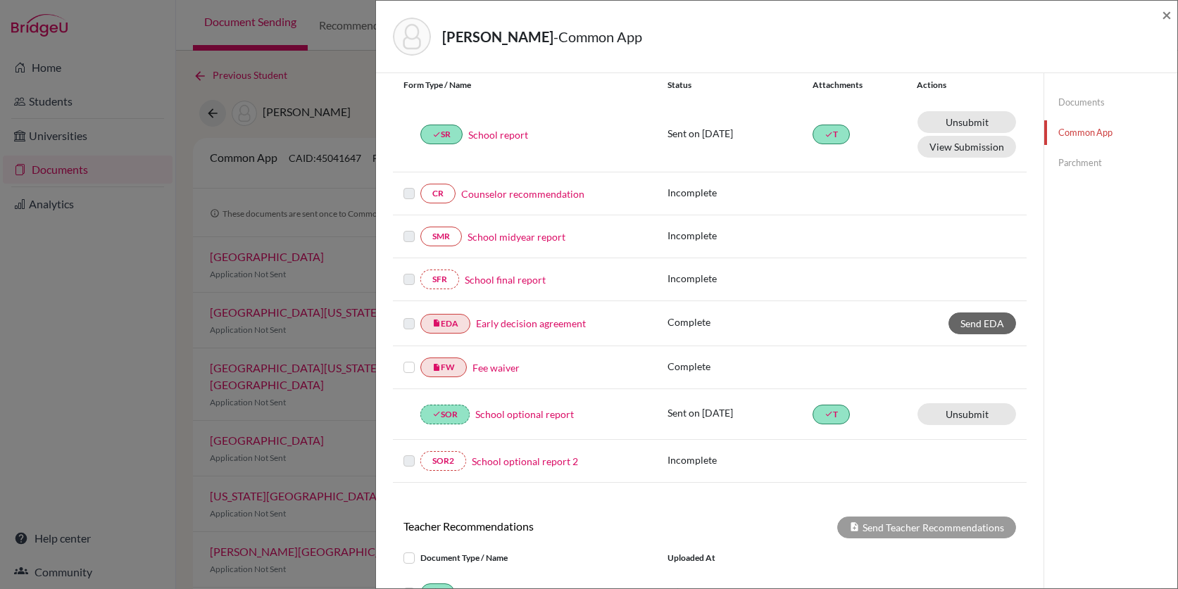
scroll to position [176, 0]
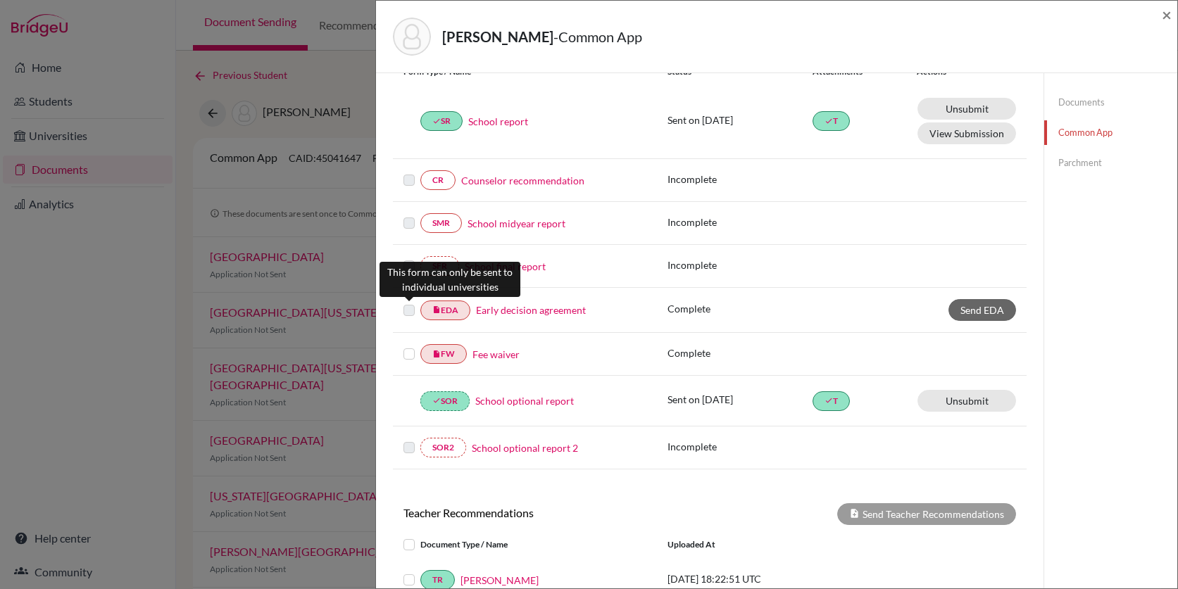
click at [413, 302] on label at bounding box center [408, 302] width 11 height 0
click at [410, 302] on label at bounding box center [408, 302] width 11 height 0
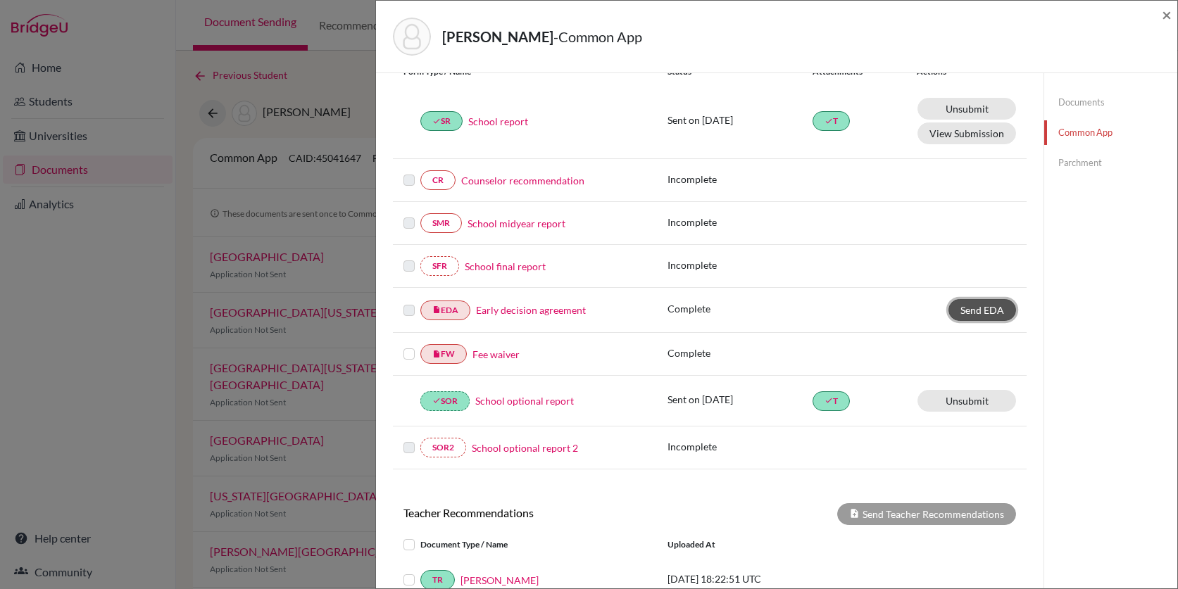
click at [981, 305] on span "Send EDA" at bounding box center [982, 310] width 44 height 12
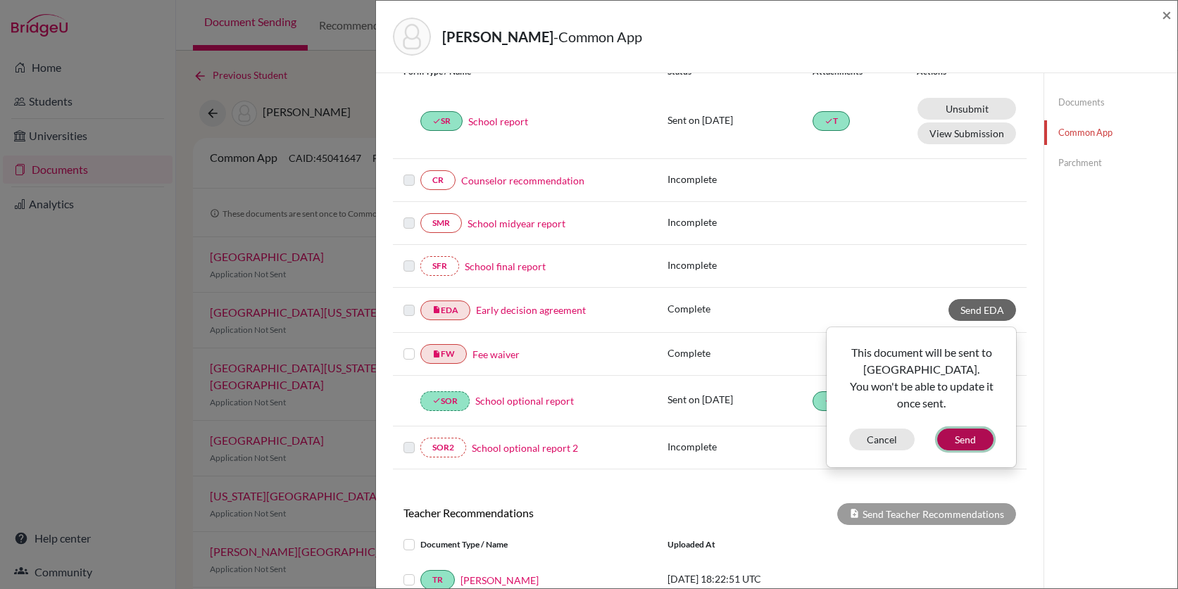
click at [952, 449] on button "Send" at bounding box center [965, 440] width 56 height 22
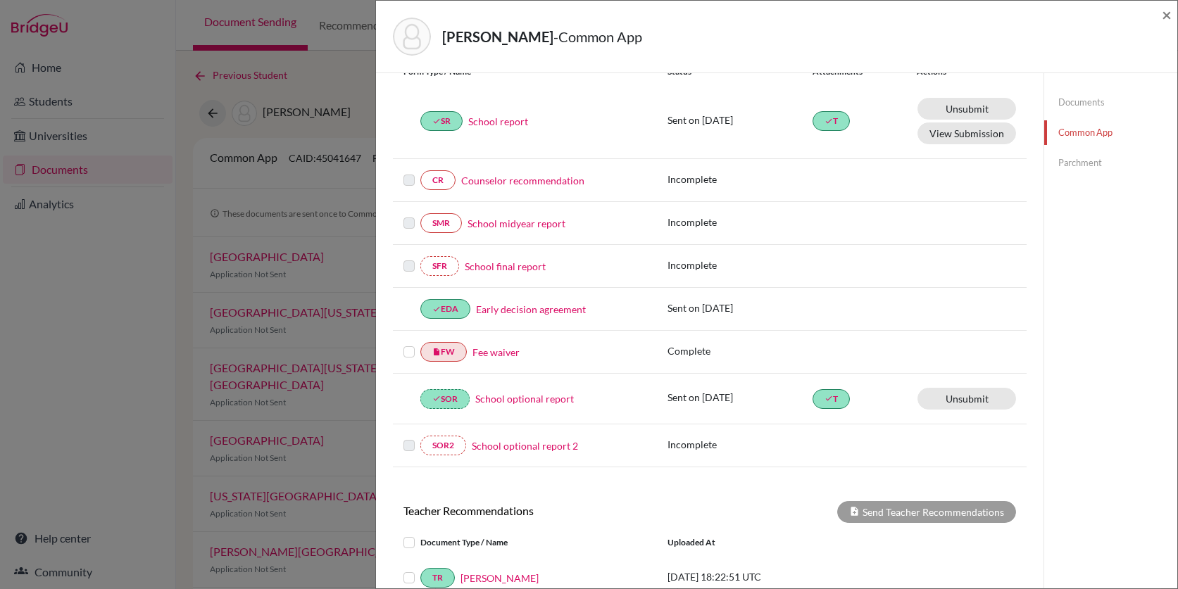
click at [408, 343] on label at bounding box center [408, 343] width 11 height 0
click at [0, 0] on input "checkbox" at bounding box center [0, 0] width 0 height 0
click at [409, 344] on label at bounding box center [408, 344] width 11 height 0
click at [0, 0] on input "checkbox" at bounding box center [0, 0] width 0 height 0
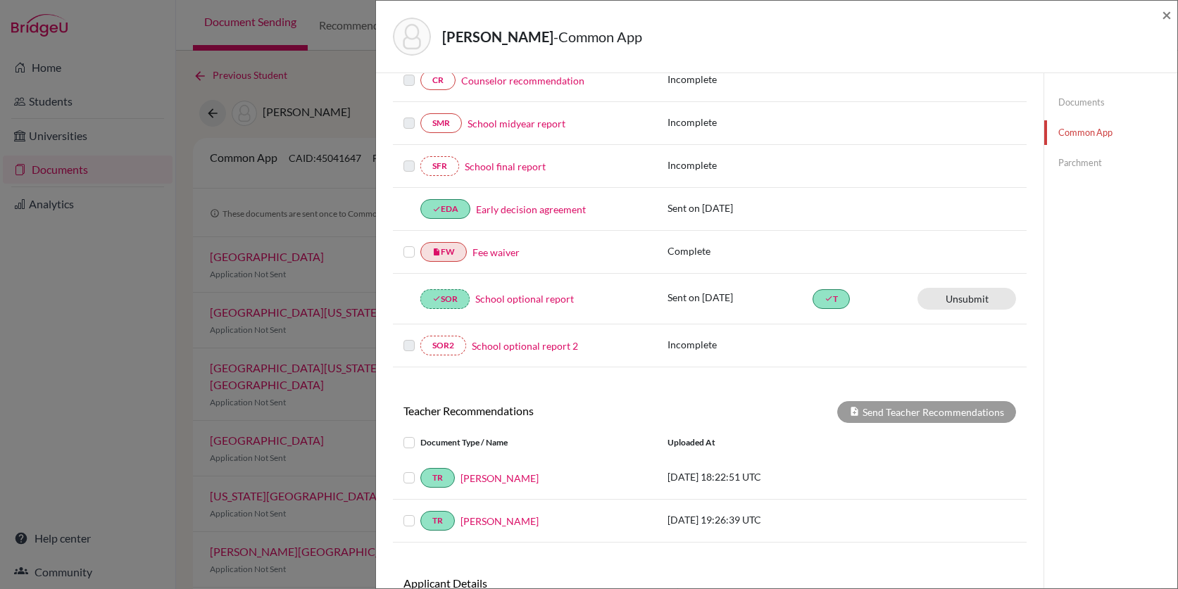
scroll to position [381, 0]
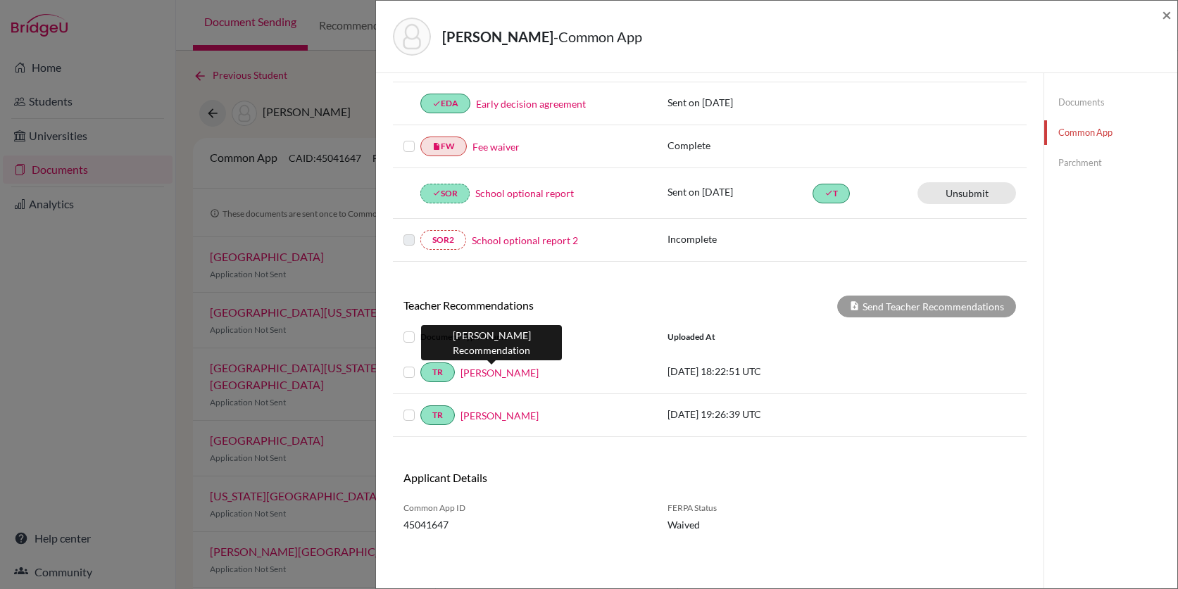
click at [503, 372] on link "Joshua Purcell" at bounding box center [499, 372] width 78 height 15
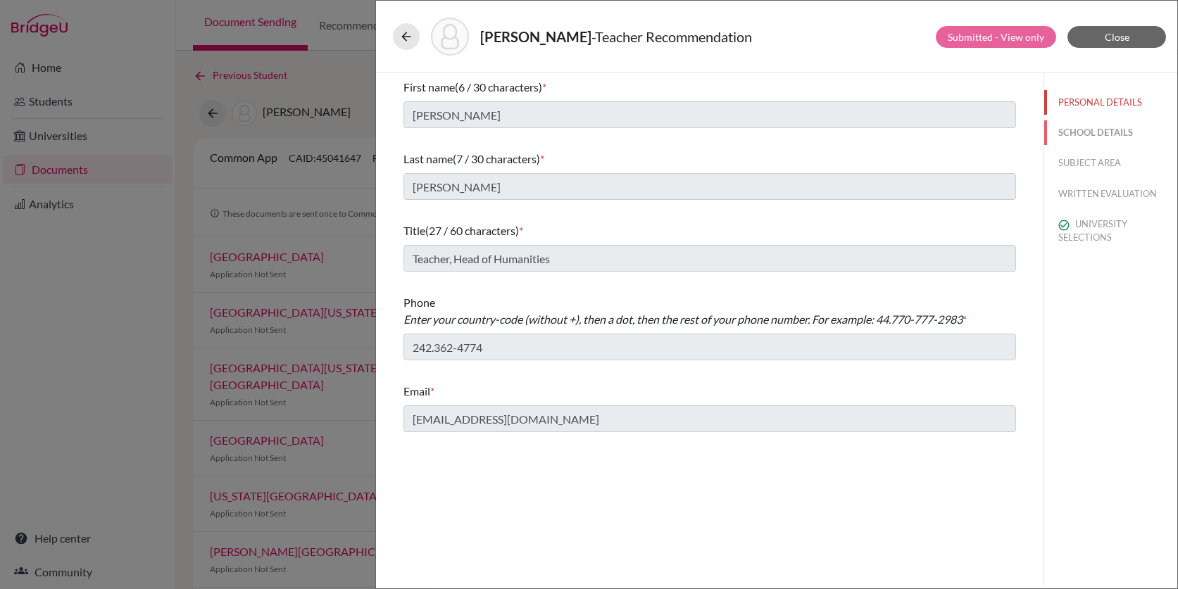
click at [1080, 130] on button "SCHOOL DETAILS" at bounding box center [1110, 132] width 133 height 25
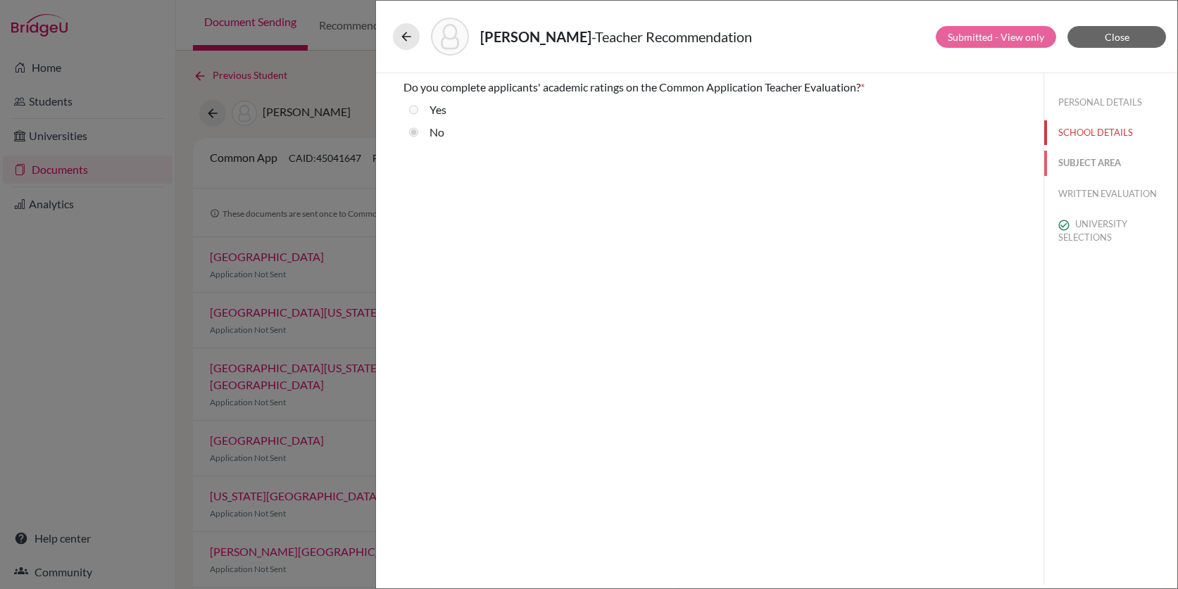
click at [1084, 164] on button "SUBJECT AREA" at bounding box center [1110, 163] width 133 height 25
select select "4"
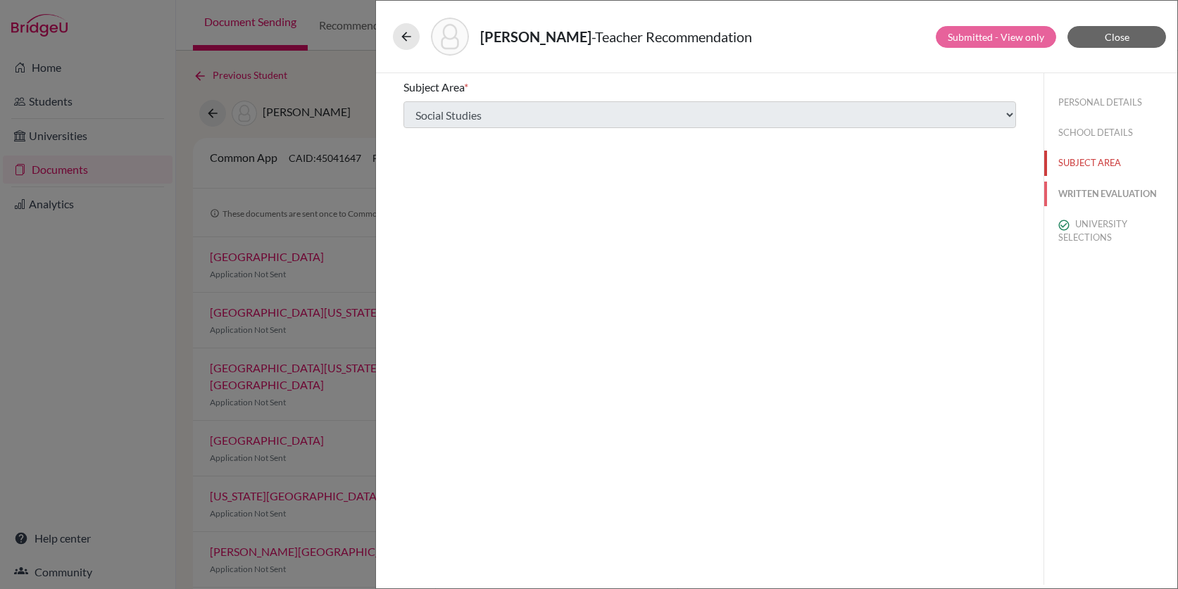
click at [1090, 198] on button "WRITTEN EVALUATION" at bounding box center [1110, 194] width 133 height 25
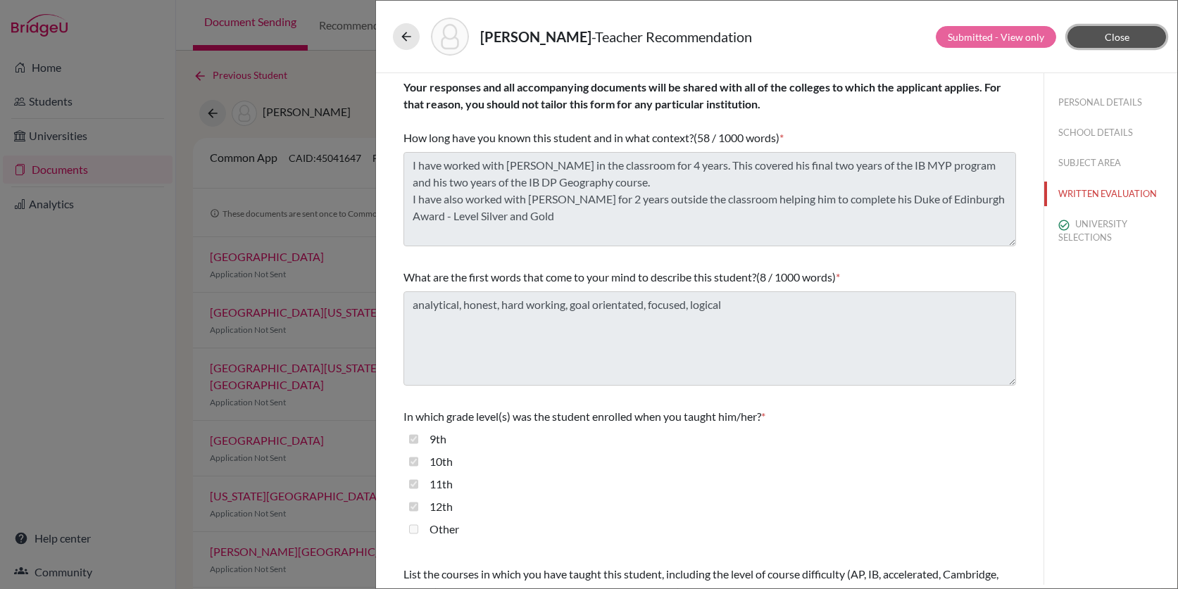
click at [1098, 43] on button "Close" at bounding box center [1116, 37] width 99 height 22
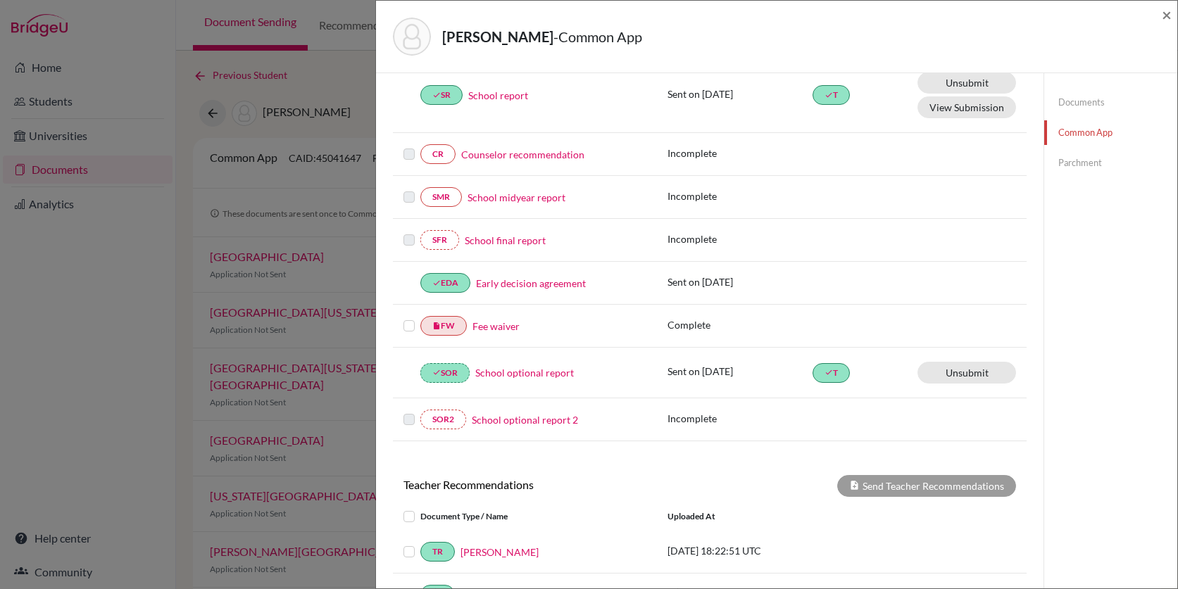
scroll to position [203, 0]
click at [412, 316] on label at bounding box center [408, 316] width 11 height 0
click at [0, 0] on input "checkbox" at bounding box center [0, 0] width 0 height 0
click at [410, 317] on label at bounding box center [408, 317] width 11 height 0
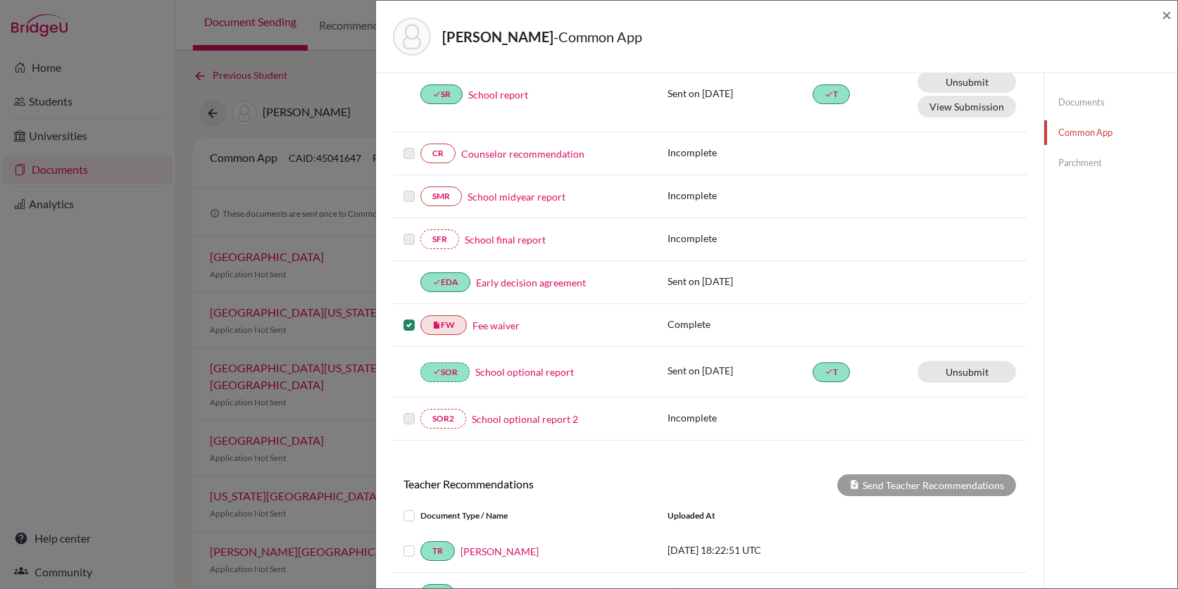
click at [0, 0] on input "checkbox" at bounding box center [0, 0] width 0 height 0
click at [450, 329] on link "insert_drive_file FW" at bounding box center [443, 325] width 46 height 20
click at [1164, 12] on span "×" at bounding box center [1166, 14] width 10 height 20
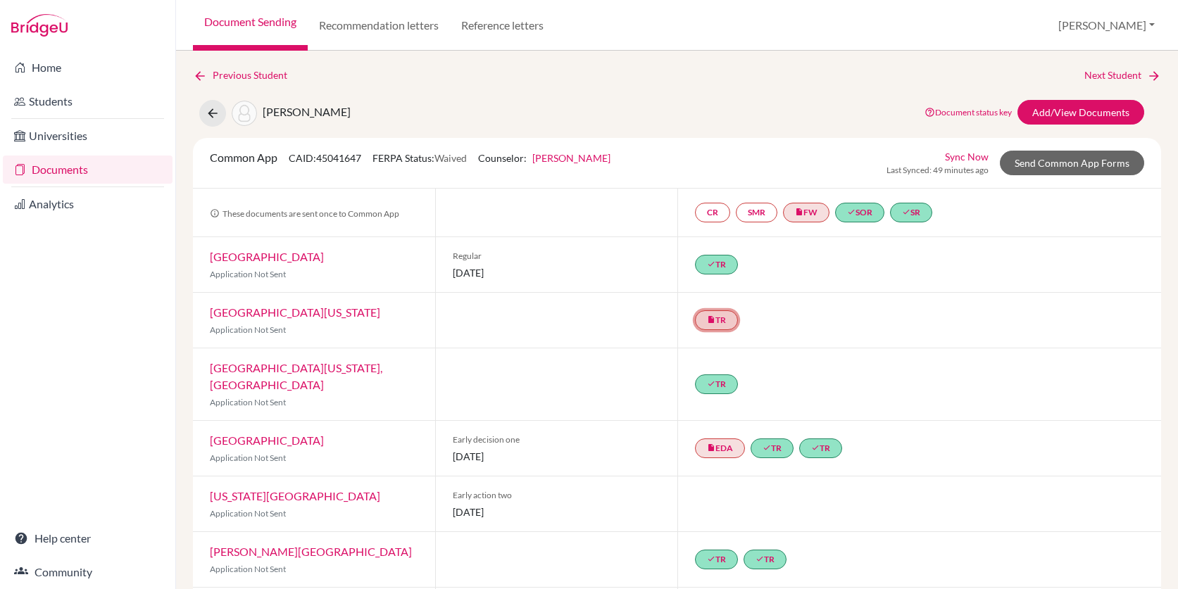
click at [722, 320] on link "insert_drive_file TR" at bounding box center [716, 320] width 43 height 20
click at [730, 279] on link "Joshua Purcell’s Recommendation" at bounding box center [722, 278] width 158 height 12
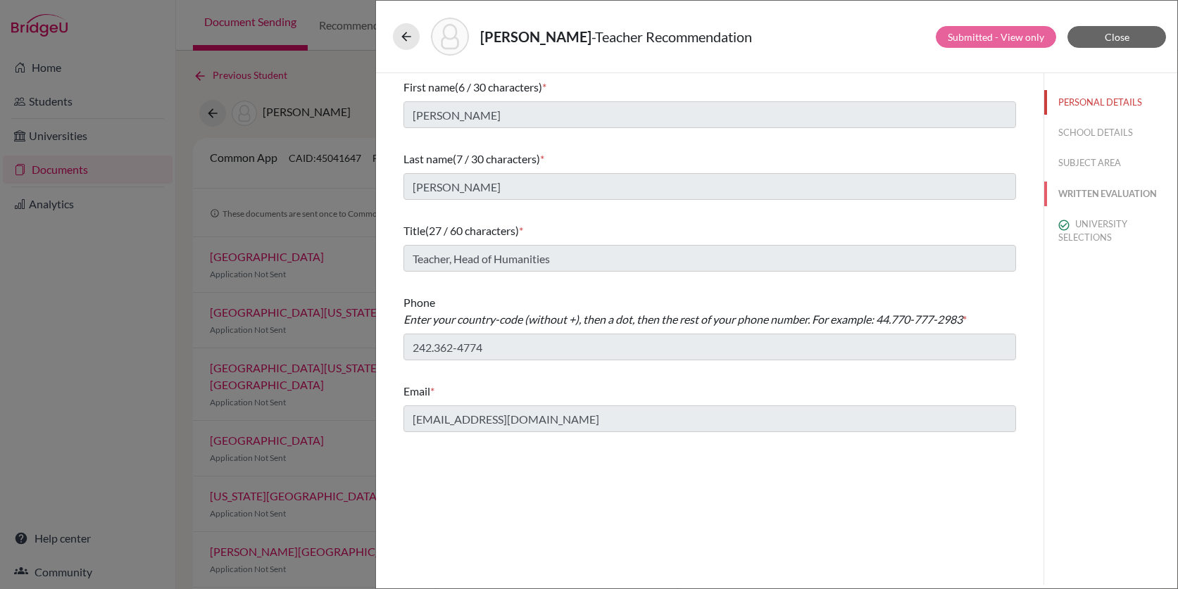
click at [1087, 191] on button "WRITTEN EVALUATION" at bounding box center [1110, 194] width 133 height 25
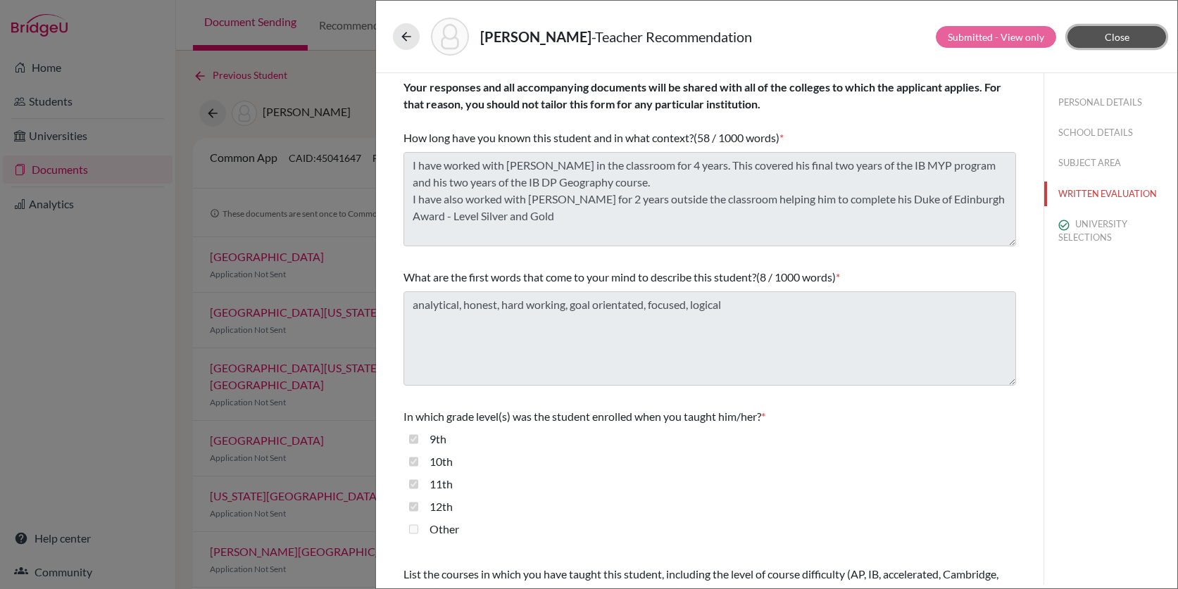
click at [1111, 39] on span "Close" at bounding box center [1116, 37] width 25 height 12
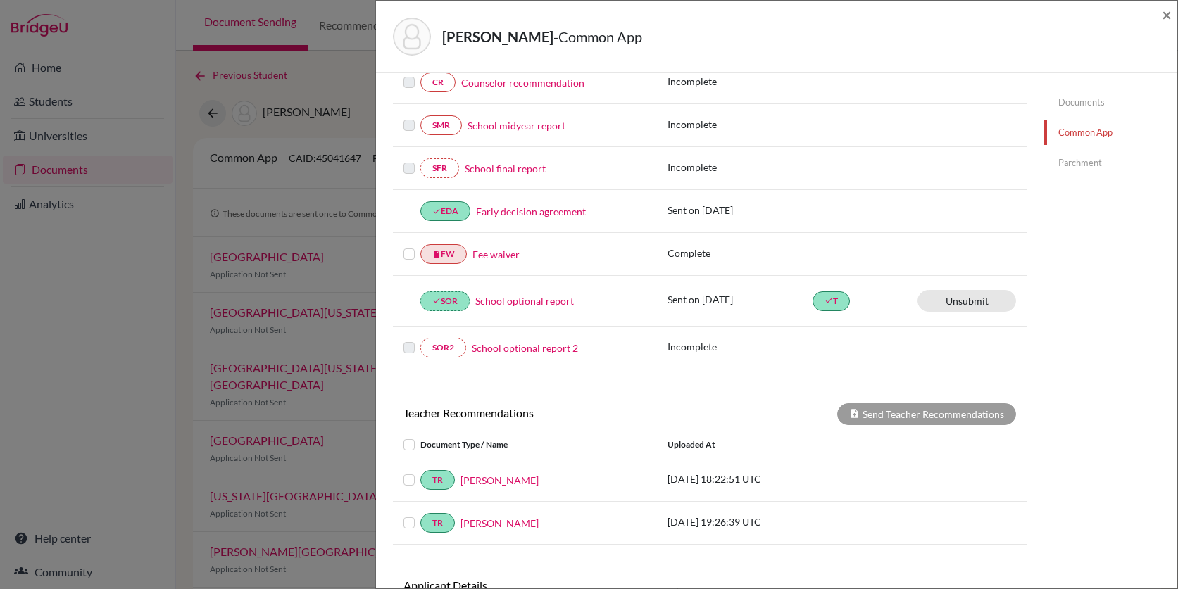
scroll to position [381, 0]
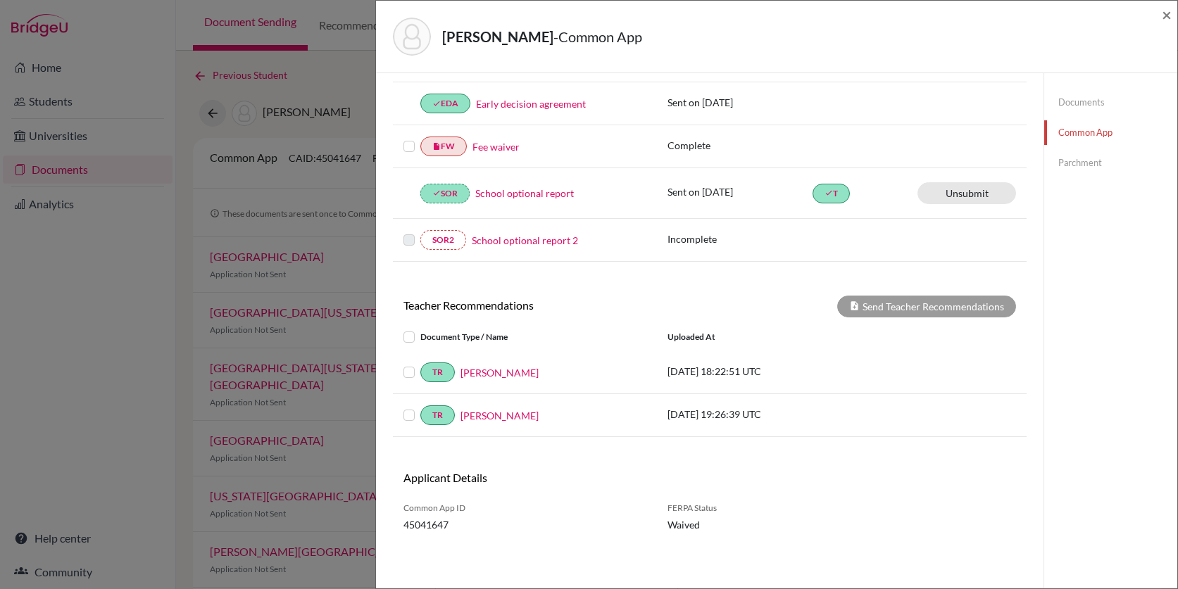
click at [420, 364] on label at bounding box center [420, 364] width 0 height 0
click at [0, 0] on input "checkbox" at bounding box center [0, 0] width 0 height 0
click at [876, 300] on button "Send Teacher Recommendations" at bounding box center [926, 307] width 179 height 22
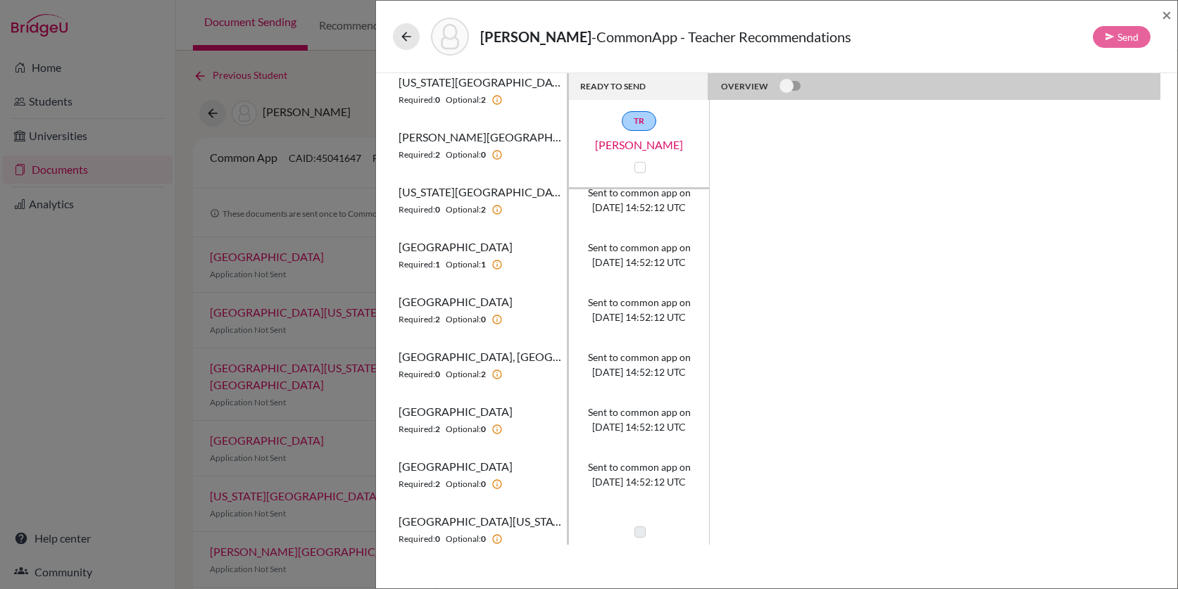
scroll to position [578, 0]
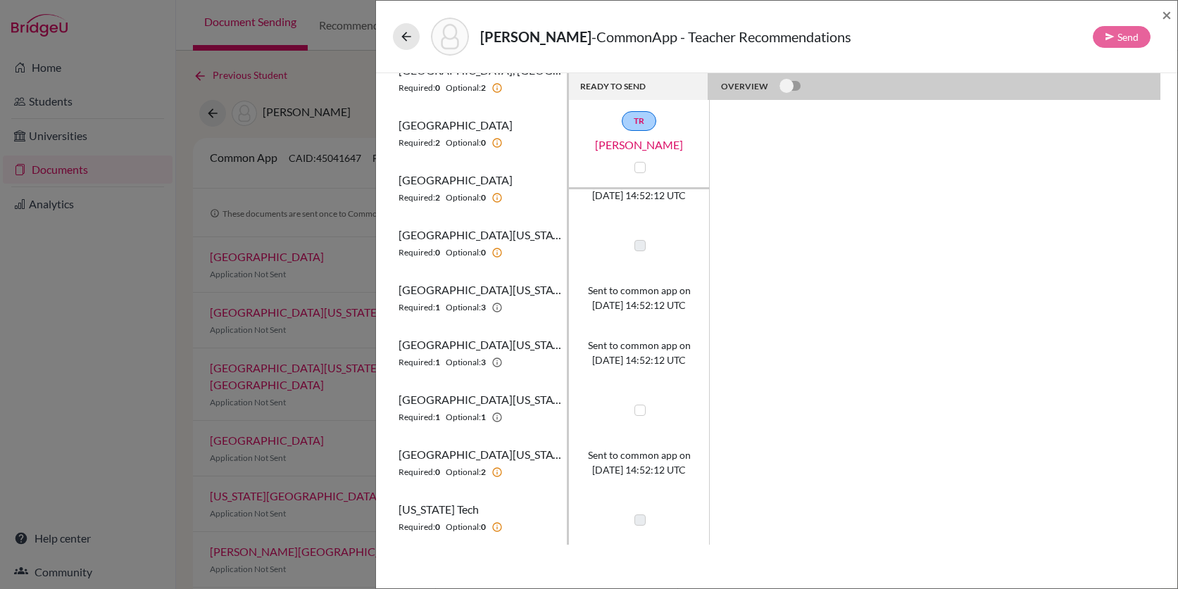
click at [640, 410] on label at bounding box center [639, 410] width 11 height 11
click at [640, 410] on input "checkbox" at bounding box center [636, 409] width 11 height 14
checkbox input "true"
click at [1120, 40] on button "Send" at bounding box center [1121, 37] width 58 height 22
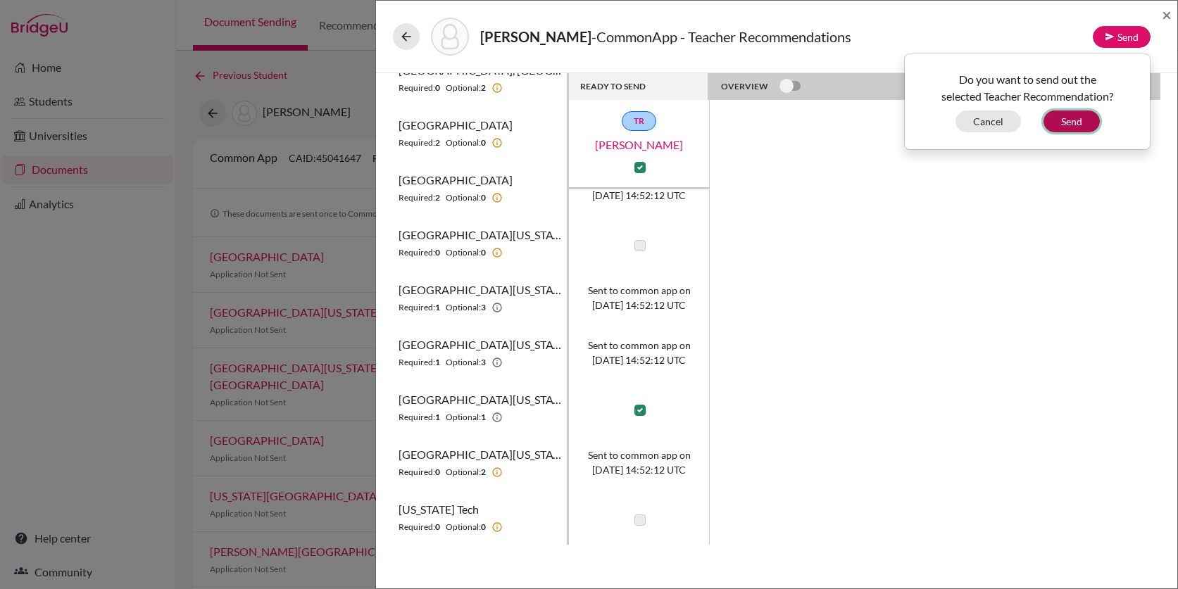
click at [1068, 122] on button "Send" at bounding box center [1071, 122] width 56 height 22
checkbox input "false"
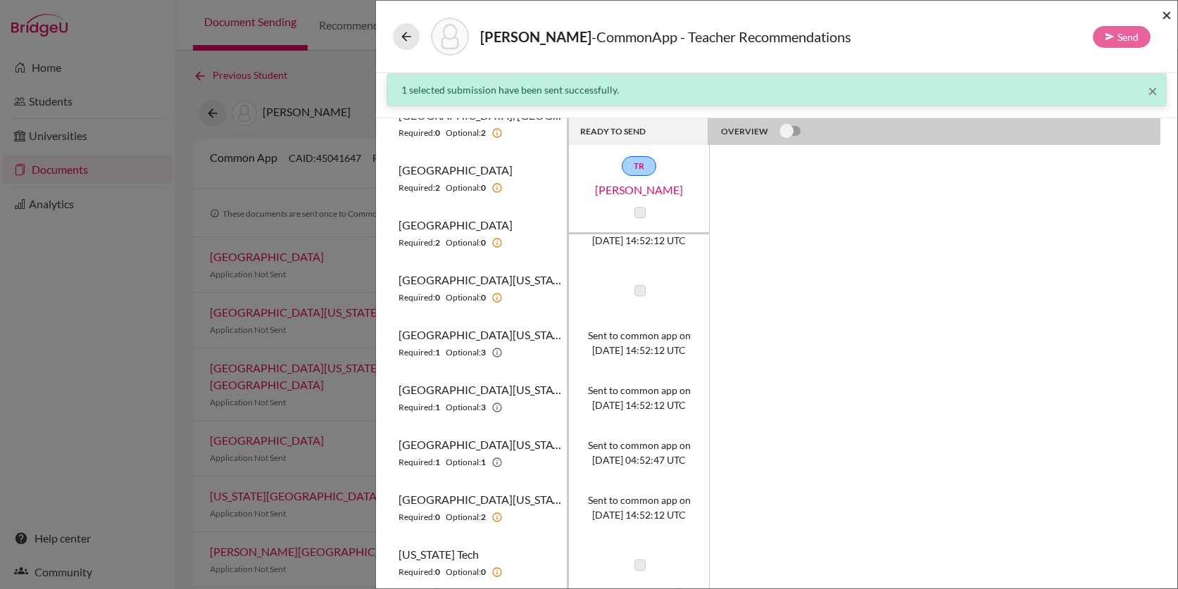
click at [1166, 15] on span "×" at bounding box center [1166, 14] width 10 height 20
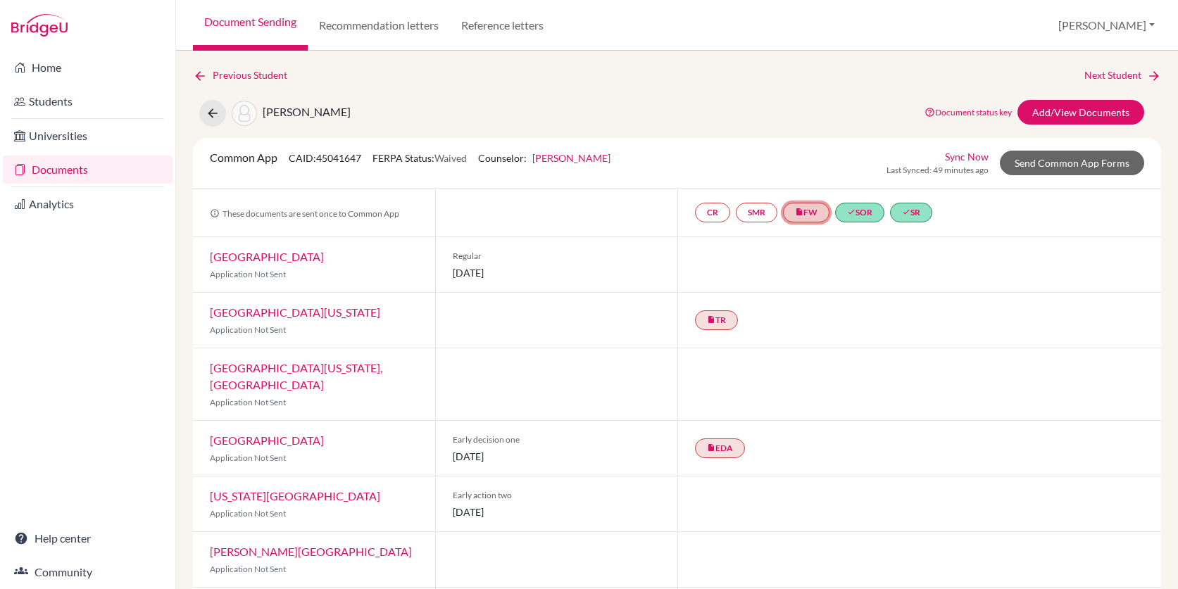
click at [816, 210] on link "insert_drive_file FW" at bounding box center [806, 213] width 46 height 20
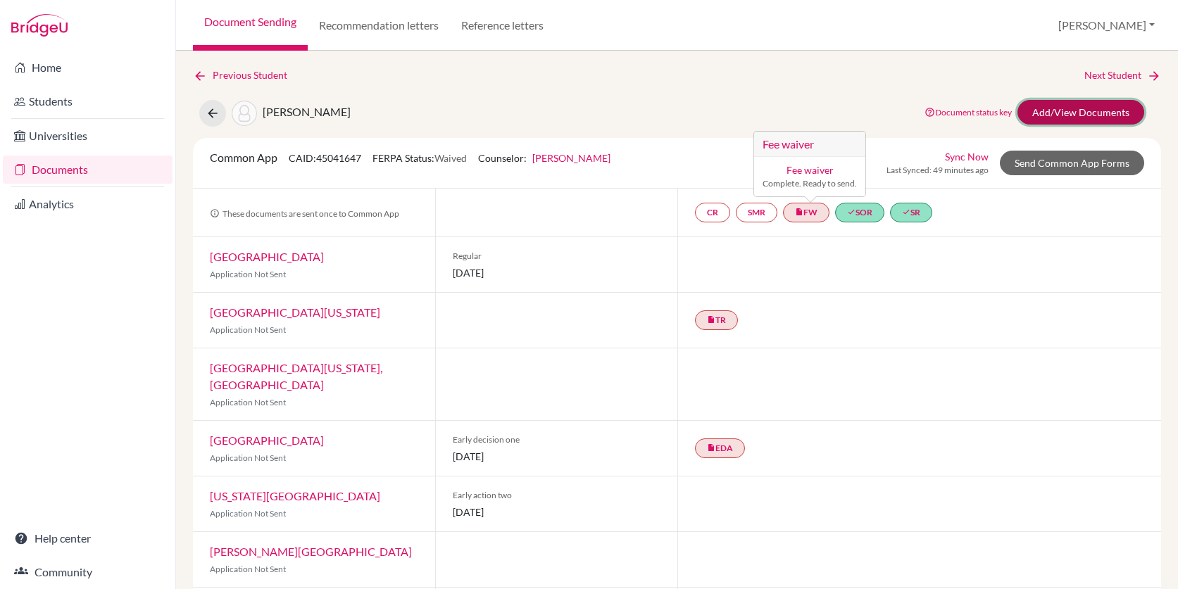
click at [1092, 111] on link "Add/View Documents" at bounding box center [1080, 112] width 127 height 25
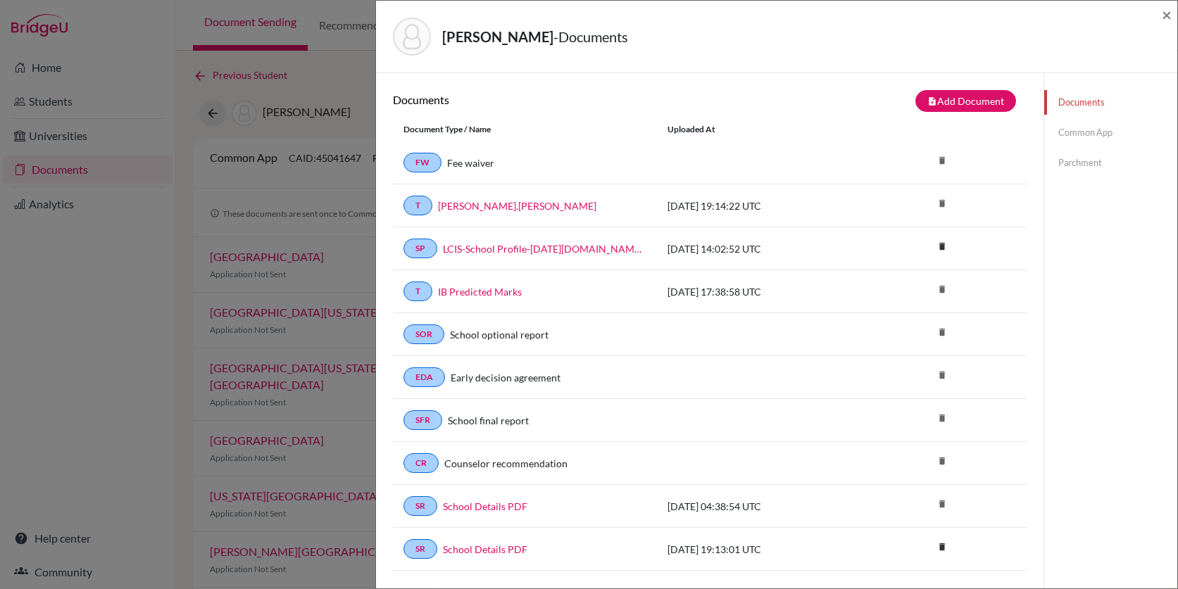
click at [1078, 140] on link "Common App" at bounding box center [1110, 132] width 133 height 25
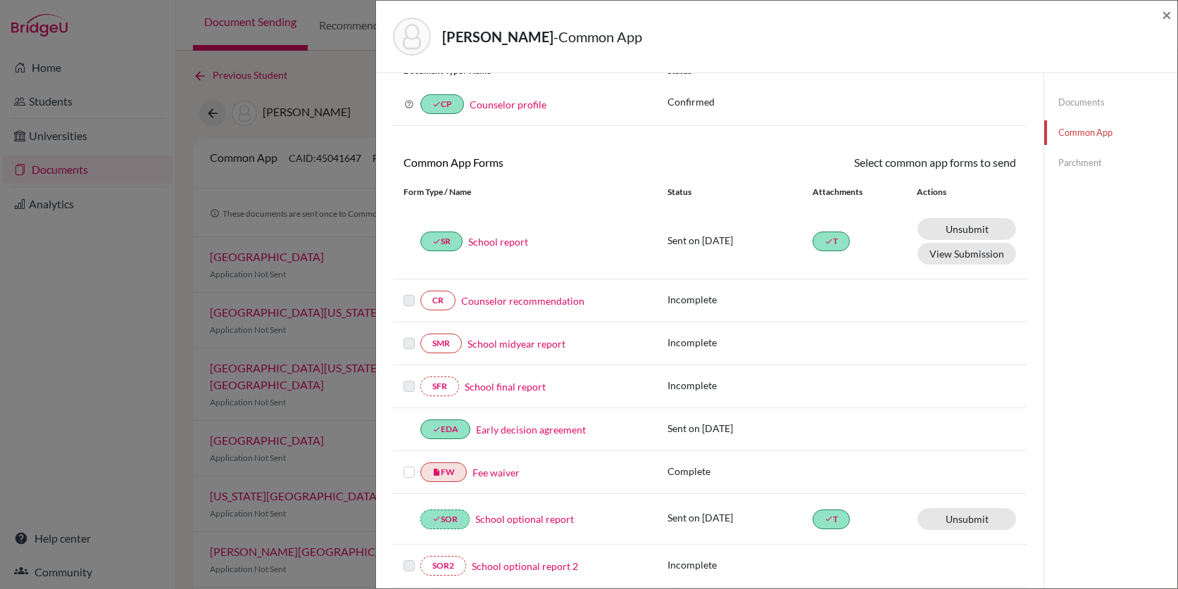
scroll to position [57, 0]
click at [409, 462] on label at bounding box center [408, 462] width 11 height 0
click at [0, 0] on input "checkbox" at bounding box center [0, 0] width 0 height 0
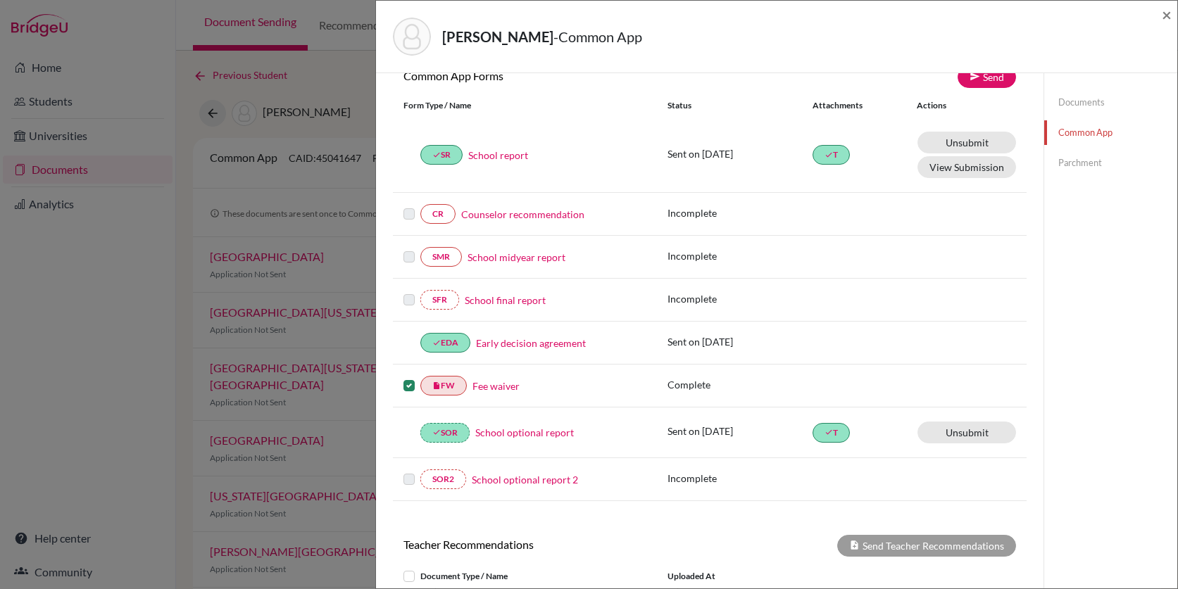
scroll to position [77, 0]
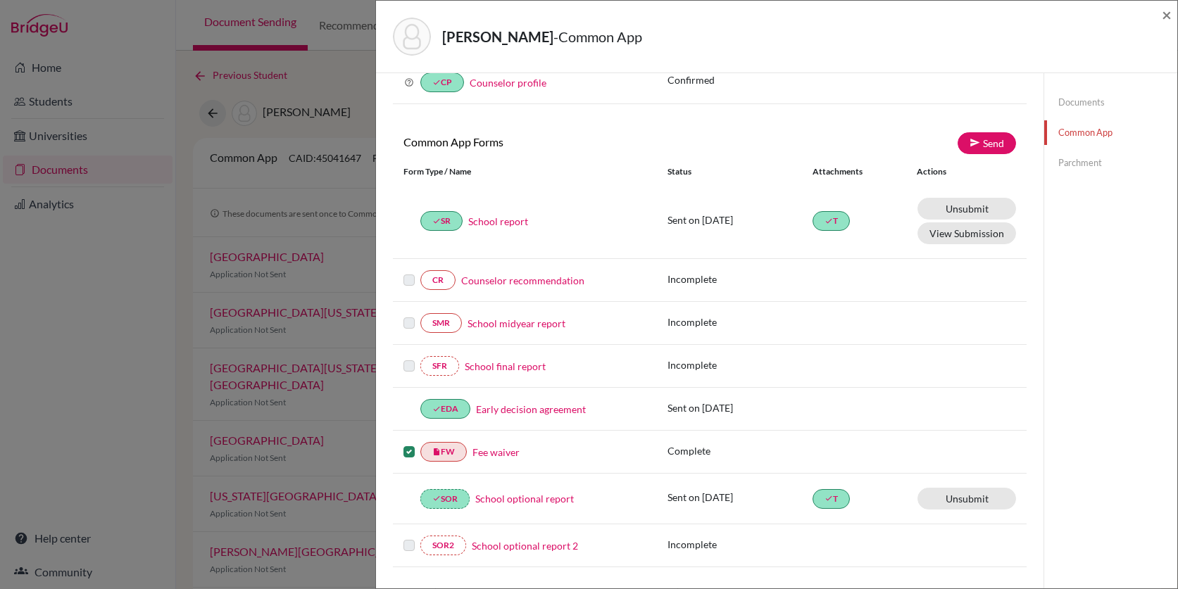
click at [412, 443] on label at bounding box center [408, 443] width 11 height 0
click at [0, 0] on input "checkbox" at bounding box center [0, 0] width 0 height 0
click at [1165, 17] on span "×" at bounding box center [1166, 14] width 10 height 20
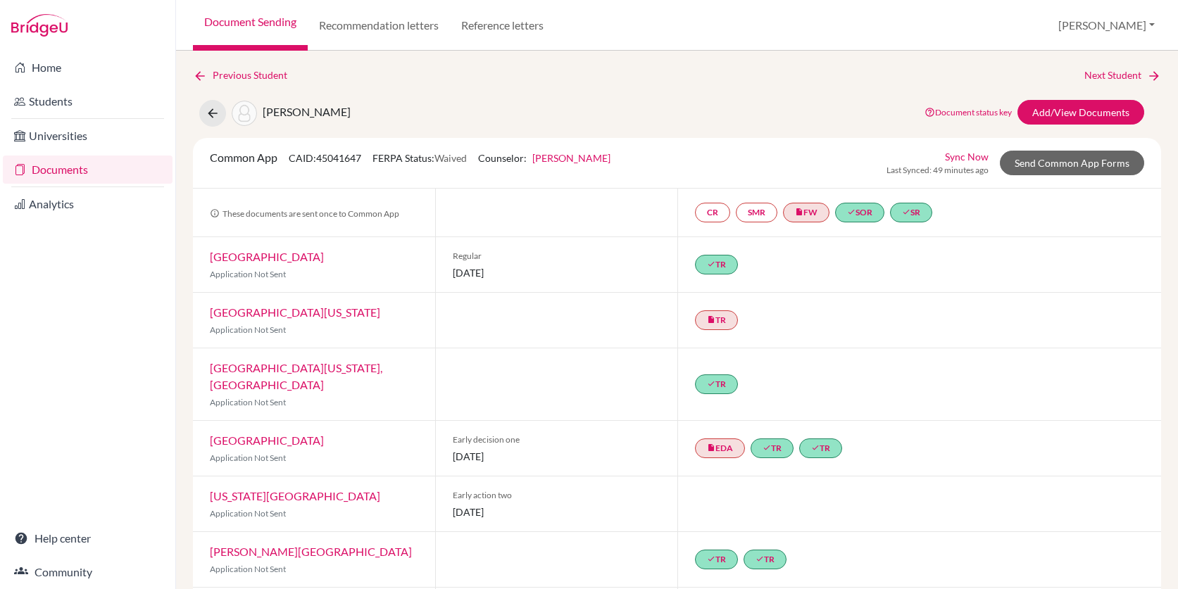
click at [76, 165] on link "Documents" at bounding box center [88, 170] width 170 height 28
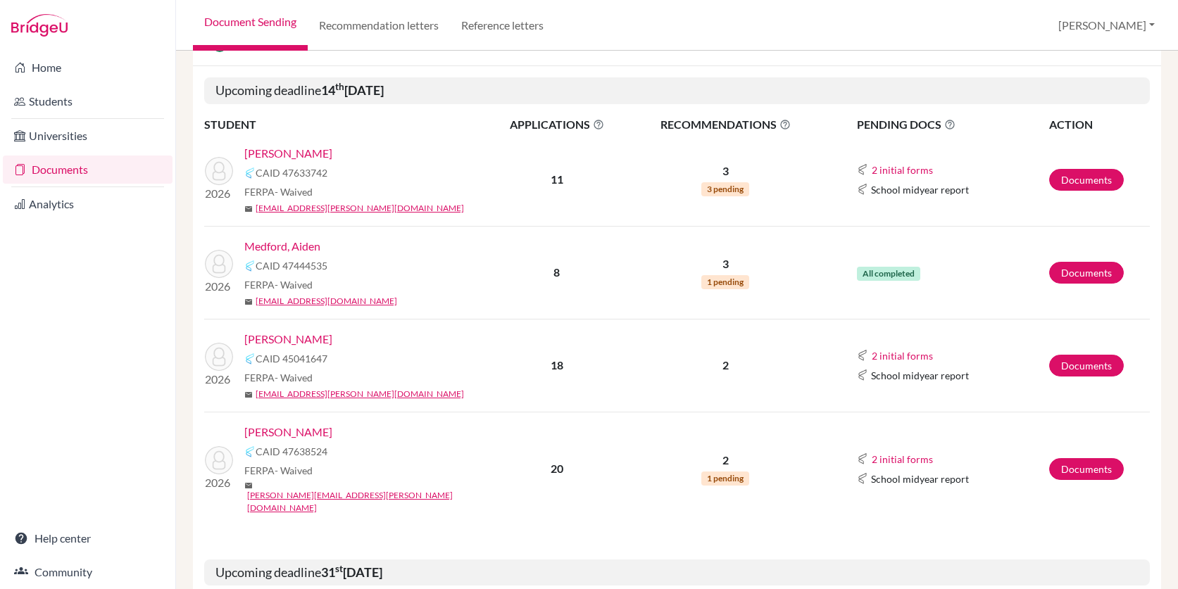
scroll to position [169, 0]
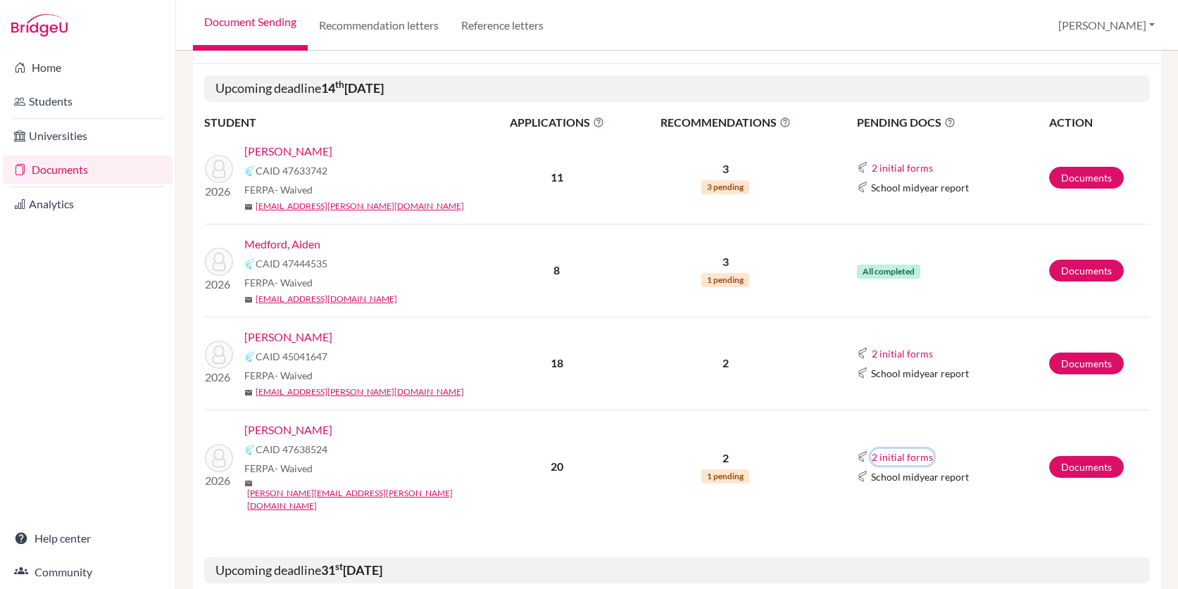
click at [899, 449] on button "2 initial forms" at bounding box center [902, 457] width 63 height 16
click at [959, 431] on td "2 initial forms Counselor recommendation Early decision agreement School midyea…" at bounding box center [935, 467] width 225 height 114
click at [913, 353] on button "2 initial forms" at bounding box center [902, 354] width 63 height 16
click at [930, 312] on td "All completed" at bounding box center [935, 270] width 225 height 93
drag, startPoint x: 355, startPoint y: 337, endPoint x: 243, endPoint y: 337, distance: 111.9
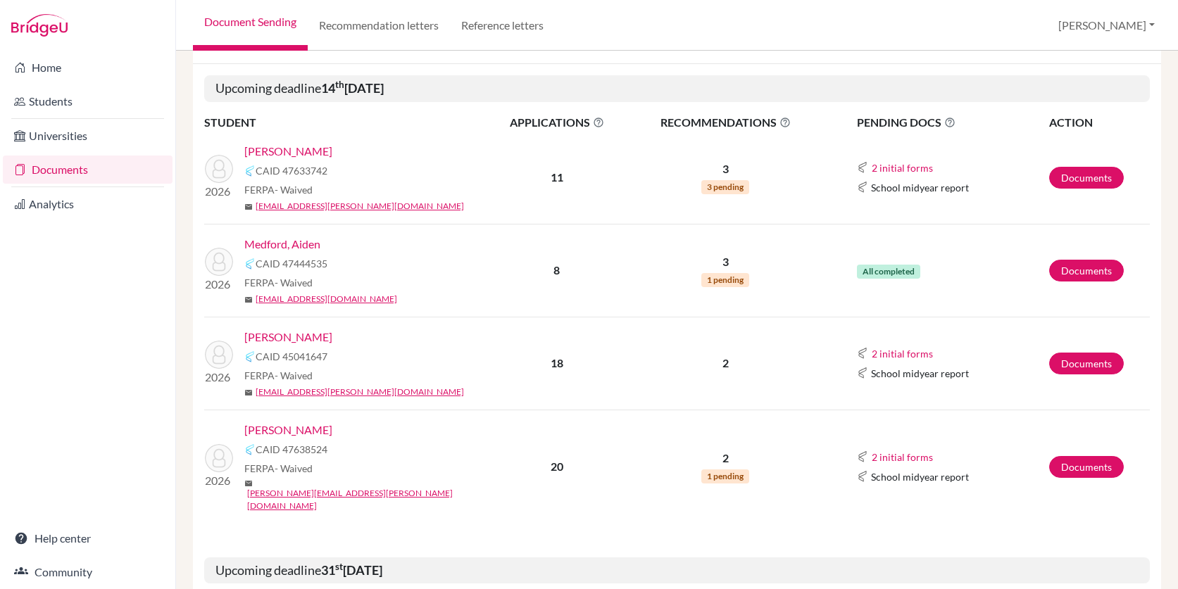
click at [243, 337] on div "2026 [PERSON_NAME] 45041647 FERPA - Waived mail [PERSON_NAME][EMAIL_ADDRESS][DO…" at bounding box center [344, 364] width 301 height 70
copy link "[PERSON_NAME]"
click at [910, 449] on button "2 initial forms" at bounding box center [902, 457] width 63 height 16
click at [902, 357] on button "2 initial forms" at bounding box center [902, 354] width 63 height 16
click at [897, 449] on button "2 initial forms" at bounding box center [902, 457] width 63 height 16
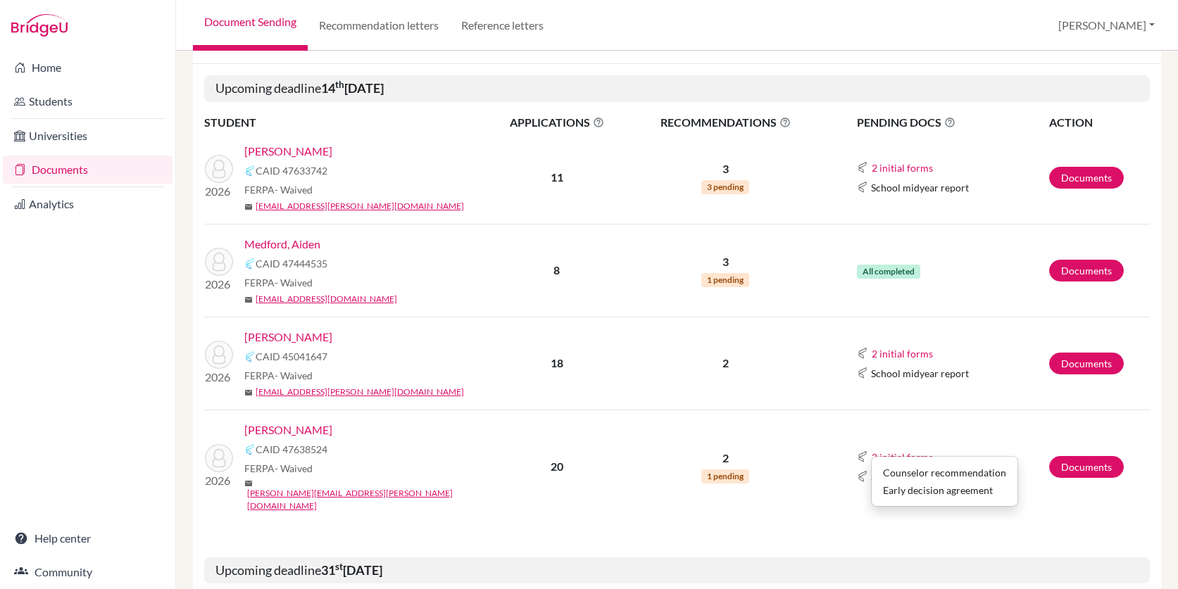
click at [287, 428] on link "[PERSON_NAME]" at bounding box center [288, 430] width 88 height 17
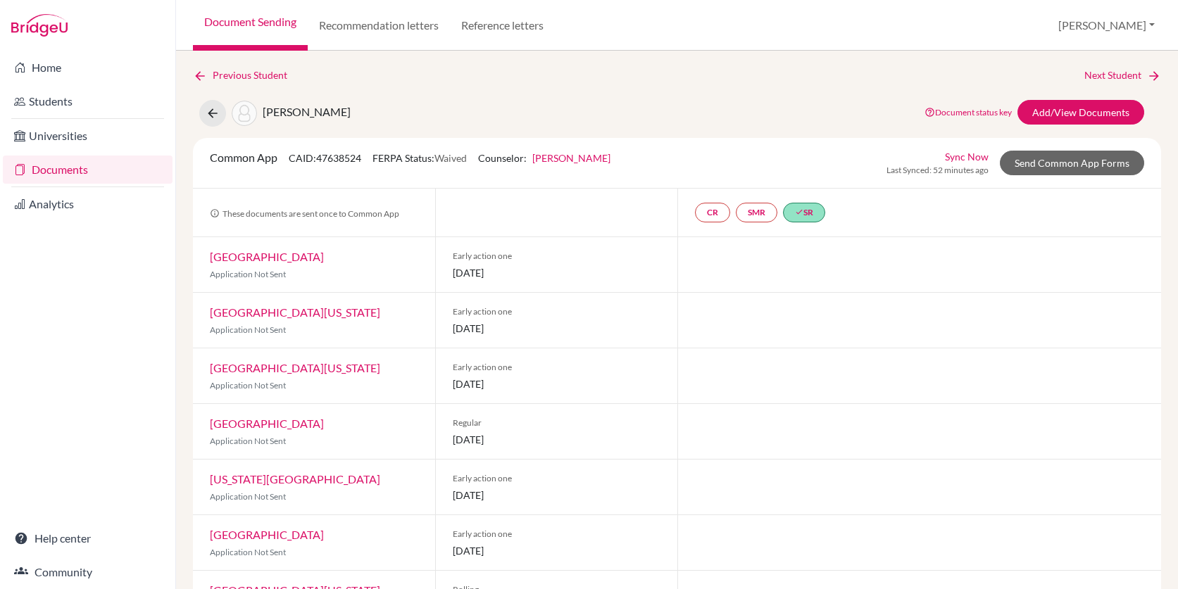
click at [82, 169] on link "Documents" at bounding box center [88, 170] width 170 height 28
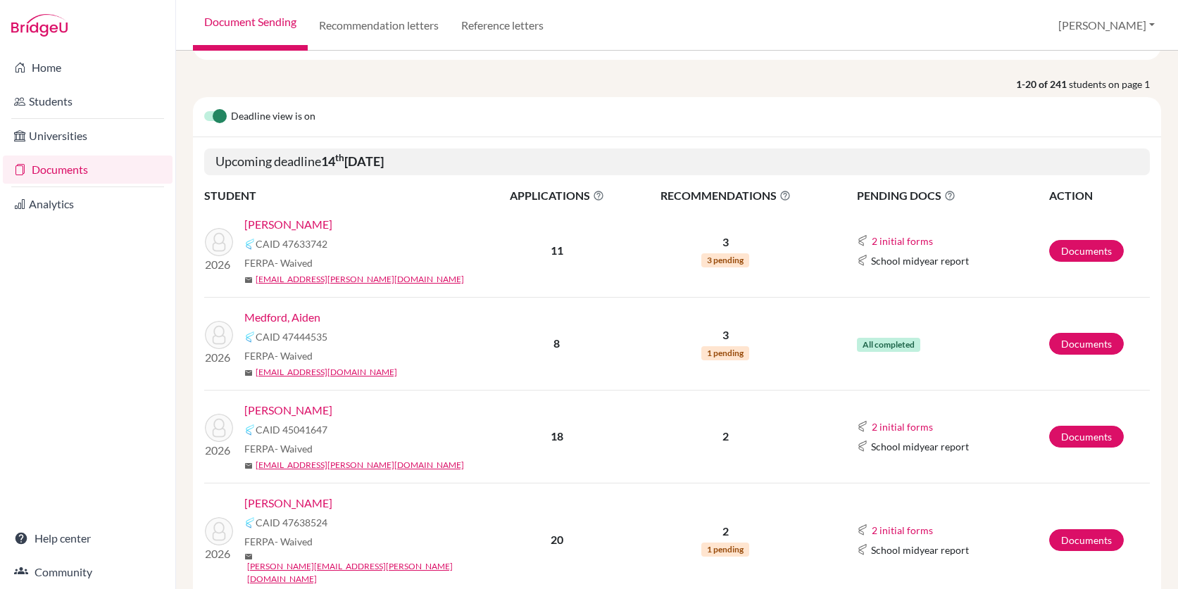
scroll to position [100, 0]
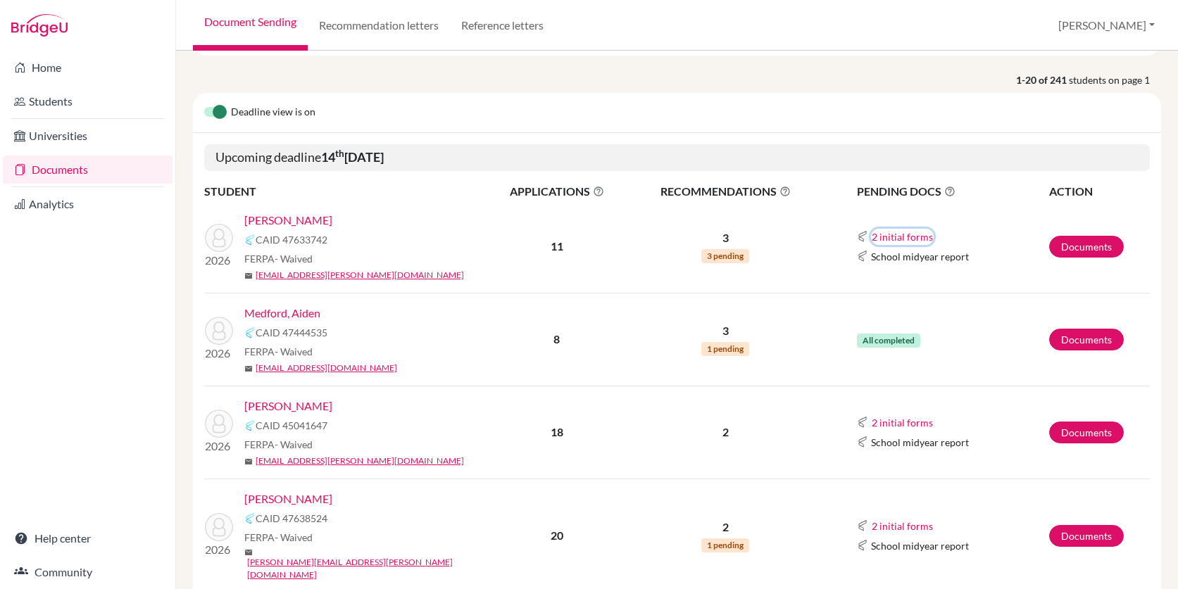
click at [916, 234] on button "2 initial forms" at bounding box center [902, 237] width 63 height 16
click at [820, 289] on td "3 3 pending" at bounding box center [725, 247] width 195 height 93
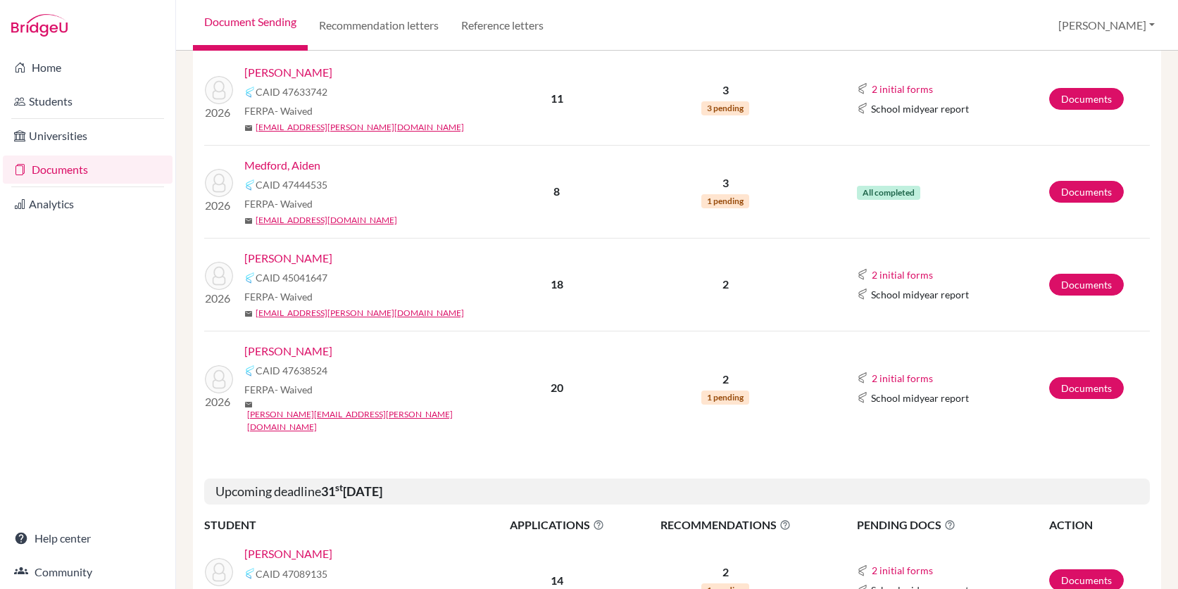
scroll to position [249, 0]
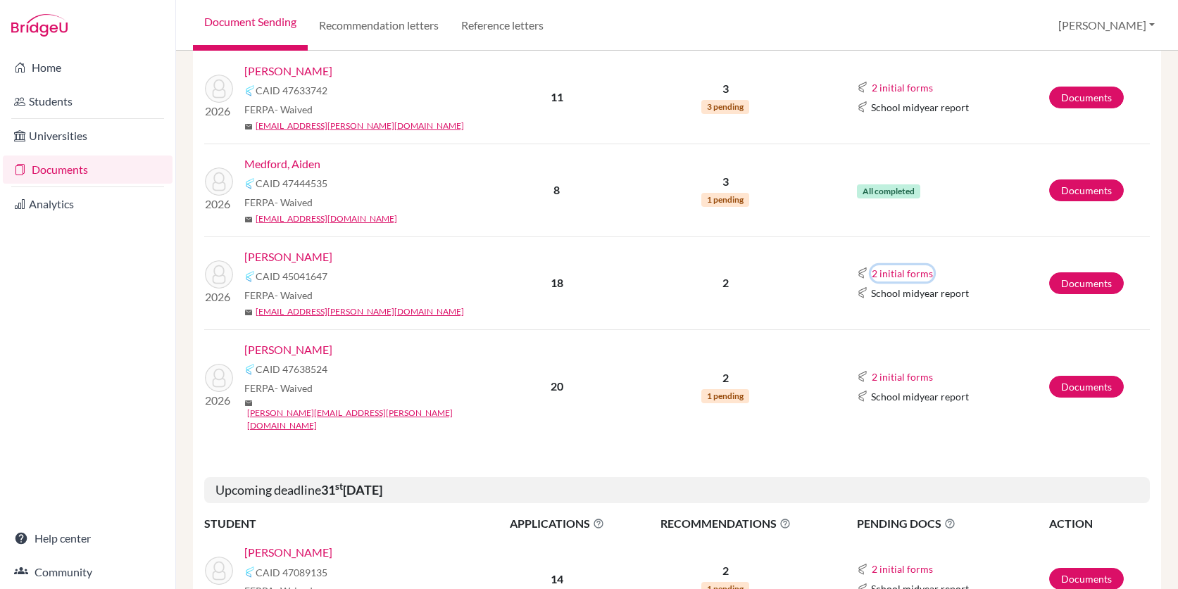
click at [904, 272] on button "2 initial forms" at bounding box center [902, 273] width 63 height 16
click at [806, 299] on td "2" at bounding box center [725, 282] width 195 height 93
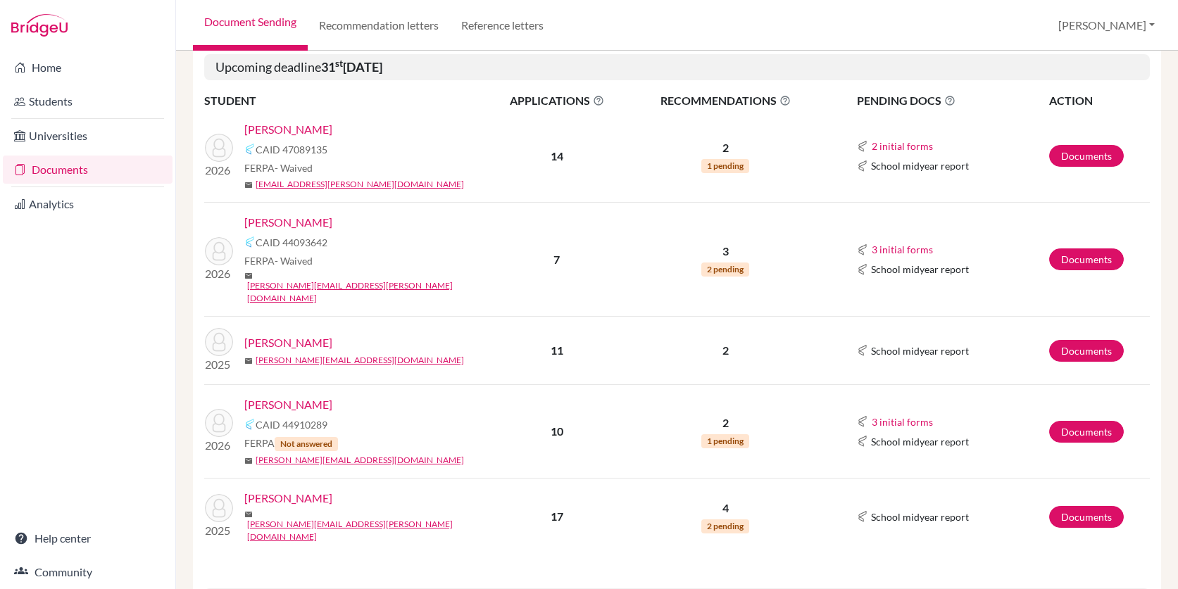
scroll to position [679, 0]
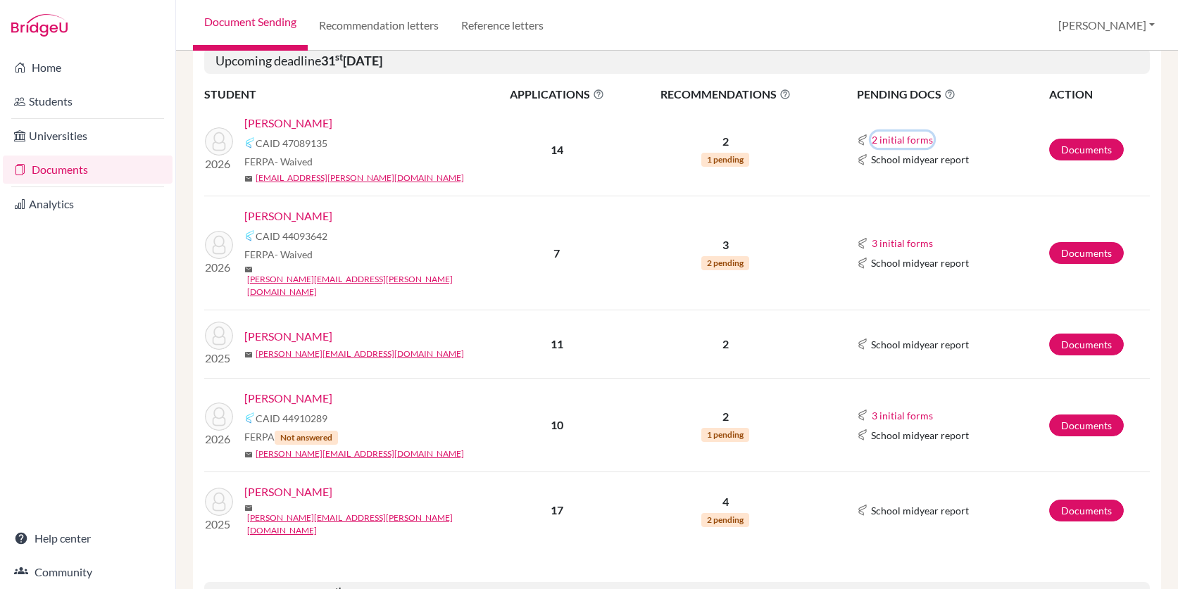
click at [908, 132] on button "2 initial forms" at bounding box center [902, 140] width 63 height 16
click at [894, 235] on button "3 initial forms" at bounding box center [902, 243] width 63 height 16
click at [816, 243] on td "3 2 pending" at bounding box center [725, 253] width 195 height 114
click at [883, 408] on button "3 initial forms" at bounding box center [902, 416] width 63 height 16
click at [837, 379] on td "3 initial forms Counselor recommendation Early decision agreement School report…" at bounding box center [935, 426] width 225 height 94
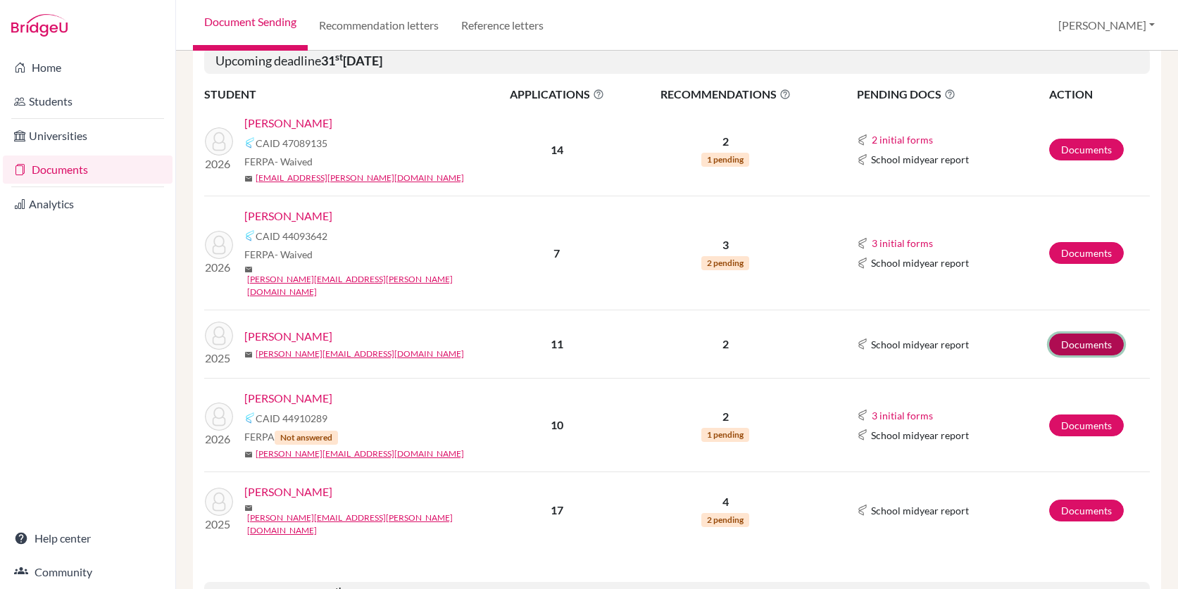
click at [1069, 334] on link "Documents" at bounding box center [1086, 345] width 75 height 22
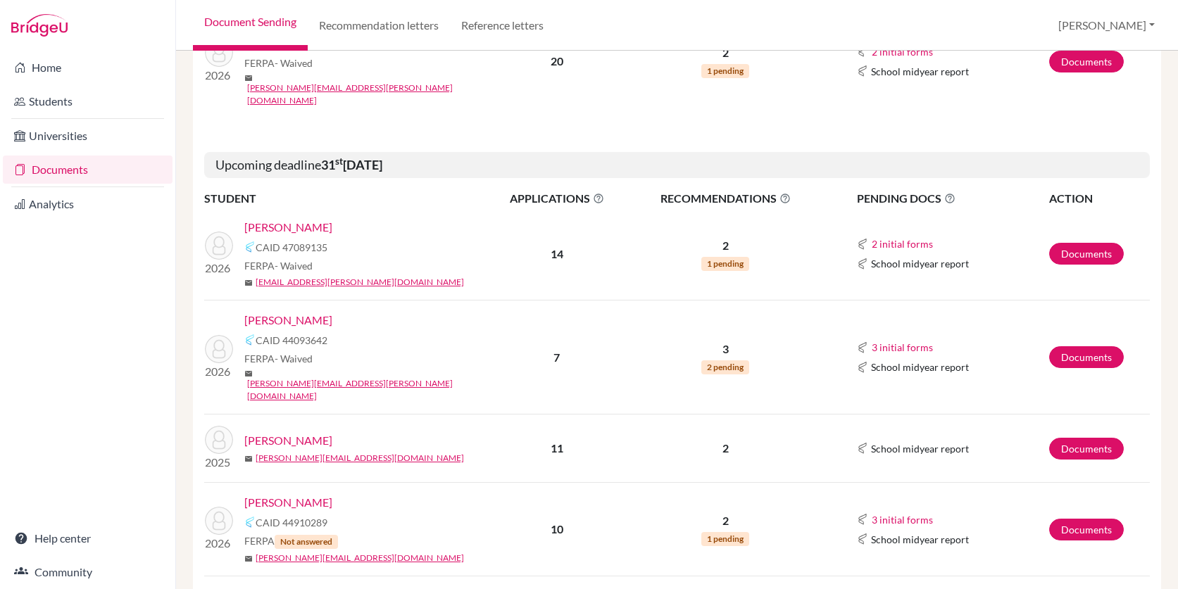
scroll to position [726, 0]
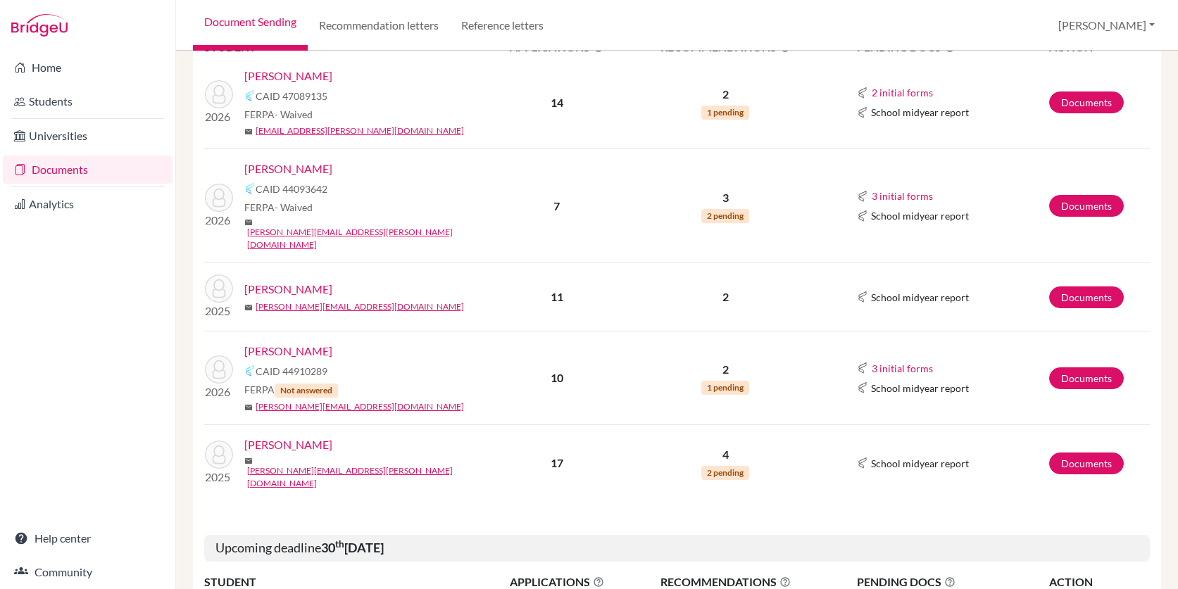
click at [305, 281] on link "[PERSON_NAME]" at bounding box center [288, 289] width 88 height 17
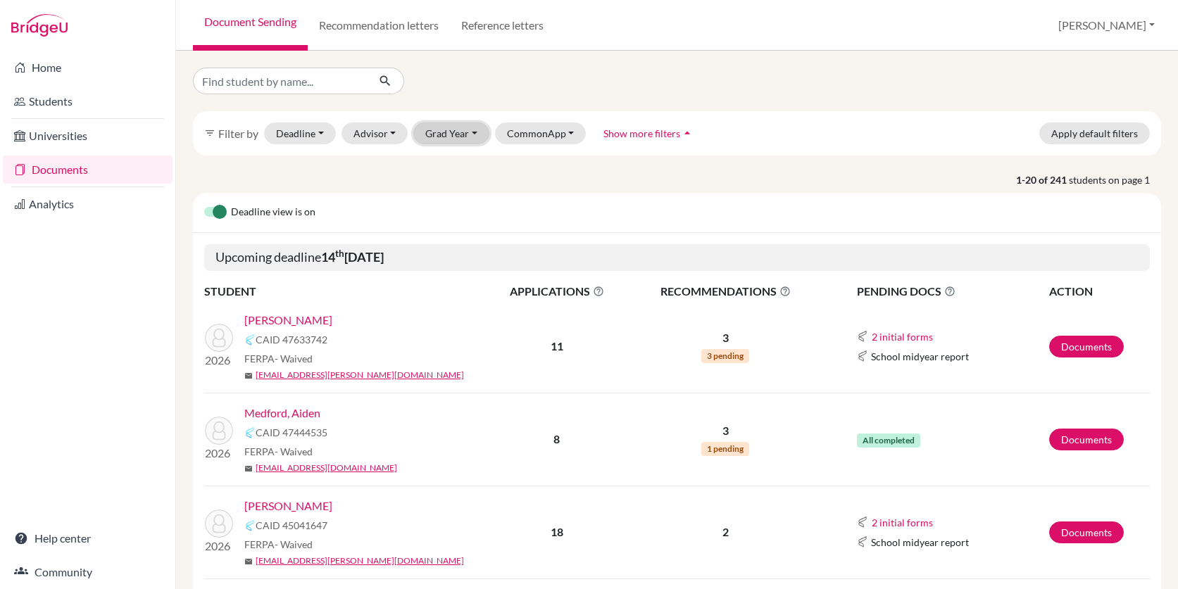
click at [453, 137] on button "Grad Year" at bounding box center [451, 133] width 76 height 22
click at [461, 236] on div "2026" at bounding box center [455, 230] width 49 height 17
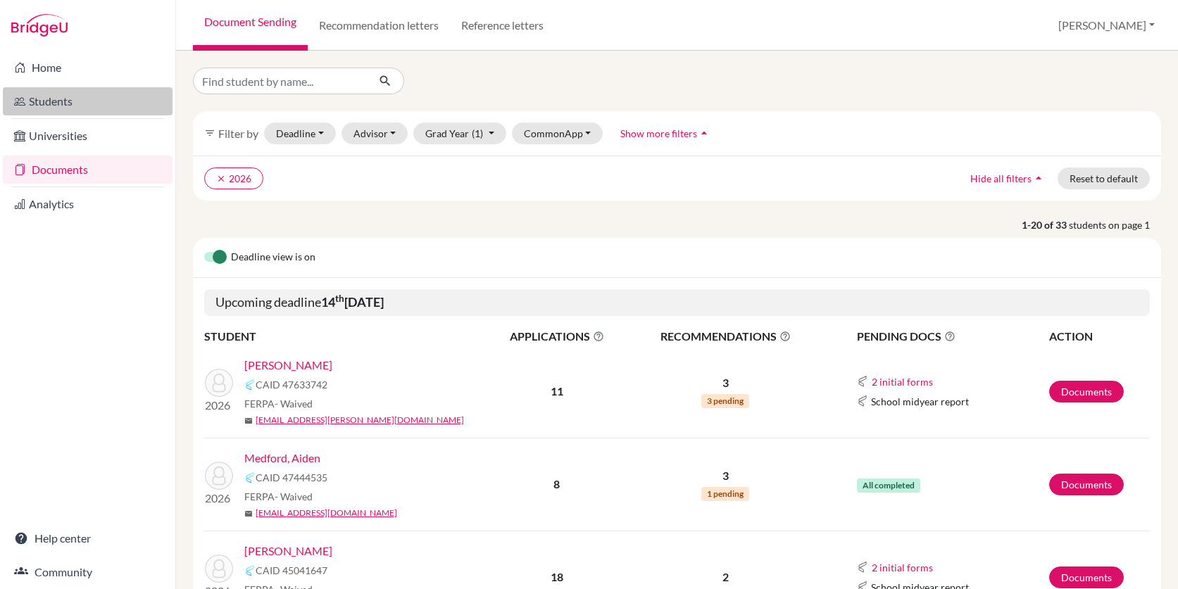
click at [65, 99] on link "Students" at bounding box center [88, 101] width 170 height 28
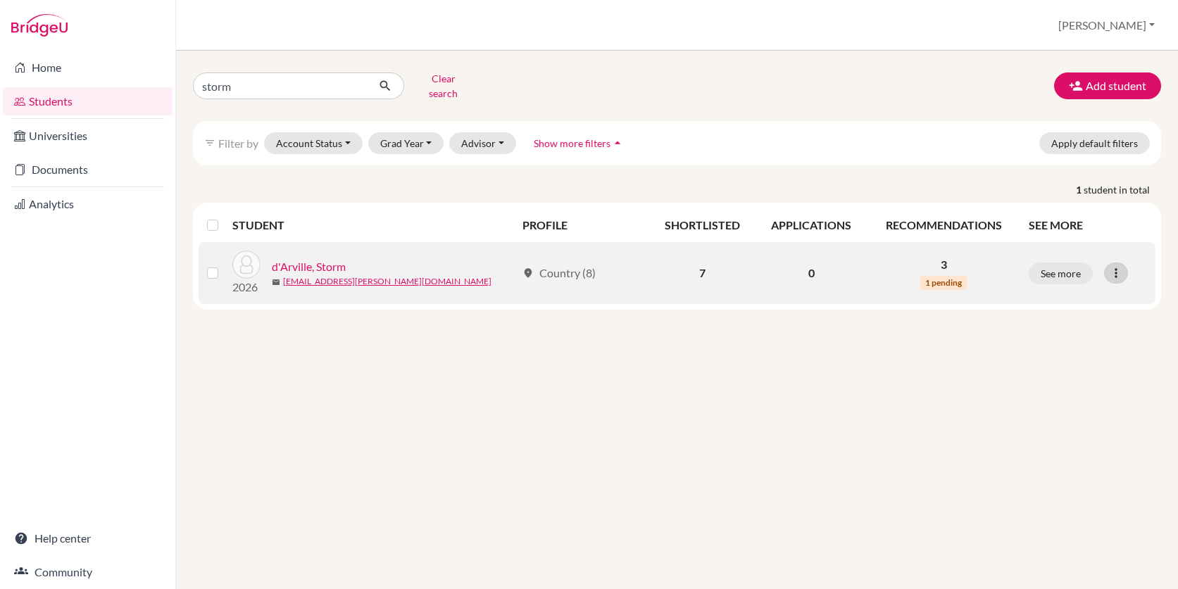
click at [1115, 267] on icon at bounding box center [1116, 273] width 14 height 14
click at [1089, 291] on button "Edit student" at bounding box center [1054, 302] width 111 height 23
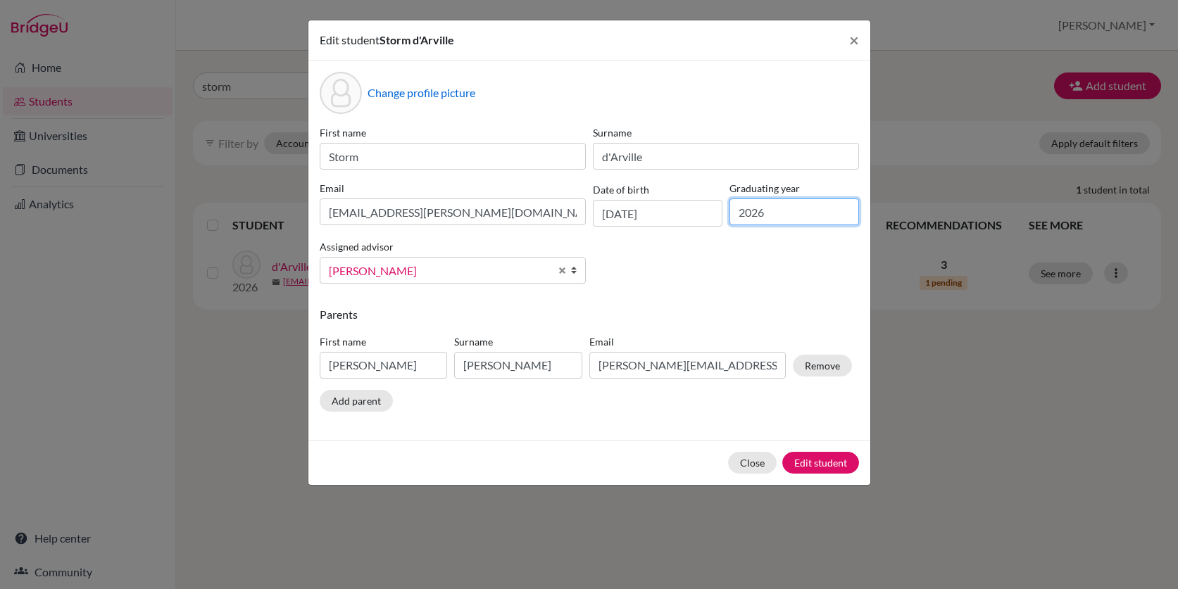
click at [767, 217] on input "2026" at bounding box center [794, 211] width 130 height 27
type input "2026"
click at [739, 258] on div "First name Storm Surname d'Arville Email storm.darville@lcis.bs Date of birth 2…" at bounding box center [589, 210] width 546 height 170
click at [758, 460] on button "Close" at bounding box center [752, 463] width 49 height 22
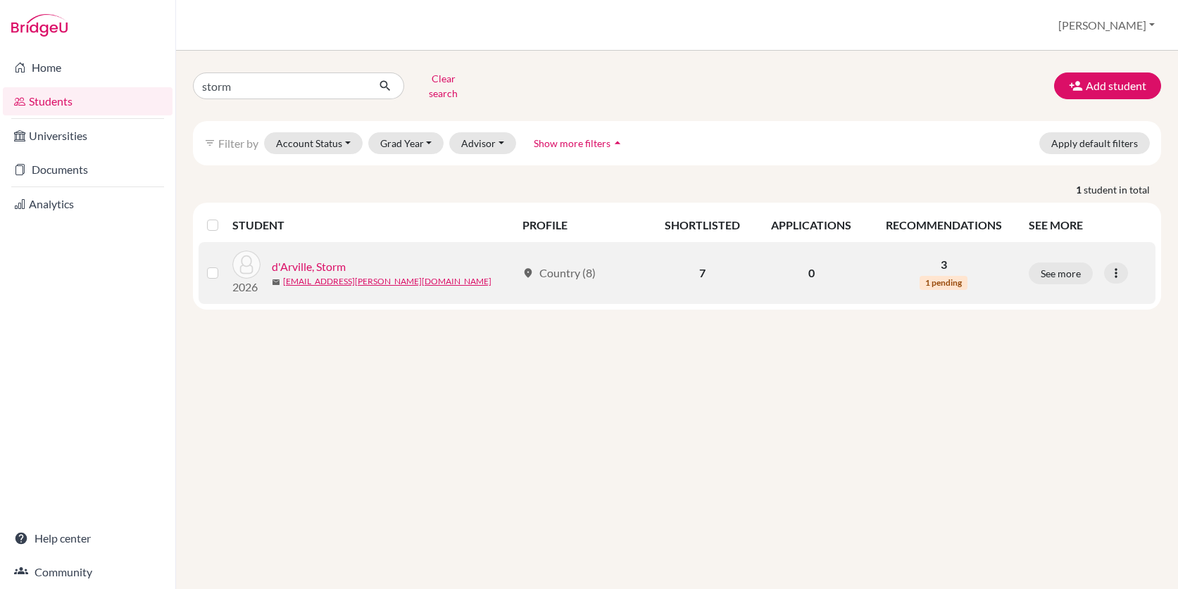
click at [321, 258] on link "d'Arville, Storm" at bounding box center [309, 266] width 74 height 17
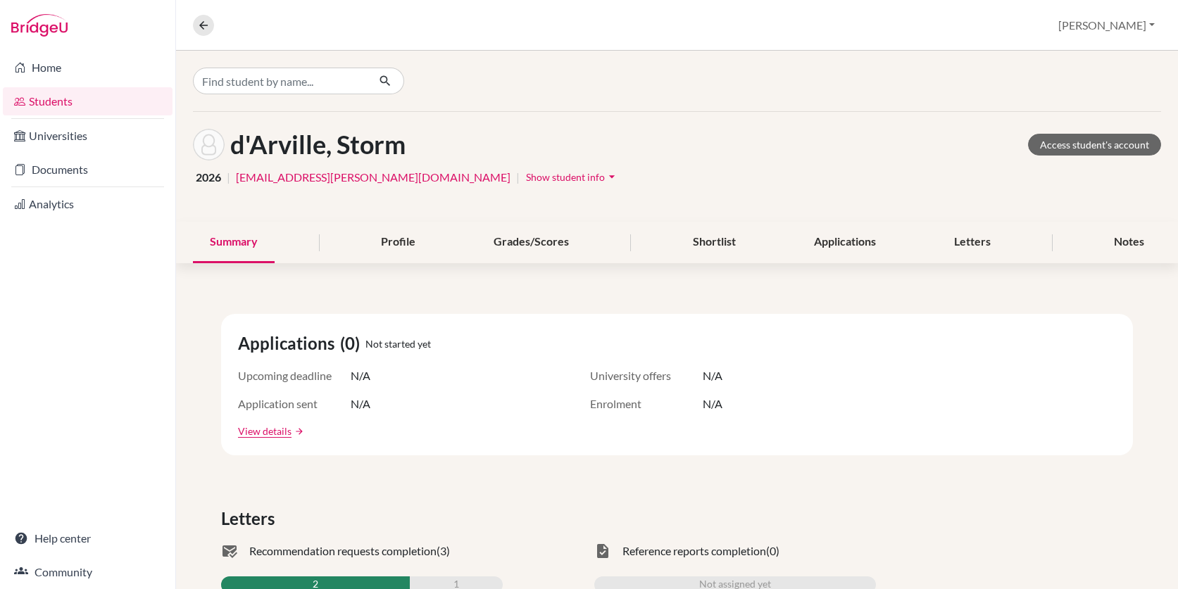
click at [526, 181] on span "Show student info" at bounding box center [565, 177] width 79 height 12
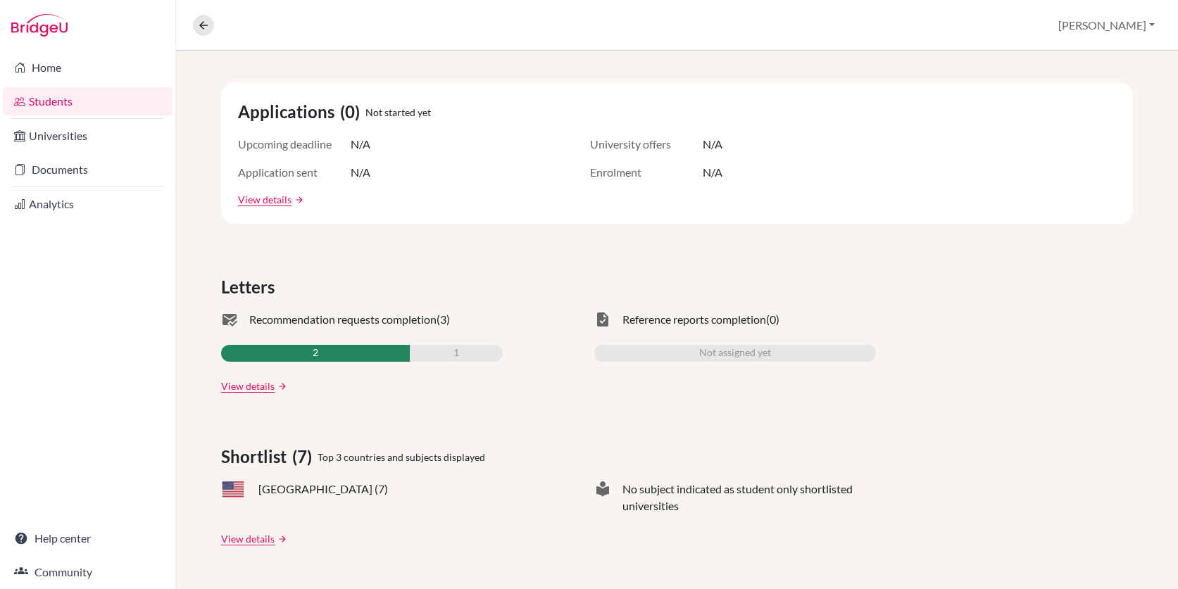
scroll to position [414, 0]
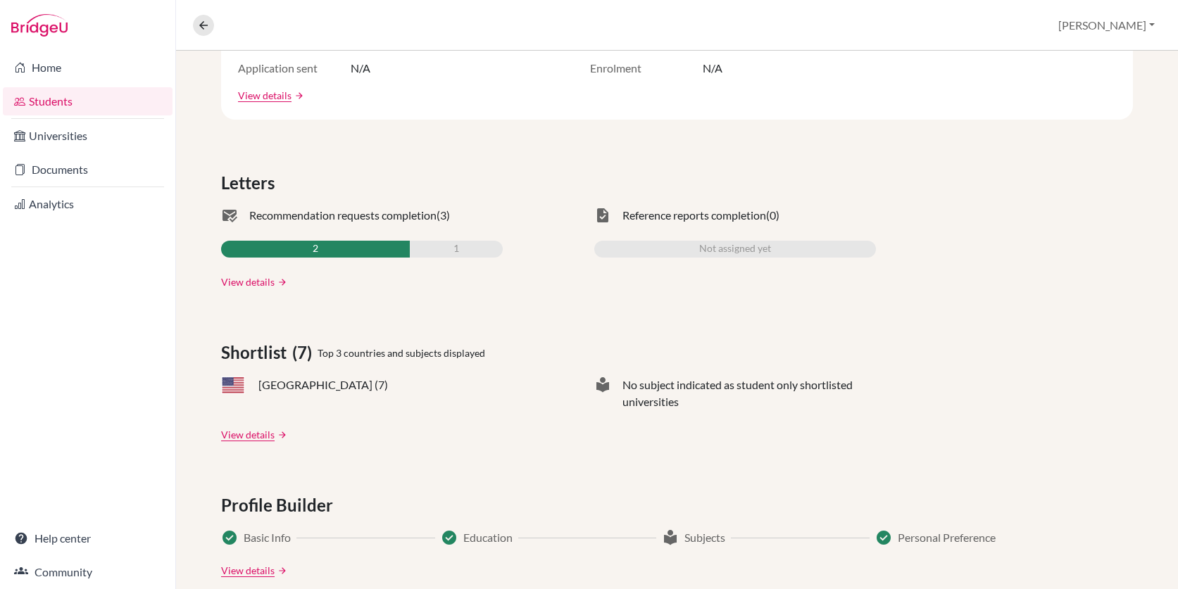
click at [251, 284] on link "View details" at bounding box center [247, 281] width 53 height 15
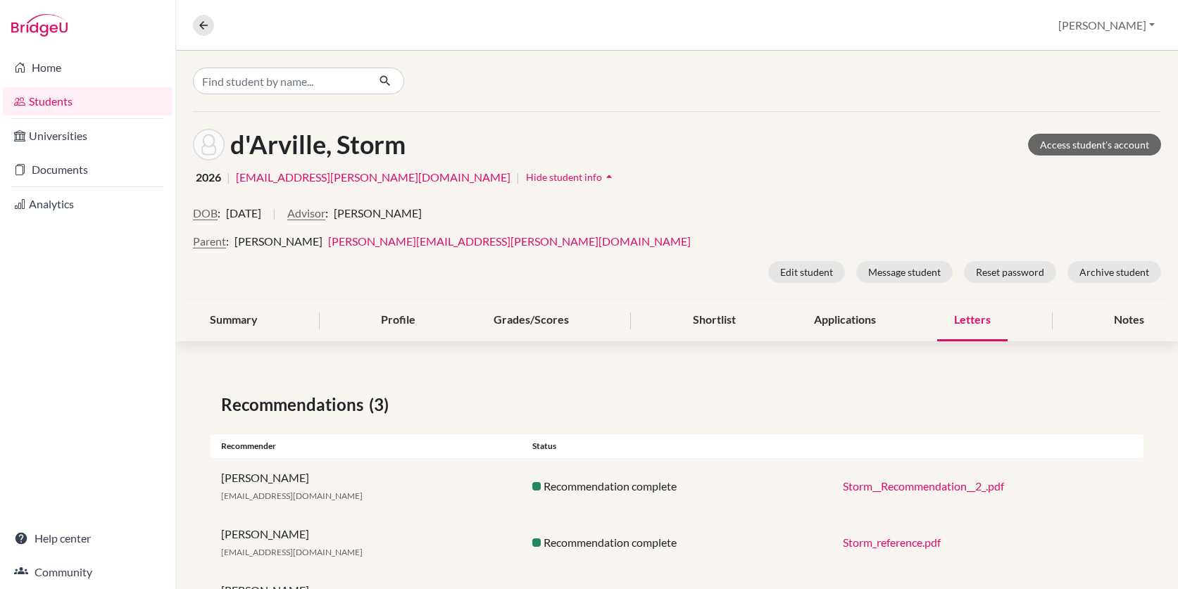
click at [206, 13] on div "Overview Student details Bridget Profile School Settings Log out" at bounding box center [677, 25] width 1002 height 51
click at [205, 22] on icon at bounding box center [203, 25] width 13 height 13
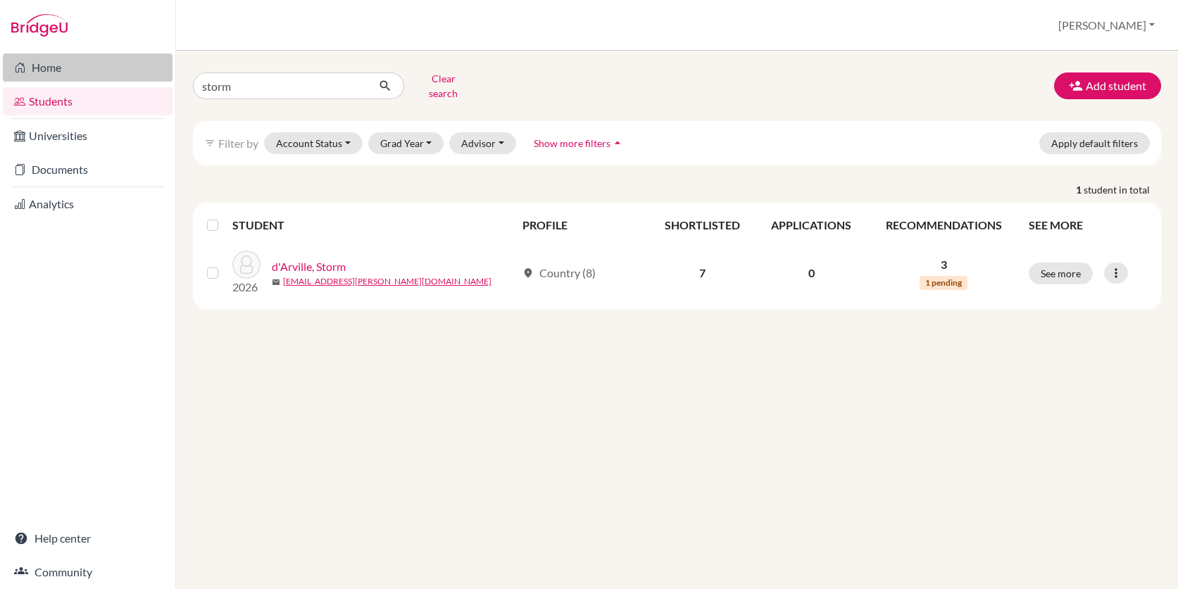
click at [53, 70] on link "Home" at bounding box center [88, 67] width 170 height 28
